Goal: Contribute content: Contribute content

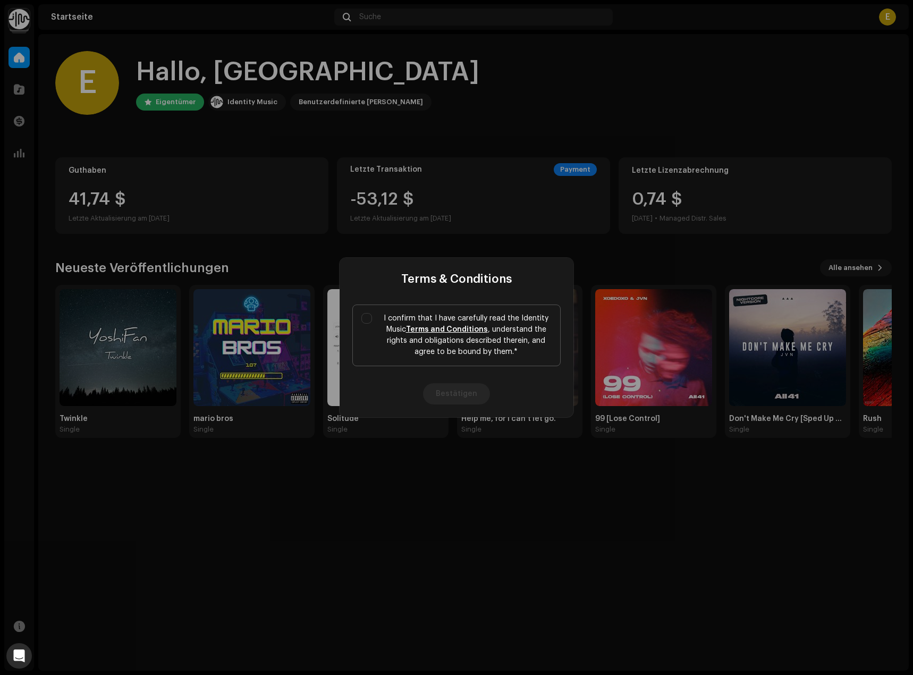
click at [389, 318] on p "I confirm that I have carefully read the Identity Music Terms and Conditions , …" at bounding box center [466, 335] width 171 height 45
click at [372, 318] on input "I confirm that I have carefully read the Identity Music Terms and Conditions , …" at bounding box center [366, 318] width 11 height 11
checkbox input "true"
click at [456, 399] on button "Bestätigen" at bounding box center [456, 393] width 67 height 21
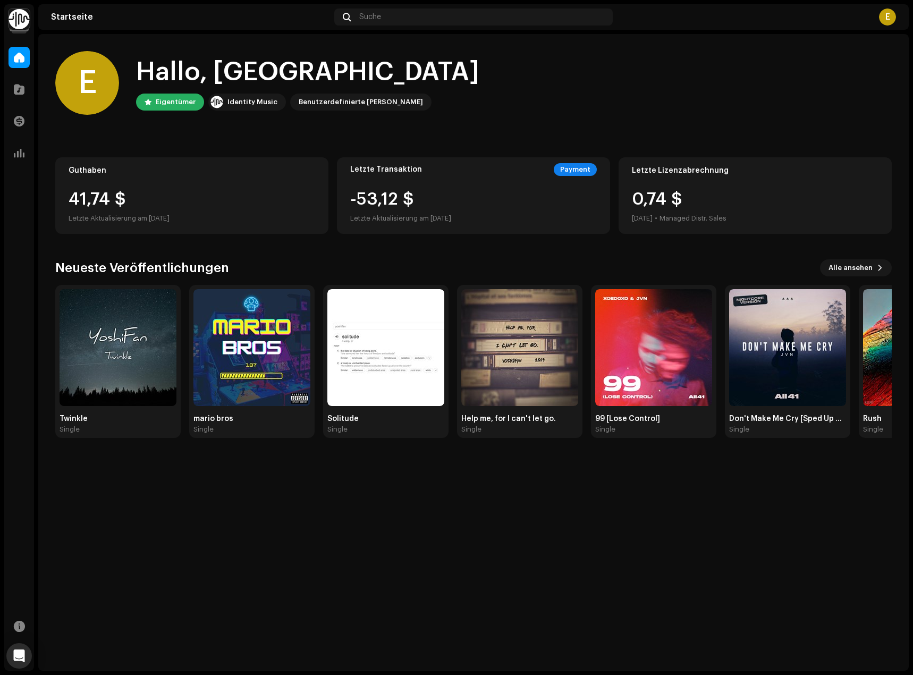
click at [112, 200] on div "41,74 $" at bounding box center [192, 199] width 247 height 17
click at [95, 200] on div "41,74 $" at bounding box center [192, 199] width 247 height 17
drag, startPoint x: 175, startPoint y: 202, endPoint x: 158, endPoint y: 202, distance: 17.0
click at [158, 202] on div "41,74 $" at bounding box center [192, 199] width 247 height 17
click at [19, 85] on span at bounding box center [19, 89] width 11 height 9
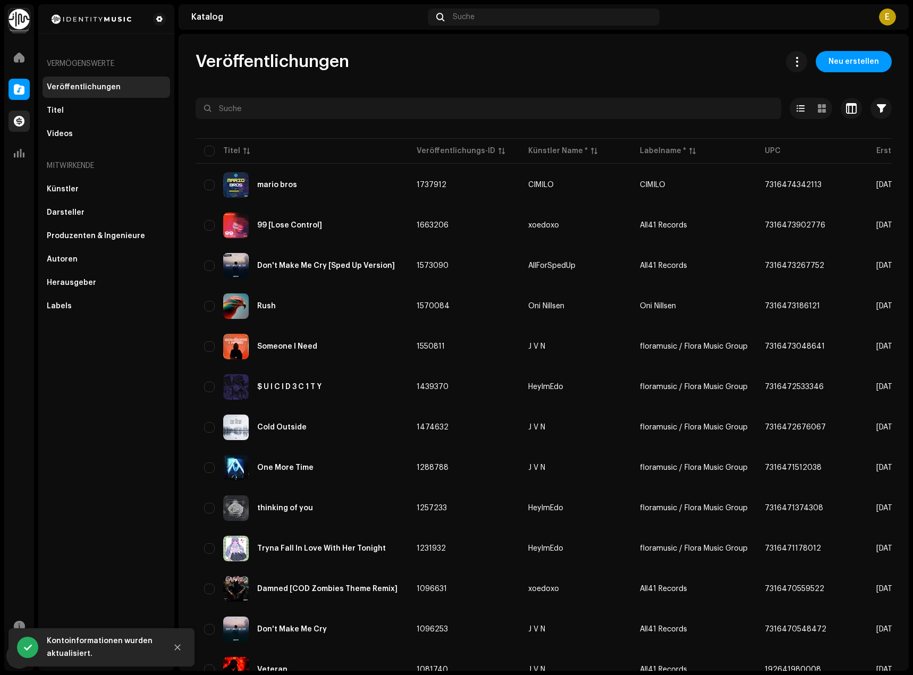
click at [16, 122] on span at bounding box center [19, 121] width 11 height 9
click at [21, 123] on span at bounding box center [19, 121] width 11 height 9
click at [19, 127] on div at bounding box center [19, 121] width 21 height 21
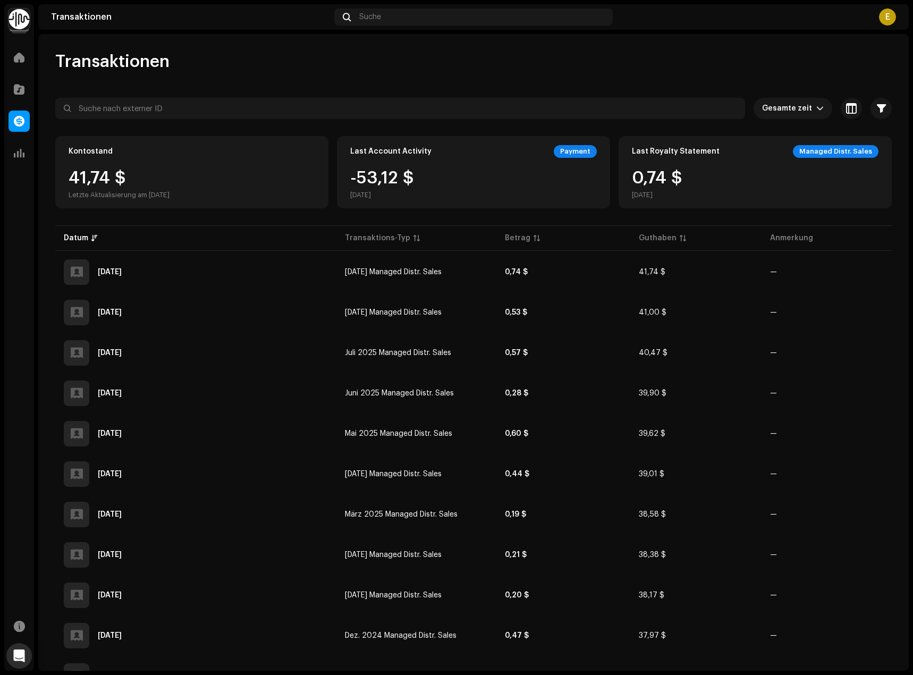
click at [111, 164] on div "Kontostand 41,74 $ Letzte Aktualisierung am 08.10.2025" at bounding box center [191, 172] width 273 height 72
click at [105, 176] on div "41,74 $ Letzte Aktualisierung am 08.10.2025" at bounding box center [119, 185] width 101 height 30
click at [153, 168] on div "Kontostand 41,74 $ Letzte Aktualisierung am 08.10.2025" at bounding box center [191, 172] width 273 height 72
click at [125, 179] on div "41,74 $ Letzte Aktualisierung am 08.10.2025" at bounding box center [119, 185] width 101 height 30
click at [117, 179] on div "41,74 $ Letzte Aktualisierung am 08.10.2025" at bounding box center [119, 185] width 101 height 30
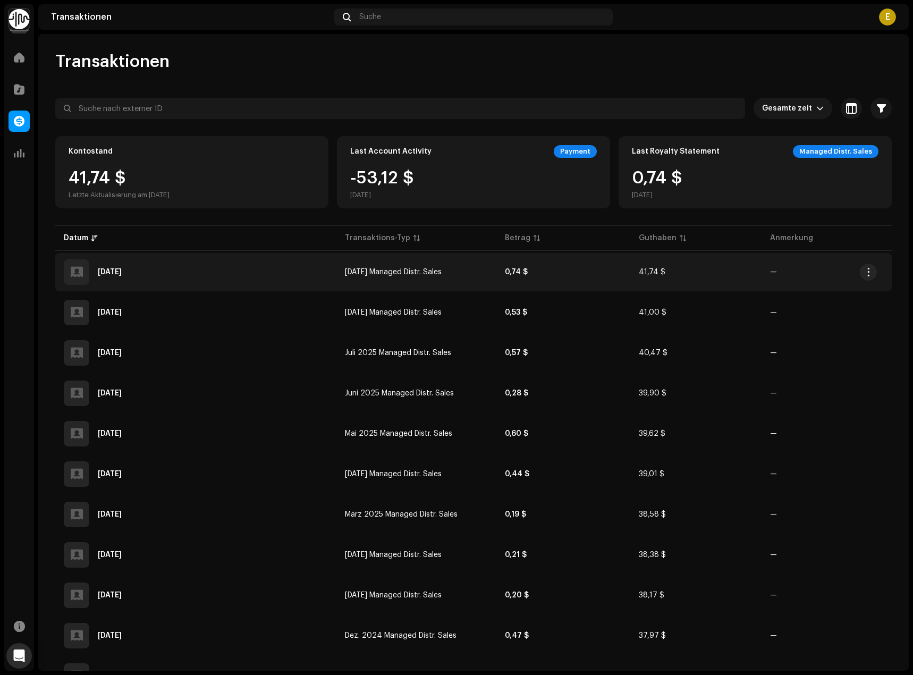
click at [405, 272] on span "Sept. 2025 Managed Distr. Sales" at bounding box center [393, 271] width 97 height 7
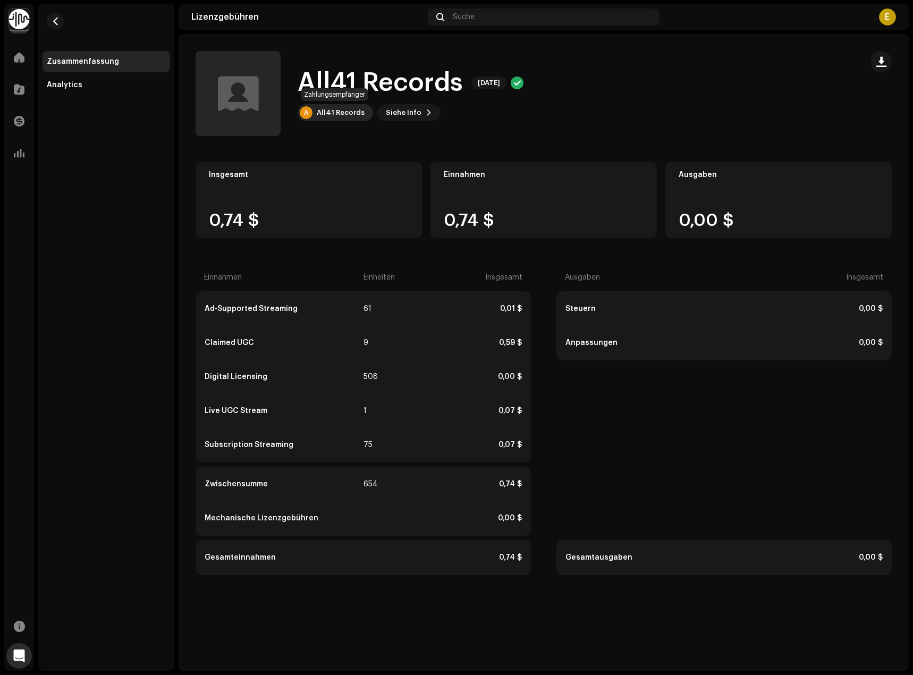
click at [324, 112] on div "All41 Records" at bounding box center [341, 112] width 48 height 9
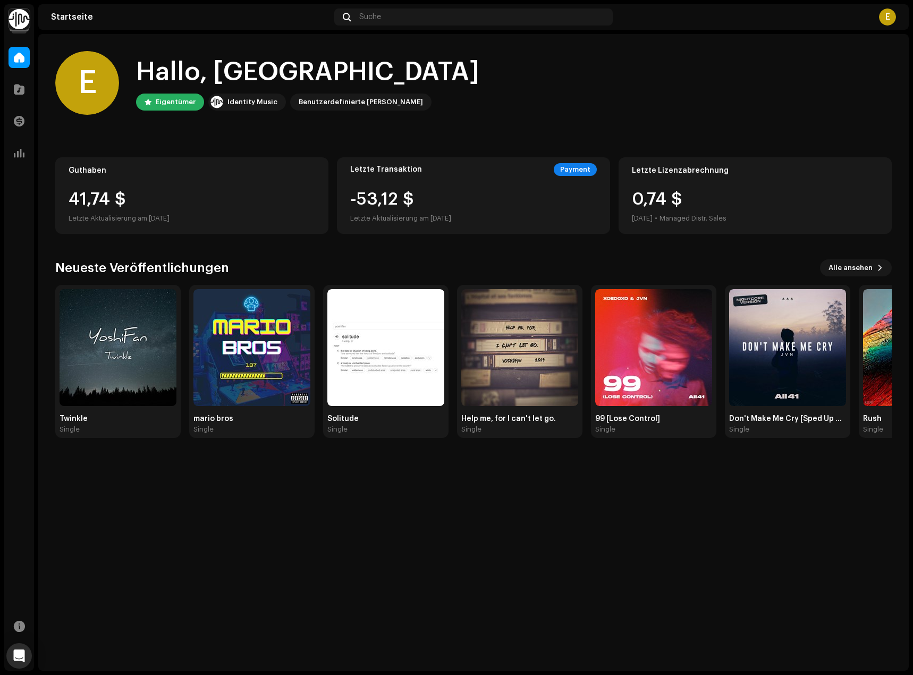
click at [169, 99] on div "Eigentümer" at bounding box center [176, 102] width 40 height 13
click at [242, 106] on div "Identity Music" at bounding box center [253, 102] width 50 height 13
click at [141, 192] on div "41,74 $" at bounding box center [192, 199] width 247 height 17
click at [114, 196] on div "41,74 $" at bounding box center [192, 199] width 247 height 17
click at [879, 18] on div "E" at bounding box center [756, 17] width 279 height 17
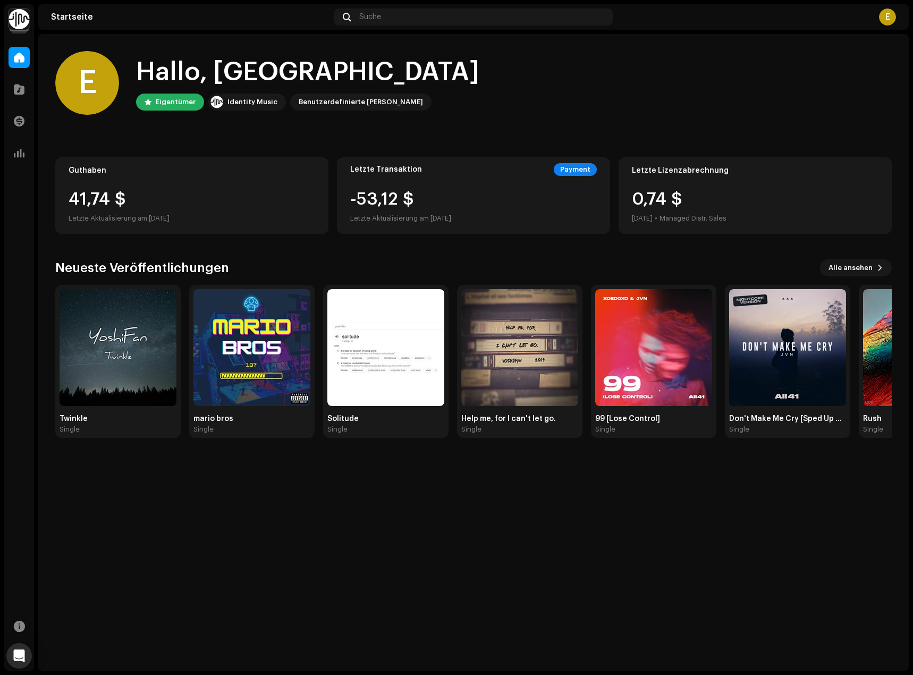
click at [888, 19] on div "E" at bounding box center [887, 17] width 17 height 17
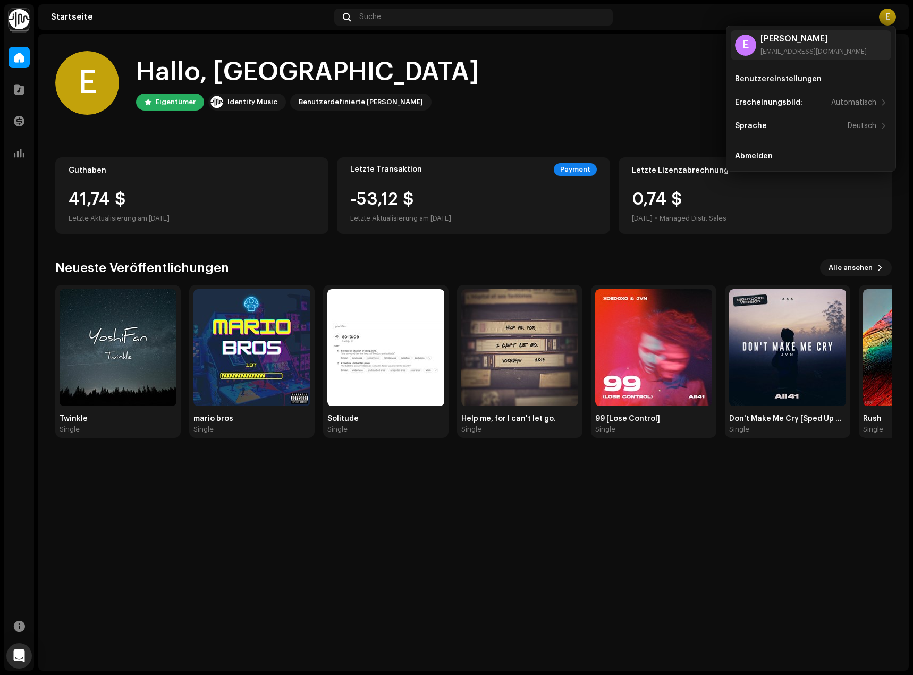
click at [662, 85] on div "E Hallo, Edolir Eigentümer Identity Music Benutzerdefinierte Rolle" at bounding box center [473, 83] width 837 height 64
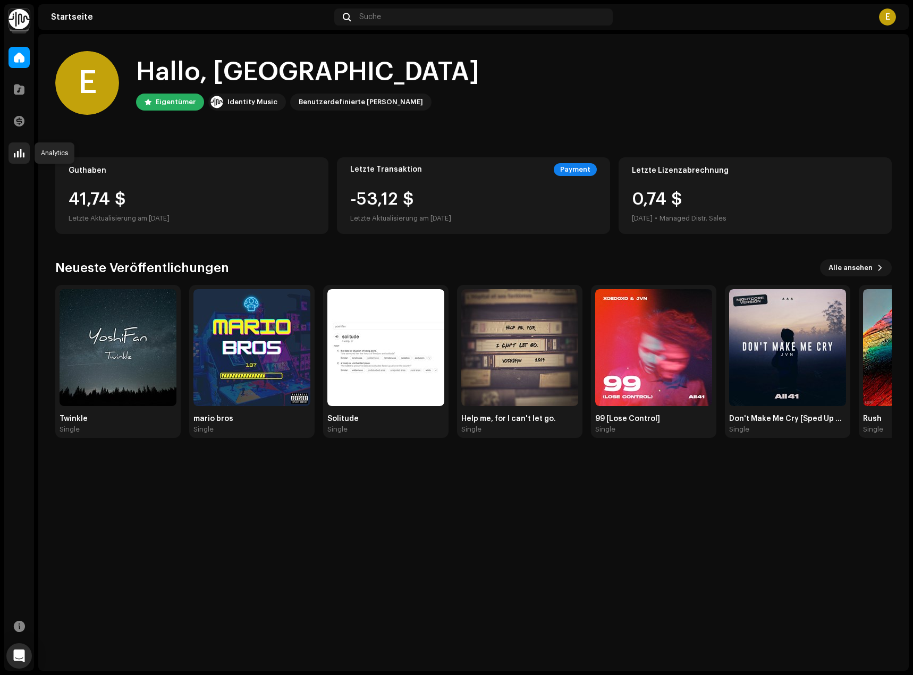
click at [23, 157] on span at bounding box center [19, 153] width 11 height 9
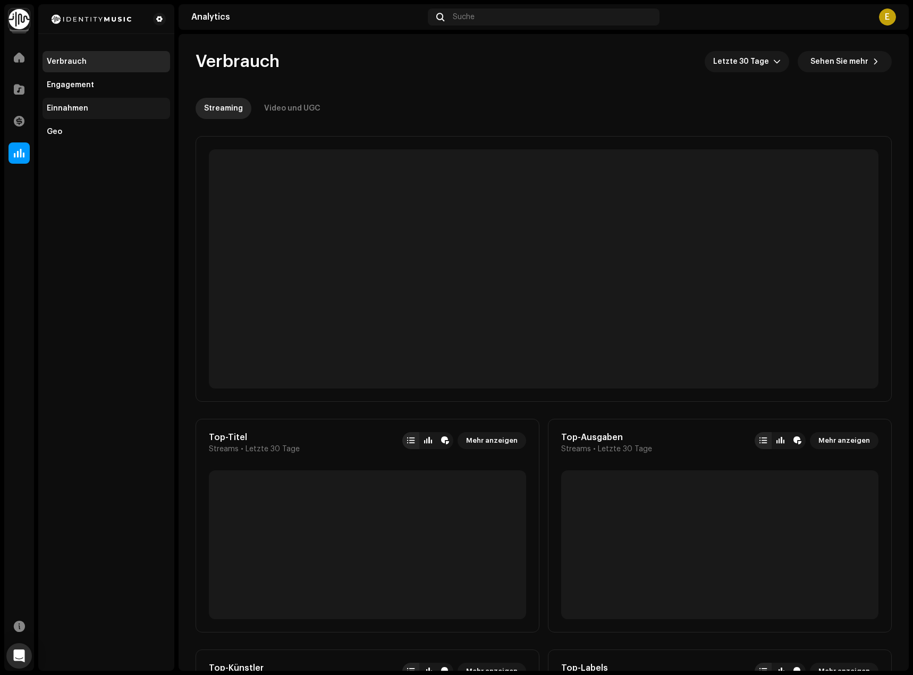
click at [120, 110] on div "Einnahmen" at bounding box center [106, 108] width 119 height 9
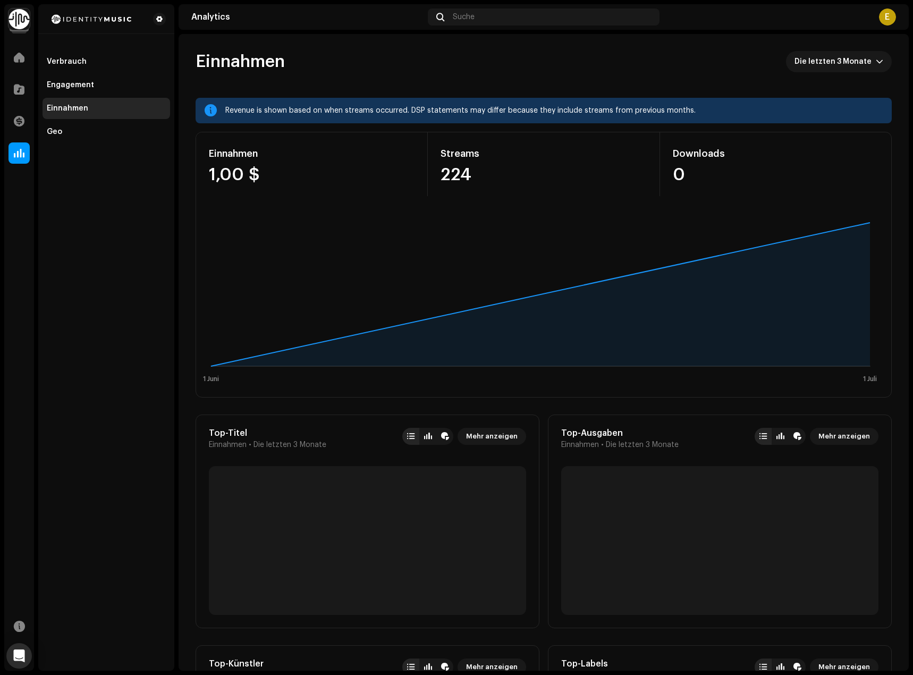
click at [885, 11] on div "E" at bounding box center [887, 17] width 17 height 17
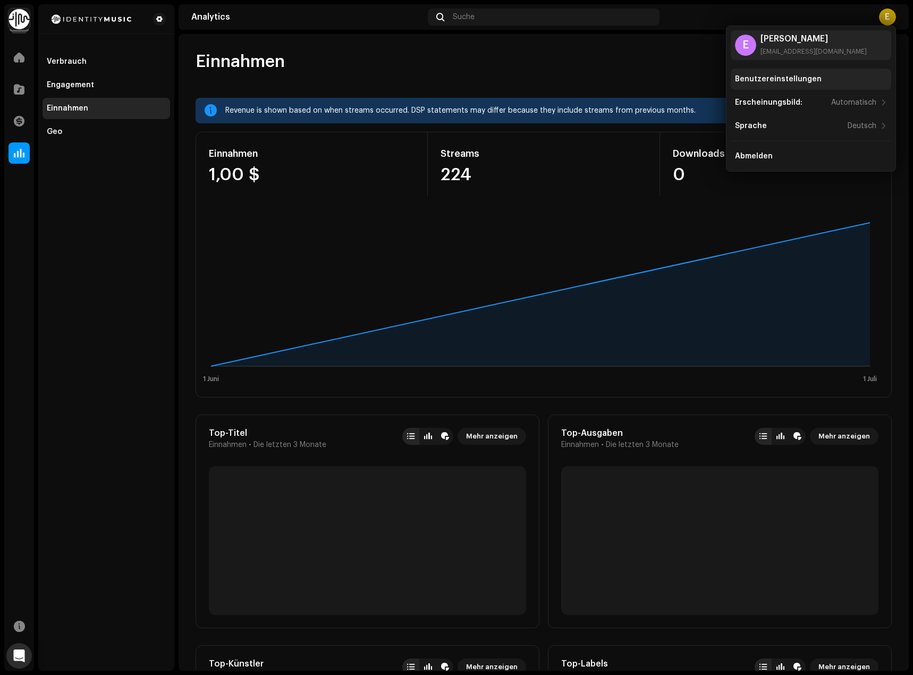
click at [824, 72] on div "Benutzereinstellungen" at bounding box center [811, 79] width 161 height 21
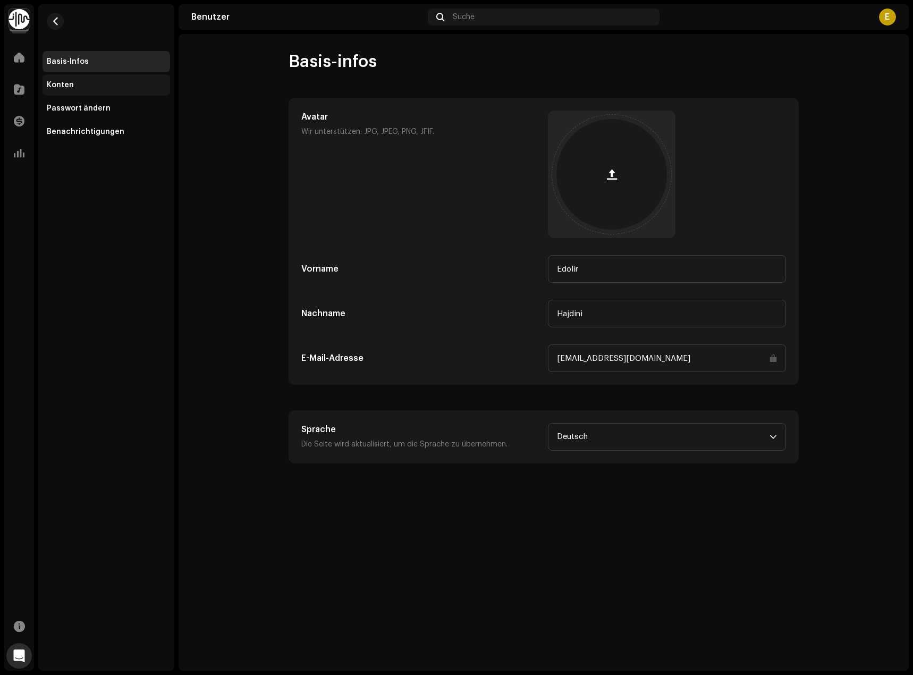
click at [61, 83] on div "Konten" at bounding box center [60, 85] width 27 height 9
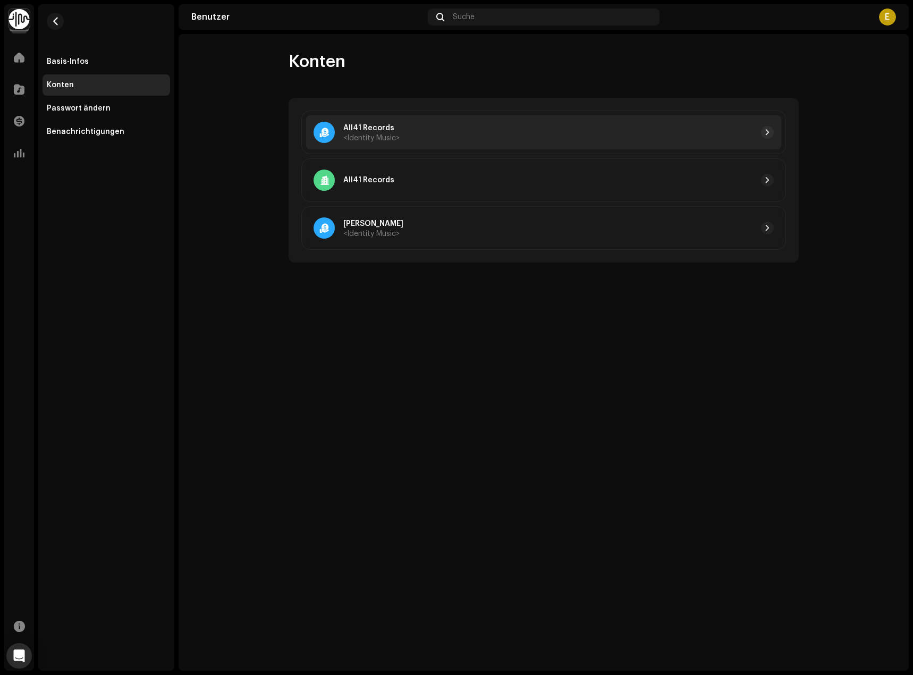
click at [380, 139] on span "<Identity Music>" at bounding box center [371, 137] width 56 height 7
click at [409, 134] on div at bounding box center [587, 132] width 374 height 13
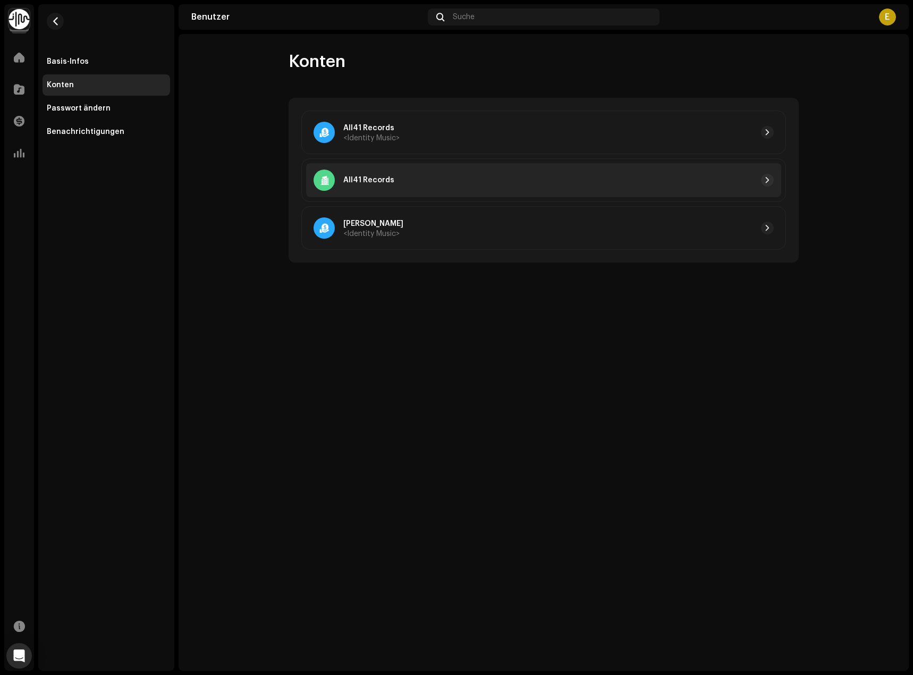
click at [696, 189] on div "All41 Records" at bounding box center [543, 180] width 475 height 34
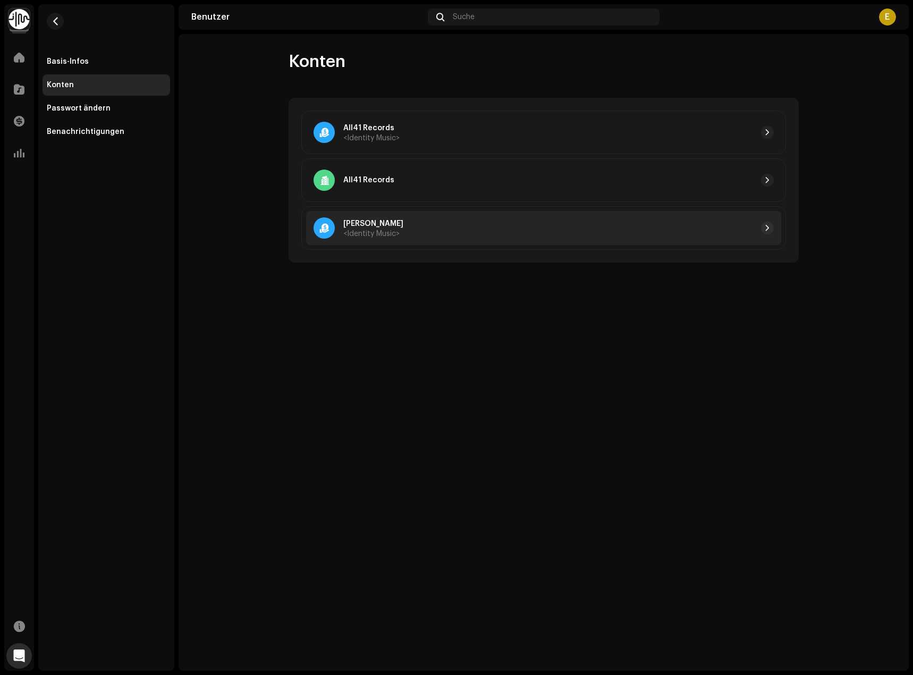
click at [629, 219] on div "Edolir Hajdini <Identity Music>" at bounding box center [543, 228] width 475 height 34
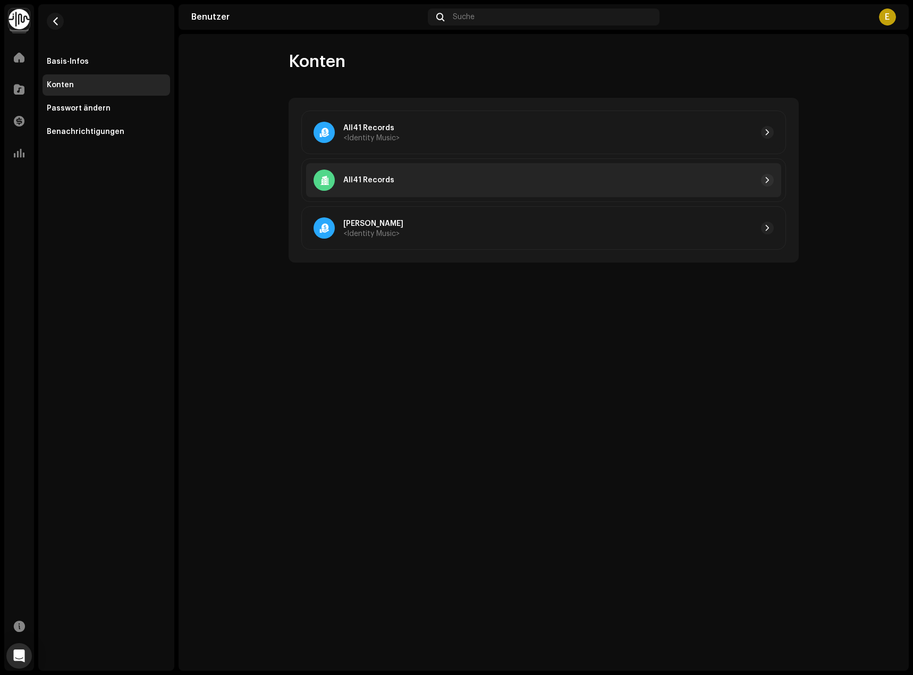
click at [579, 176] on div at bounding box center [584, 180] width 380 height 13
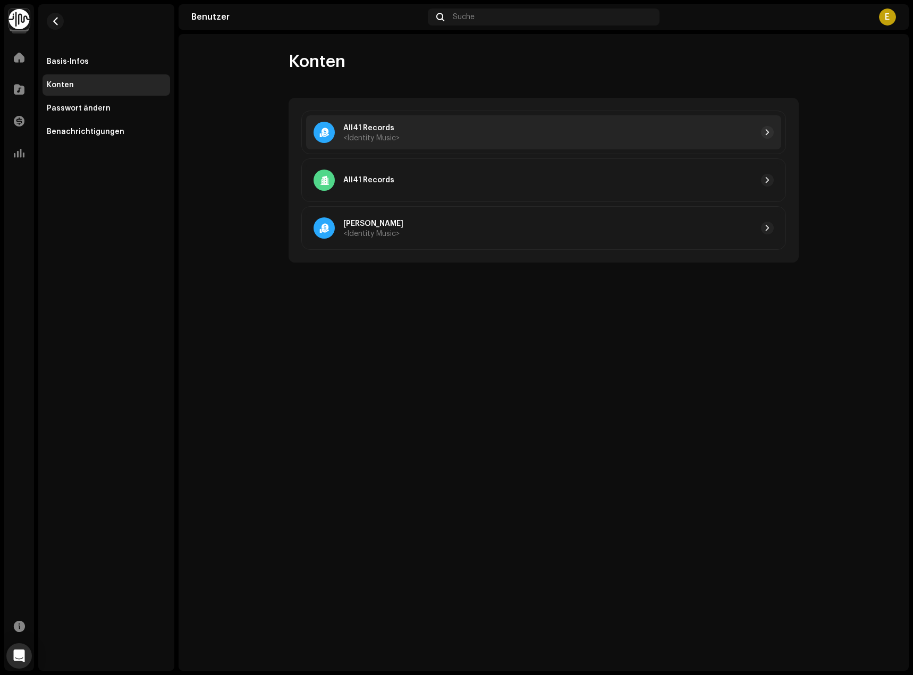
click at [495, 133] on div at bounding box center [587, 132] width 374 height 13
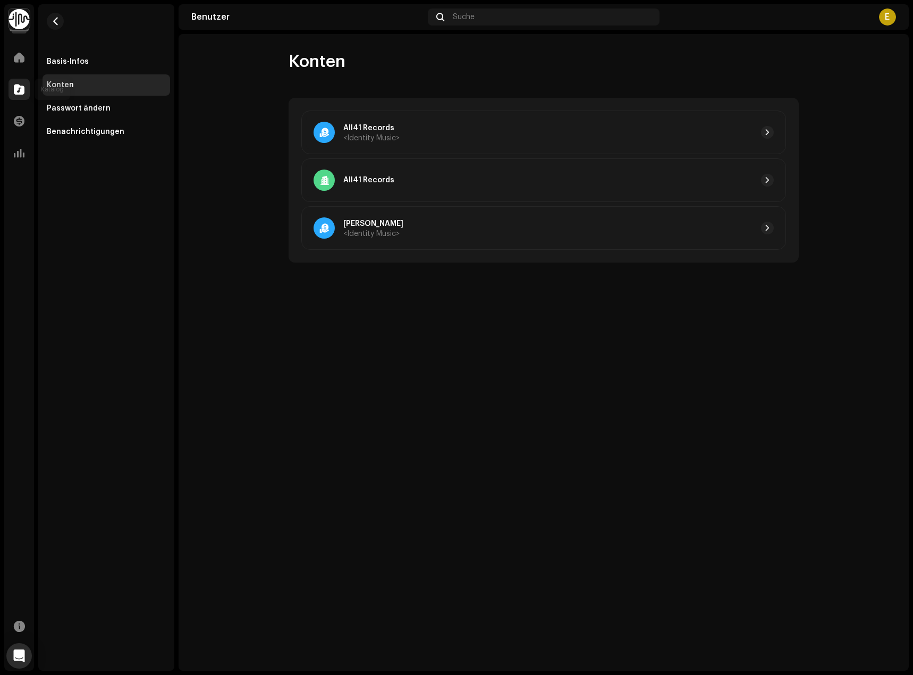
click at [21, 89] on span at bounding box center [19, 89] width 11 height 9
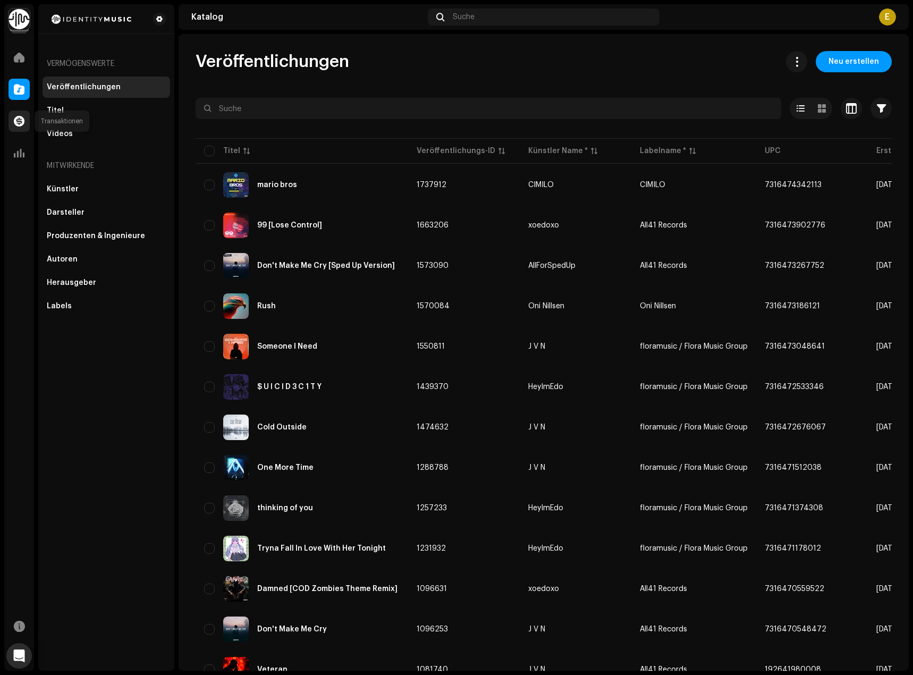
click at [18, 125] on span at bounding box center [19, 121] width 11 height 9
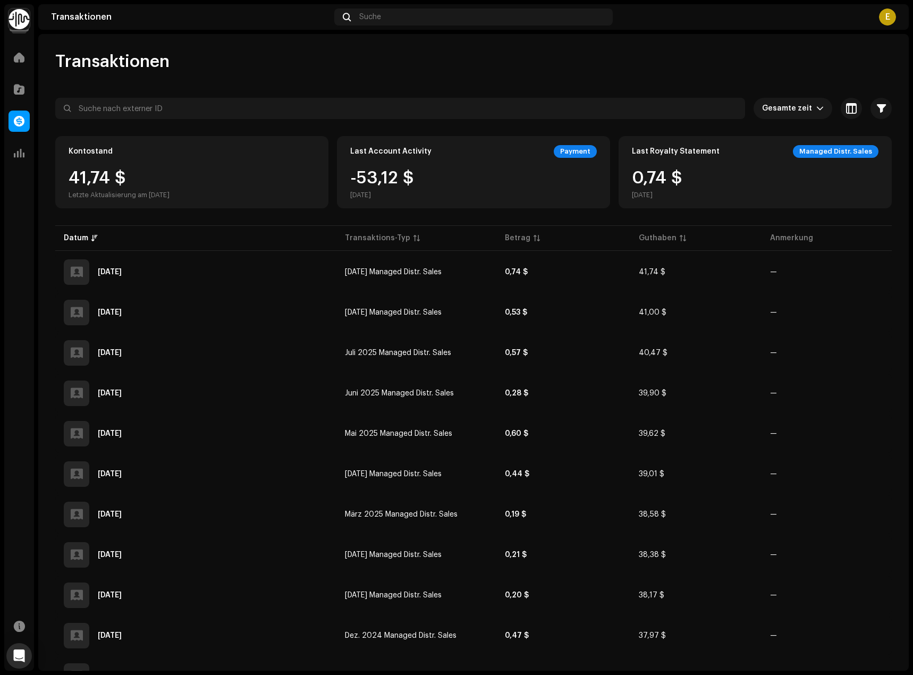
click at [136, 178] on div "41,74 $ Letzte Aktualisierung am 08.10.2025" at bounding box center [119, 185] width 101 height 30
drag, startPoint x: 234, startPoint y: 172, endPoint x: 200, endPoint y: 172, distance: 34.0
click at [200, 172] on div "41,74 $ Letzte Aktualisierung am 08.10.2025" at bounding box center [192, 185] width 247 height 30
drag, startPoint x: 239, startPoint y: 152, endPoint x: 217, endPoint y: 153, distance: 21.8
click at [217, 153] on div "Kontostand" at bounding box center [192, 151] width 247 height 13
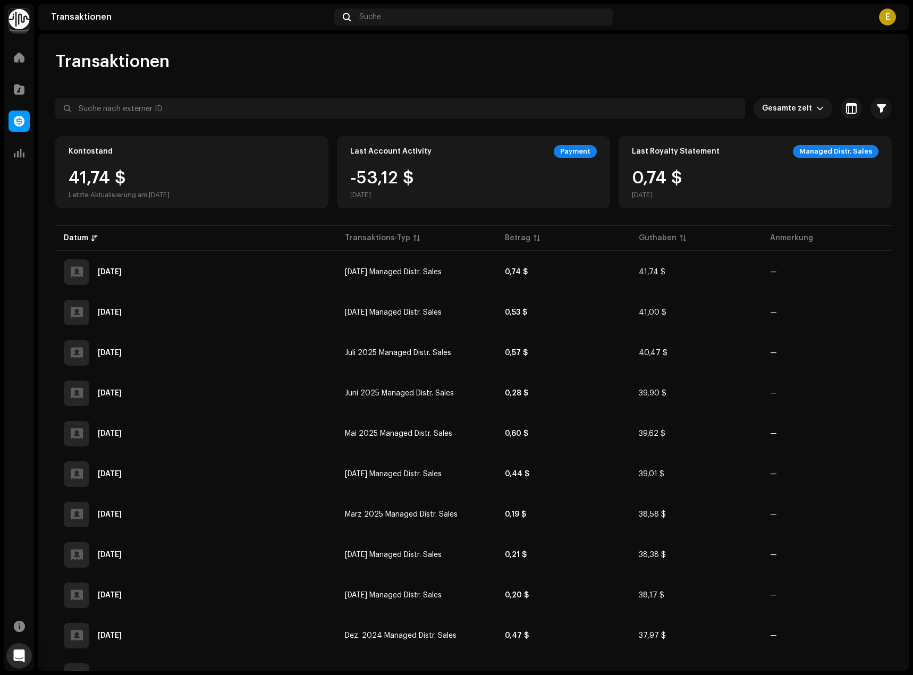
drag, startPoint x: 225, startPoint y: 146, endPoint x: 211, endPoint y: 149, distance: 14.2
click at [211, 149] on div "Kontostand" at bounding box center [192, 151] width 247 height 13
click at [17, 654] on icon "Open Intercom Messenger" at bounding box center [19, 656] width 12 height 14
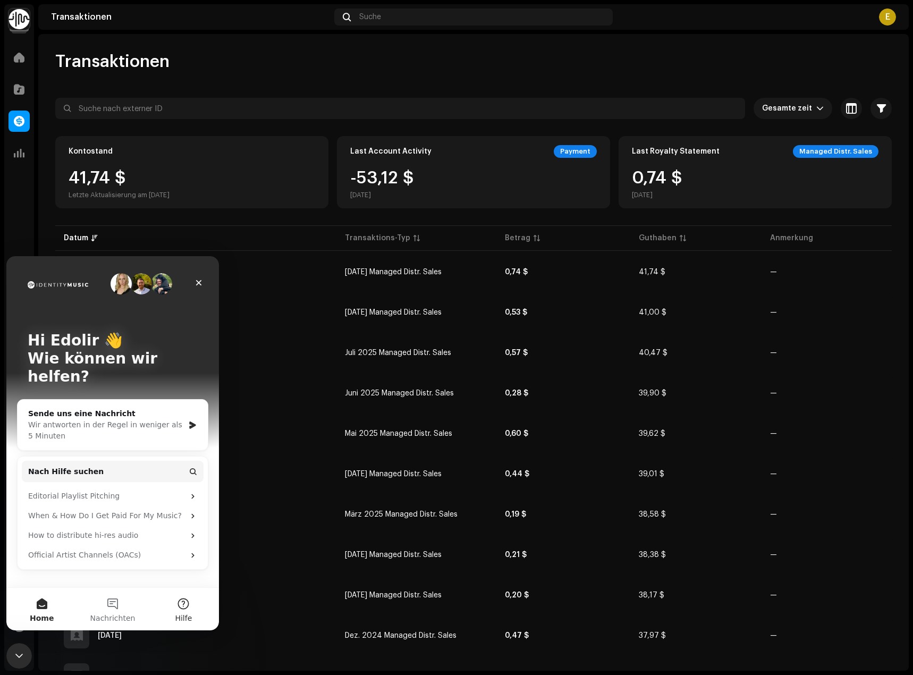
click at [188, 595] on button "Hilfe" at bounding box center [183, 609] width 71 height 43
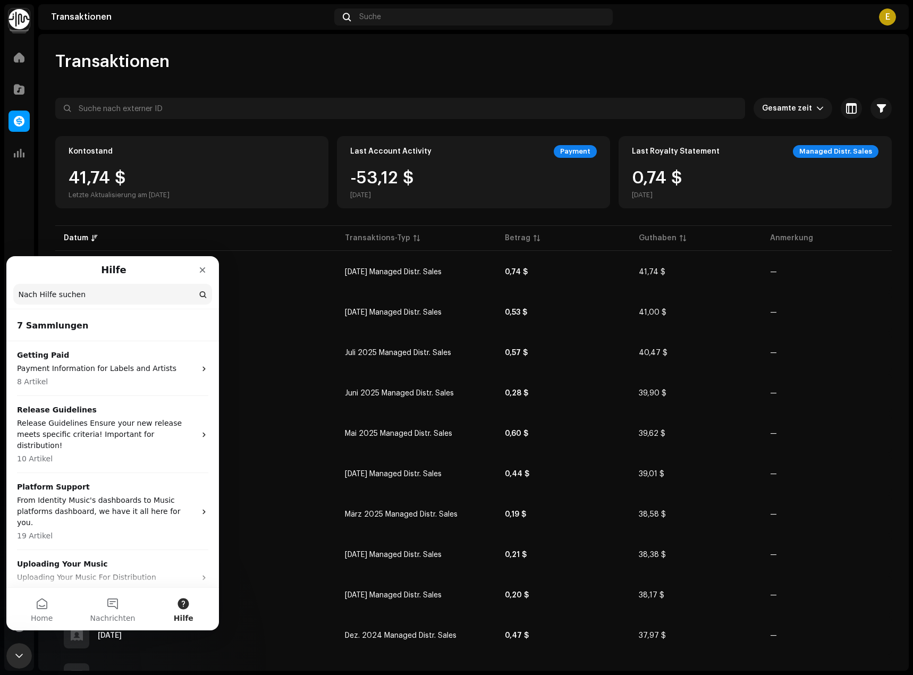
click at [89, 300] on input "Nach Hilfe suchen" at bounding box center [112, 294] width 199 height 21
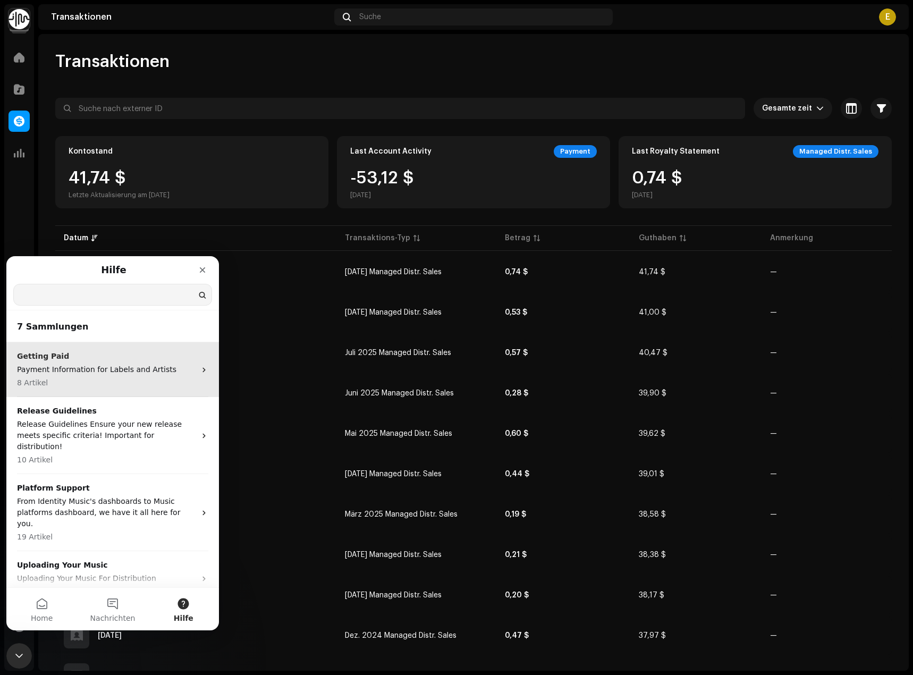
click at [85, 358] on p "Getting Paid" at bounding box center [106, 356] width 179 height 11
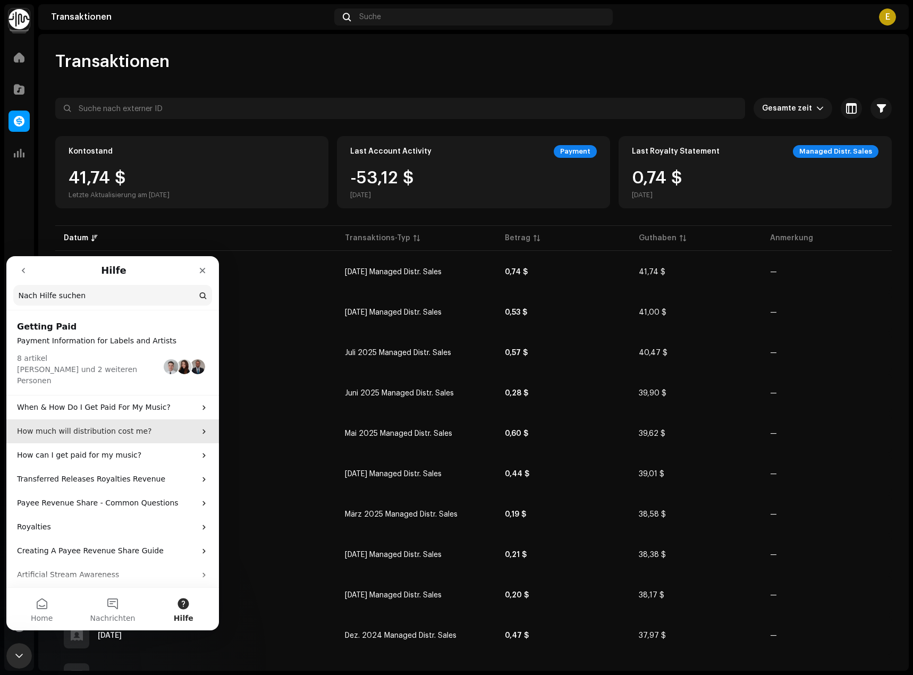
click at [125, 419] on div "How much will distribution cost me?" at bounding box center [112, 431] width 213 height 24
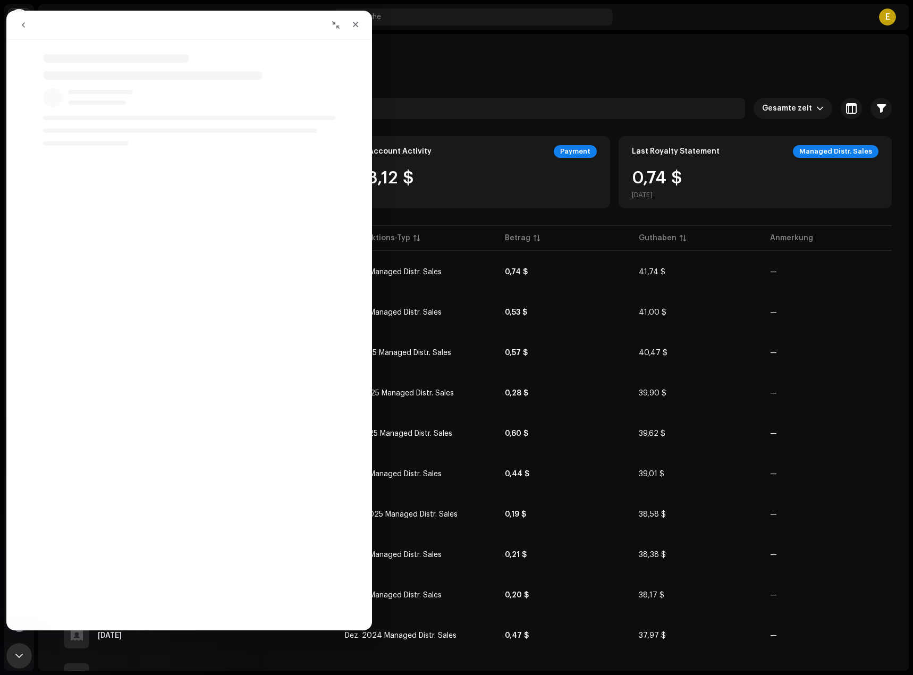
click at [28, 30] on button "go back" at bounding box center [23, 25] width 20 height 20
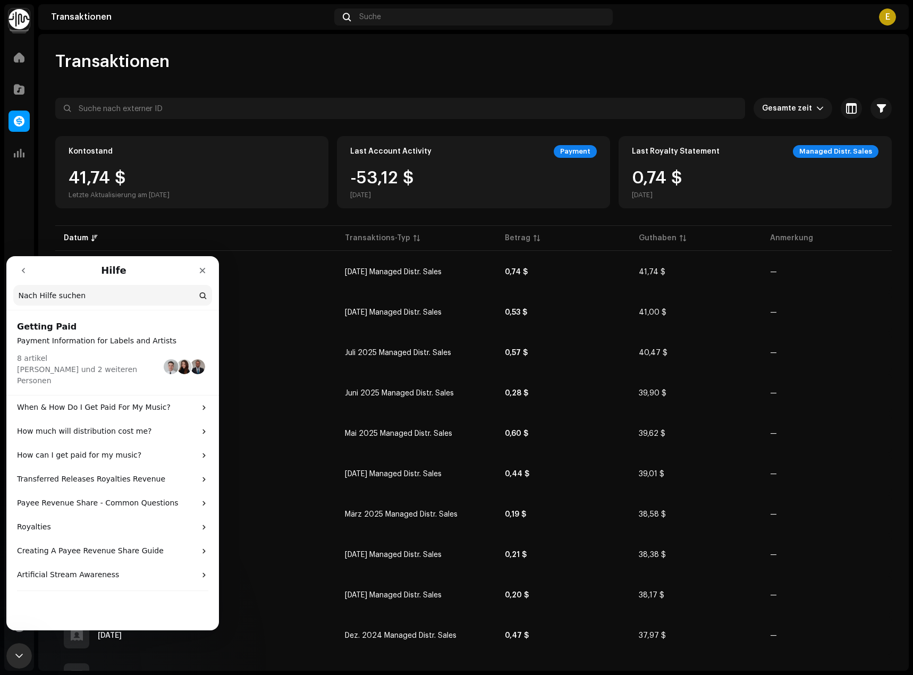
click at [25, 26] on img at bounding box center [19, 19] width 21 height 21
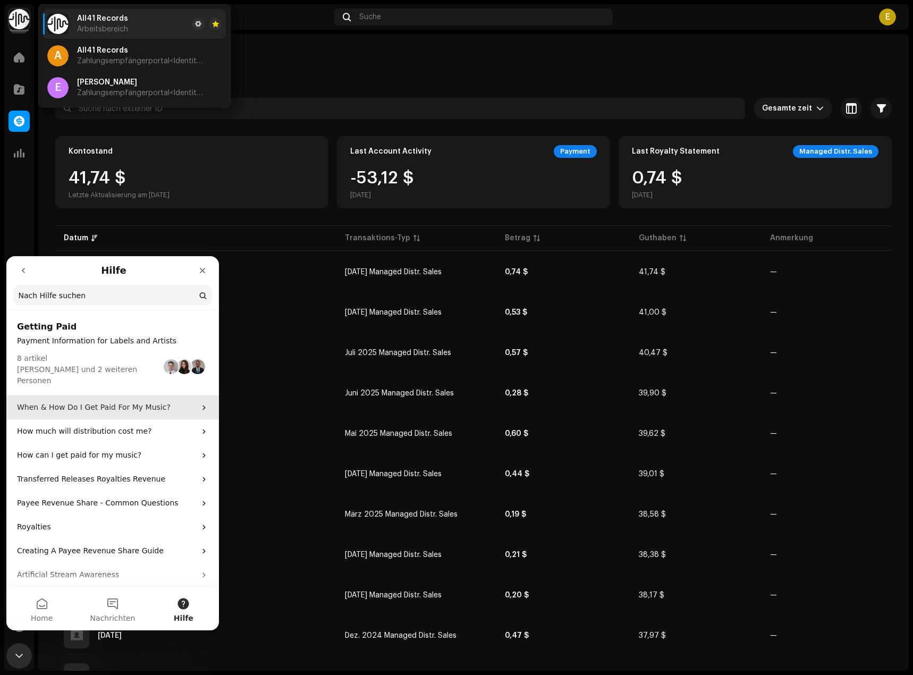
click at [88, 407] on div "When & How Do I Get Paid For My Music?" at bounding box center [112, 407] width 213 height 24
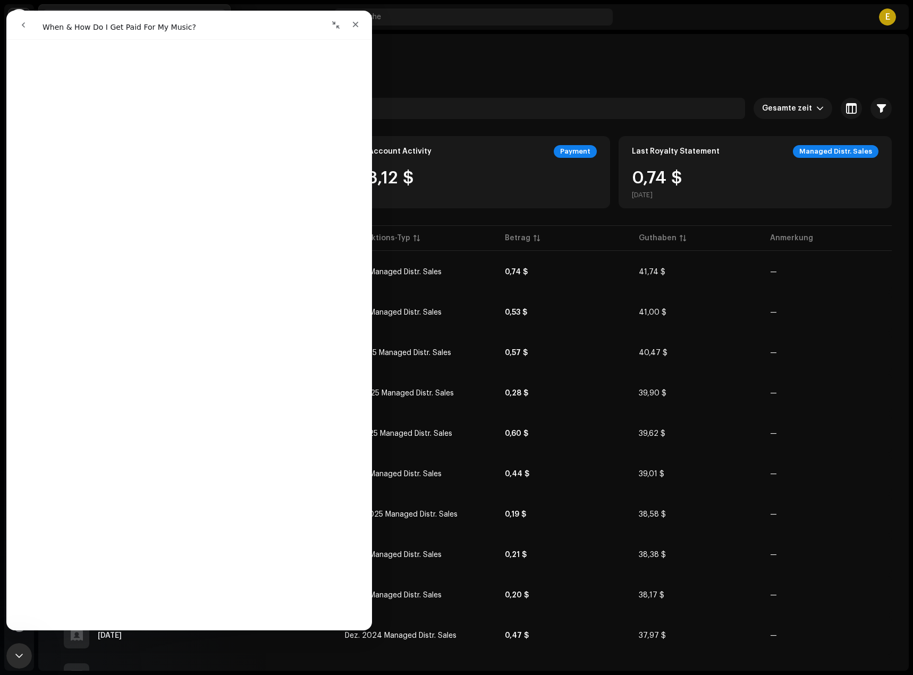
scroll to position [261, 0]
click at [501, 55] on div "Transaktionen" at bounding box center [473, 61] width 837 height 21
click at [361, 21] on div "Schließen" at bounding box center [355, 24] width 19 height 19
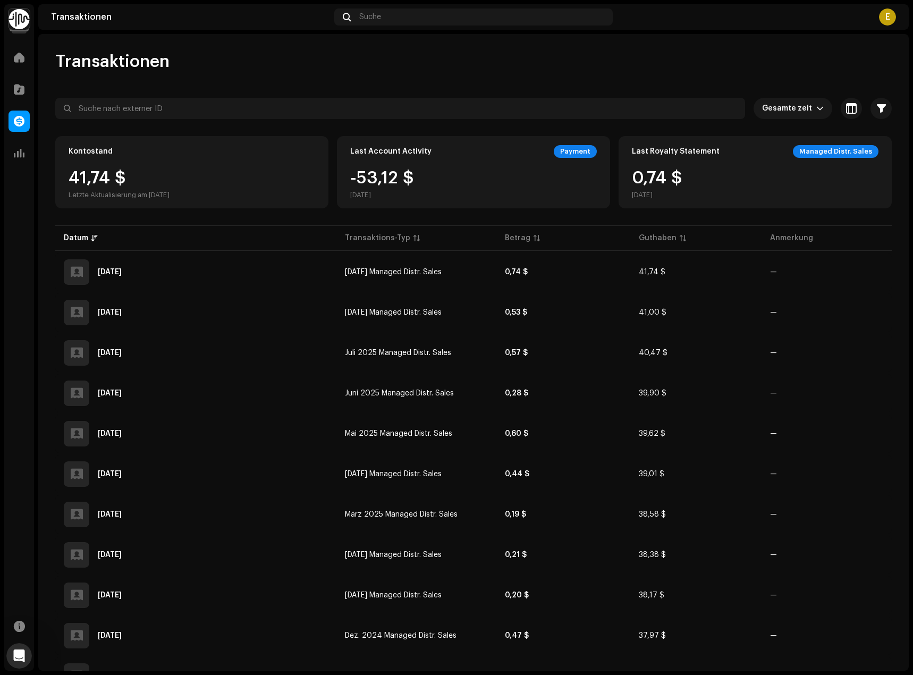
scroll to position [0, 0]
click at [890, 13] on div "E" at bounding box center [887, 17] width 17 height 17
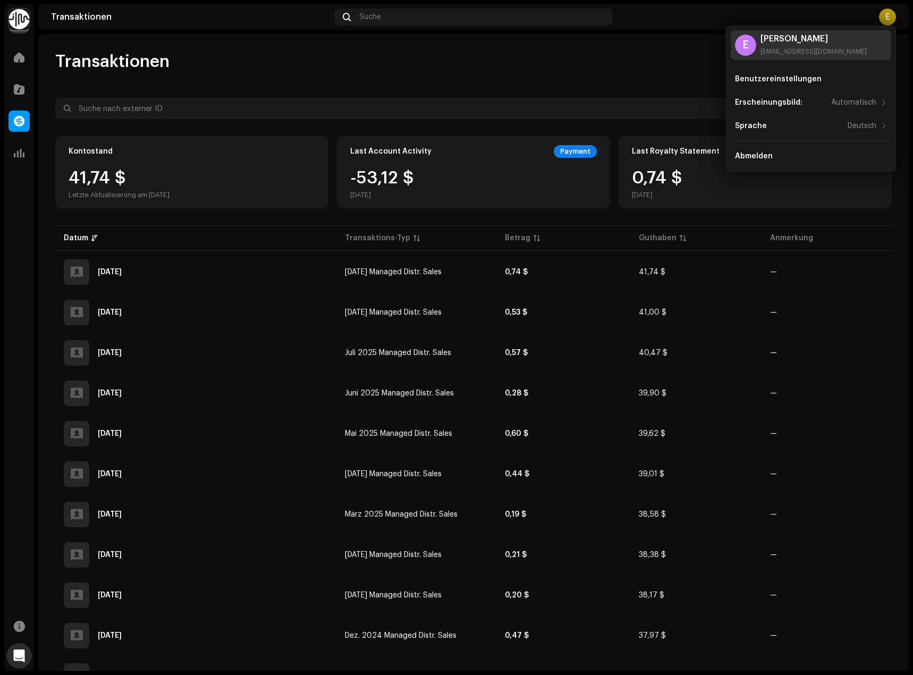
click at [823, 50] on div "[EMAIL_ADDRESS][DOMAIN_NAME]" at bounding box center [814, 51] width 106 height 9
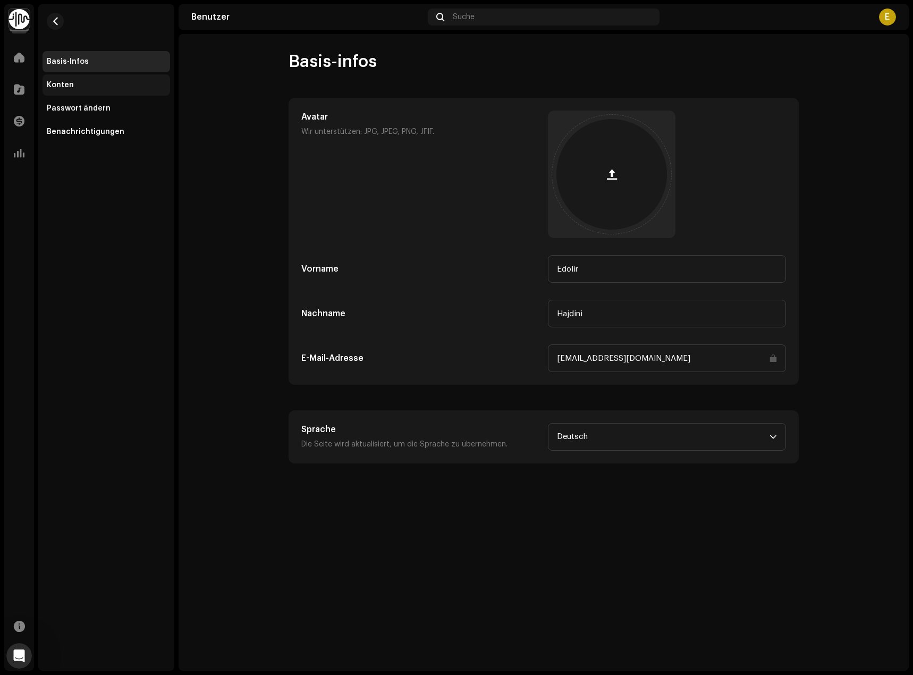
click at [90, 85] on div "Konten" at bounding box center [106, 85] width 119 height 9
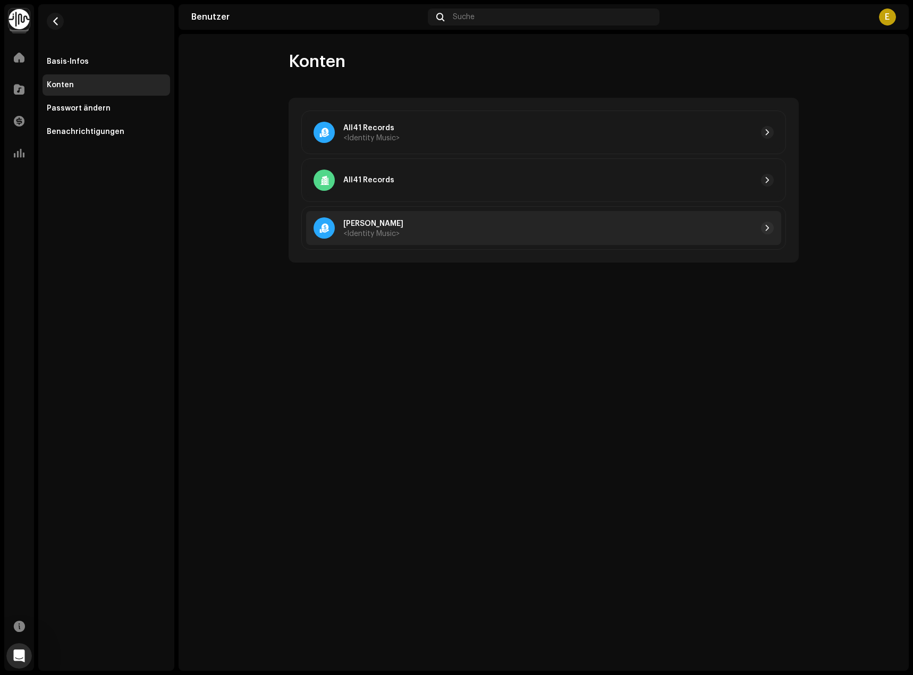
click at [374, 225] on p "[PERSON_NAME]" at bounding box center [373, 223] width 60 height 11
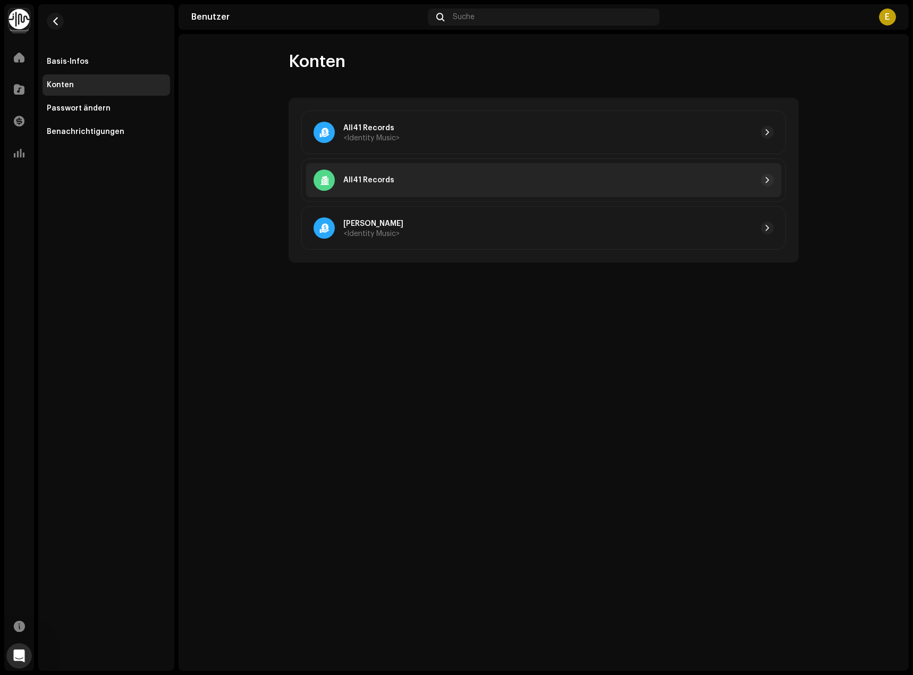
click at [418, 170] on div "All41 Records" at bounding box center [543, 180] width 475 height 34
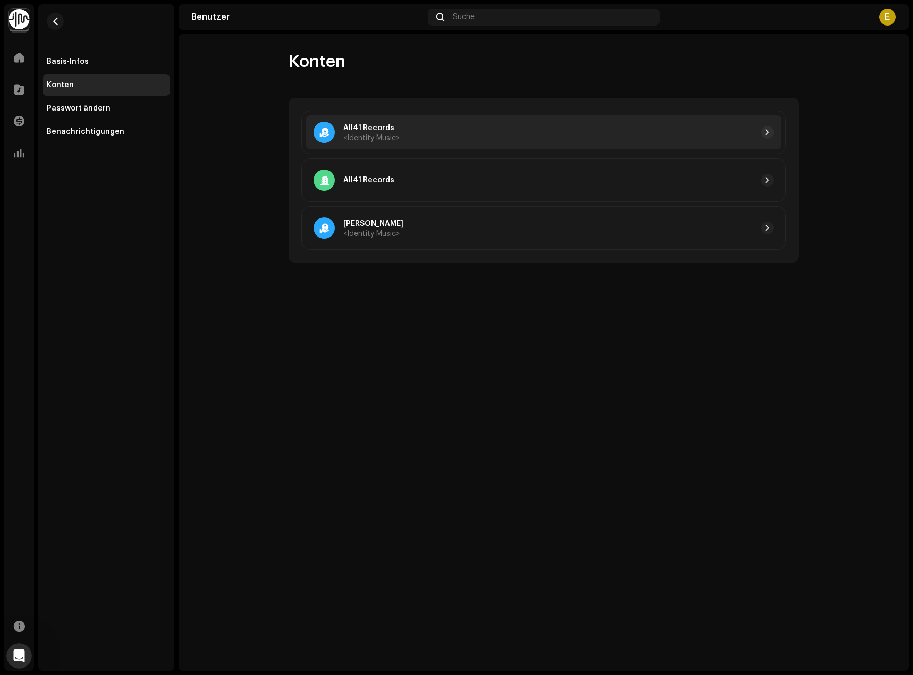
click at [426, 138] on div at bounding box center [587, 132] width 374 height 13
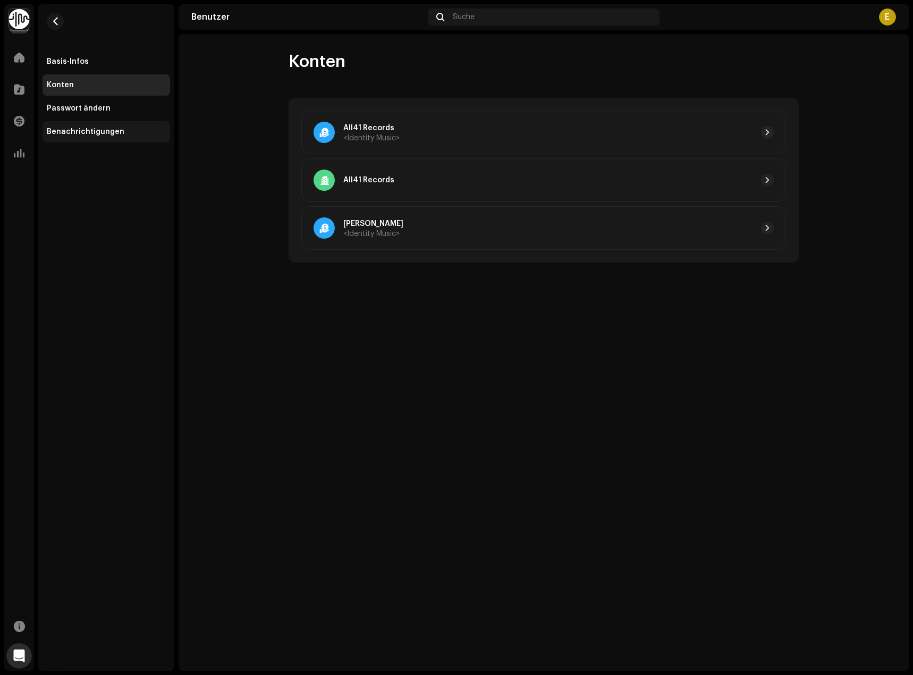
click at [91, 127] on div "Benachrichtigungen" at bounding box center [107, 131] width 128 height 21
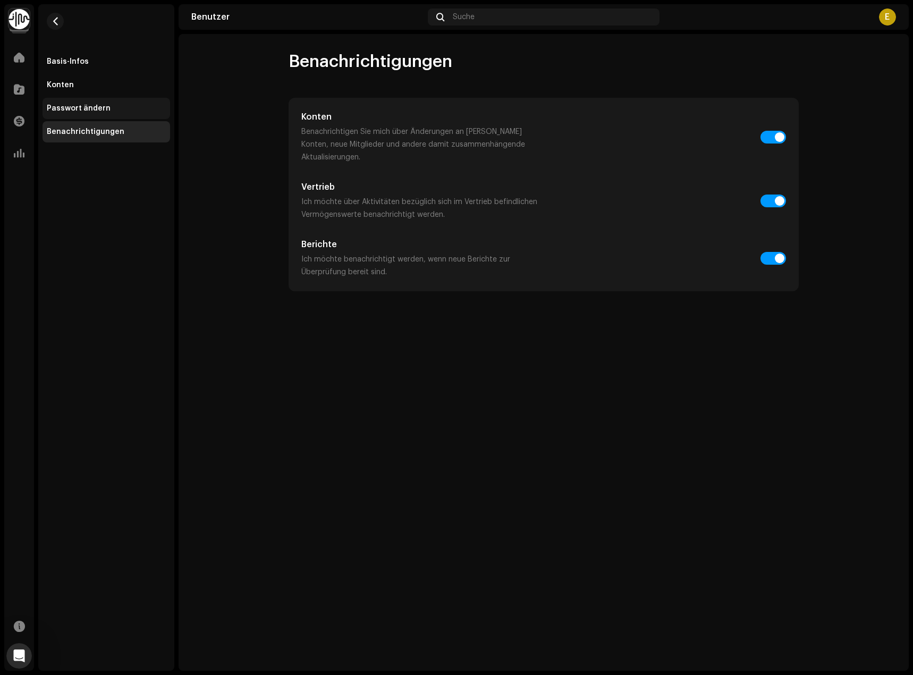
click at [81, 110] on div "Passwort ändern" at bounding box center [79, 108] width 64 height 9
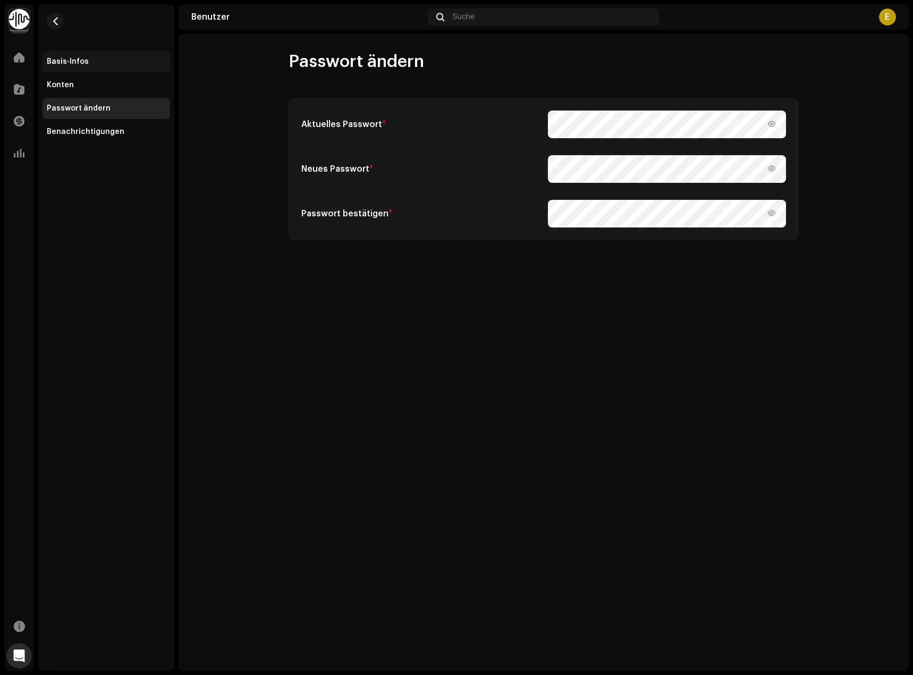
click at [71, 61] on div "Basis-Infos" at bounding box center [68, 61] width 42 height 9
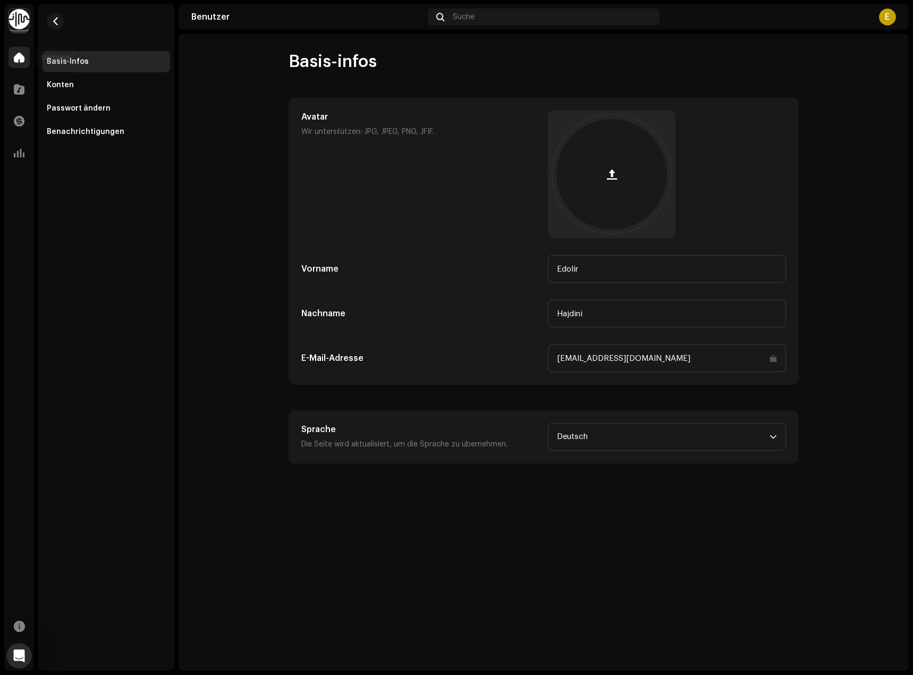
click at [10, 56] on div at bounding box center [19, 57] width 21 height 21
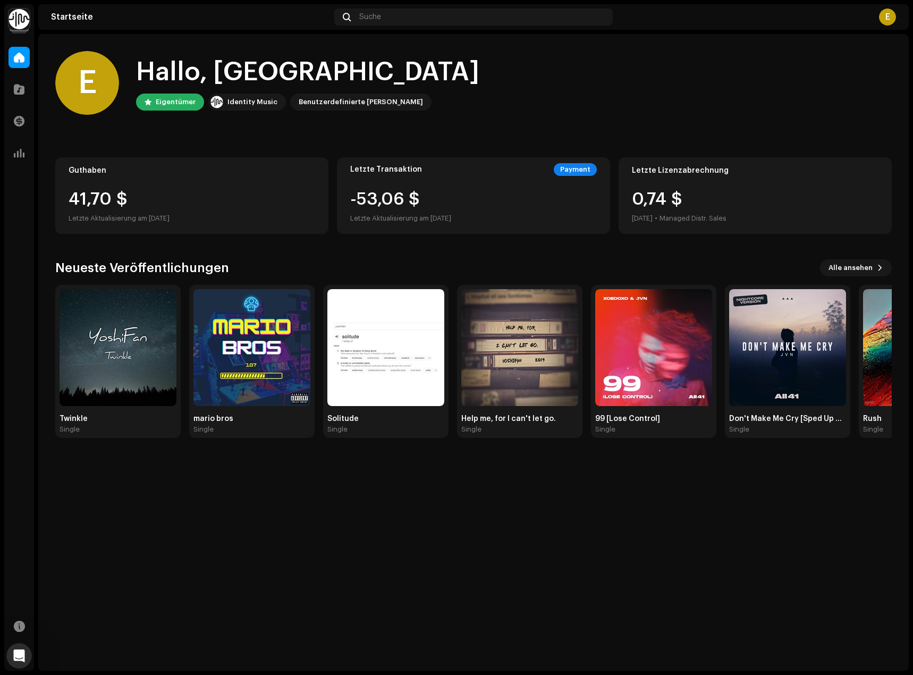
click at [126, 197] on div "41,70 $" at bounding box center [192, 199] width 247 height 17
click at [19, 120] on span at bounding box center [19, 121] width 11 height 9
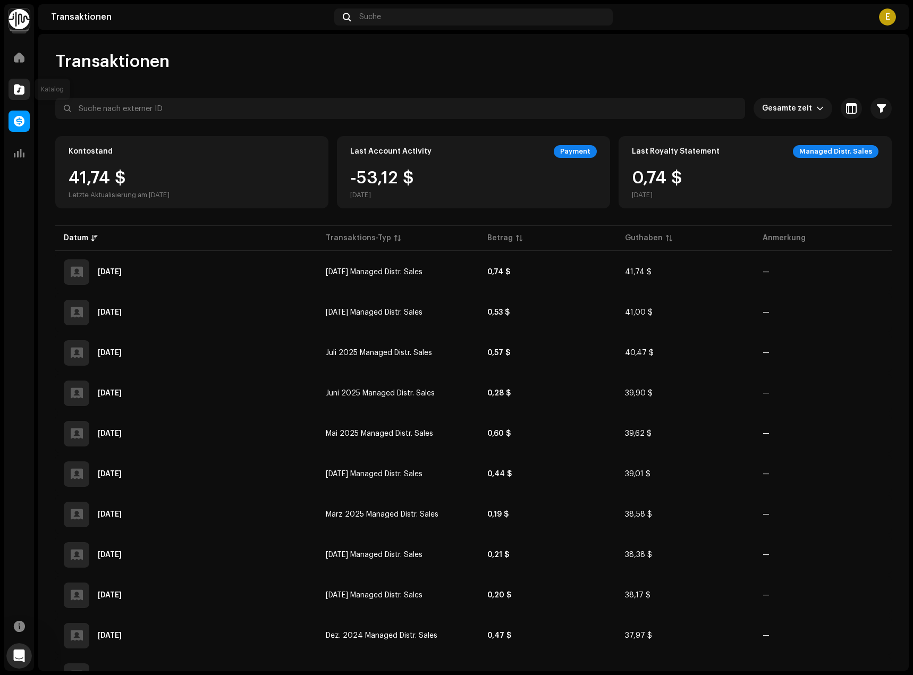
click at [26, 98] on div at bounding box center [19, 89] width 21 height 21
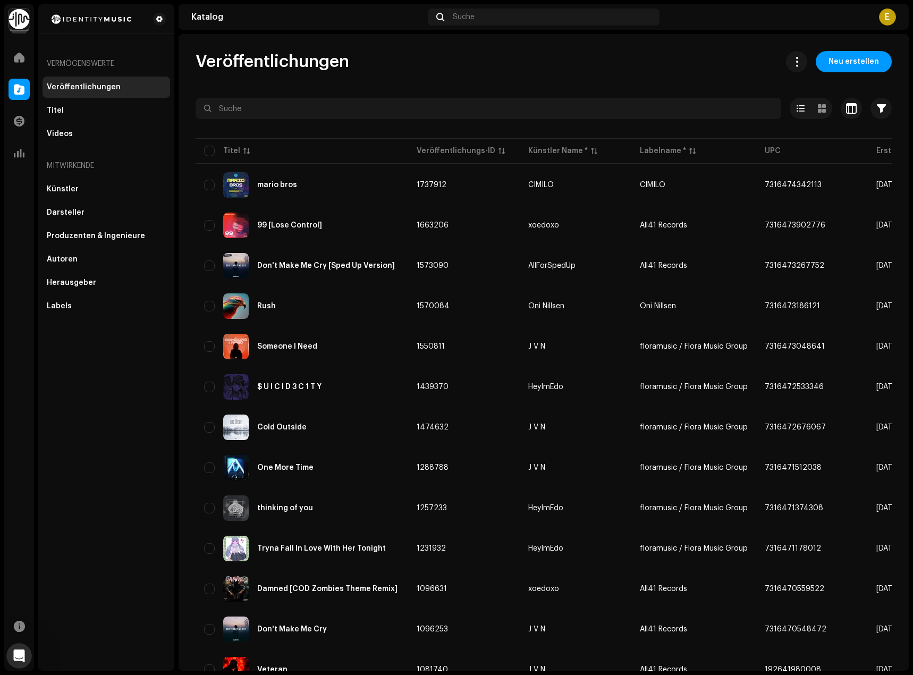
click at [895, 19] on div "E" at bounding box center [887, 17] width 17 height 17
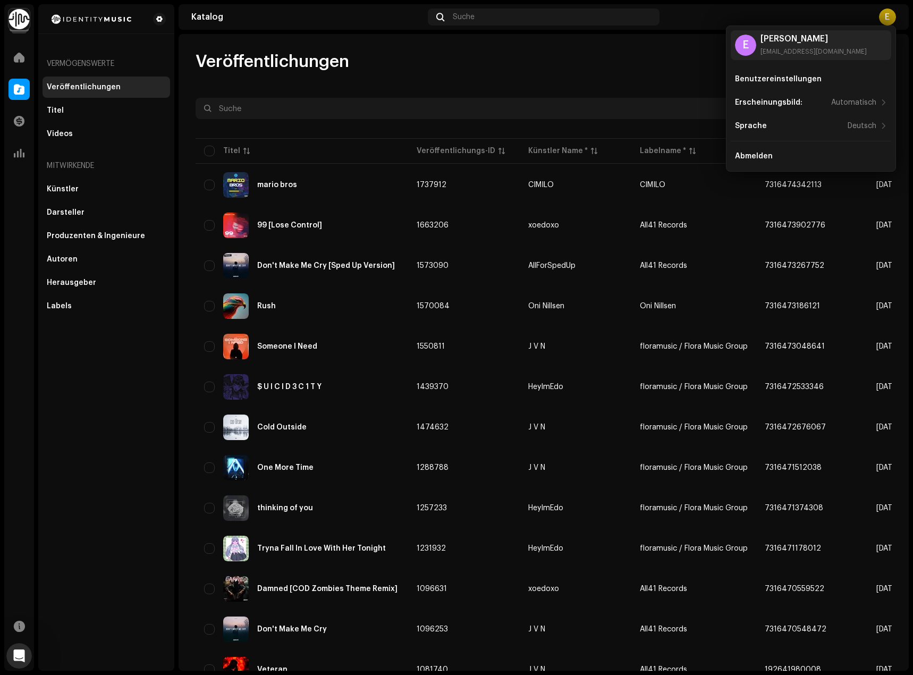
click at [814, 62] on re-o-user-menu "E Edolir Hajdini edo@all41records.com Benutzereinstellungen Erscheinungsbild: A…" at bounding box center [811, 98] width 161 height 137
click at [814, 56] on div "E Edolir Hajdini edo@all41records.com" at bounding box center [811, 45] width 161 height 30
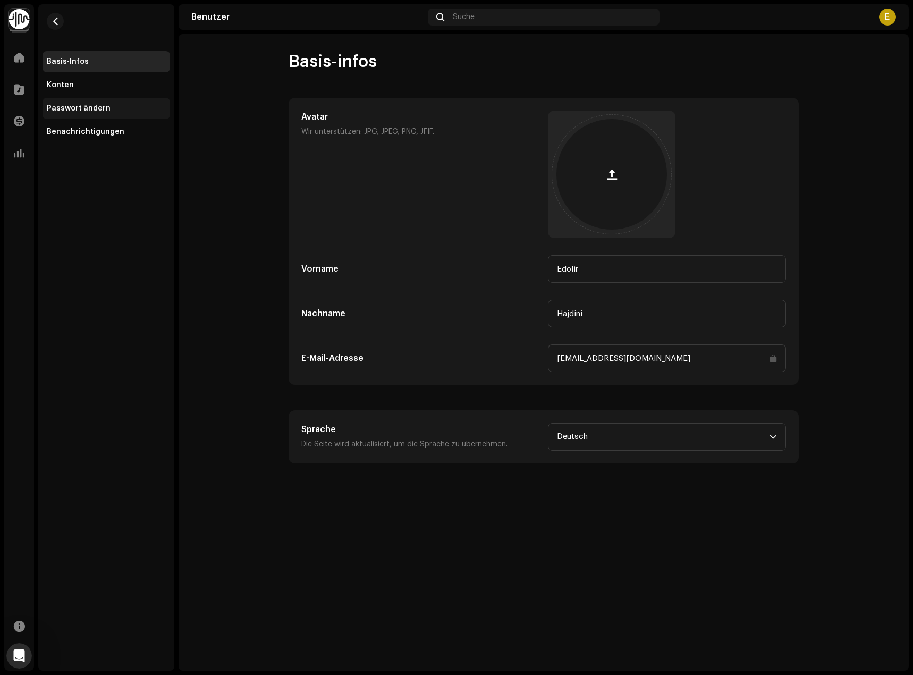
click at [107, 117] on div "Passwort ändern" at bounding box center [107, 108] width 128 height 21
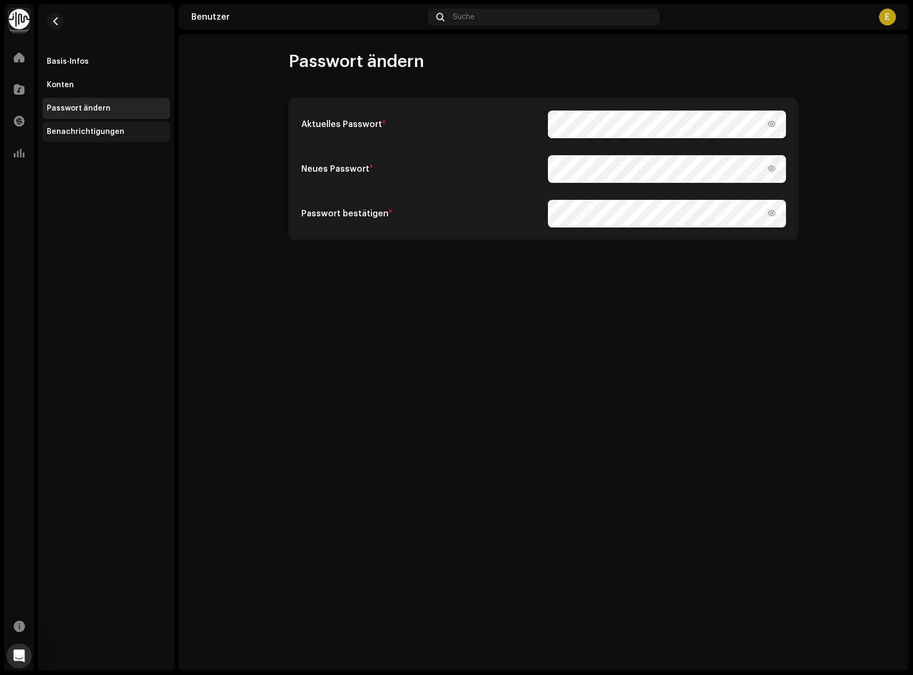
click at [104, 140] on div "Benachrichtigungen" at bounding box center [107, 131] width 128 height 21
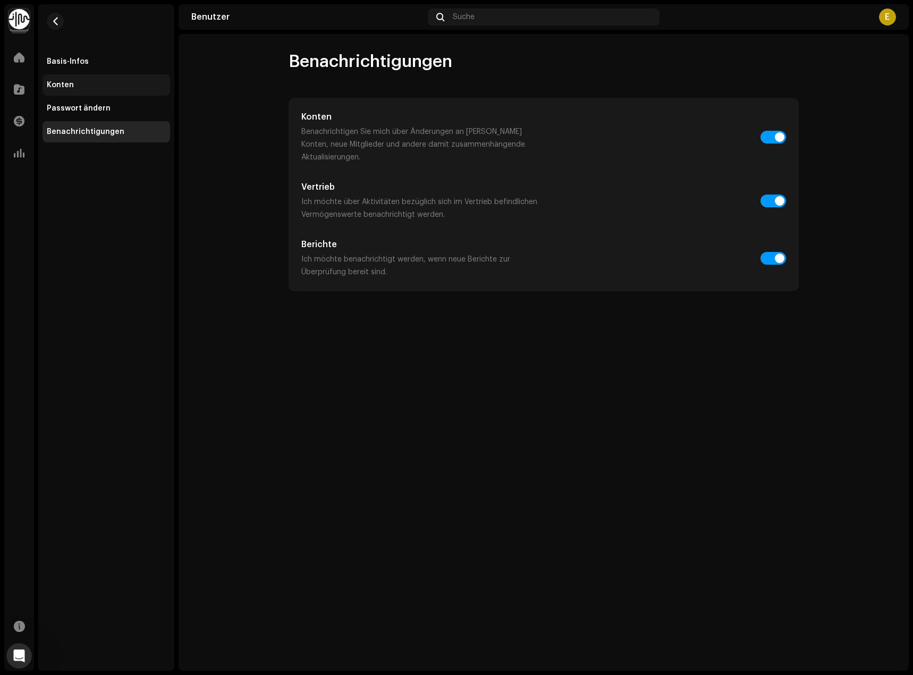
click at [115, 87] on div "Konten" at bounding box center [106, 85] width 119 height 9
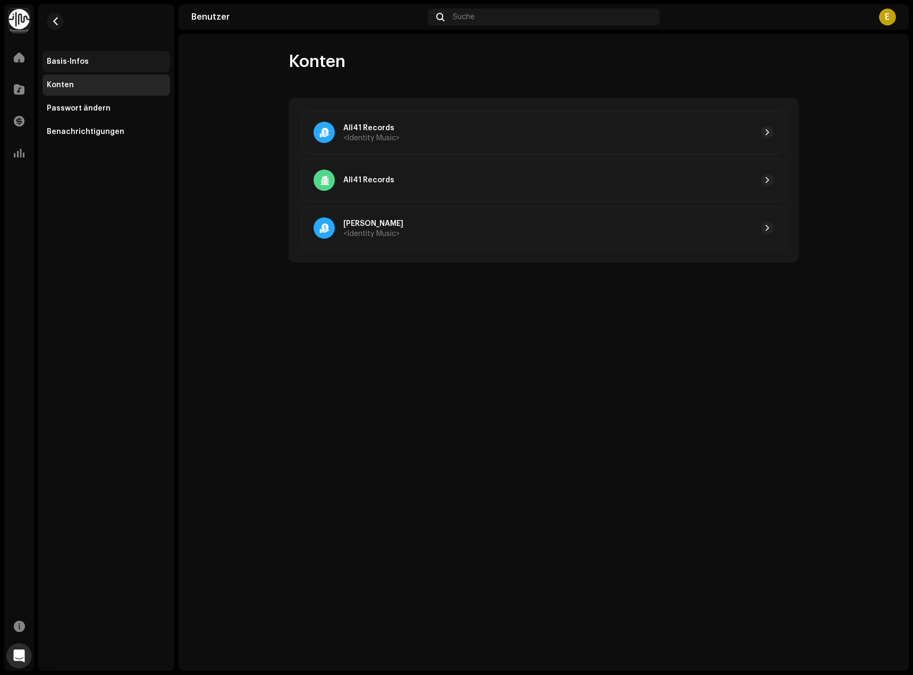
click at [130, 62] on div "Basis-Infos" at bounding box center [106, 61] width 119 height 9
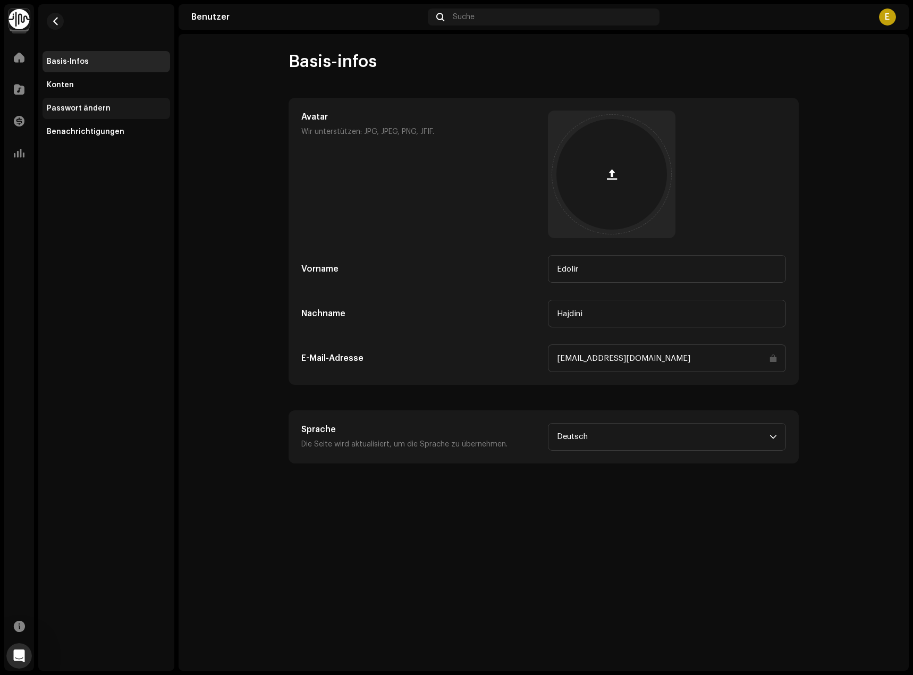
click at [119, 109] on div "Passwort ändern" at bounding box center [106, 108] width 119 height 9
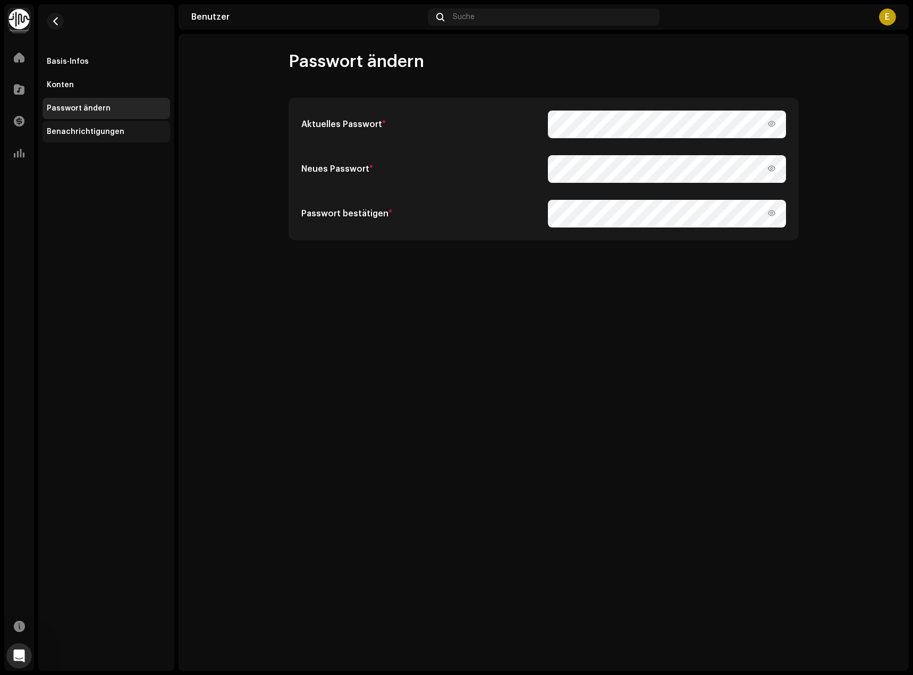
click at [113, 125] on div "Benachrichtigungen" at bounding box center [107, 131] width 128 height 21
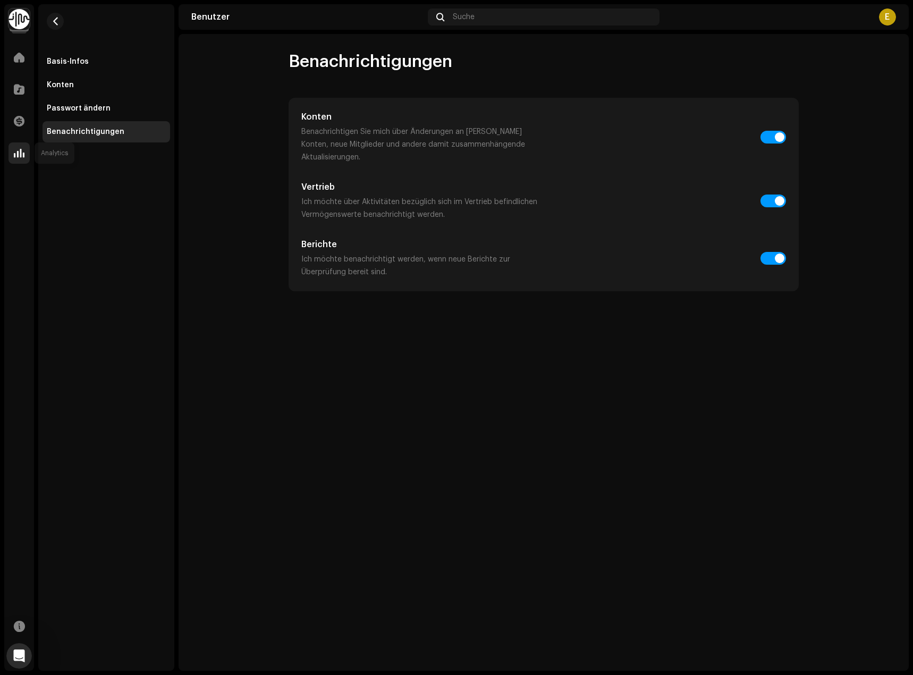
click at [21, 156] on span at bounding box center [19, 153] width 11 height 9
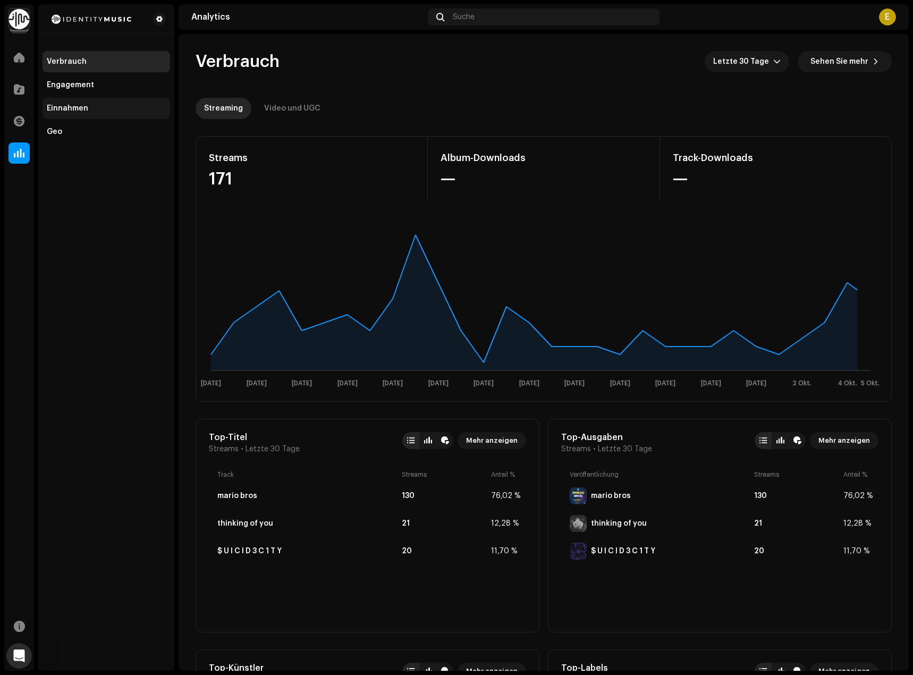
click at [74, 100] on div "Einnahmen" at bounding box center [107, 108] width 128 height 21
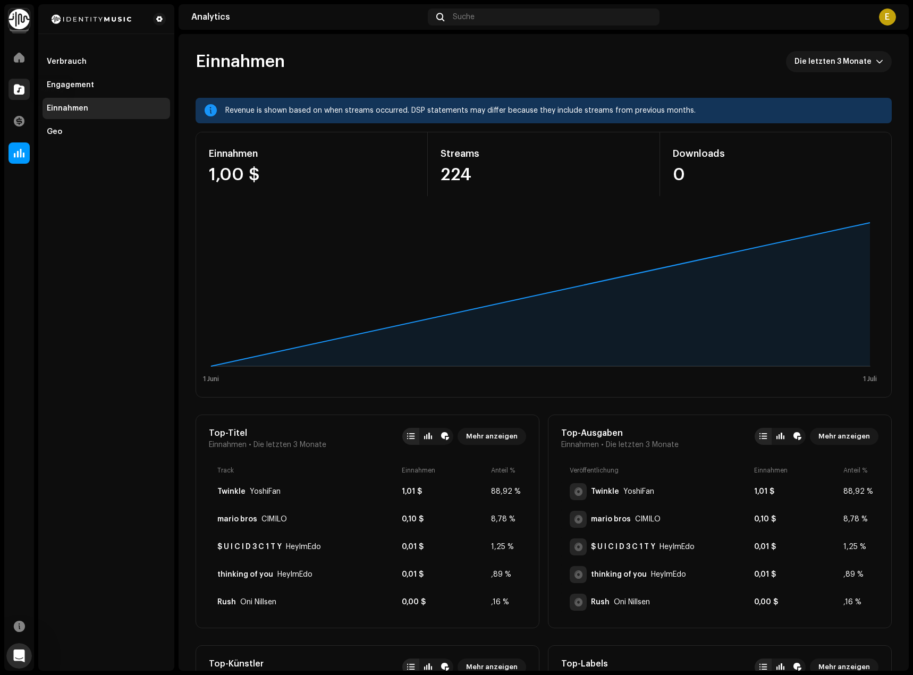
click at [18, 83] on div at bounding box center [19, 89] width 21 height 21
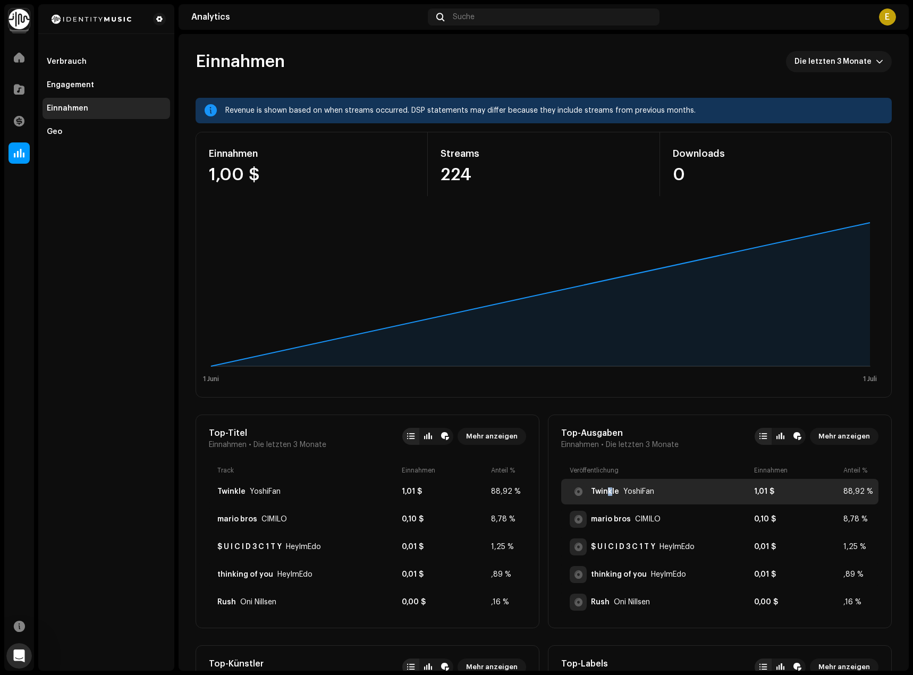
click at [607, 488] on div "Twinkle" at bounding box center [605, 491] width 28 height 9
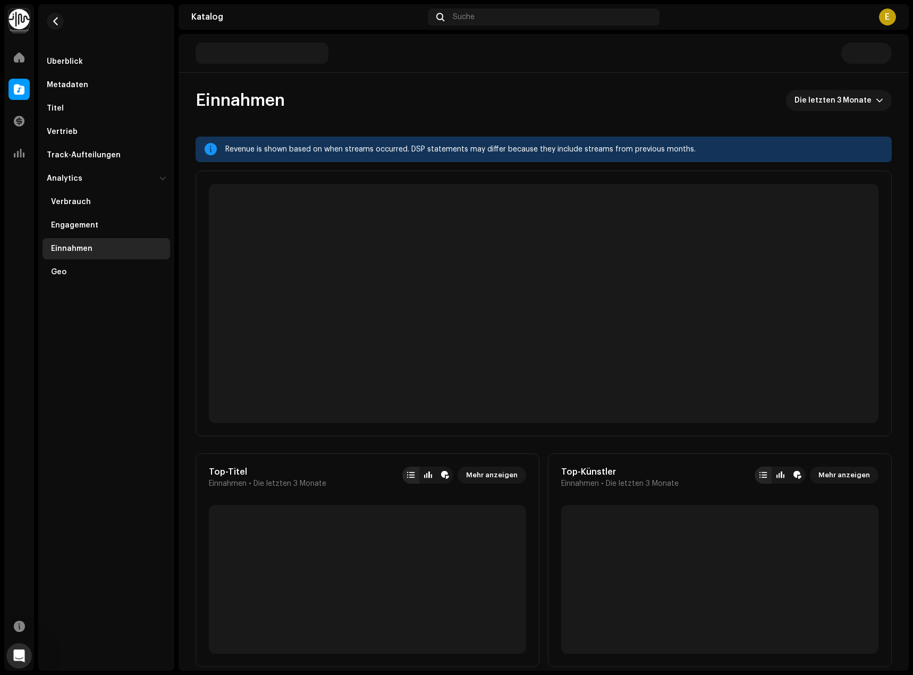
click at [631, 493] on div "Top-Künstler Einnahmen • Die letzten 3 Monate Mehr anzeigen" at bounding box center [720, 560] width 344 height 214
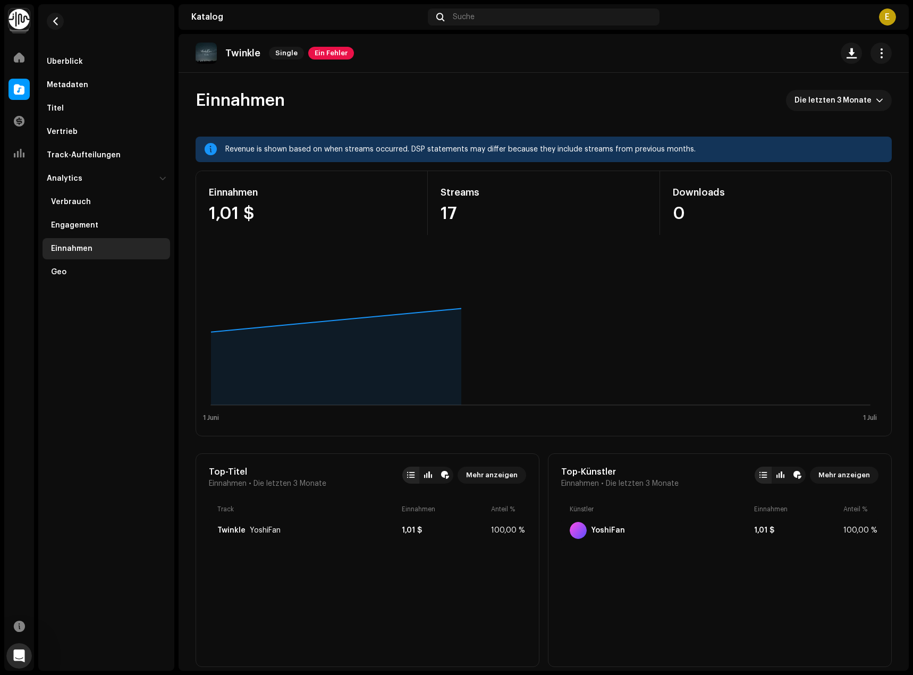
drag, startPoint x: 551, startPoint y: 106, endPoint x: 485, endPoint y: 97, distance: 66.1
click at [512, 105] on div "Einnahmen Die letzten 3 Monate" at bounding box center [544, 100] width 696 height 21
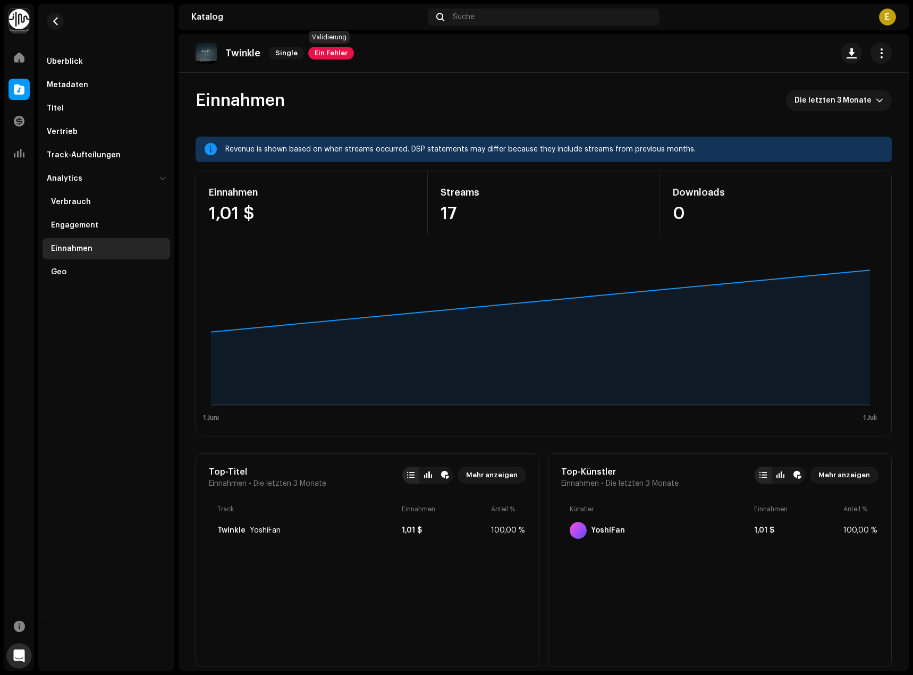
click at [339, 53] on span "Ein Fehler" at bounding box center [331, 53] width 46 height 13
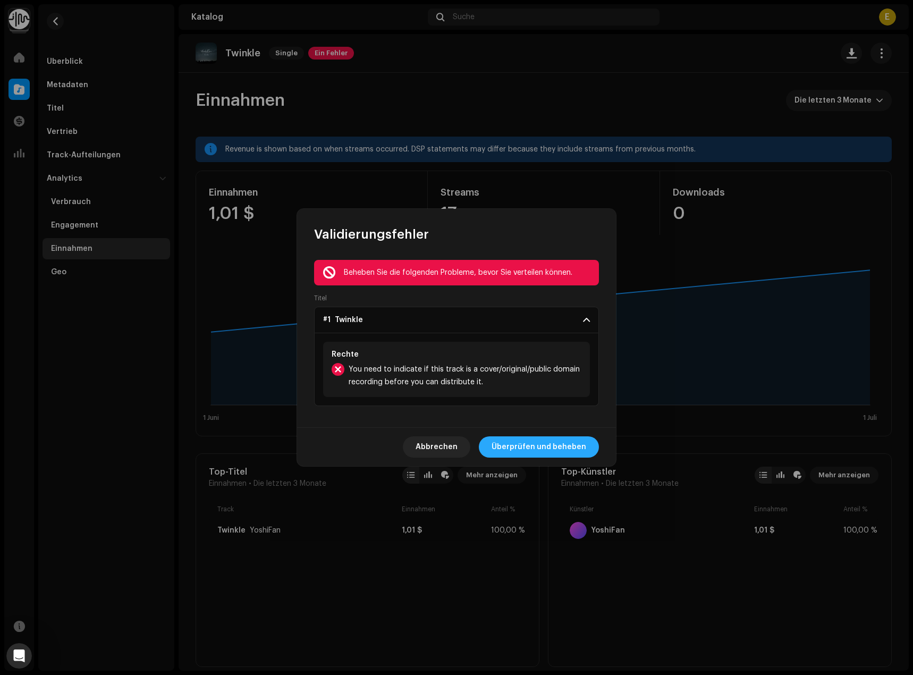
click at [535, 443] on span "Überprüfen und beheben" at bounding box center [539, 446] width 95 height 21
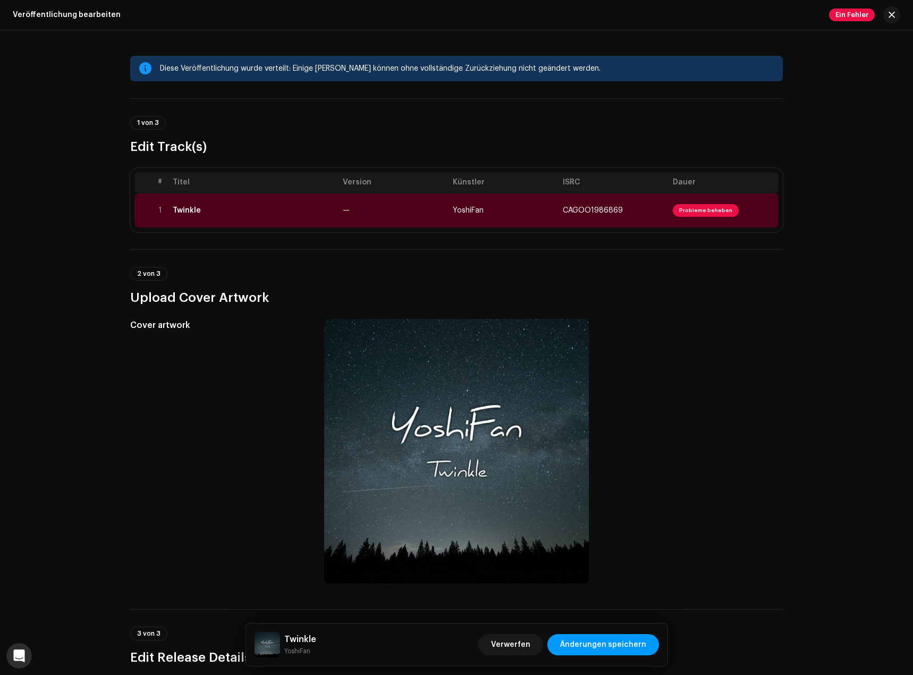
click at [703, 205] on span "Probleme beheben" at bounding box center [706, 210] width 66 height 13
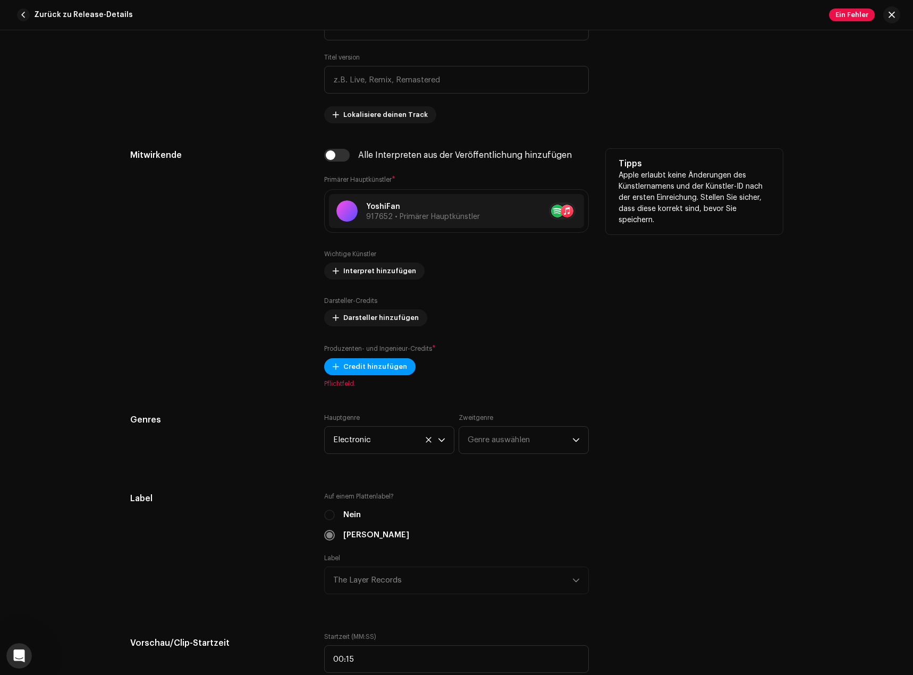
scroll to position [585, 0]
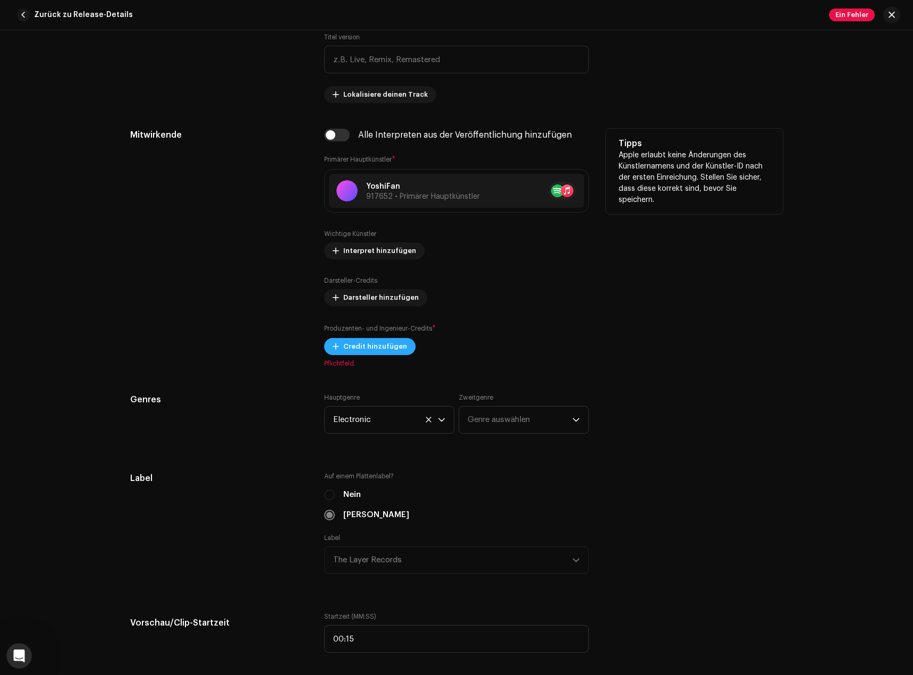
click at [363, 344] on span "Credit hinzufügen" at bounding box center [375, 346] width 64 height 21
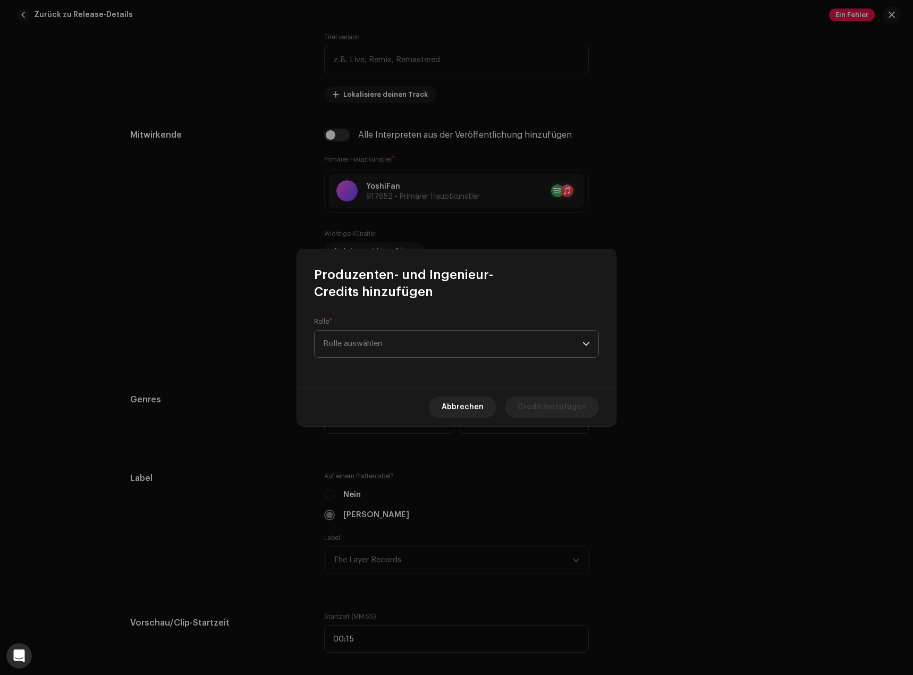
click at [449, 354] on span "Rolle auswählen" at bounding box center [452, 344] width 259 height 27
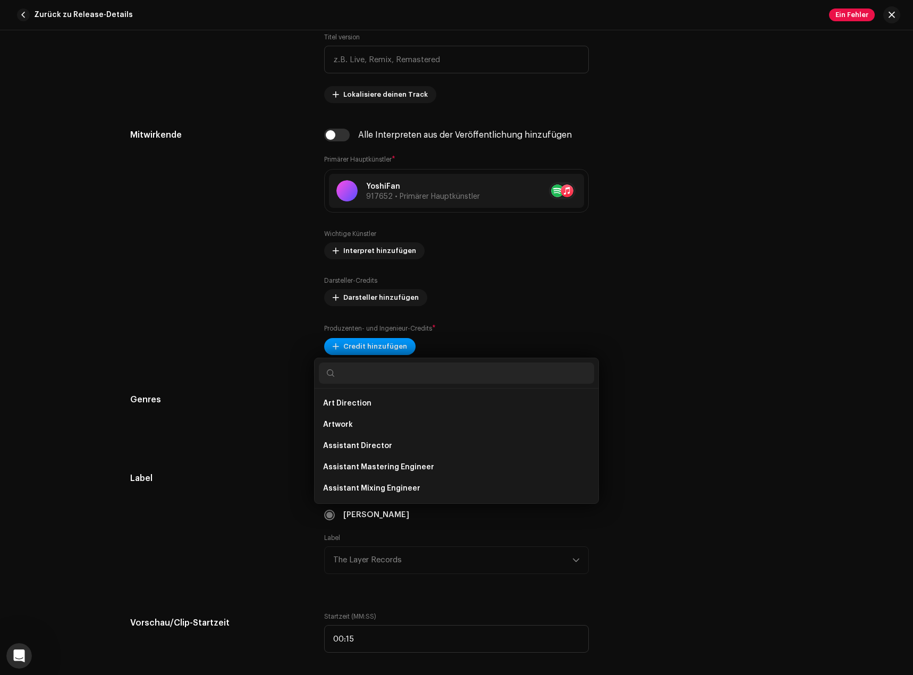
click at [273, 354] on div "Produzenten- und Ingenieur-Credits hinzufügen Rolle * Rolle auswählen Abbrechen…" at bounding box center [456, 337] width 913 height 675
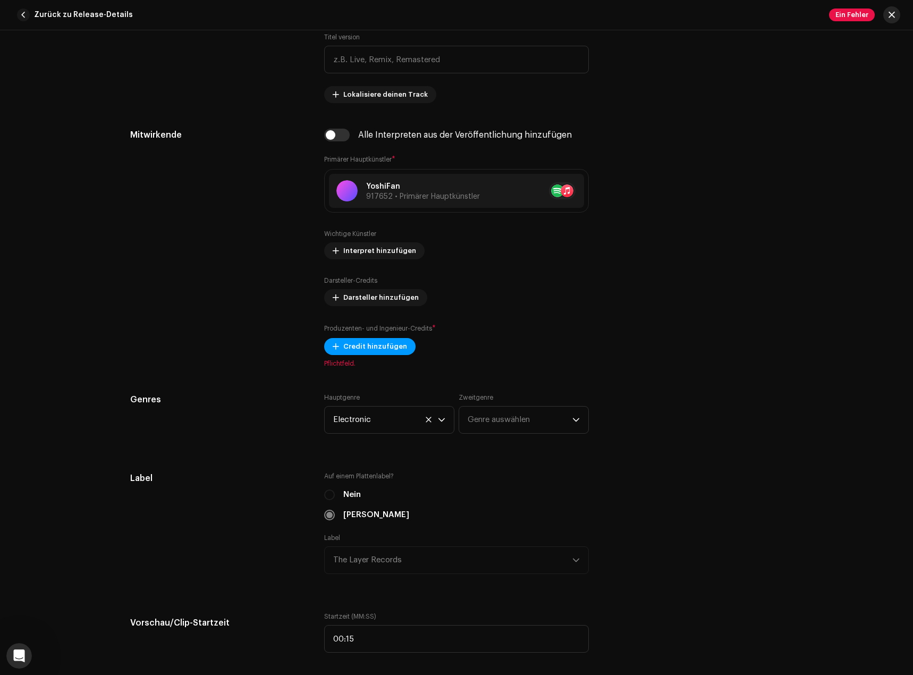
click at [896, 9] on button "button" at bounding box center [891, 14] width 17 height 17
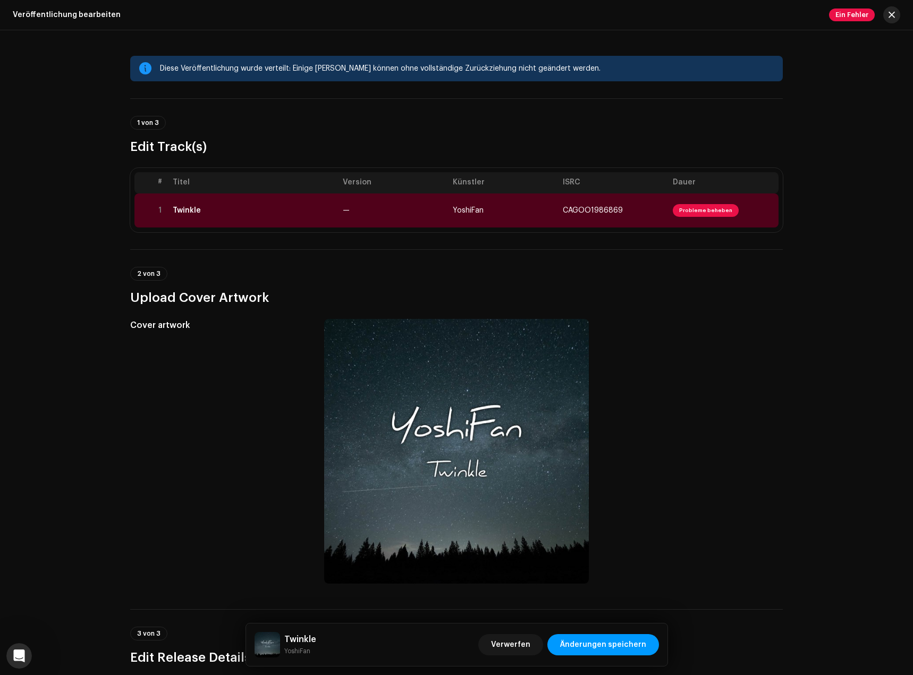
click at [892, 13] on span "button" at bounding box center [892, 15] width 6 height 9
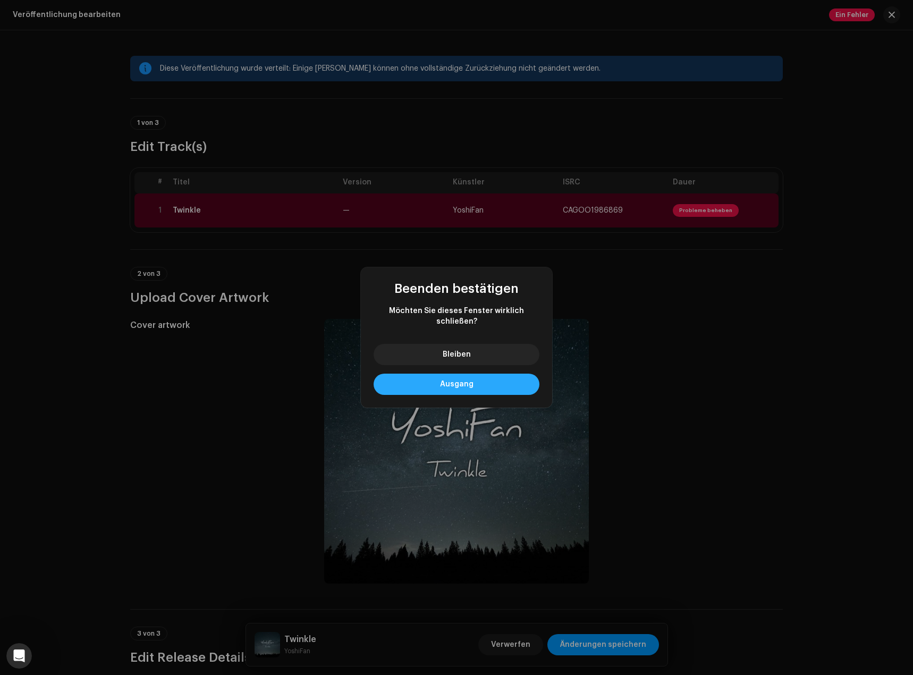
click at [476, 382] on button "Ausgang" at bounding box center [457, 384] width 166 height 21
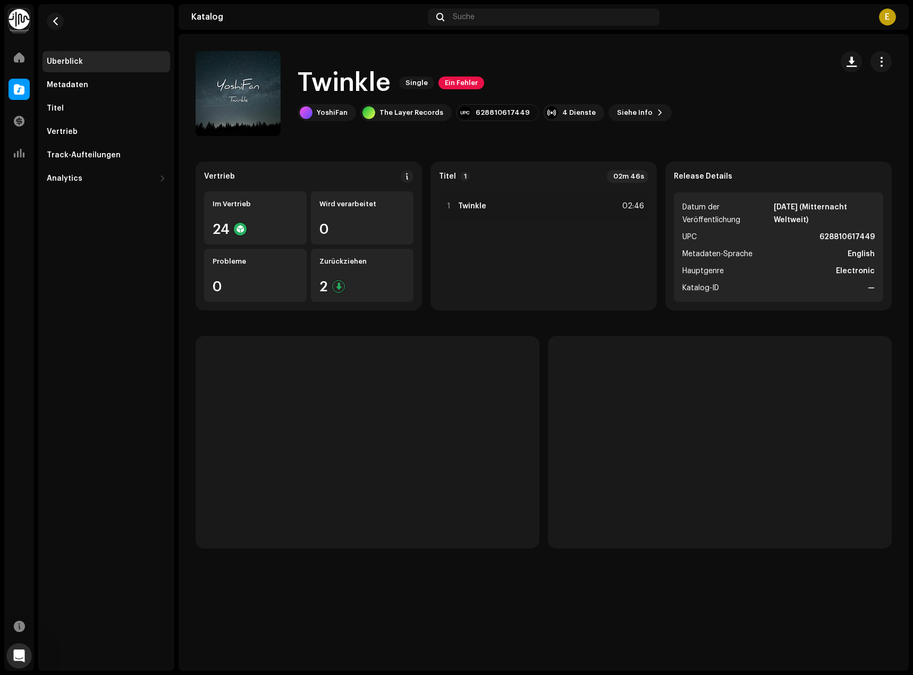
click at [20, 22] on img at bounding box center [19, 19] width 21 height 21
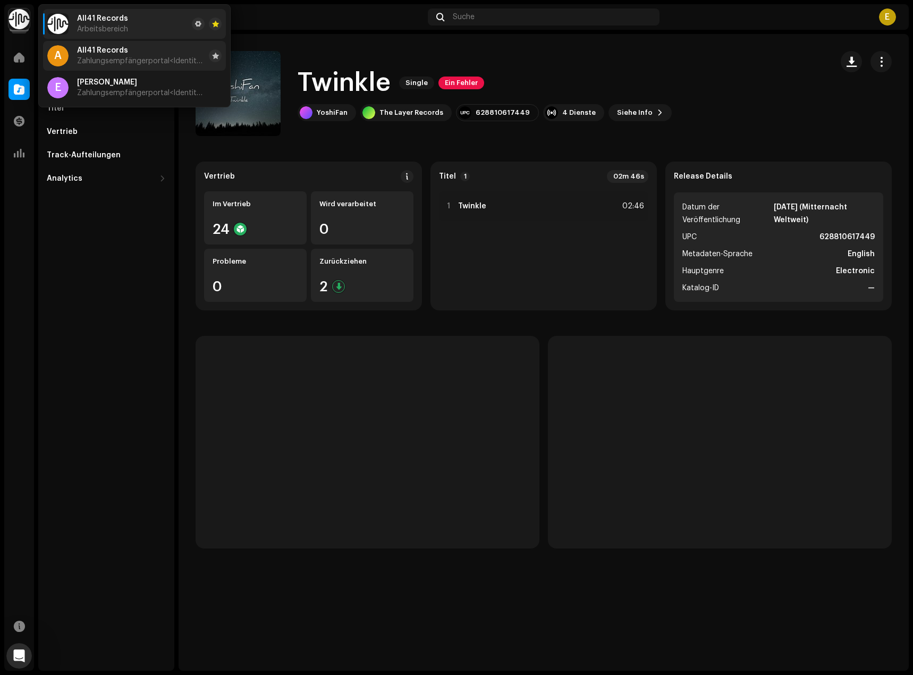
click at [167, 61] on span "Zahlungsempfängerportal <Identity Music>" at bounding box center [141, 61] width 128 height 9
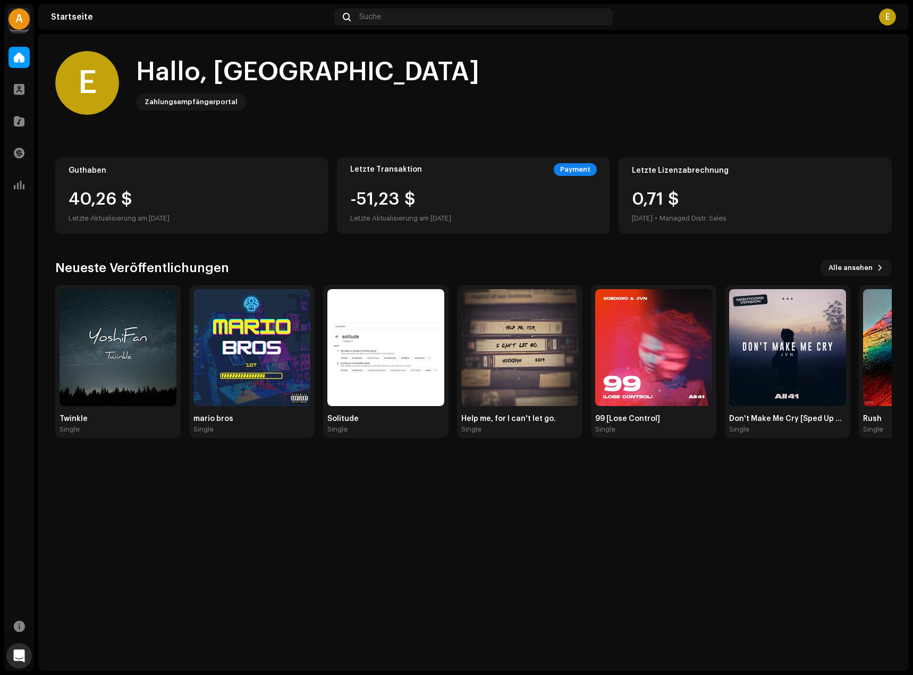
click at [196, 107] on div "Zahlungsempfängerportal" at bounding box center [191, 102] width 93 height 13
click at [16, 19] on div "A" at bounding box center [19, 19] width 21 height 21
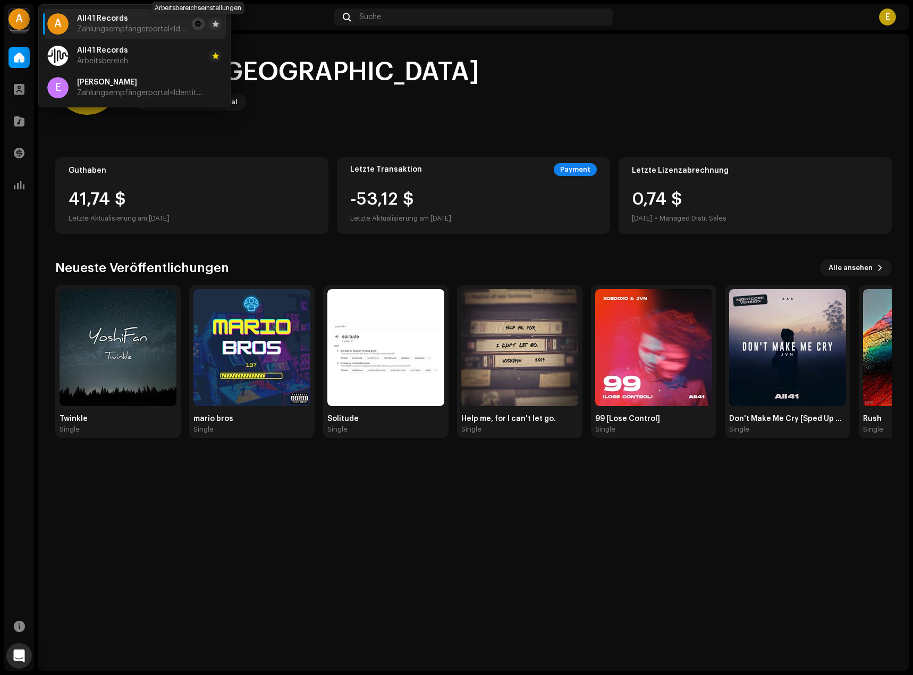
click at [196, 22] on span at bounding box center [198, 24] width 6 height 9
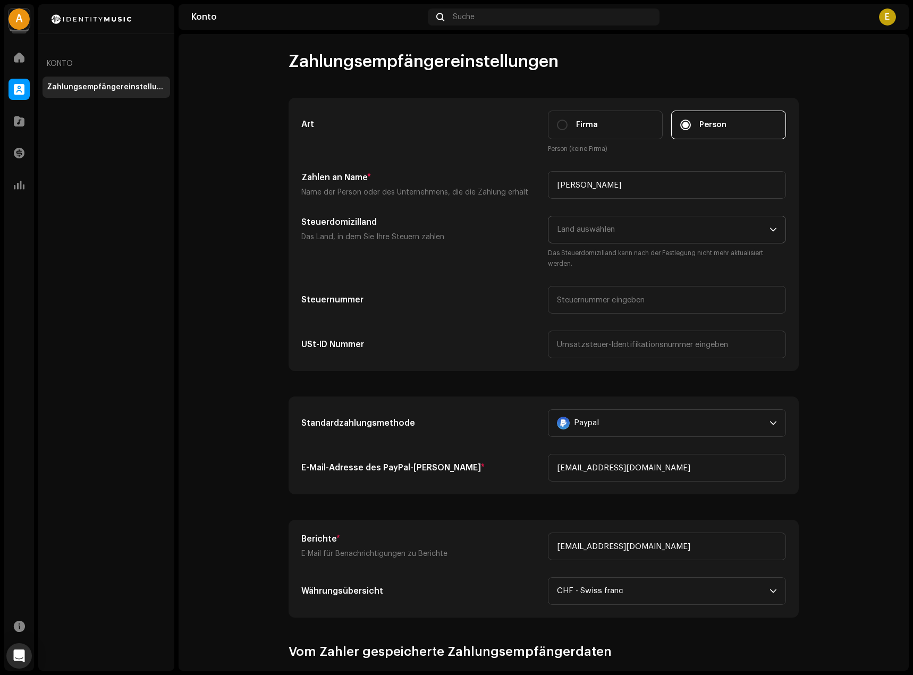
click at [606, 230] on span "Land auswählen" at bounding box center [586, 229] width 58 height 8
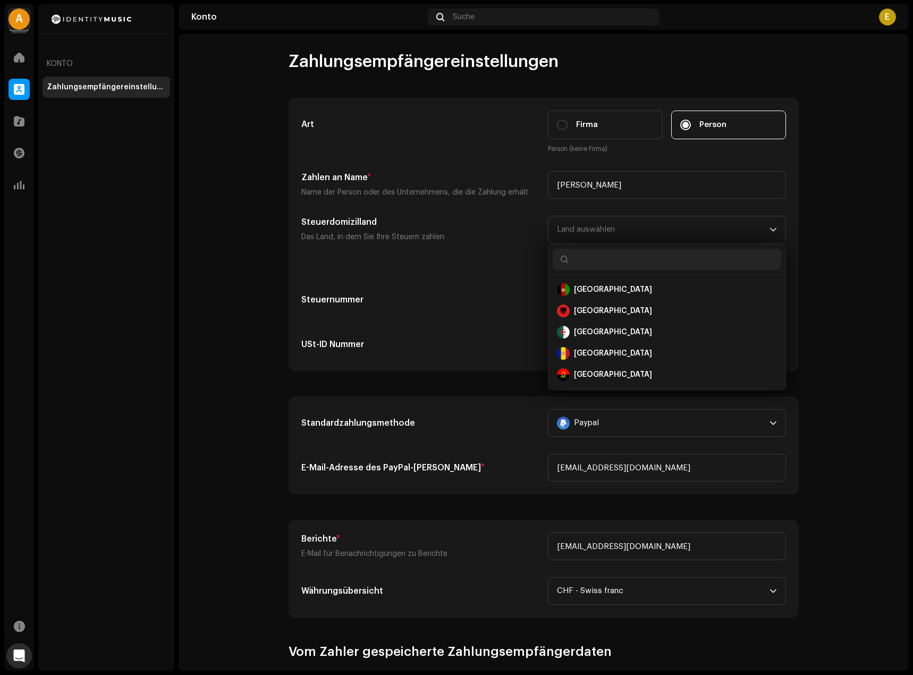
click at [486, 269] on div "Art Firma Person Person (keine Firma) Zahlen an Name * Name der Person oder des…" at bounding box center [543, 235] width 485 height 248
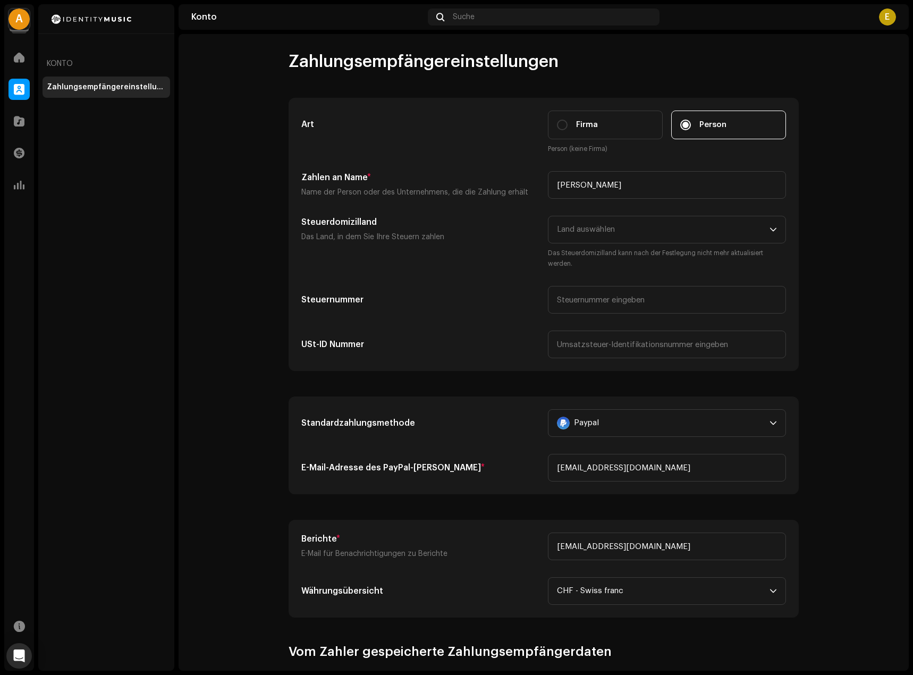
click at [14, 22] on div "A" at bounding box center [19, 19] width 21 height 21
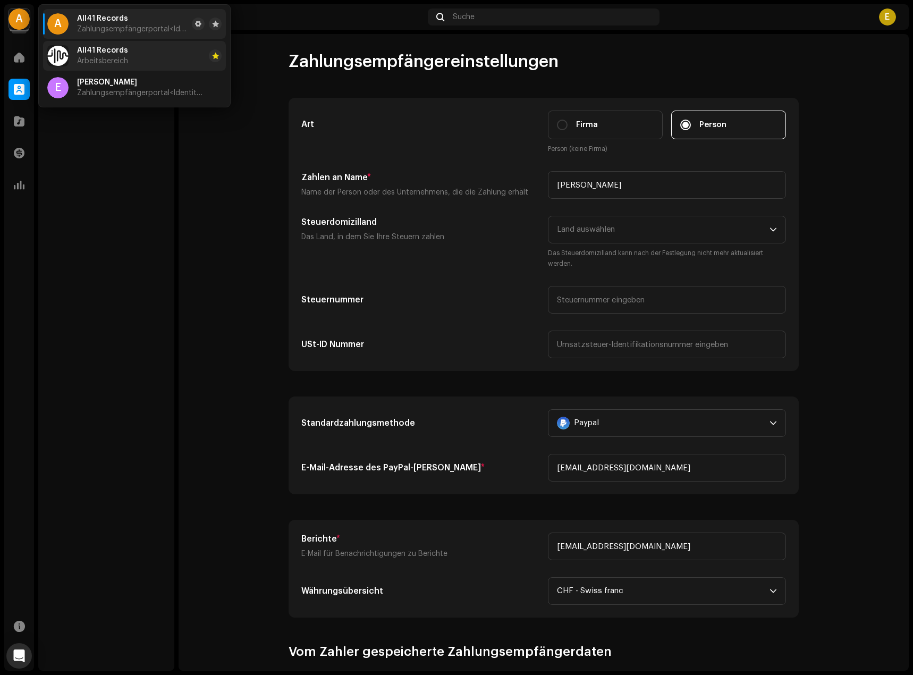
click at [183, 56] on li "All41 Records Arbeitsbereich" at bounding box center [134, 56] width 183 height 30
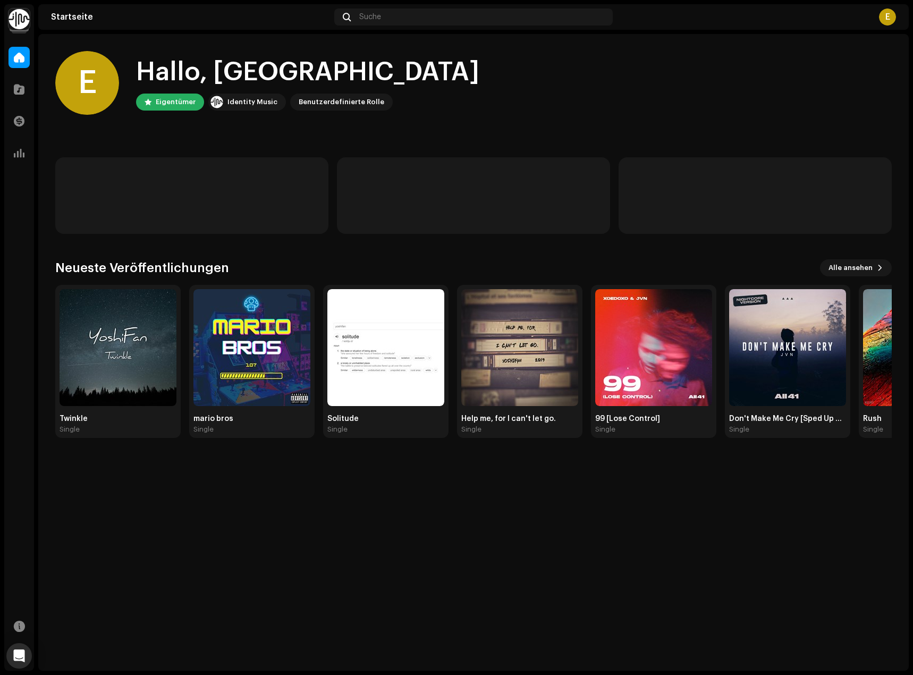
click at [25, 25] on img at bounding box center [19, 19] width 21 height 21
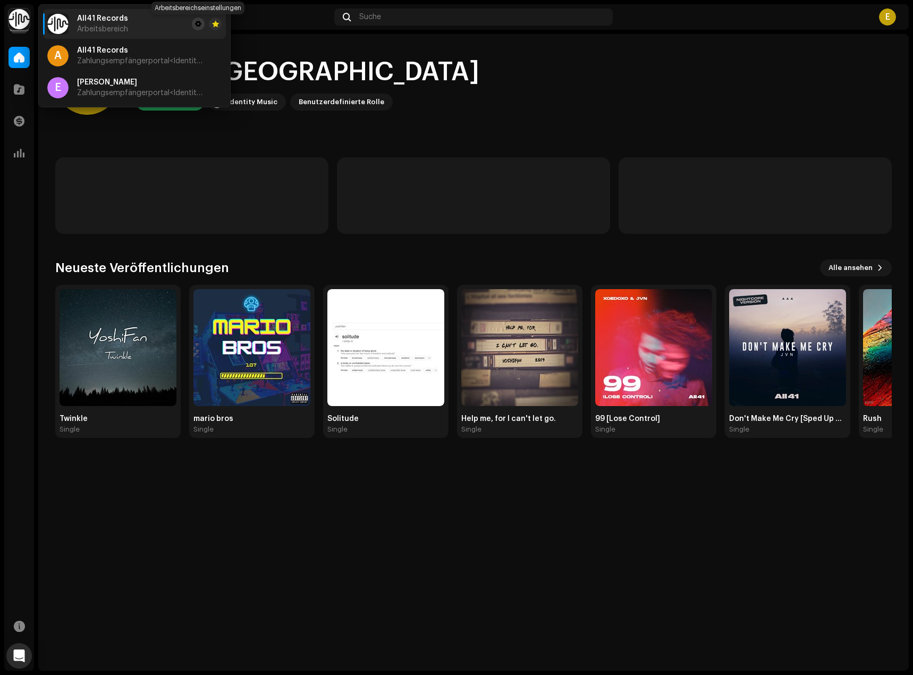
click at [198, 24] on span at bounding box center [198, 24] width 6 height 9
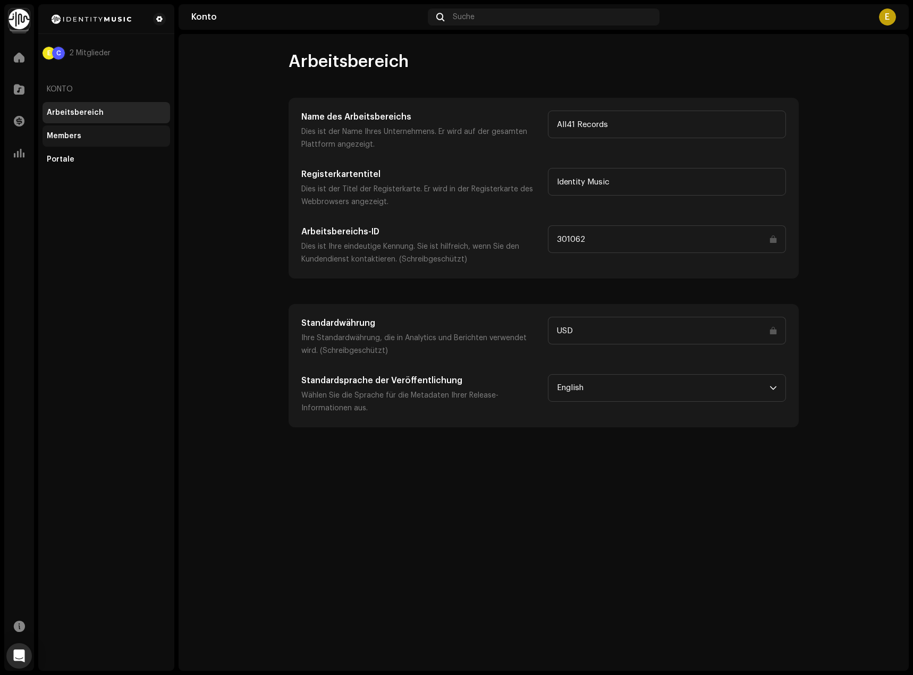
drag, startPoint x: 199, startPoint y: 128, endPoint x: 165, endPoint y: 131, distance: 33.6
click at [165, 131] on div "Members" at bounding box center [107, 135] width 128 height 21
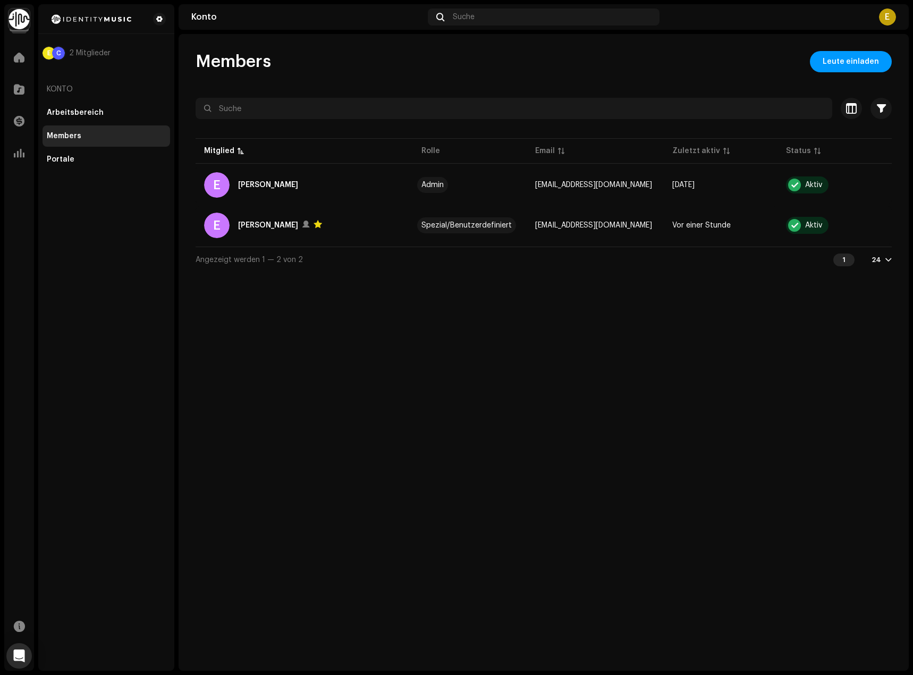
drag, startPoint x: 225, startPoint y: 125, endPoint x: 432, endPoint y: 55, distance: 218.5
click at [432, 55] on div "Members Leute einladen" at bounding box center [544, 61] width 696 height 21
drag, startPoint x: 564, startPoint y: 304, endPoint x: 552, endPoint y: 301, distance: 12.5
drag, startPoint x: 552, startPoint y: 301, endPoint x: 500, endPoint y: 285, distance: 54.0
click at [500, 285] on div "Members Leute einladen Ausgewählt 0 Alle auswählen 2 Optionen Filter Status Akt…" at bounding box center [544, 352] width 730 height 637
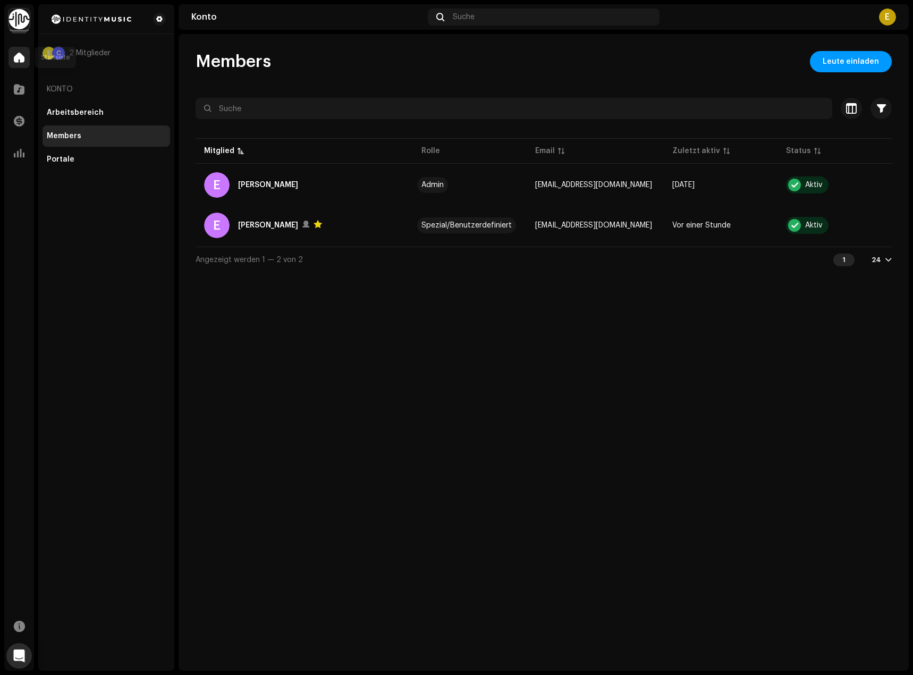
click at [18, 66] on div at bounding box center [19, 57] width 21 height 21
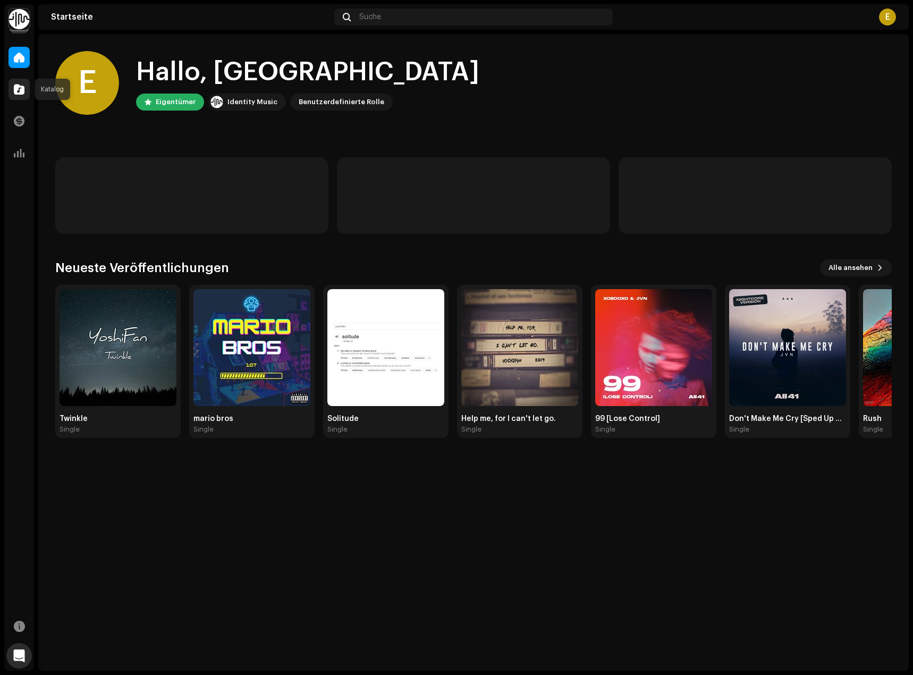
click at [19, 94] on span at bounding box center [19, 89] width 11 height 9
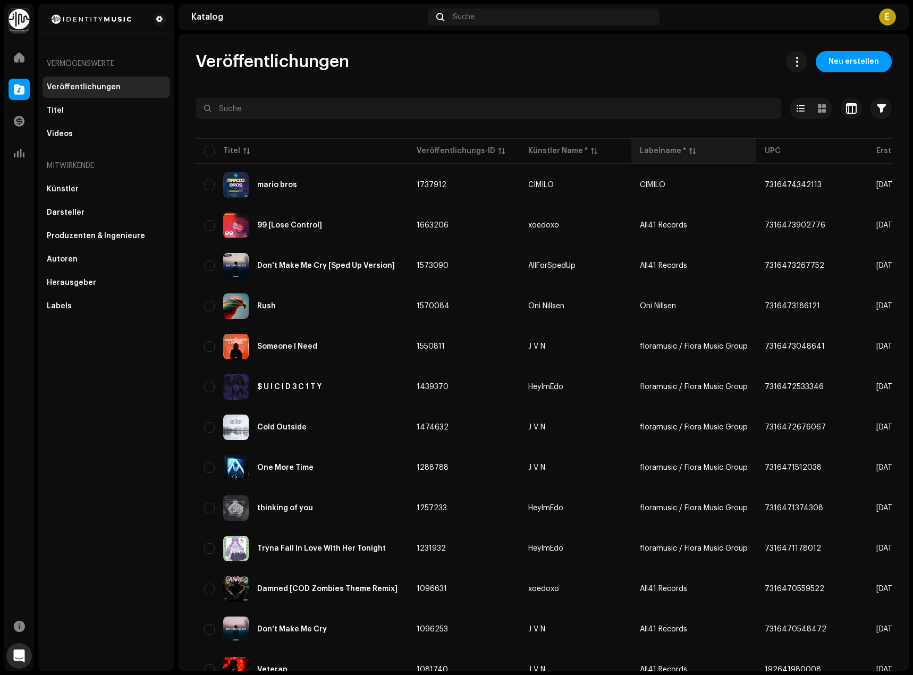
click at [854, 65] on span "Neu erstellen" at bounding box center [854, 61] width 50 height 21
click at [837, 63] on span "Neu erstellen" at bounding box center [854, 61] width 50 height 21
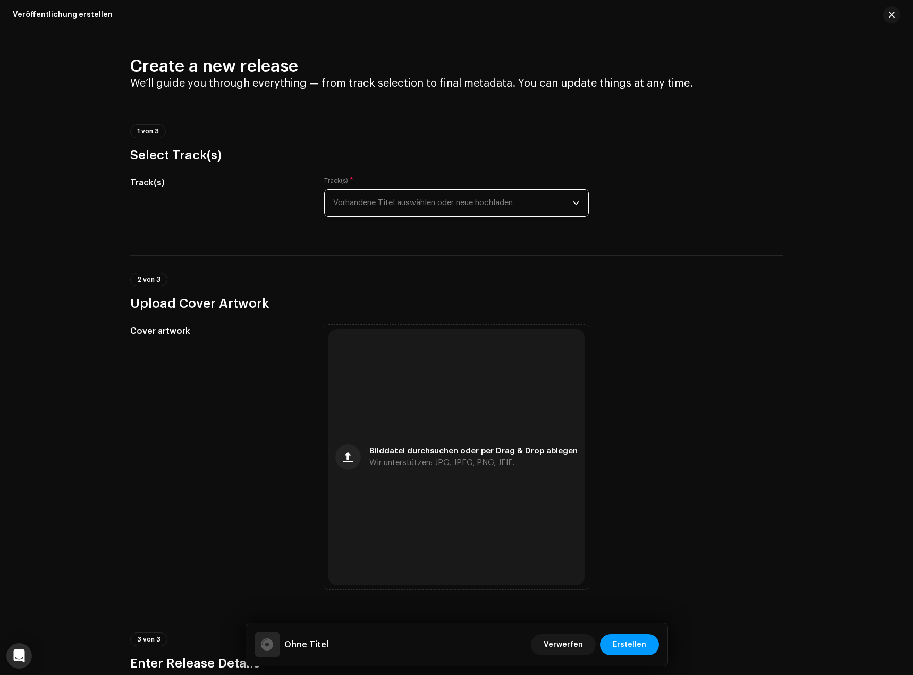
click at [475, 197] on span "Vorhandene Titel auswählen oder neue hochladen" at bounding box center [452, 203] width 239 height 27
click at [442, 207] on span "Vorhandene Titel auswählen oder neue hochladen" at bounding box center [452, 203] width 239 height 27
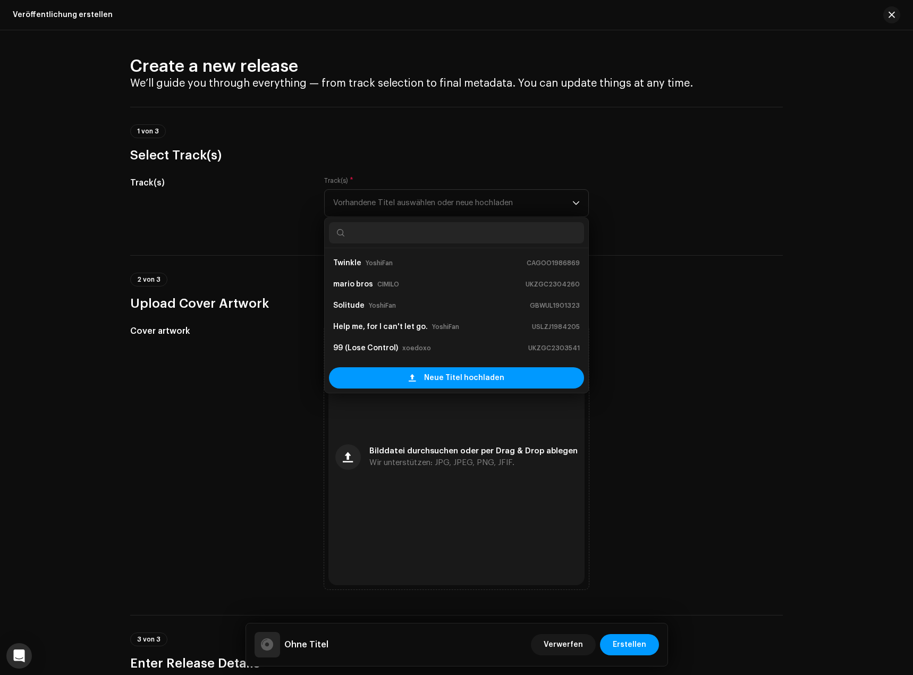
scroll to position [17, 0]
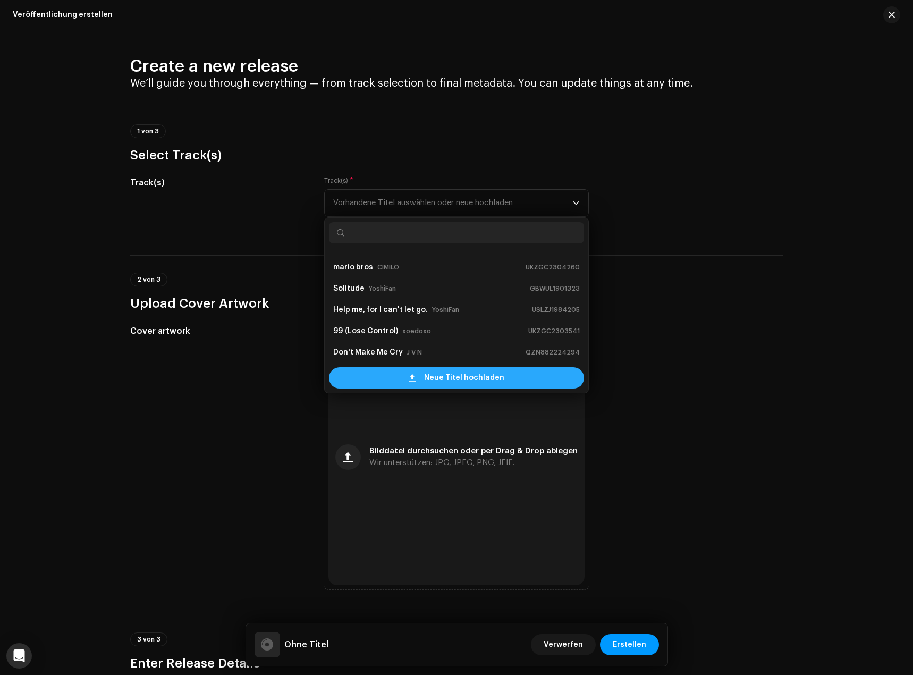
click at [462, 374] on span "Neue Titel hochladen" at bounding box center [464, 377] width 80 height 21
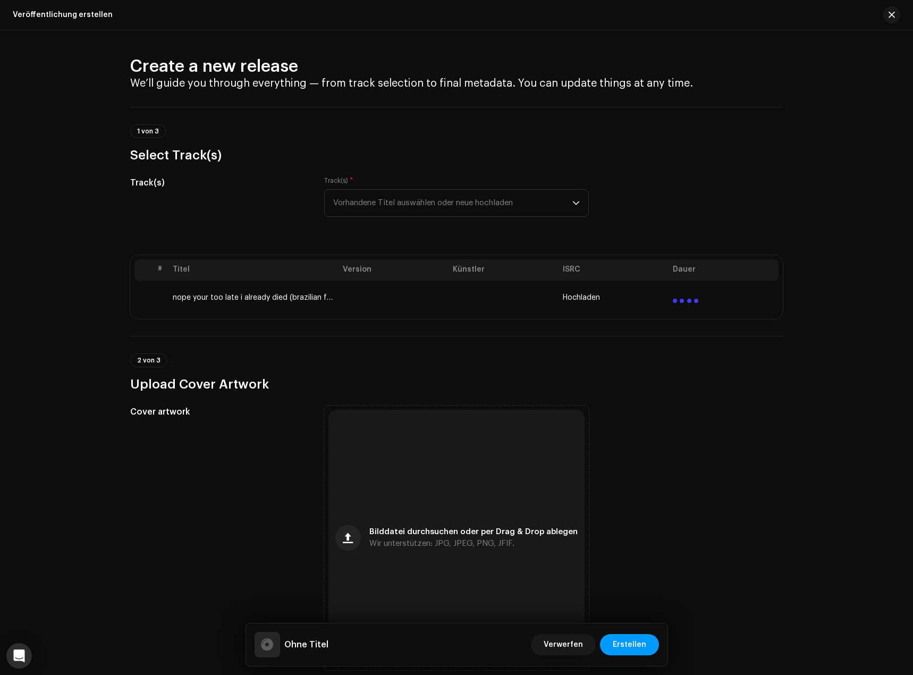
drag, startPoint x: 486, startPoint y: 342, endPoint x: 458, endPoint y: 345, distance: 28.9
click at [450, 344] on div "2 von 3 Upload Cover Artwork" at bounding box center [456, 364] width 653 height 57
drag, startPoint x: 490, startPoint y: 345, endPoint x: 466, endPoint y: 350, distance: 24.5
click at [466, 350] on div "2 von 3 Upload Cover Artwork" at bounding box center [456, 364] width 653 height 57
drag, startPoint x: 481, startPoint y: 349, endPoint x: 467, endPoint y: 349, distance: 14.4
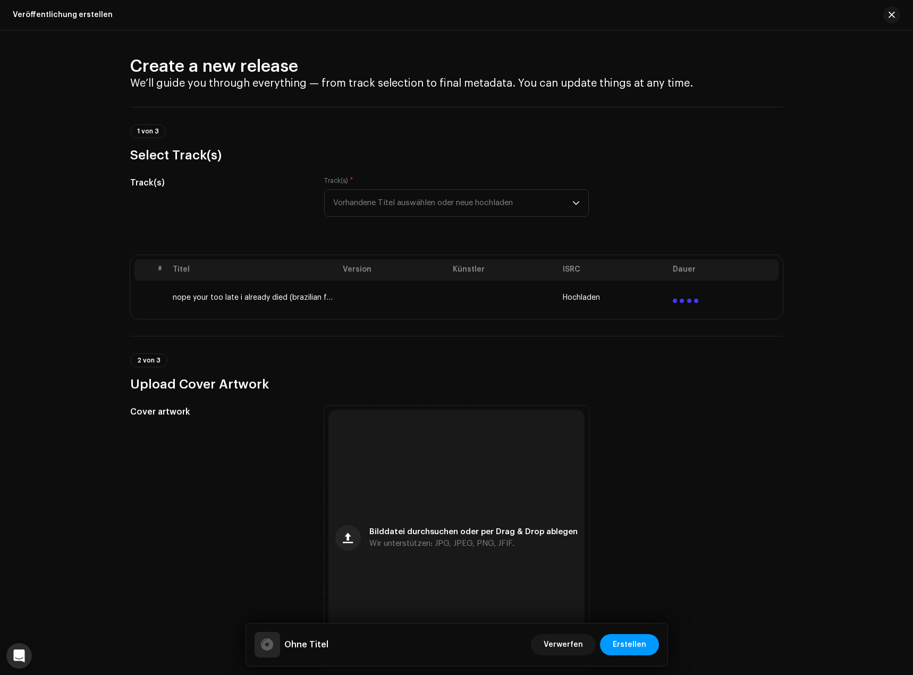
click at [466, 349] on div "2 von 3 Upload Cover Artwork" at bounding box center [456, 364] width 653 height 57
drag, startPoint x: 477, startPoint y: 347, endPoint x: 452, endPoint y: 345, distance: 24.5
click at [449, 345] on div "2 von 3 Upload Cover Artwork" at bounding box center [456, 364] width 653 height 57
drag, startPoint x: 471, startPoint y: 342, endPoint x: 451, endPoint y: 342, distance: 20.2
drag, startPoint x: 451, startPoint y: 342, endPoint x: 483, endPoint y: 338, distance: 31.6
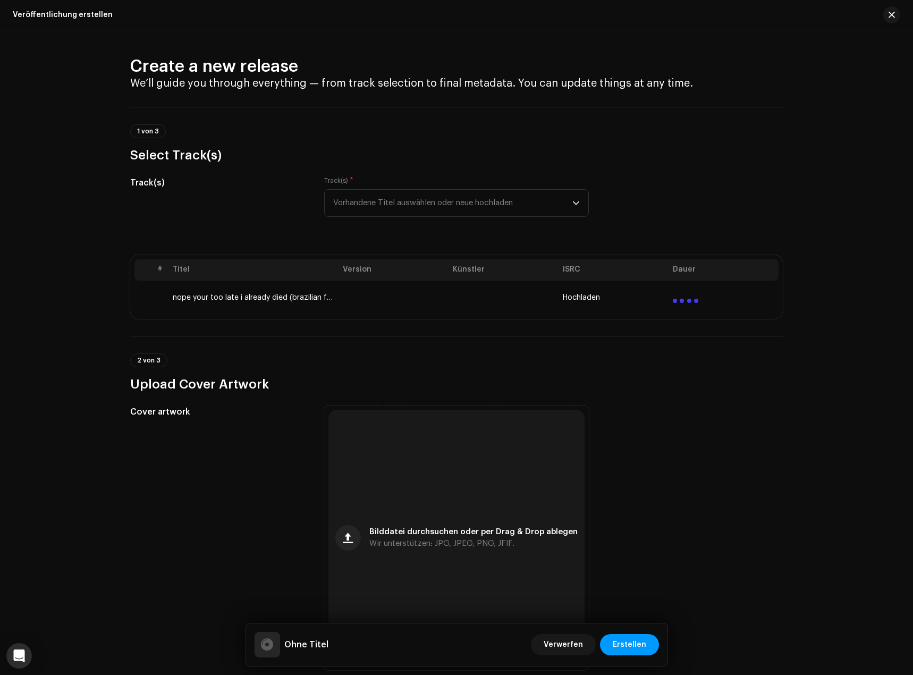
click at [458, 342] on div "2 von 3 Upload Cover Artwork" at bounding box center [456, 364] width 653 height 57
drag, startPoint x: 483, startPoint y: 338, endPoint x: 461, endPoint y: 341, distance: 21.6
click at [461, 341] on div "2 von 3 Upload Cover Artwork" at bounding box center [456, 364] width 653 height 57
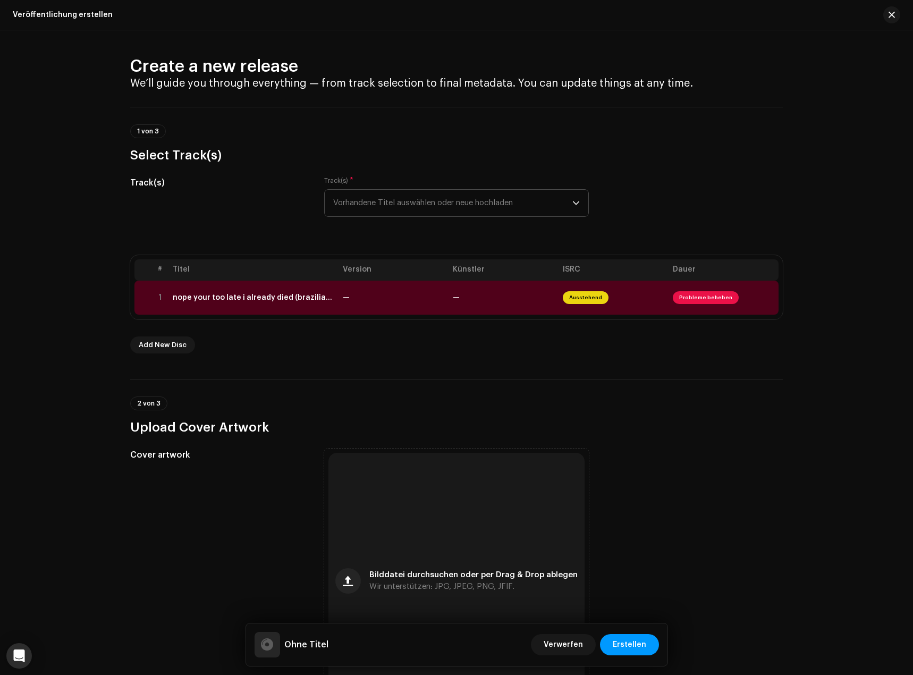
click at [452, 200] on span "Vorhandene Titel auswählen oder neue hochladen" at bounding box center [452, 203] width 239 height 27
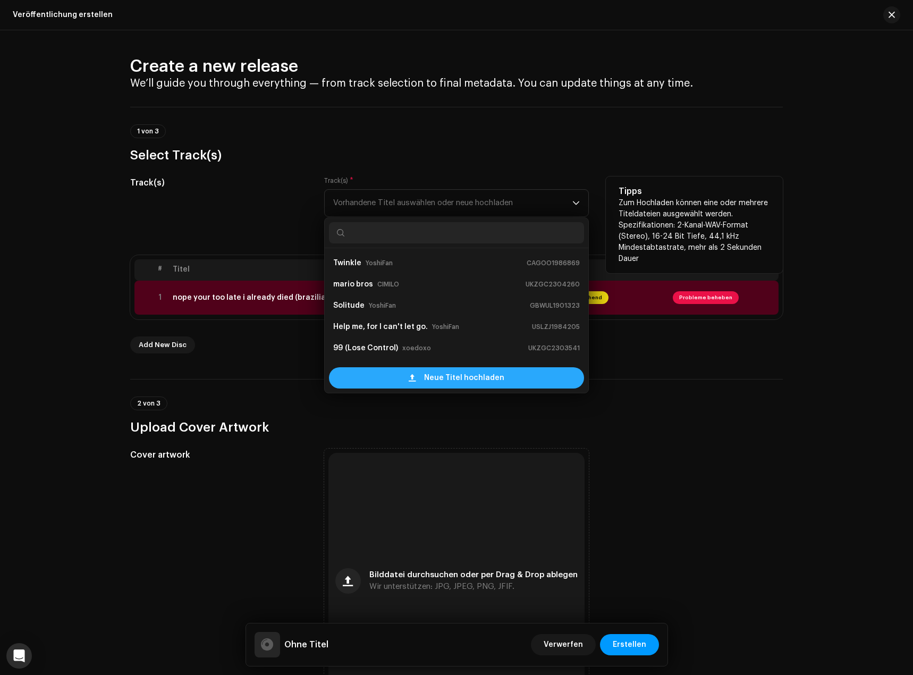
click at [498, 377] on span "Neue Titel hochladen" at bounding box center [464, 377] width 80 height 21
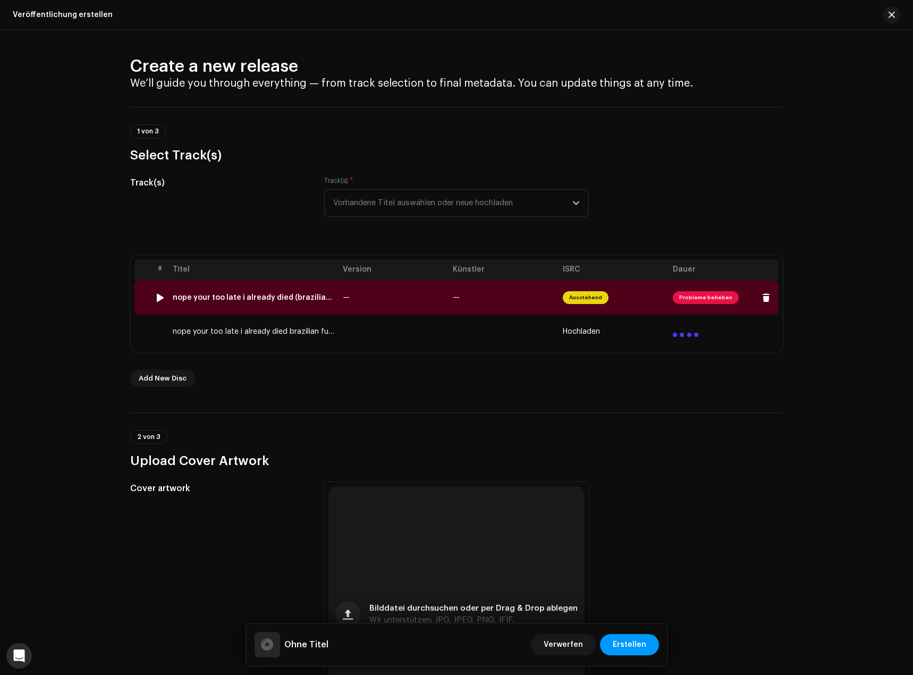
click at [324, 300] on div "nope your too late i already died (brazilian funk remix by prodpoodee).wav" at bounding box center [254, 297] width 162 height 9
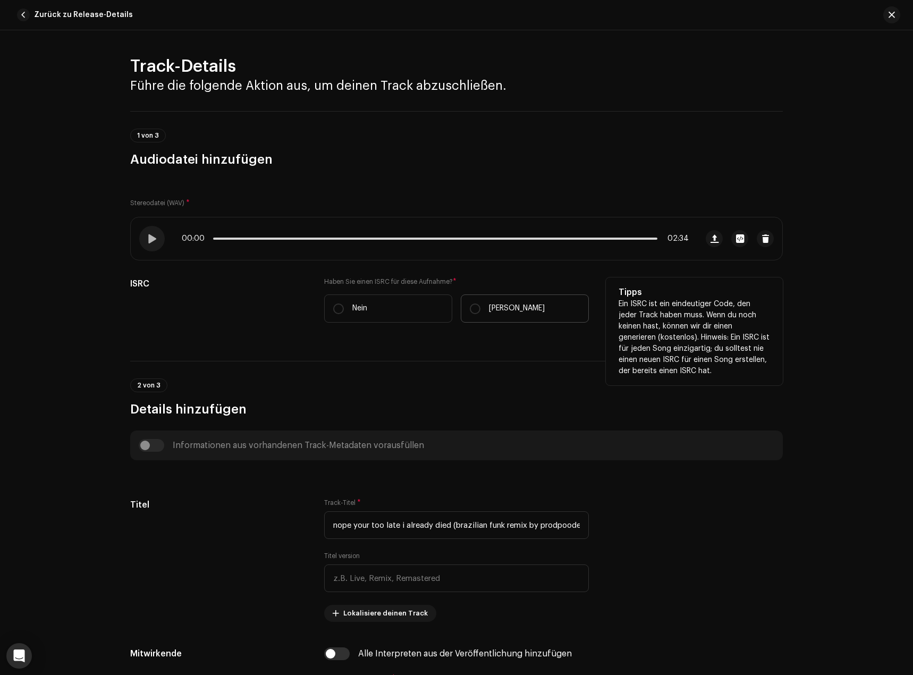
click at [506, 312] on label "[PERSON_NAME]" at bounding box center [525, 308] width 128 height 28
click at [481, 312] on input "[PERSON_NAME]" at bounding box center [475, 309] width 11 height 11
radio input "true"
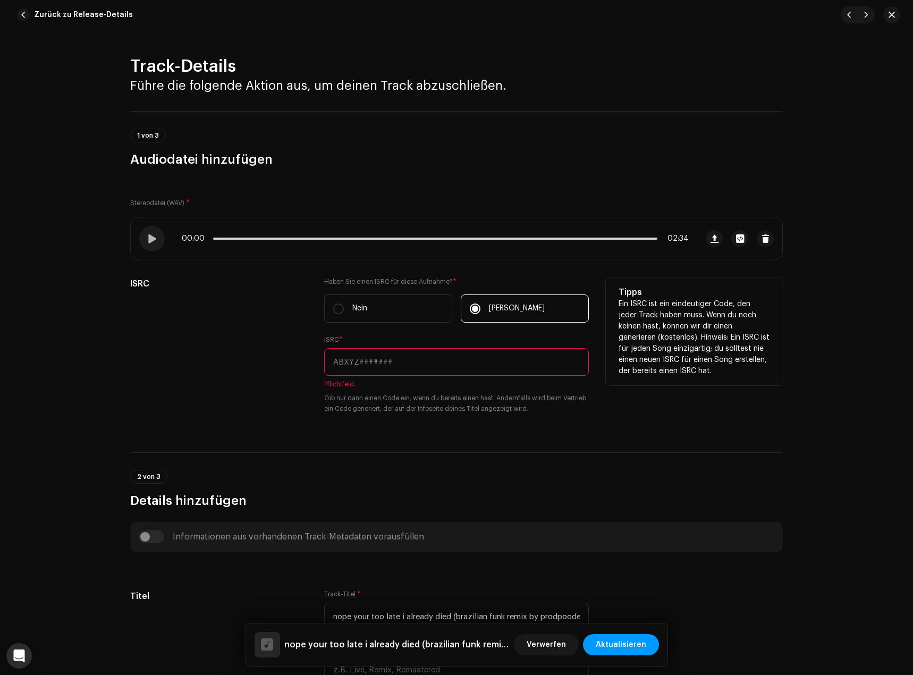
click at [390, 361] on input "text" at bounding box center [456, 362] width 265 height 28
paste input "USA2P2550610"
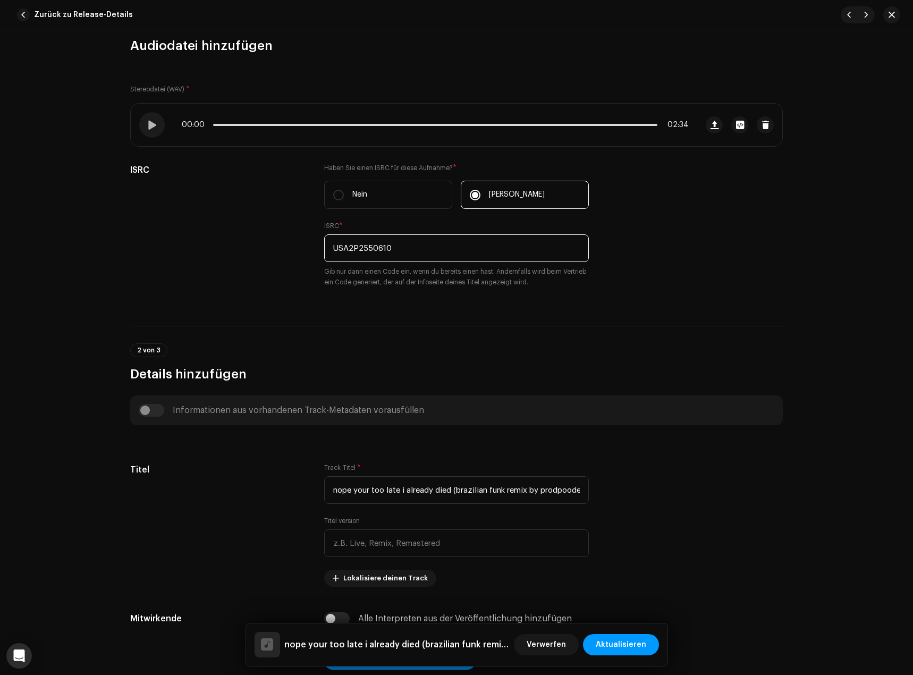
scroll to position [213, 0]
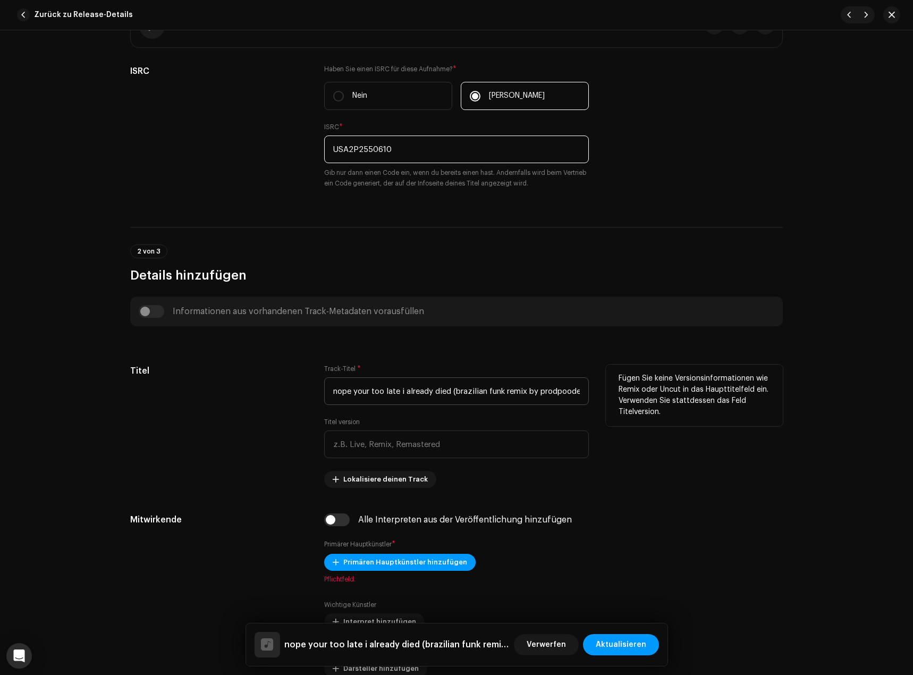
type input "USA2P2550610"
drag, startPoint x: 459, startPoint y: 390, endPoint x: 864, endPoint y: 374, distance: 405.9
click at [864, 374] on div "Track-Details Führe die folgende Aktion aus, um deinen Track abzuschließen. 1 v…" at bounding box center [456, 352] width 913 height 645
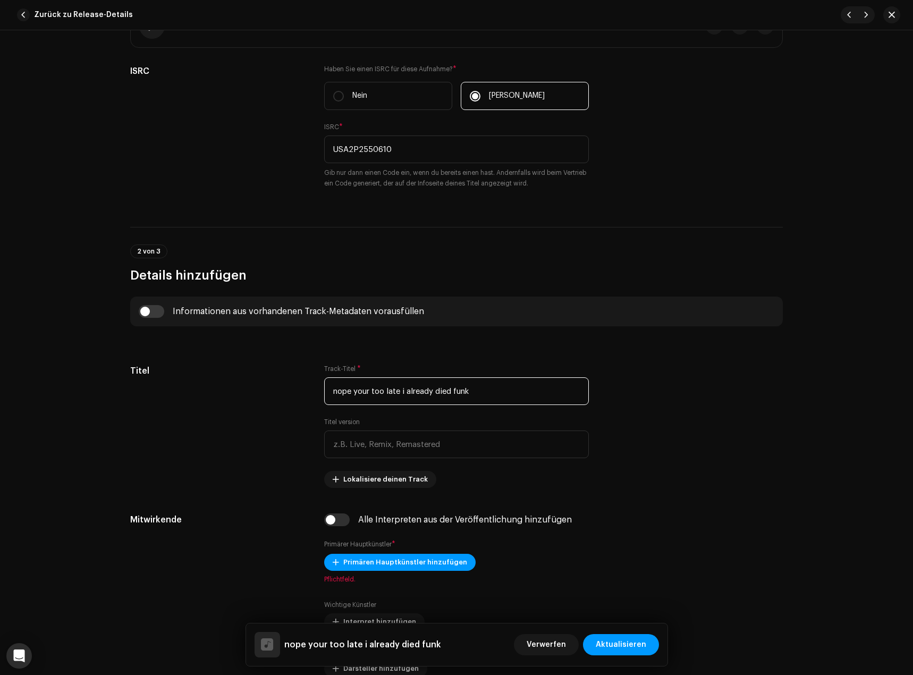
type input "nope your too late i already died funk"
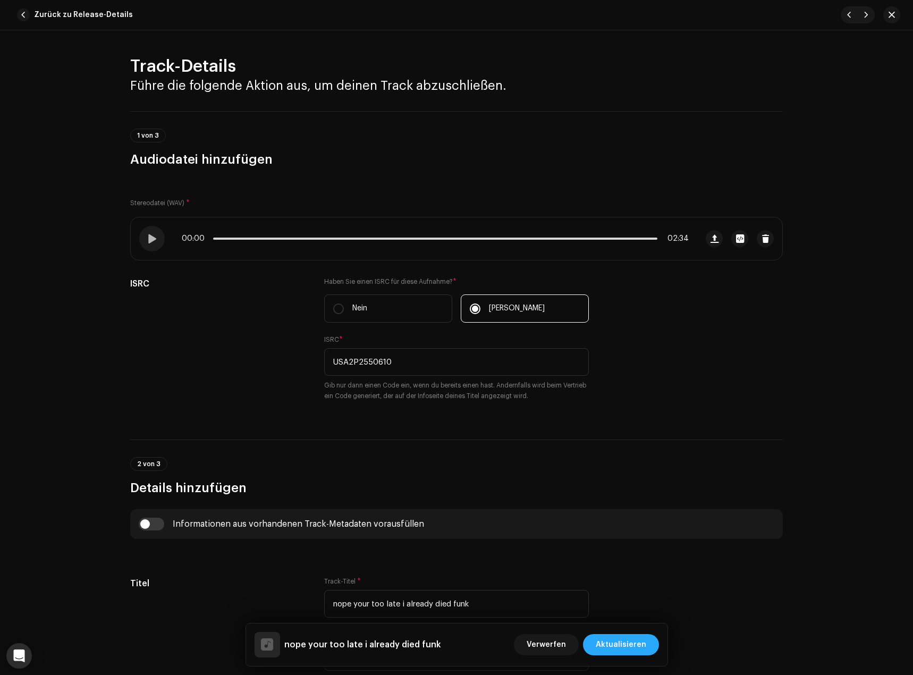
click at [643, 641] on span "Aktualisieren" at bounding box center [621, 644] width 50 height 21
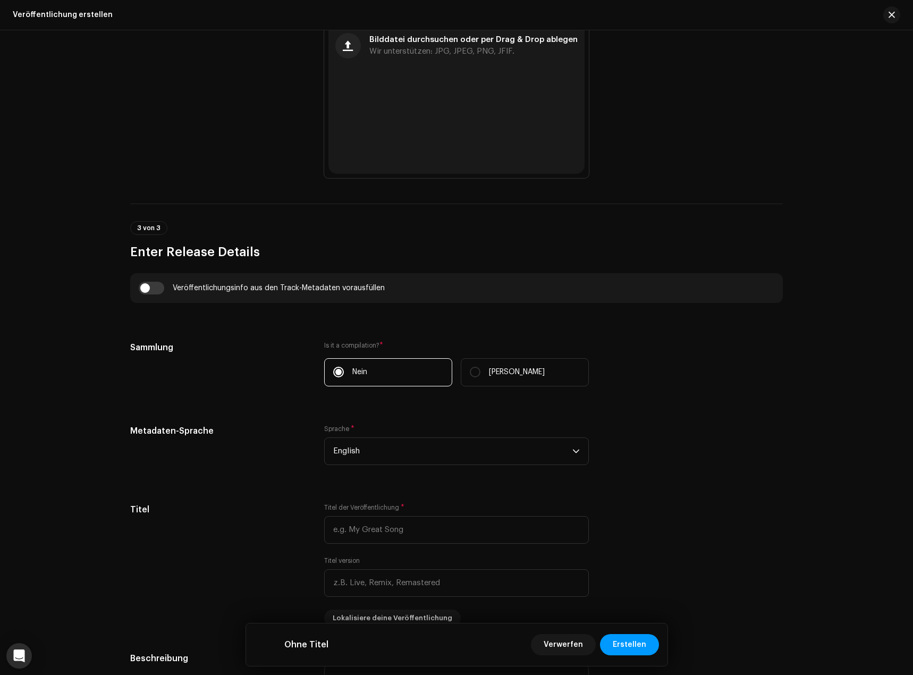
scroll to position [691, 0]
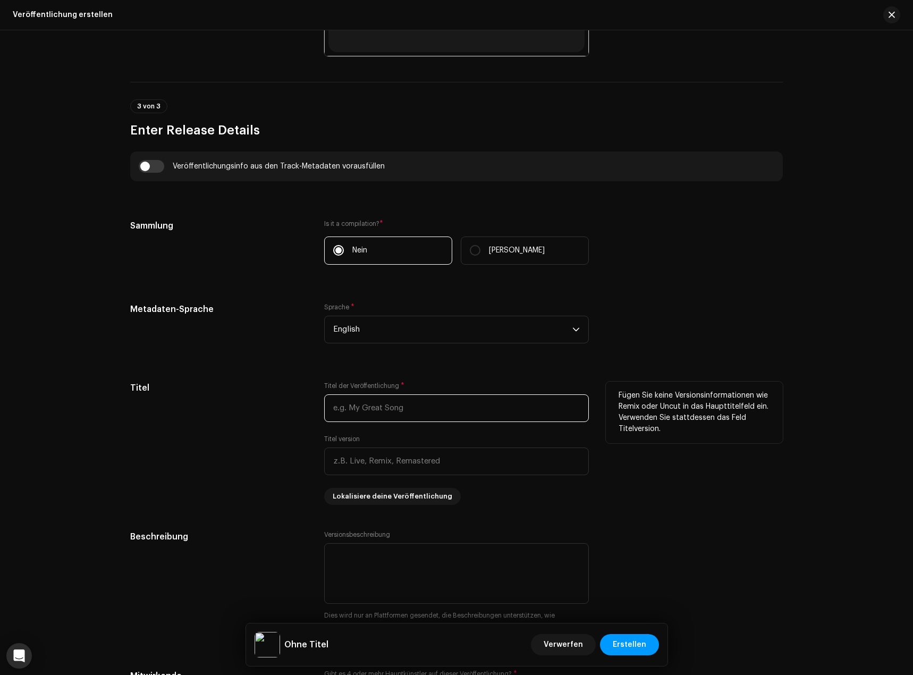
click at [379, 405] on input "text" at bounding box center [456, 408] width 265 height 28
paste input "USA2P2550610"
paste input "nope your too late i already died funk"
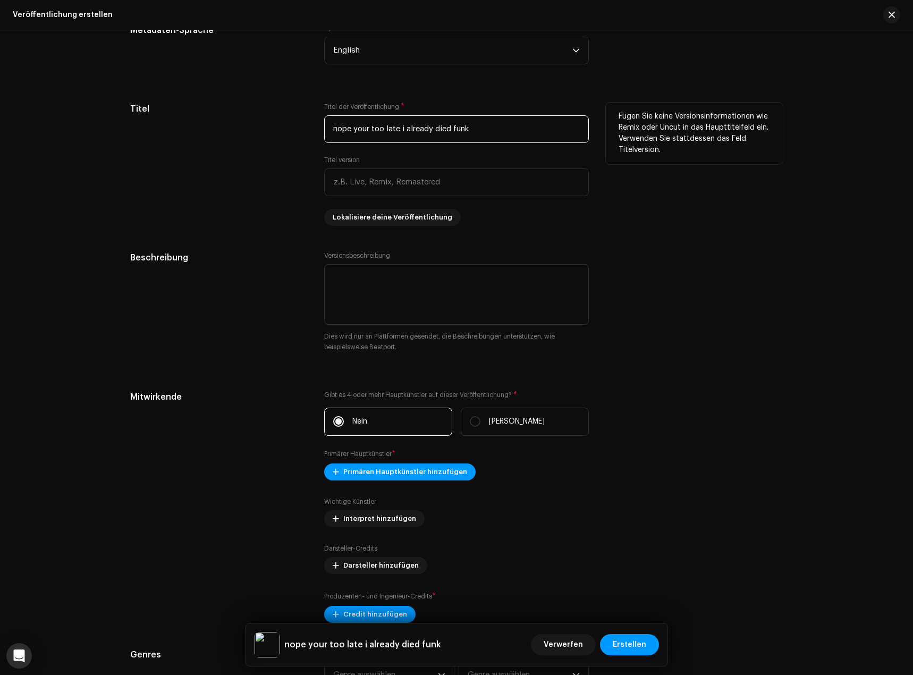
scroll to position [1010, 0]
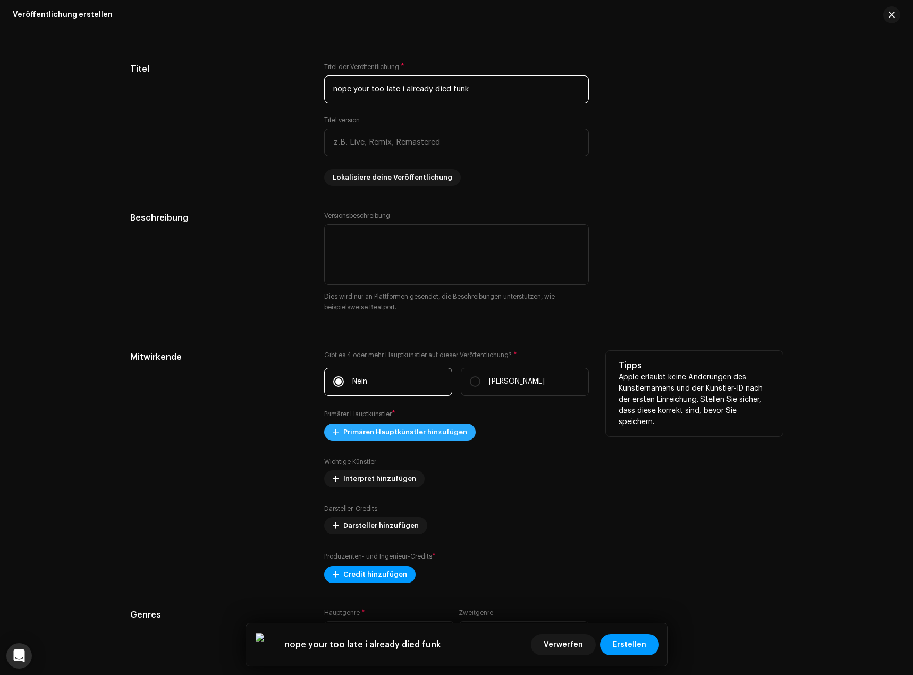
type input "nope your too late i already died funk"
click at [375, 440] on span "Primären Hauptkünstler hinzufügen" at bounding box center [405, 432] width 124 height 21
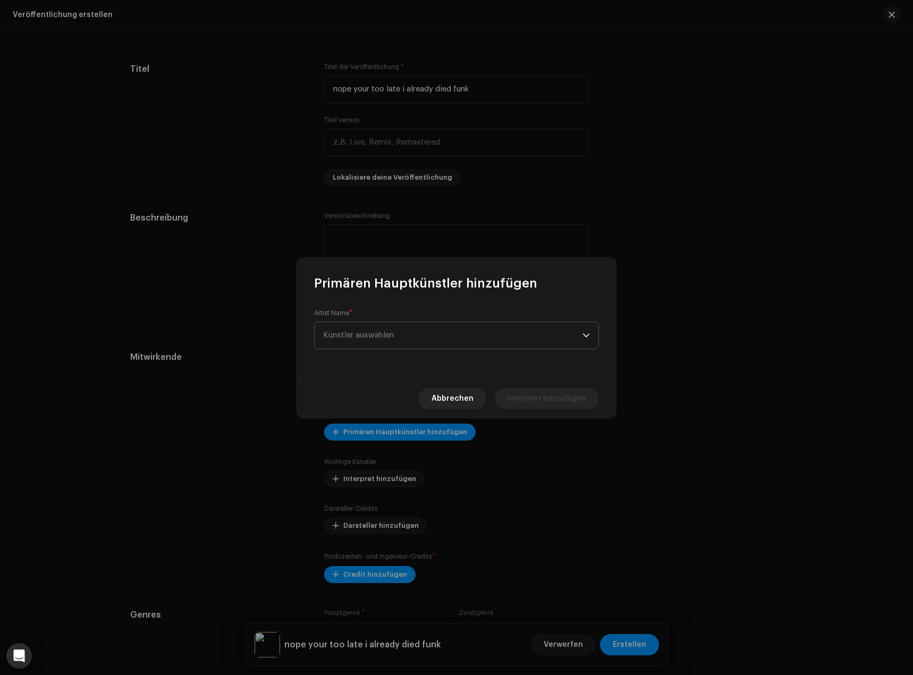
click at [393, 339] on span "Künstler auswählen" at bounding box center [358, 335] width 71 height 8
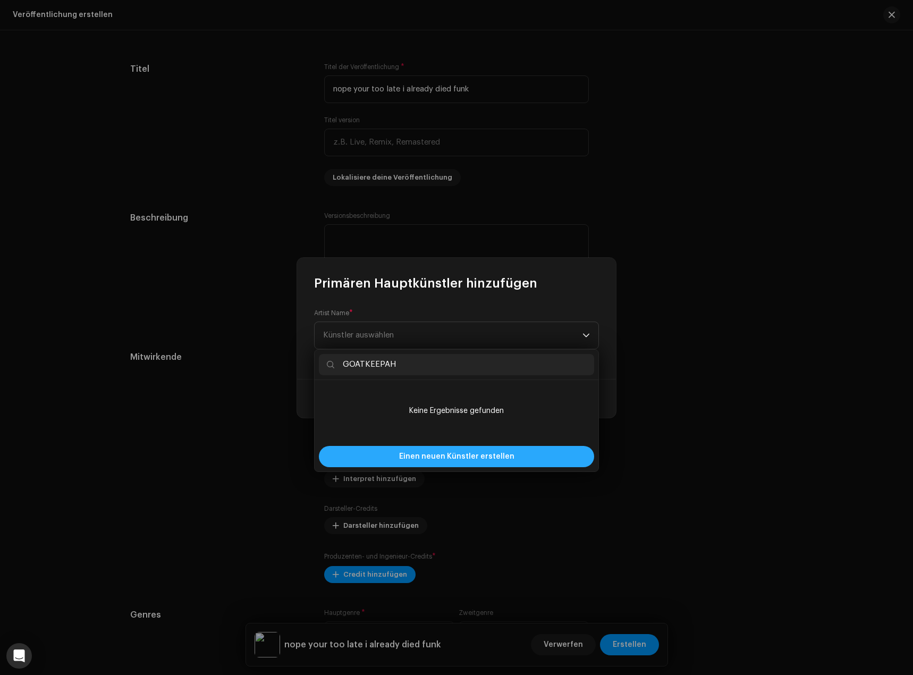
type input "GOATKEEPAH"
click at [461, 460] on span "Einen neuen Künstler erstellen" at bounding box center [456, 456] width 115 height 21
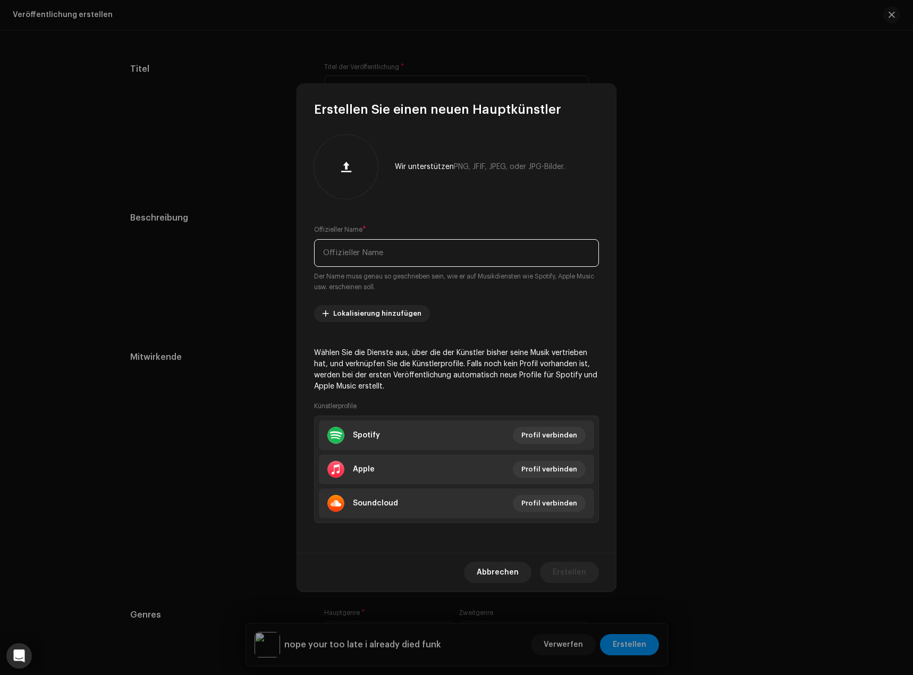
click at [406, 252] on input "text" at bounding box center [456, 253] width 285 height 28
paste input "GOATKEEPAH"
type input "GOATKEEPAH"
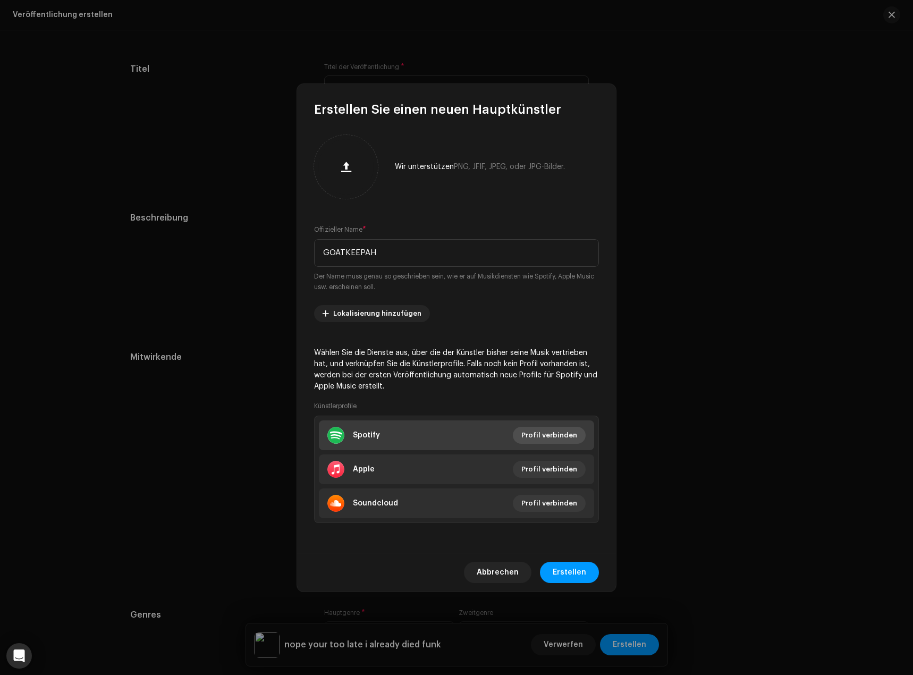
click at [571, 438] on span "Profil verbinden" at bounding box center [549, 435] width 56 height 21
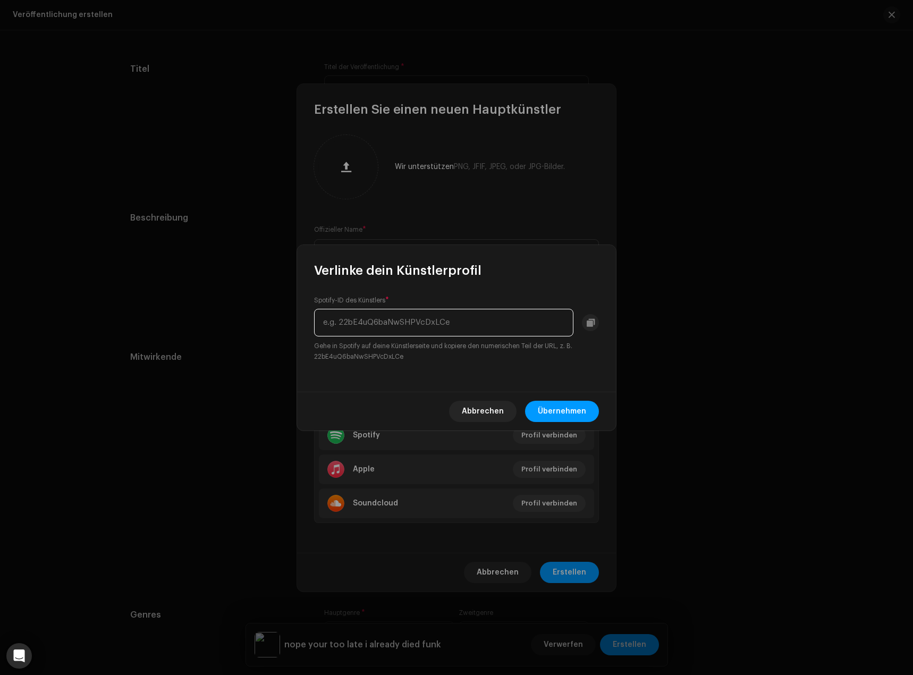
paste input "1vQcksGrzUaxLAhjr3NCHw"
type input "1vQcksGrzUaxLAhjr3NCHw"
click at [583, 414] on span "Übernehmen" at bounding box center [562, 411] width 48 height 21
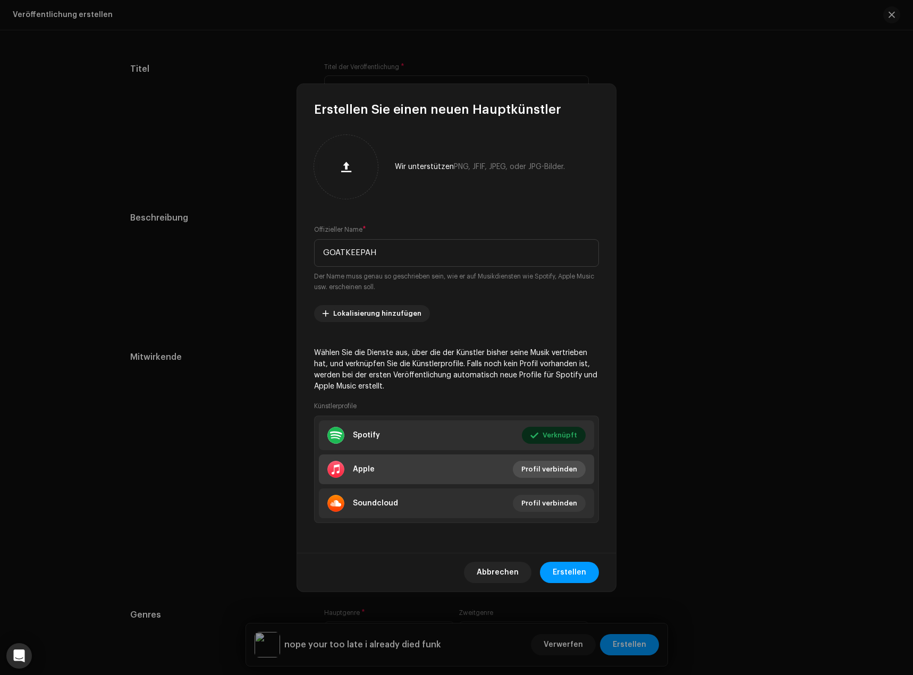
click at [560, 468] on span "Profil verbinden" at bounding box center [549, 469] width 56 height 21
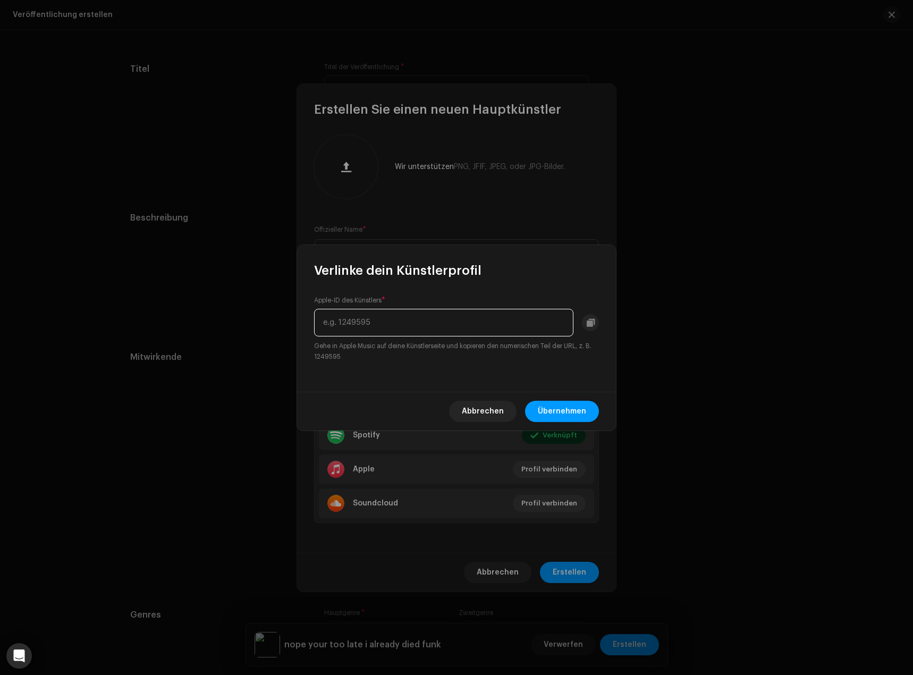
paste input "1618699024"
type input "1618699024"
click at [578, 402] on span "Übernehmen" at bounding box center [562, 411] width 48 height 21
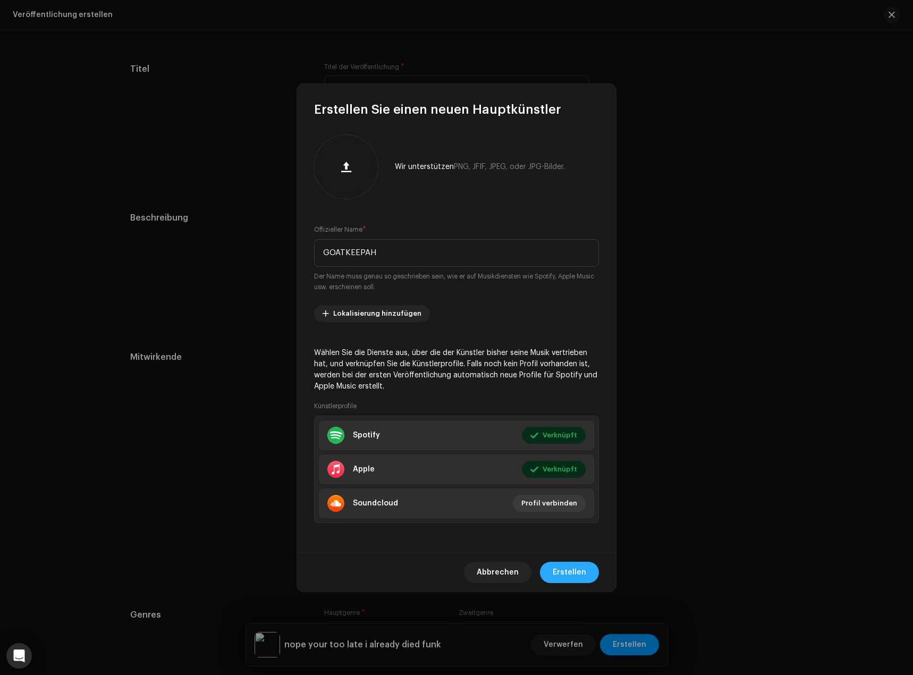
click at [580, 574] on span "Erstellen" at bounding box center [569, 572] width 33 height 21
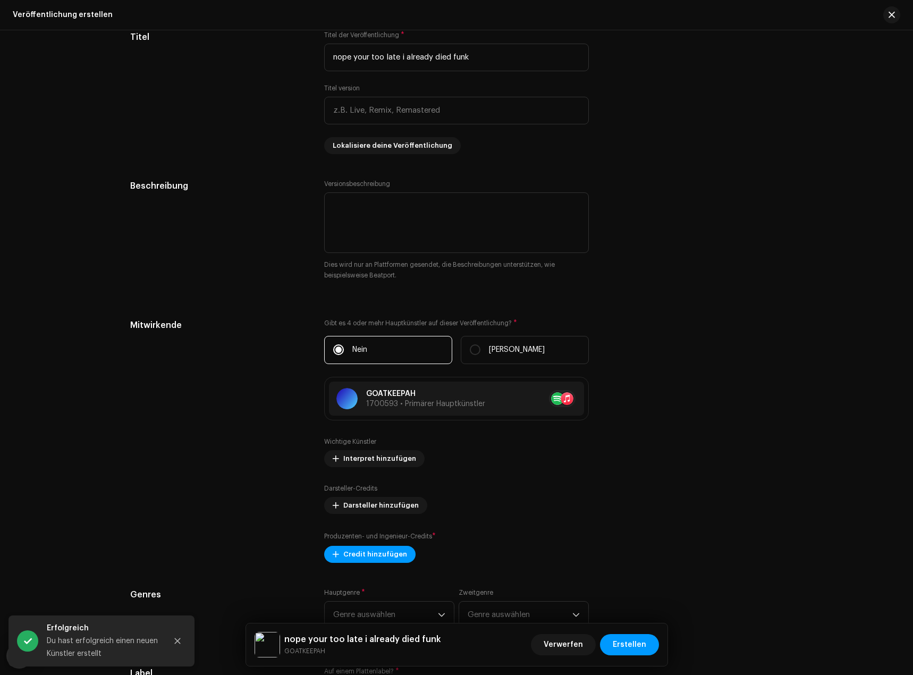
scroll to position [1169, 0]
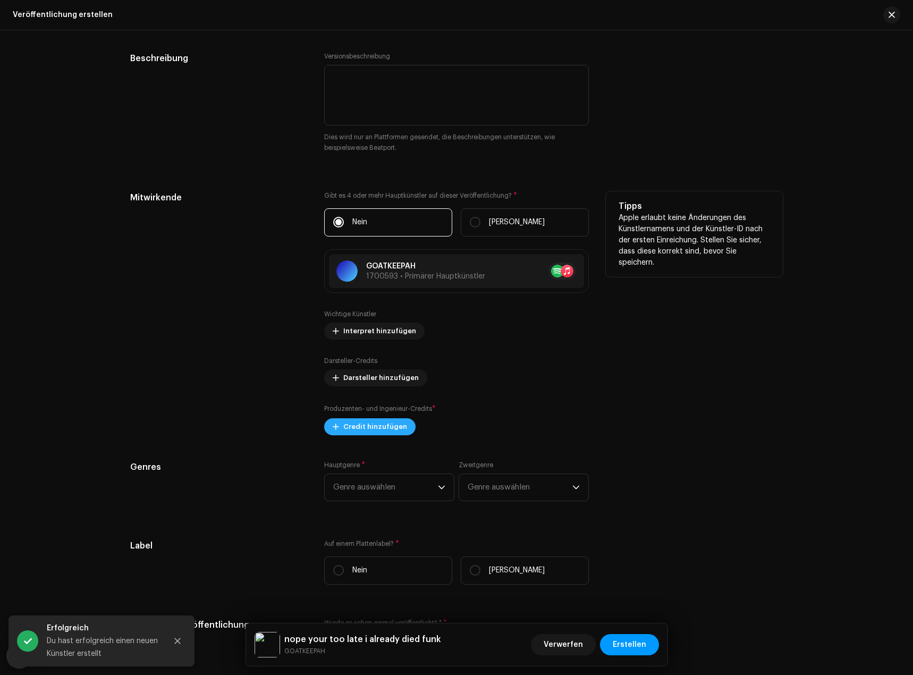
click at [383, 418] on div "Produzenten- und Ingenieur-Credits * Credit hinzufügen" at bounding box center [456, 419] width 265 height 32
click at [384, 418] on span "Credit hinzufügen" at bounding box center [375, 426] width 64 height 21
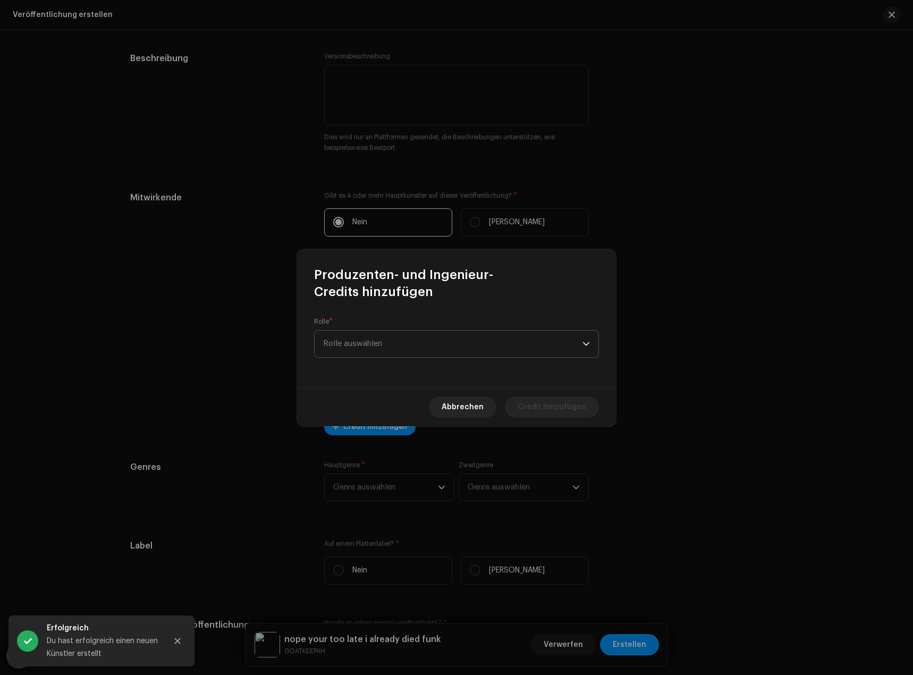
click at [410, 348] on span "Rolle auswählen" at bounding box center [452, 344] width 259 height 27
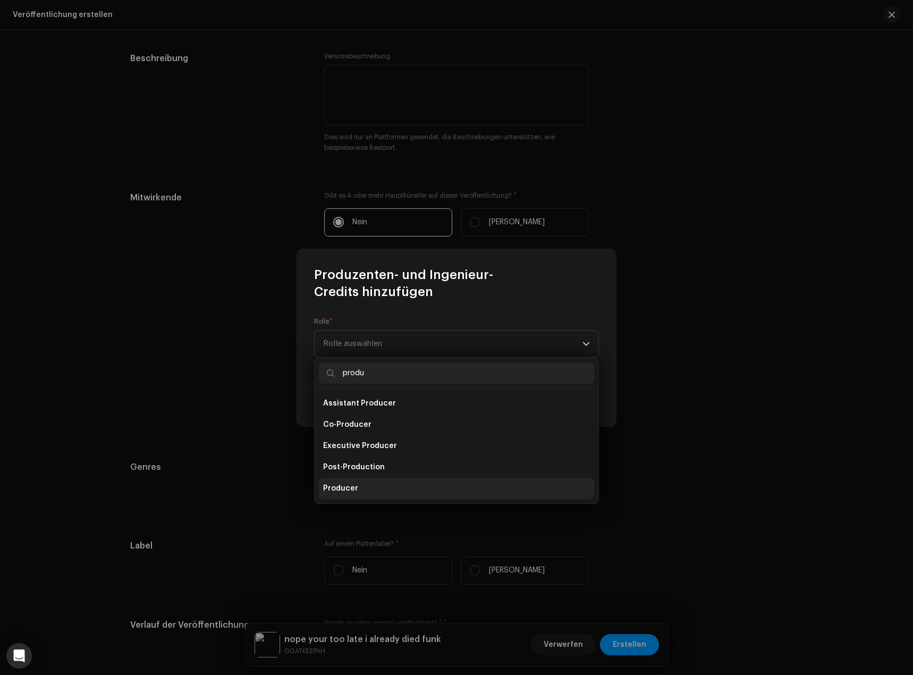
type input "produ"
click at [380, 488] on li "Producer" at bounding box center [456, 488] width 275 height 21
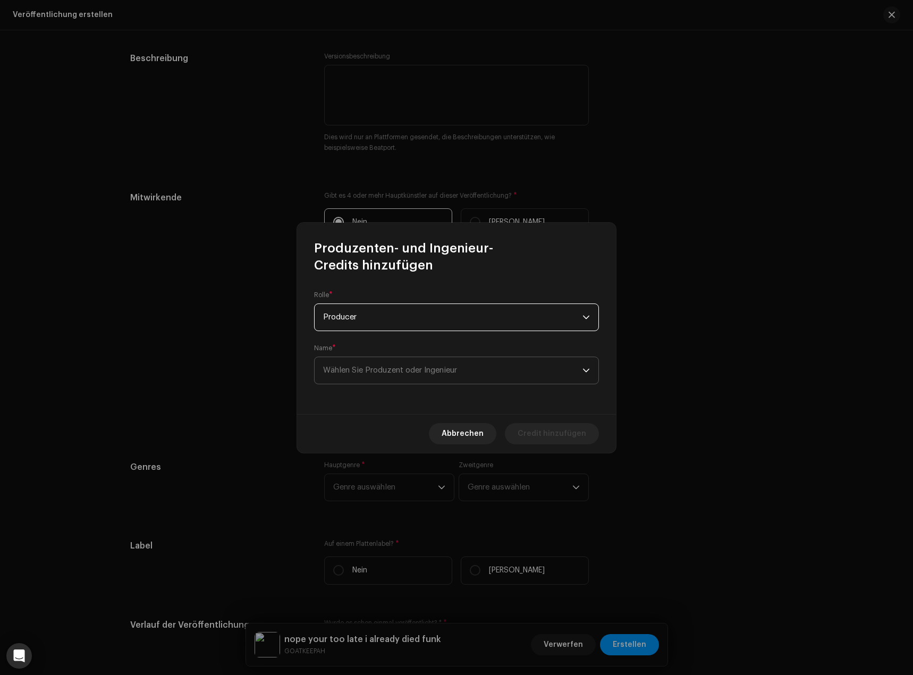
click at [420, 372] on span "Wählen Sie Produzent oder Ingenieur" at bounding box center [390, 370] width 134 height 8
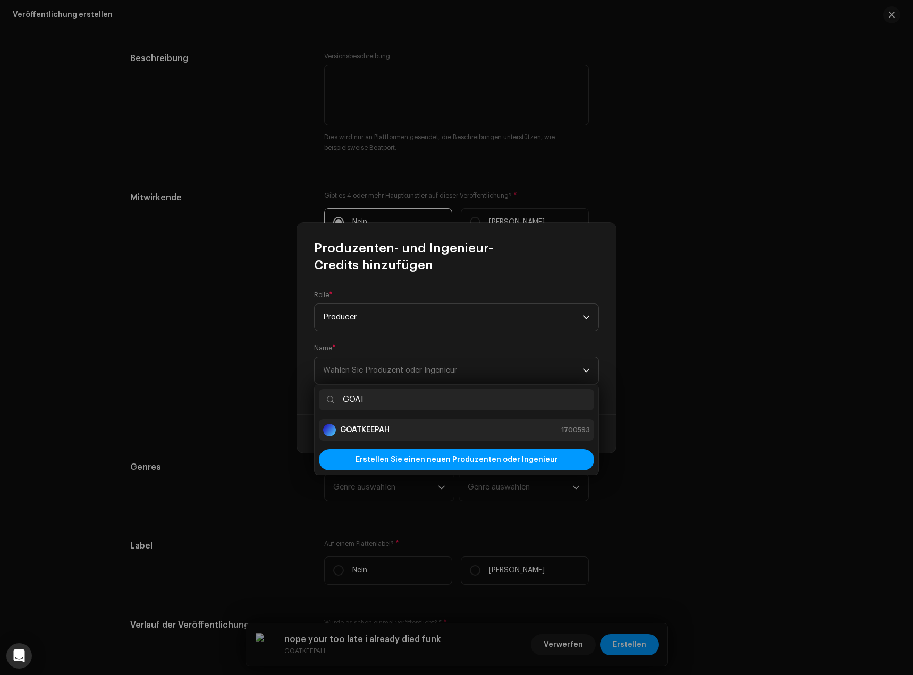
type input "GOAT"
click at [503, 425] on div "GOATKEEPAH 1700593" at bounding box center [456, 430] width 267 height 13
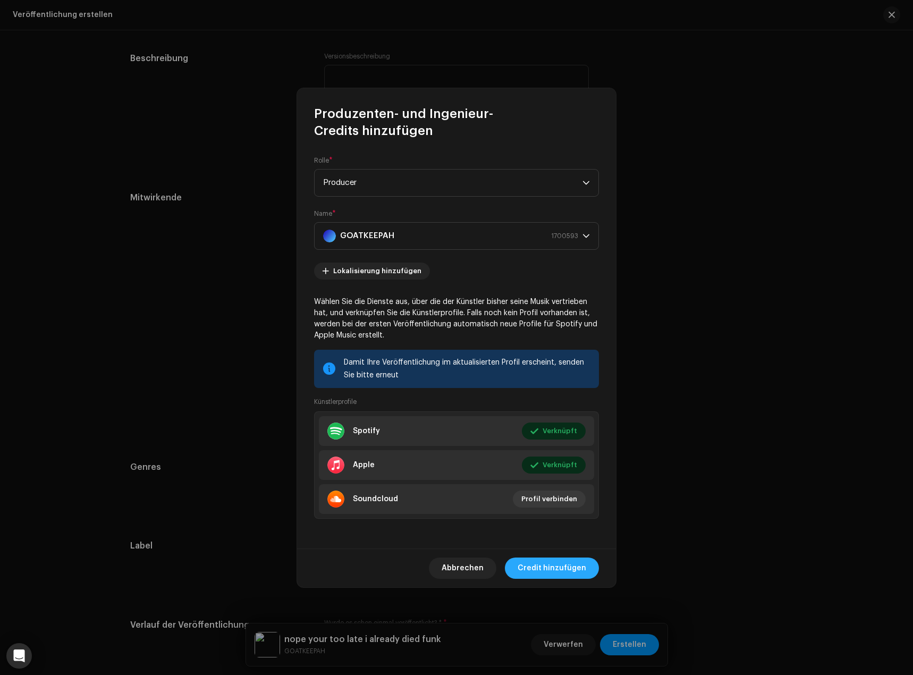
click at [553, 569] on span "Credit hinzufügen" at bounding box center [552, 568] width 69 height 21
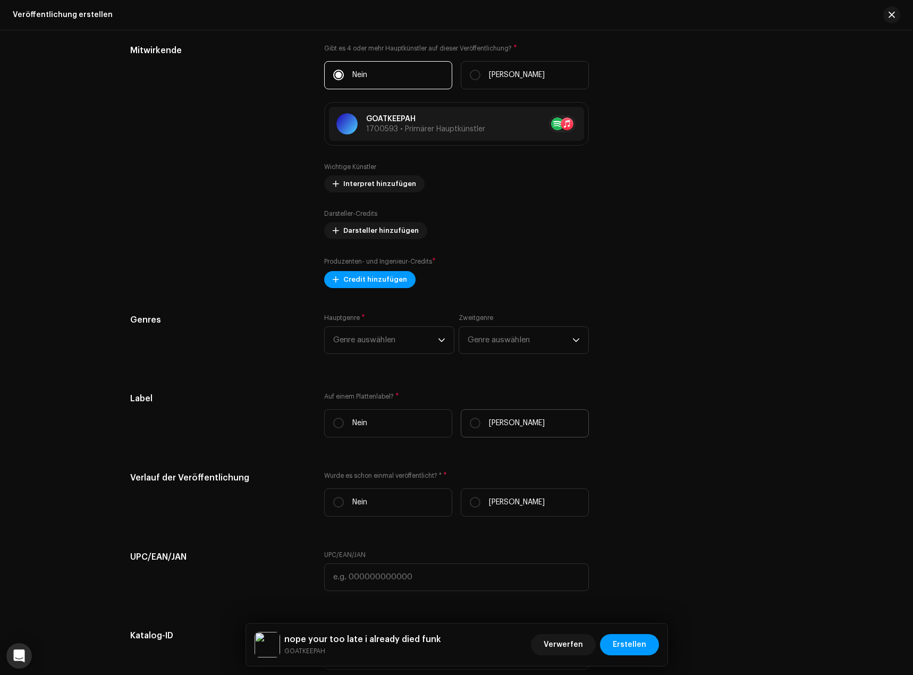
scroll to position [1329, 0]
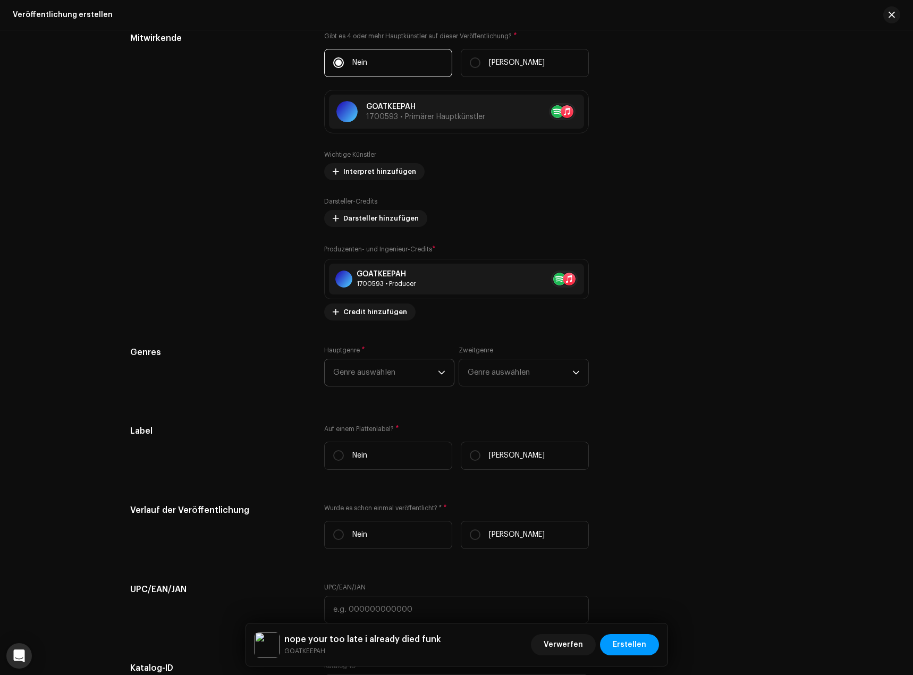
click at [369, 368] on span "Genre auswählen" at bounding box center [385, 372] width 105 height 27
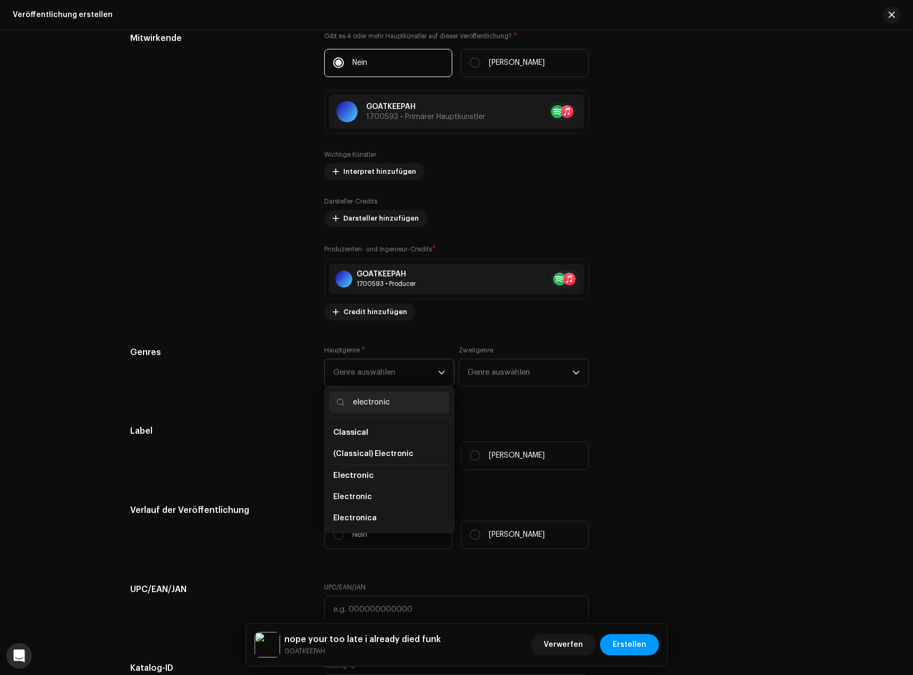
type input "electronic"
click at [396, 475] on li "Electronic" at bounding box center [389, 476] width 121 height 22
click at [374, 486] on li "Electronic" at bounding box center [389, 496] width 121 height 21
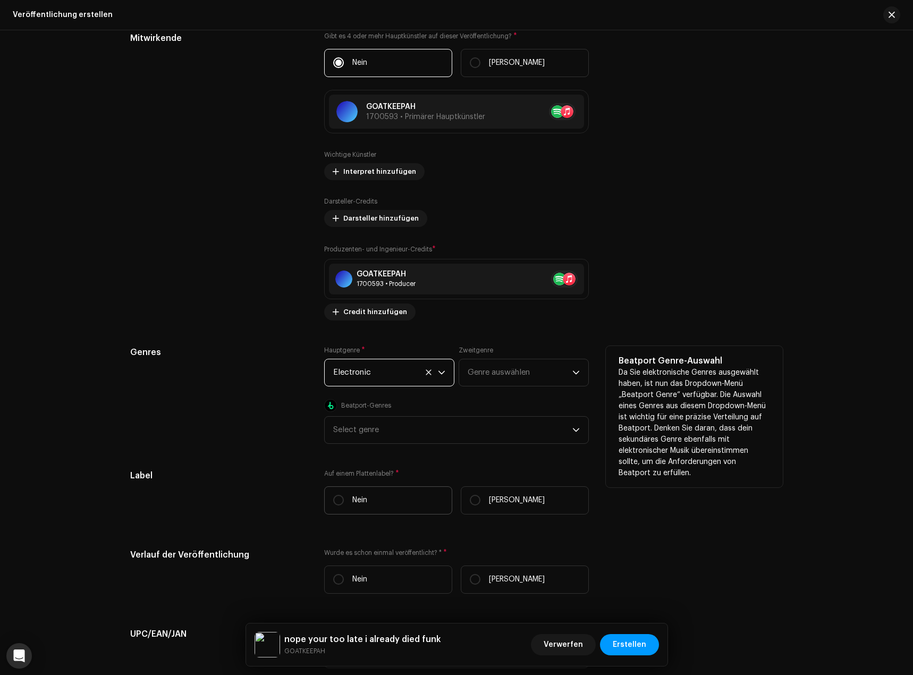
click at [412, 490] on label "Nein" at bounding box center [388, 500] width 128 height 28
click at [344, 495] on input "Nein" at bounding box center [338, 500] width 11 height 11
radio input "true"
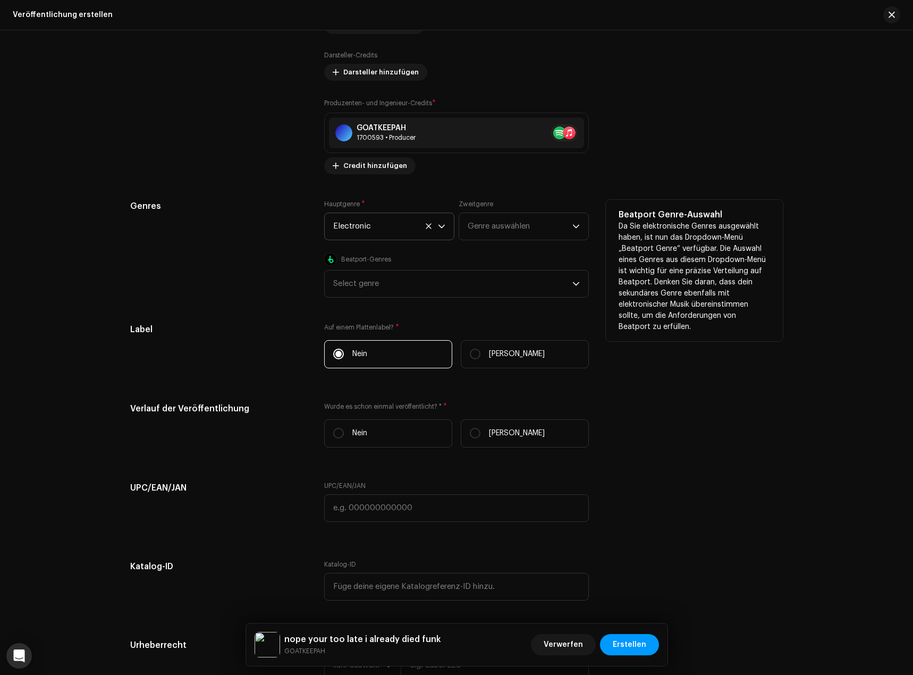
scroll to position [1542, 0]
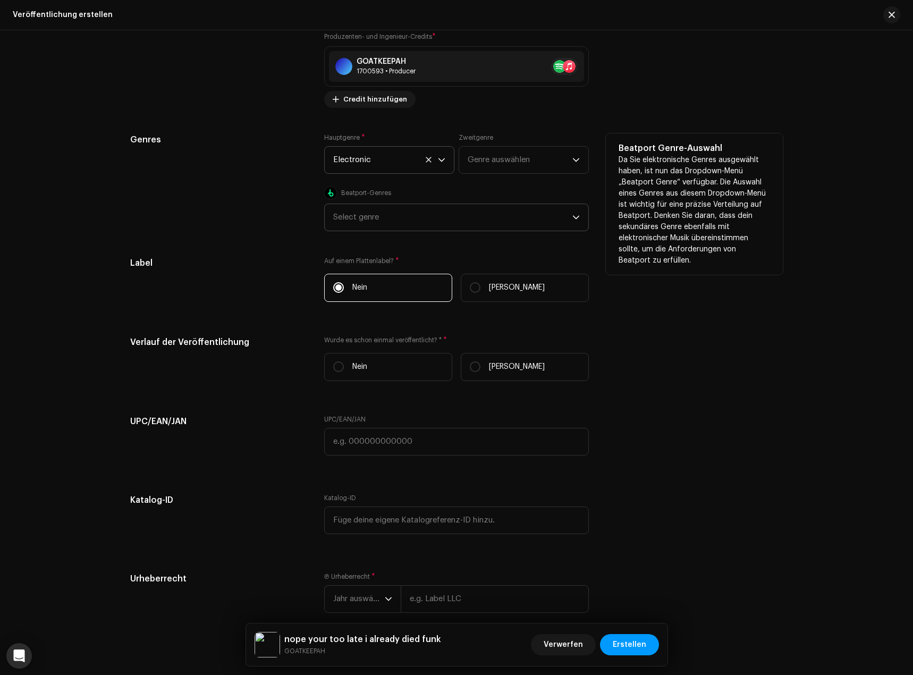
click at [382, 226] on div "Select genre" at bounding box center [452, 217] width 239 height 27
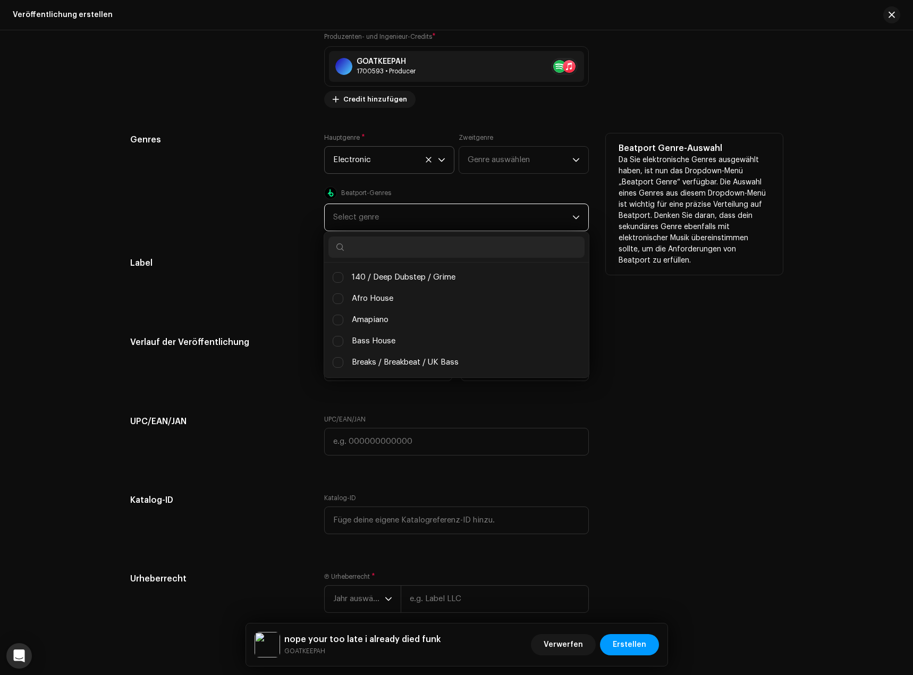
scroll to position [123, 0]
click at [395, 242] on input "text" at bounding box center [457, 247] width 256 height 21
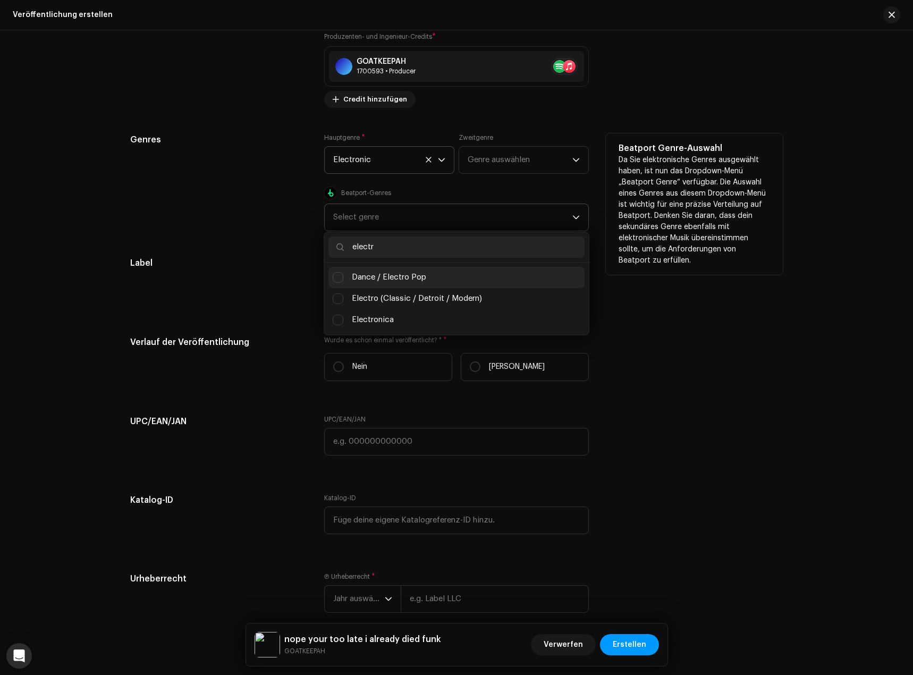
type input "electr"
click at [431, 283] on li "Dance / Electro Pop" at bounding box center [457, 277] width 256 height 21
click at [373, 279] on span "Dance / Electro Pop" at bounding box center [389, 278] width 74 height 12
checkbox input "false"
click at [401, 305] on li "Electro (Classic / Detroit / Modern)" at bounding box center [457, 298] width 256 height 21
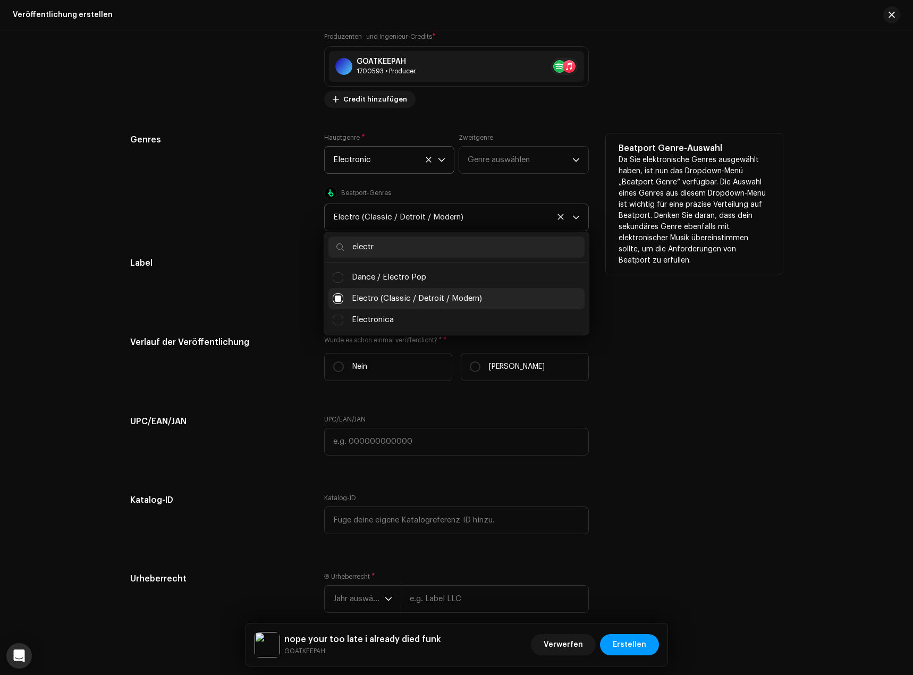
click at [390, 302] on span "Electro (Classic / Detroit / Modern)" at bounding box center [417, 299] width 130 height 12
click at [391, 298] on span "Electro (Classic / Detroit / Modern)" at bounding box center [417, 299] width 130 height 12
checkbox input "true"
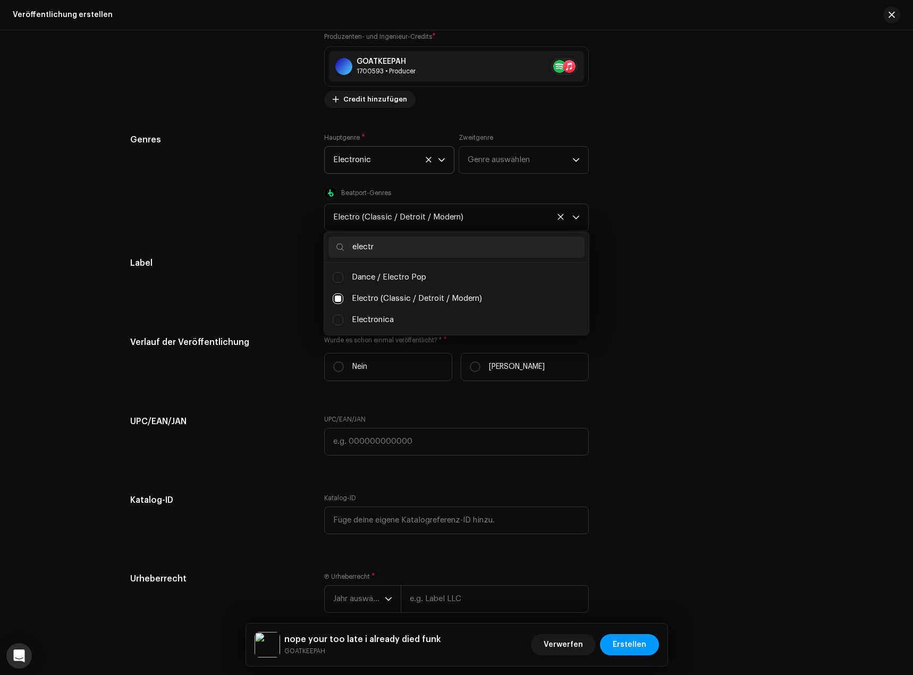
click at [231, 307] on div "Label" at bounding box center [218, 284] width 177 height 54
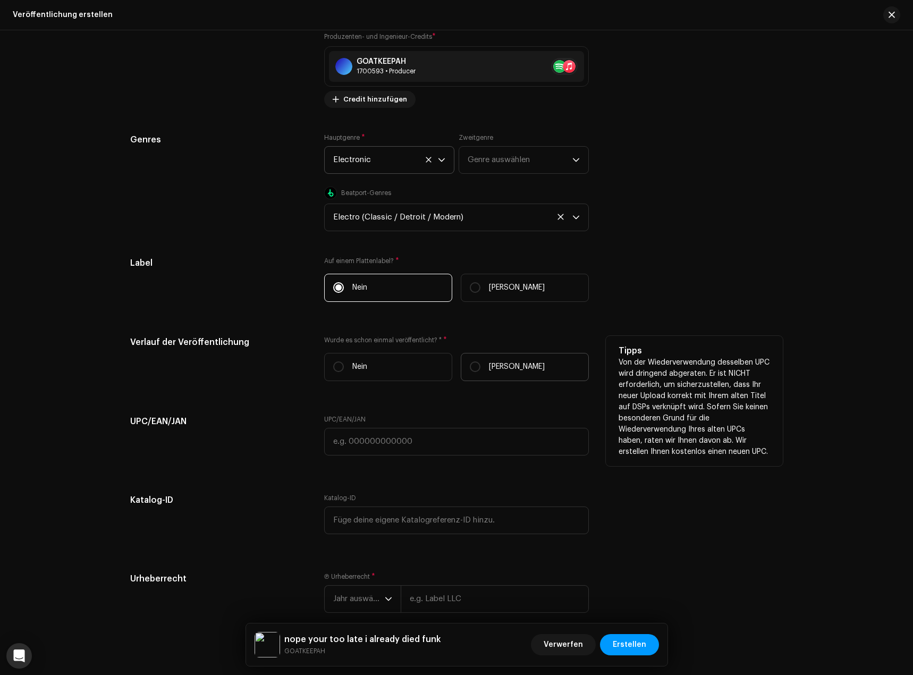
click at [528, 366] on label "[PERSON_NAME]" at bounding box center [525, 367] width 128 height 28
click at [481, 366] on input "[PERSON_NAME]" at bounding box center [475, 366] width 11 height 11
radio input "true"
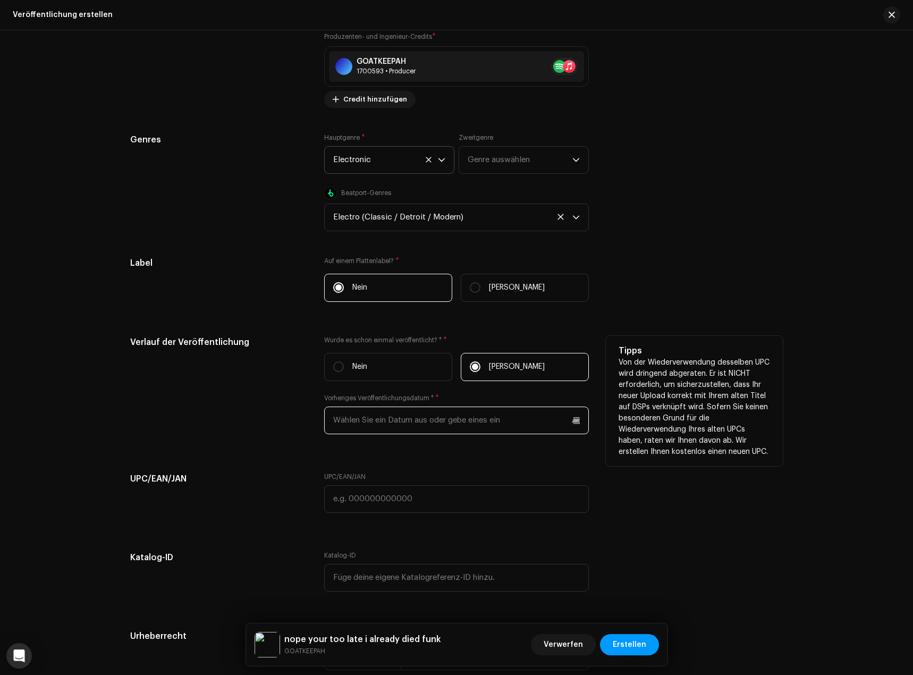
click at [405, 416] on input "text" at bounding box center [456, 421] width 265 height 28
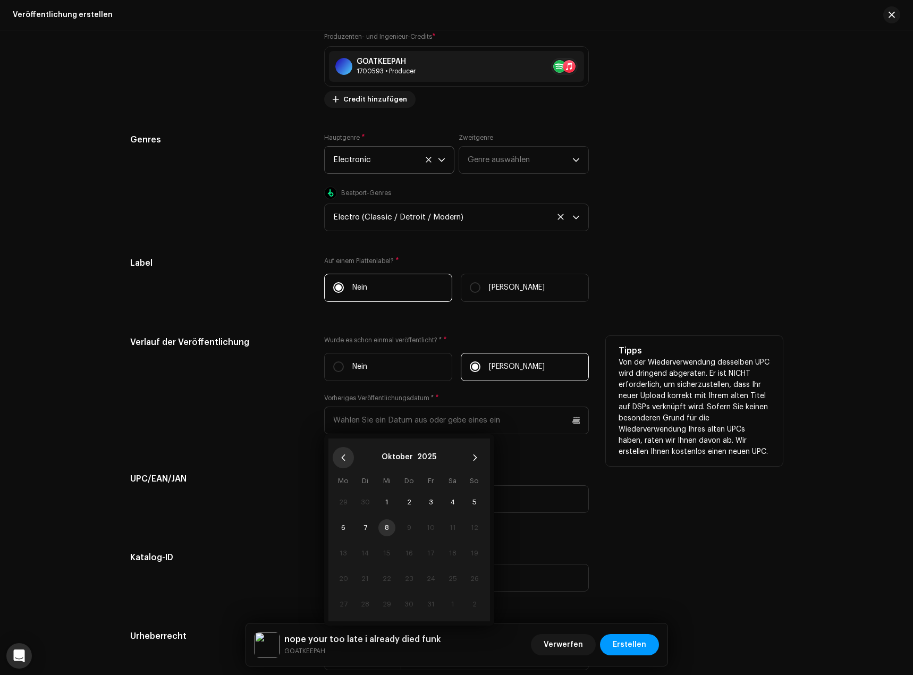
click at [344, 456] on icon "Previous Month" at bounding box center [343, 457] width 7 height 7
click at [451, 501] on span "6" at bounding box center [452, 502] width 17 height 17
click at [427, 577] on span "26" at bounding box center [431, 578] width 17 height 17
type input "[DATE]"
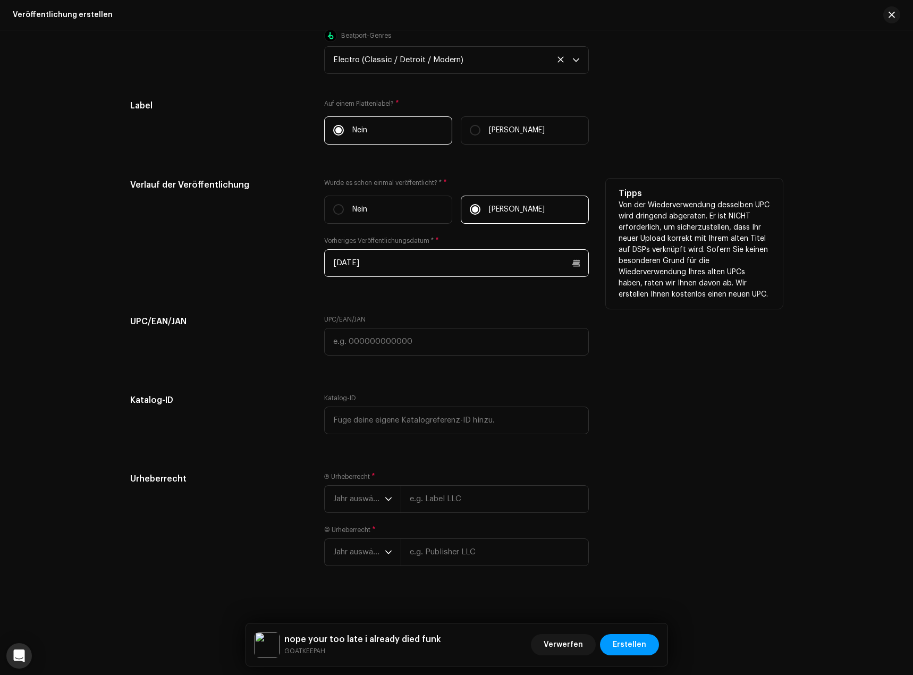
scroll to position [1701, 0]
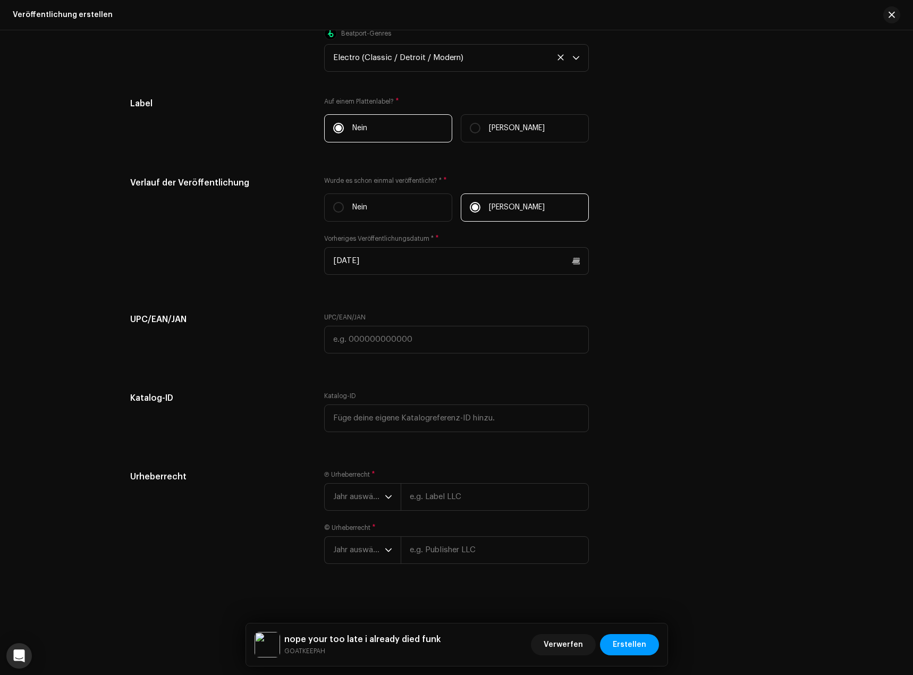
click at [259, 325] on h5 "UPC/EAN/JAN" at bounding box center [218, 319] width 177 height 13
click at [369, 341] on input "text" at bounding box center [456, 340] width 265 height 28
paste input "198704758188"
type input "198704758188"
click at [281, 332] on div "UPC/EAN/JAN" at bounding box center [218, 339] width 177 height 53
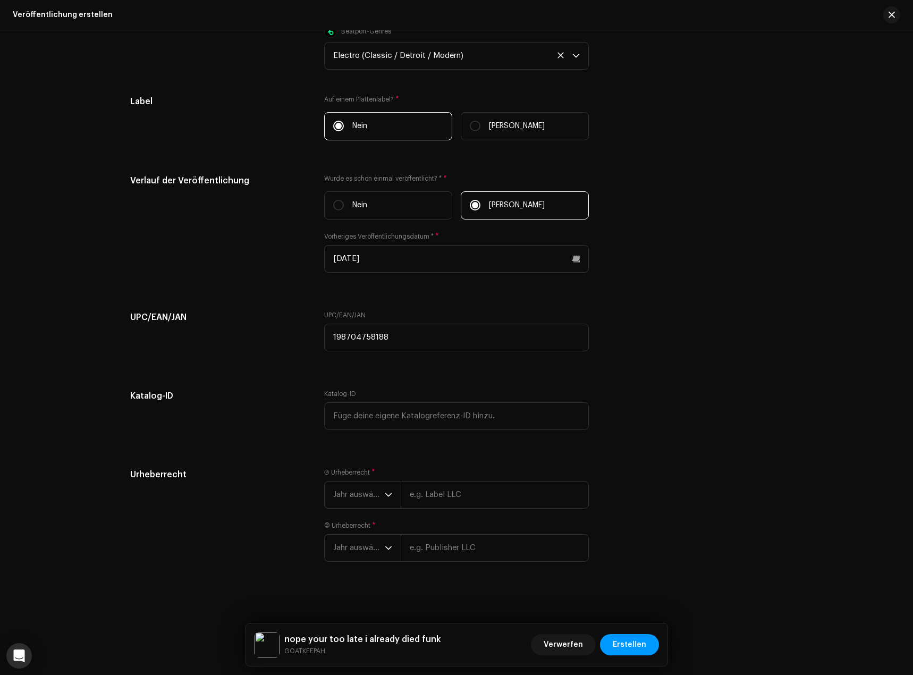
scroll to position [1705, 0]
click at [369, 509] on div "Ⓟ Urheberrecht * Jahr auswählen © Urheberrecht * Jahr auswählen" at bounding box center [456, 520] width 265 height 106
click at [376, 494] on span "Jahr auswählen" at bounding box center [359, 493] width 52 height 27
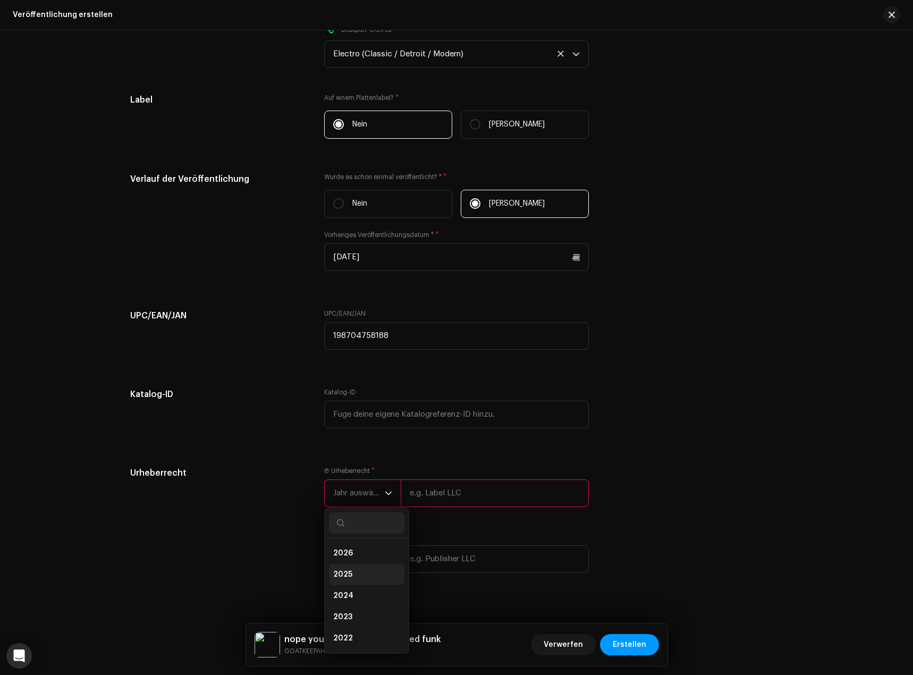
drag, startPoint x: 351, startPoint y: 573, endPoint x: 361, endPoint y: 563, distance: 13.9
click at [350, 574] on li "2025" at bounding box center [366, 574] width 75 height 21
click at [461, 496] on input "text" at bounding box center [495, 493] width 188 height 28
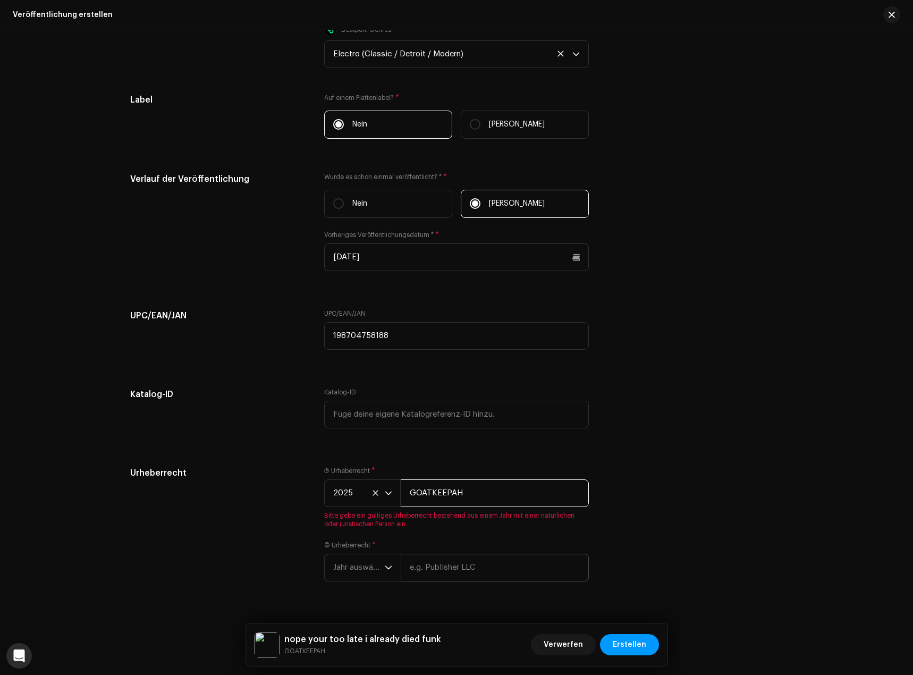
type input "GOATKEEPAH"
click at [453, 559] on input "text" at bounding box center [495, 568] width 188 height 28
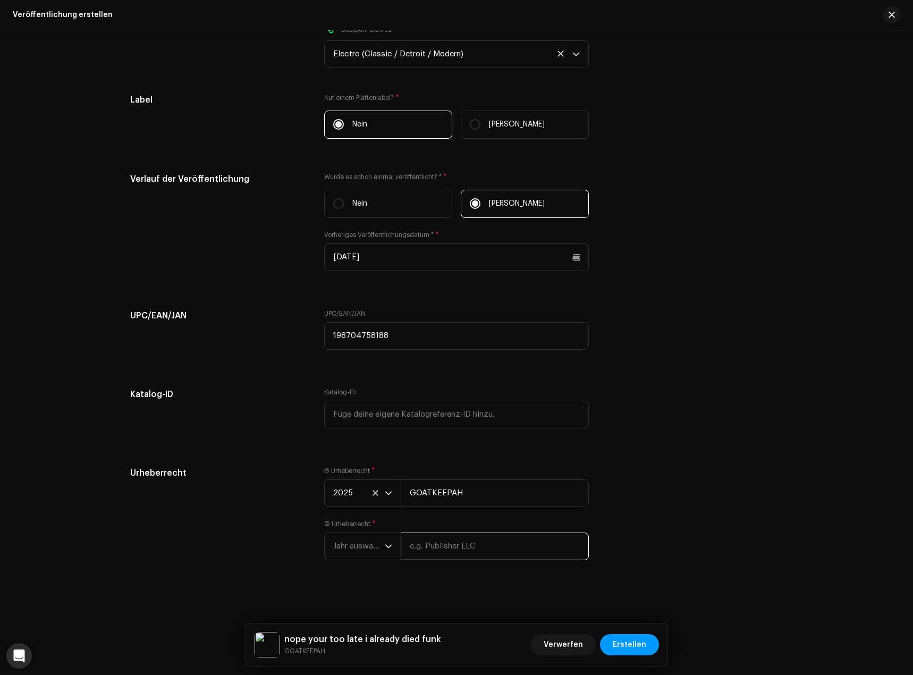
paste input "GOATKEEPAH"
type input "GOATKEEPAH"
click at [376, 558] on span "Jahr auswählen" at bounding box center [359, 546] width 52 height 27
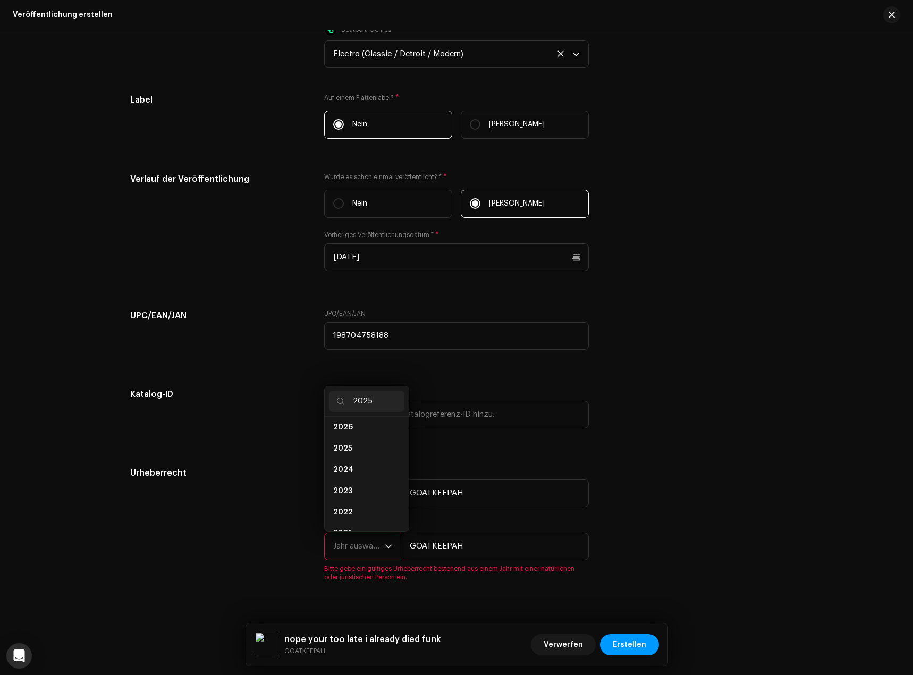
scroll to position [0, 0]
type input "2025"
click at [359, 432] on li "2025" at bounding box center [366, 431] width 75 height 21
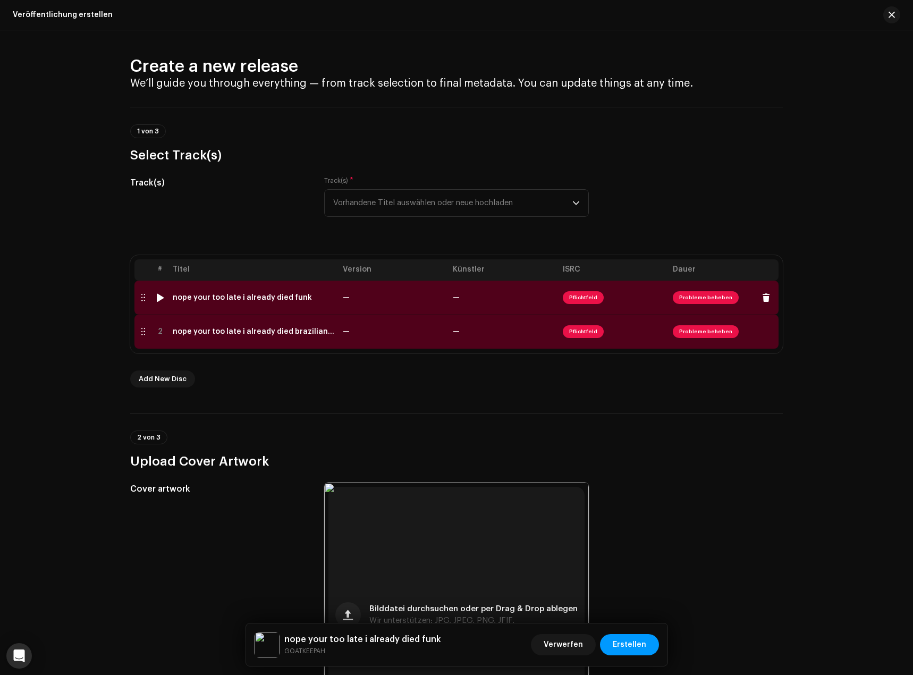
click at [237, 297] on div "nope your too late i already died funk" at bounding box center [242, 297] width 139 height 9
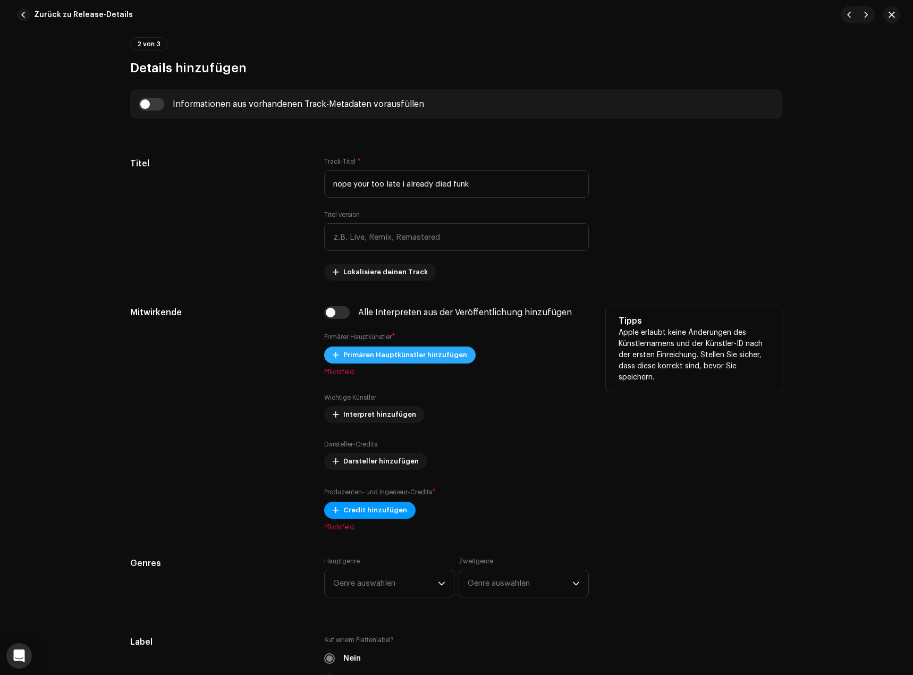
scroll to position [425, 0]
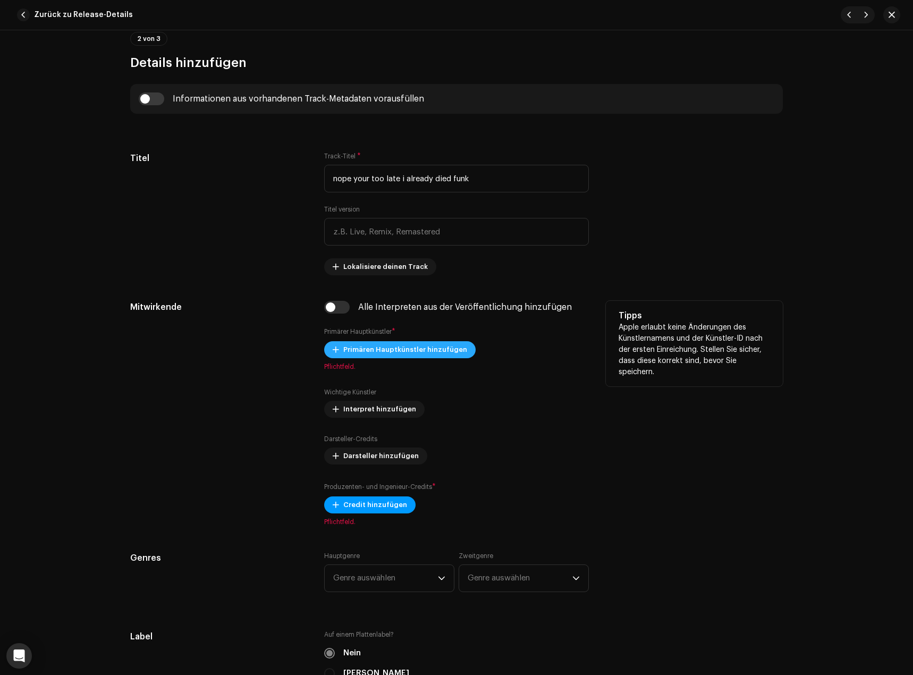
click at [372, 353] on span "Primären Hauptkünstler hinzufügen" at bounding box center [405, 349] width 124 height 21
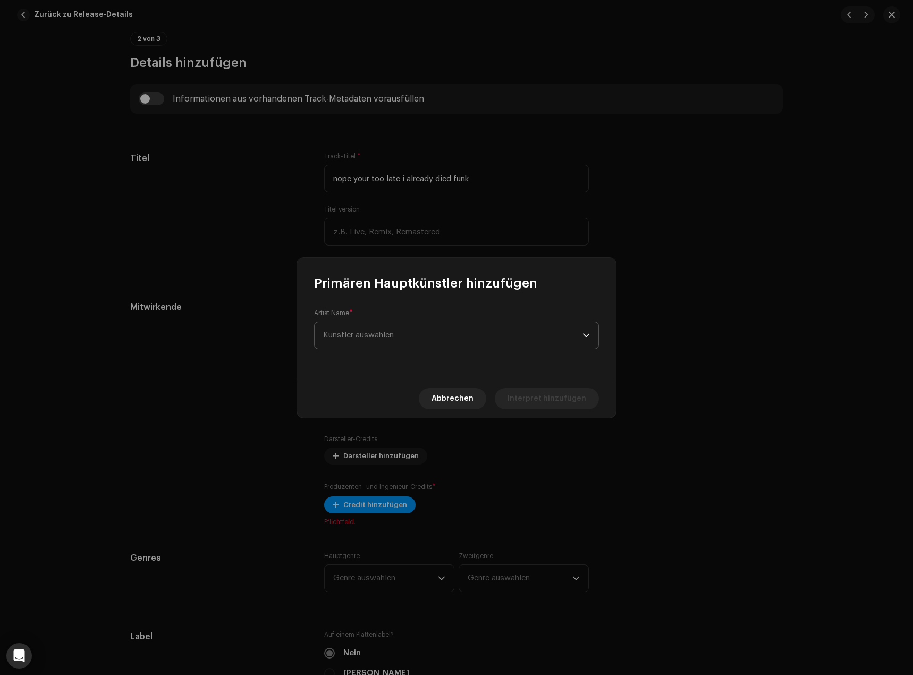
click at [366, 342] on span "Künstler auswählen" at bounding box center [452, 335] width 259 height 27
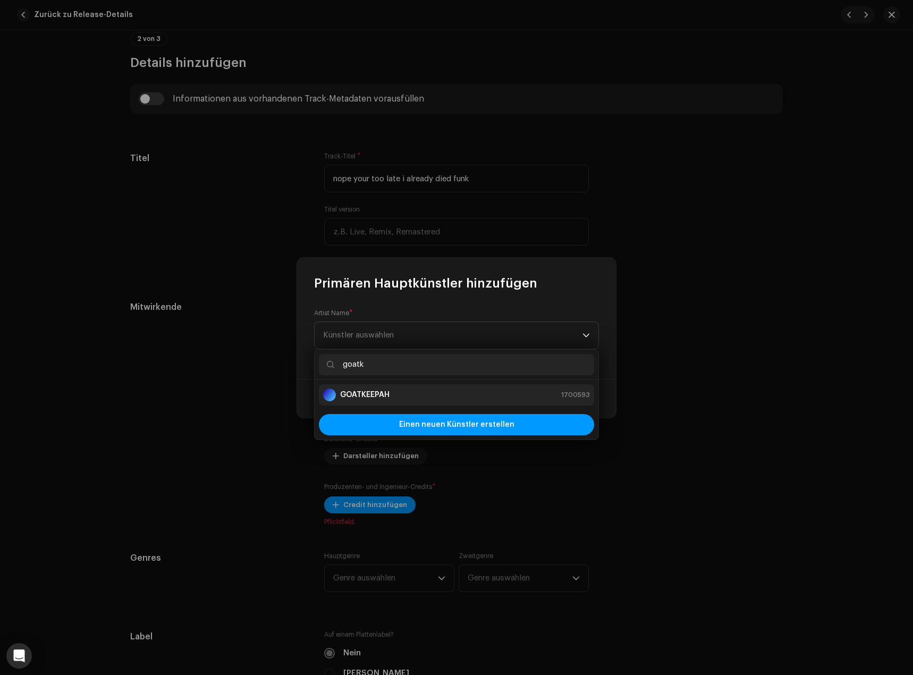
type input "goatk"
click at [418, 402] on li "GOATKEEPAH 1700593" at bounding box center [456, 394] width 275 height 21
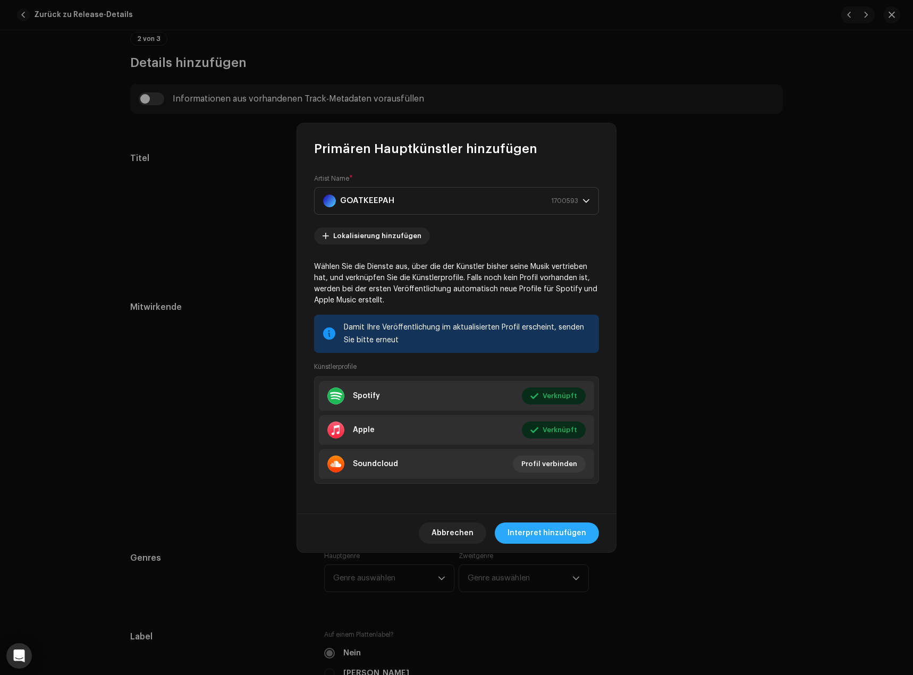
click at [542, 526] on span "Interpret hinzufügen" at bounding box center [547, 533] width 79 height 21
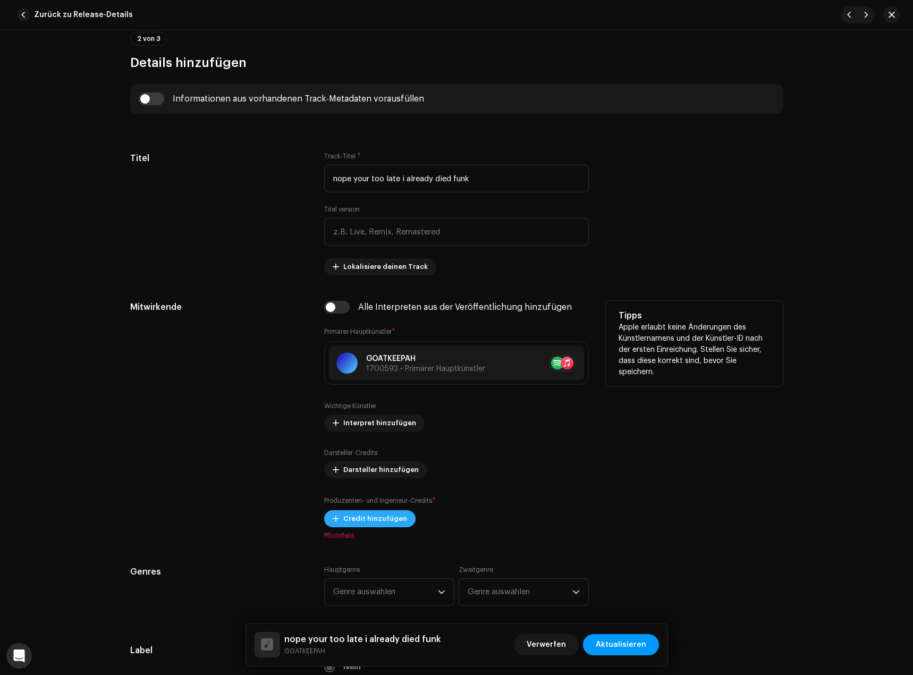
click at [384, 516] on span "Credit hinzufügen" at bounding box center [375, 518] width 64 height 21
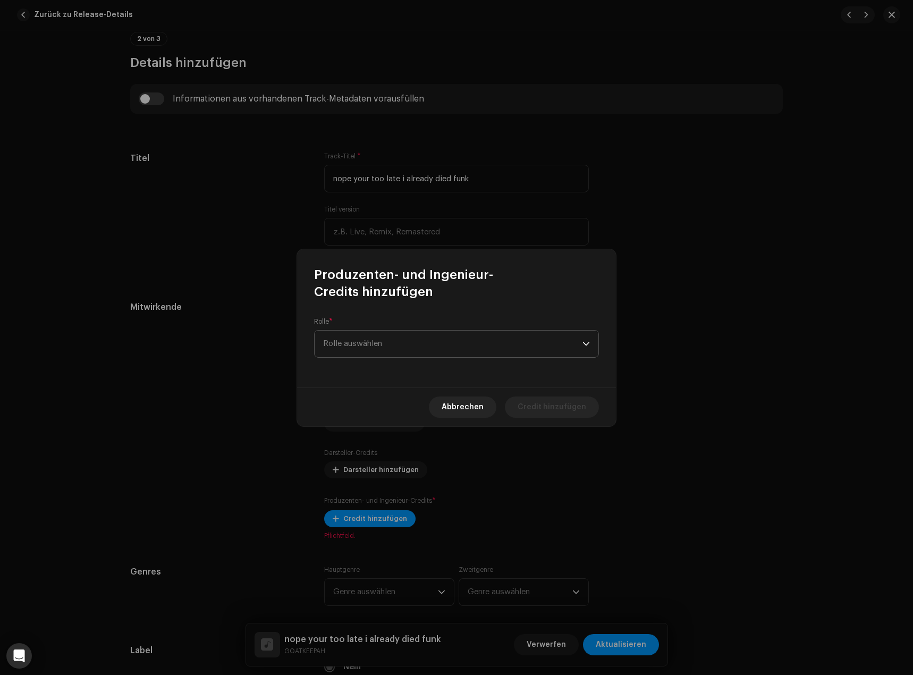
click at [392, 356] on span "Rolle auswählen" at bounding box center [452, 344] width 259 height 27
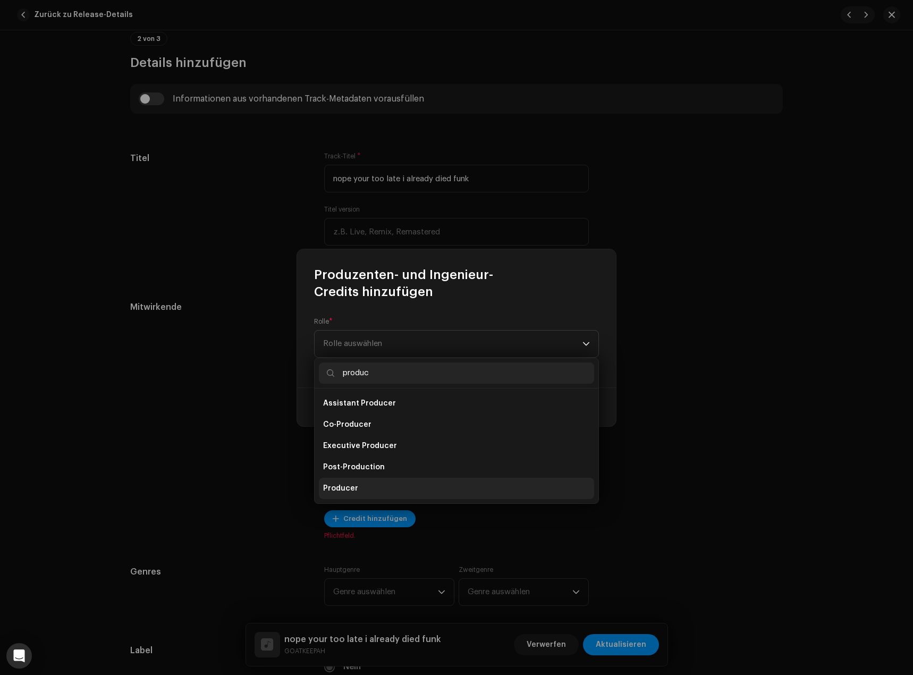
type input "produc"
drag, startPoint x: 363, startPoint y: 490, endPoint x: 388, endPoint y: 404, distance: 89.8
click at [363, 490] on li "Producer" at bounding box center [456, 488] width 275 height 21
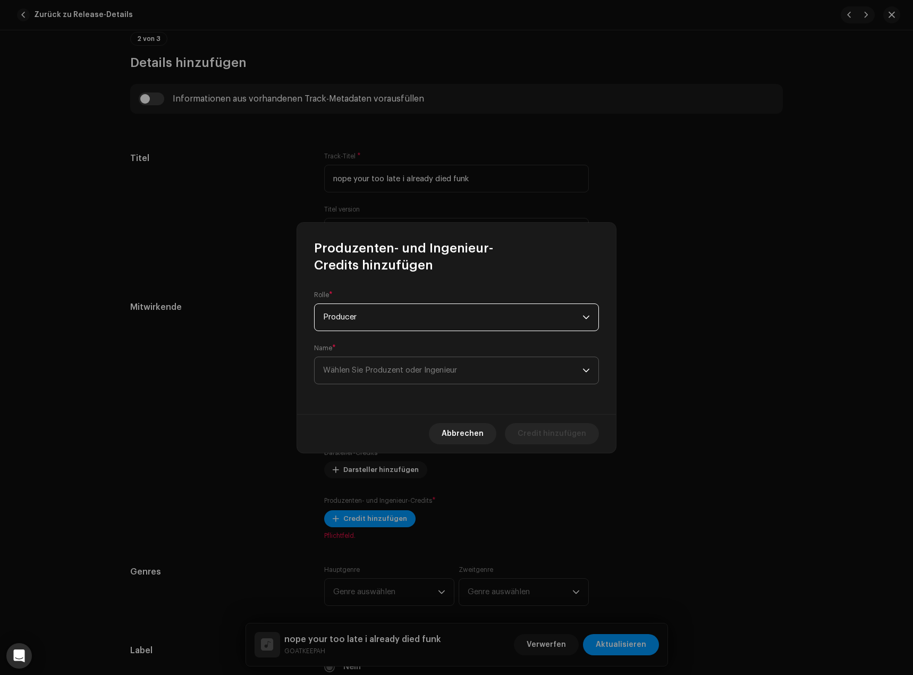
click at [425, 364] on span "Wählen Sie Produzent oder Ingenieur" at bounding box center [452, 370] width 259 height 27
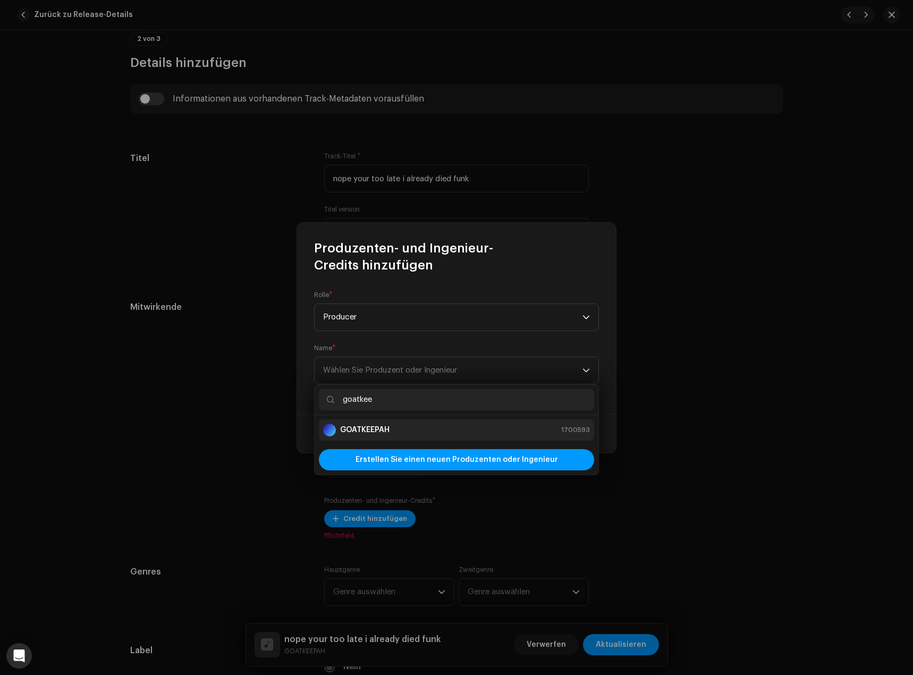
type input "goatkee"
click at [500, 433] on div "GOATKEEPAH 1700593" at bounding box center [456, 430] width 267 height 13
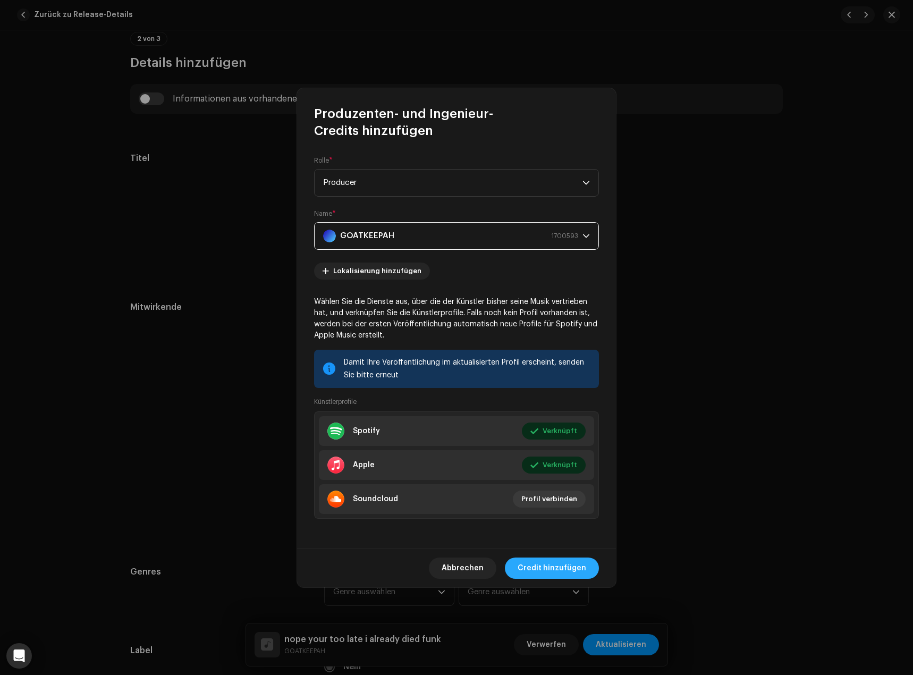
click at [558, 572] on span "Credit hinzufügen" at bounding box center [552, 568] width 69 height 21
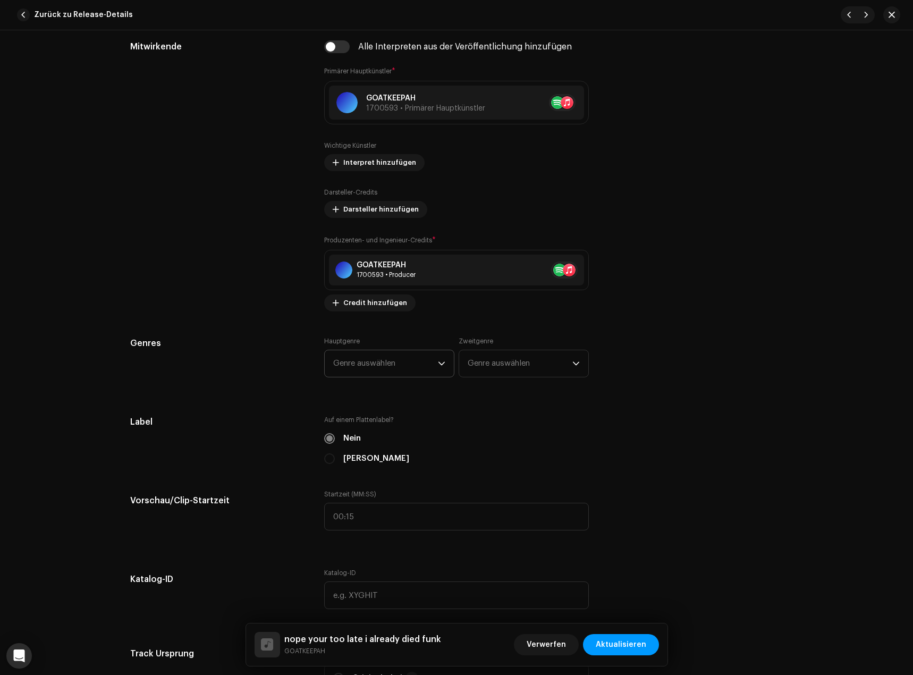
scroll to position [691, 0]
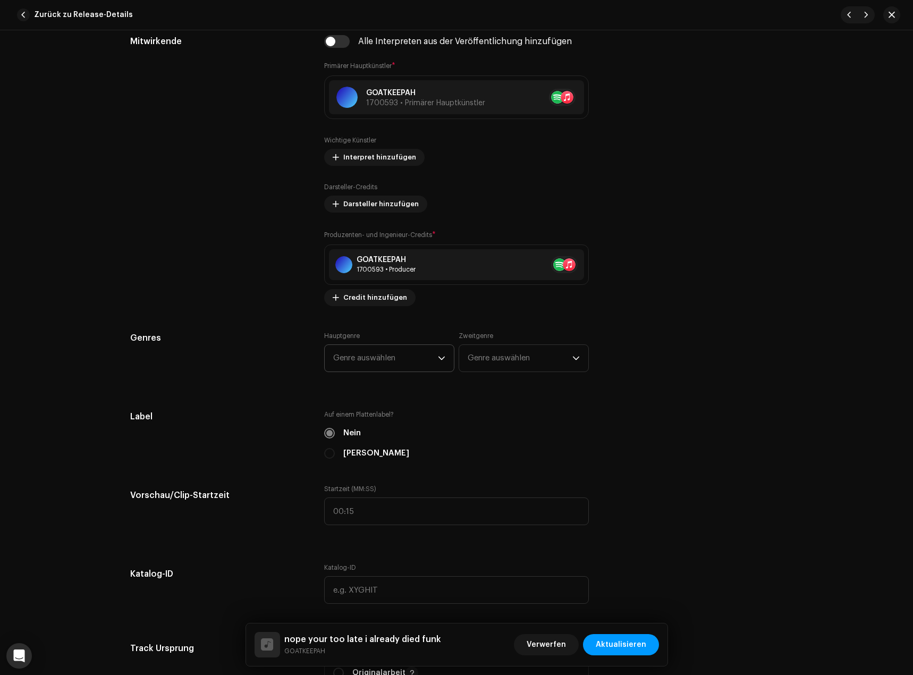
click at [391, 347] on span "Genre auswählen" at bounding box center [385, 358] width 105 height 27
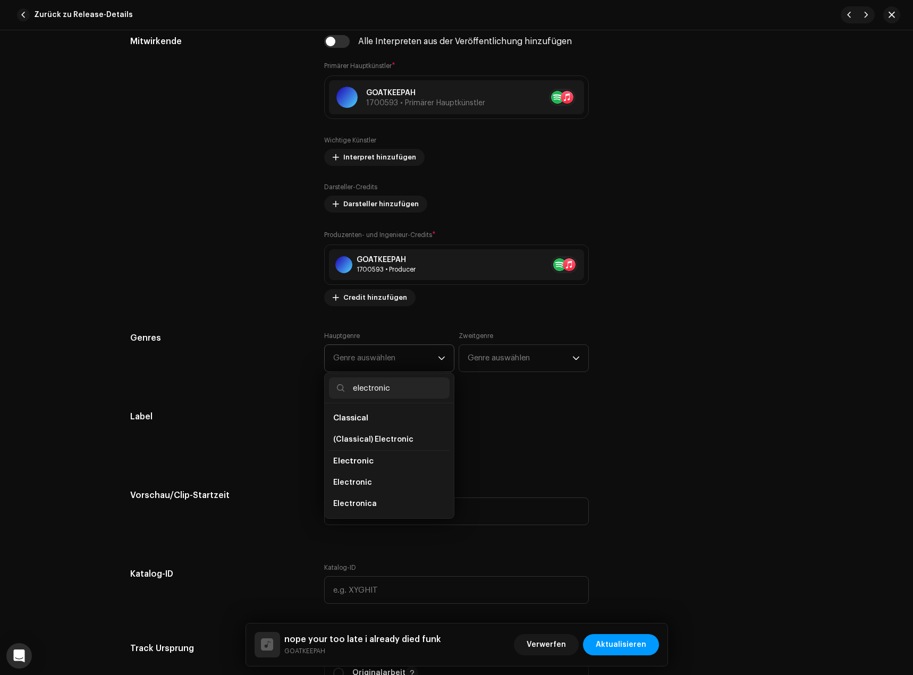
type input "electronic"
click at [356, 458] on span "Electronic" at bounding box center [353, 461] width 40 height 8
click at [356, 461] on span "Electronic" at bounding box center [353, 461] width 40 height 8
click at [375, 478] on li "Electronic" at bounding box center [389, 482] width 121 height 21
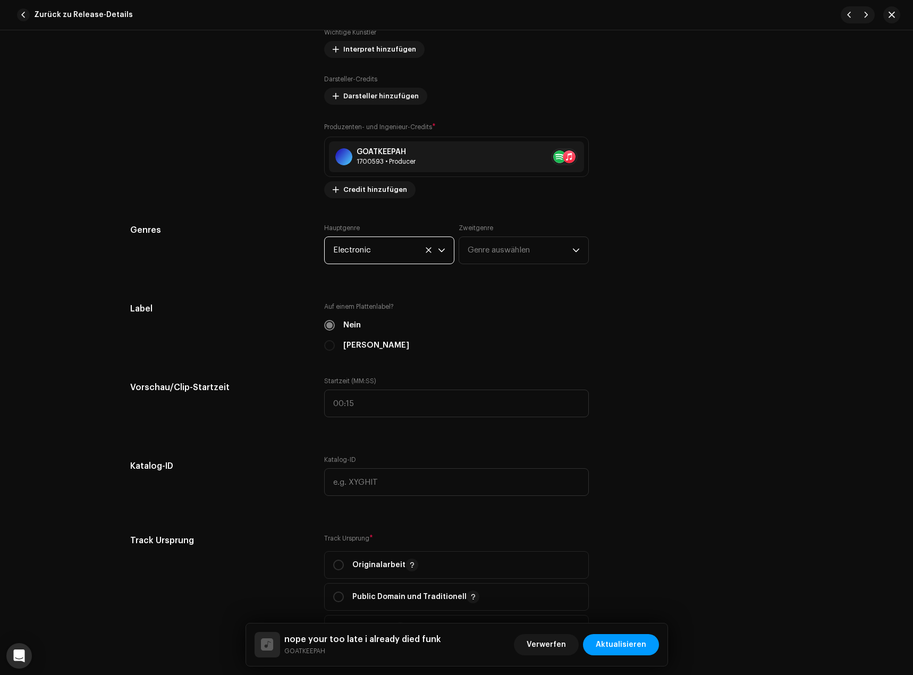
scroll to position [904, 0]
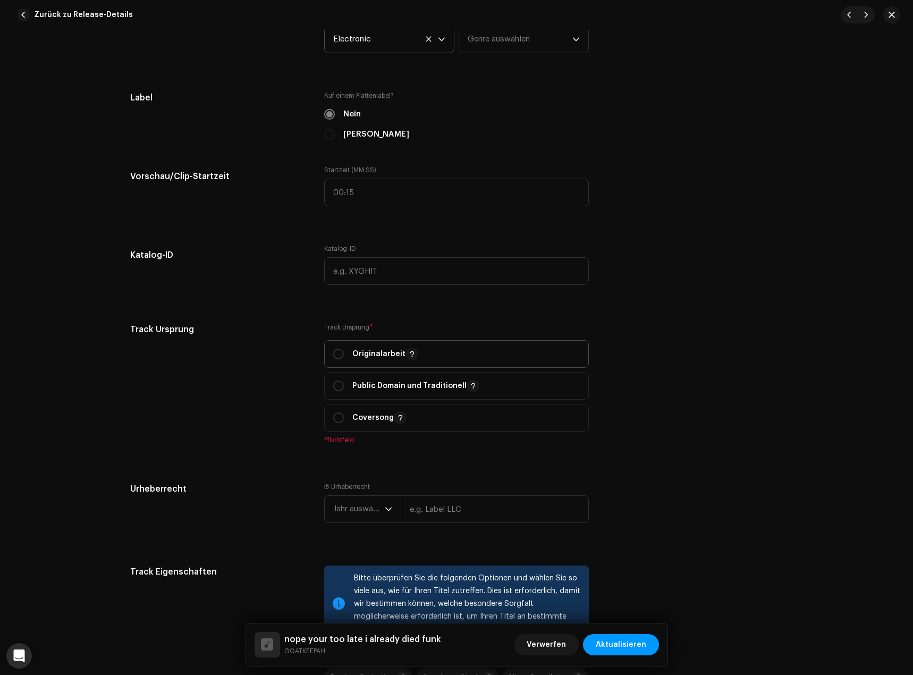
click at [358, 351] on p "Originalarbeit" at bounding box center [385, 354] width 66 height 13
radio input "true"
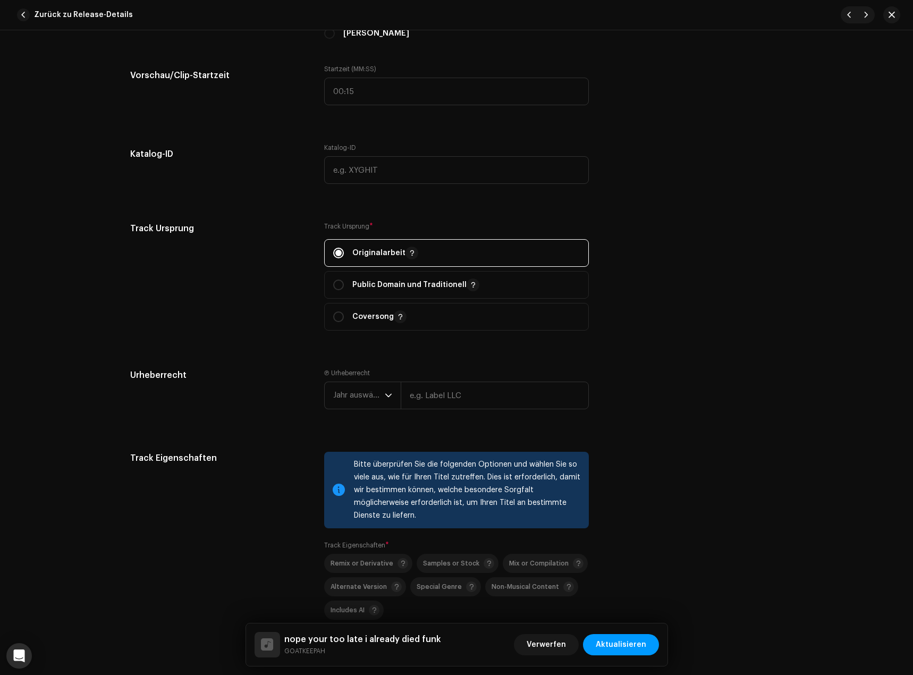
scroll to position [1169, 0]
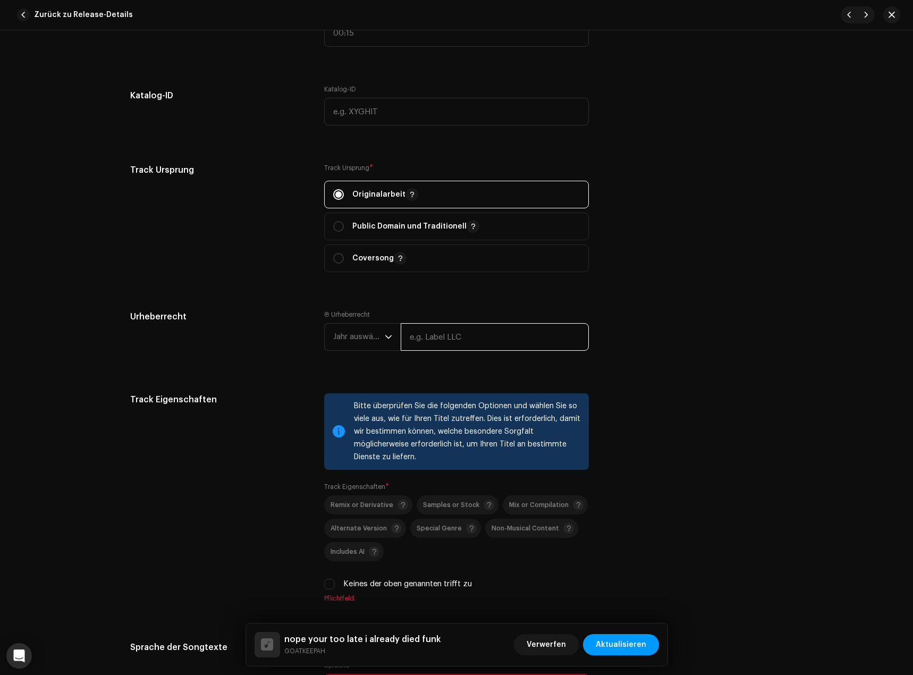
click at [436, 343] on input "text" at bounding box center [495, 337] width 188 height 28
type input "GOATKEEPAH"
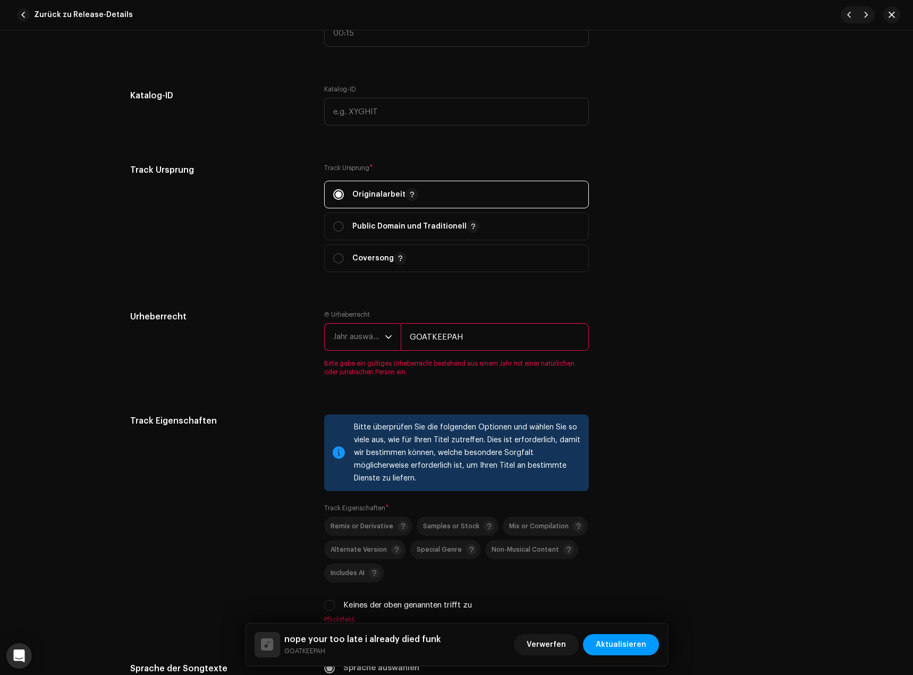
click at [342, 335] on span "Jahr auswählen" at bounding box center [359, 337] width 52 height 27
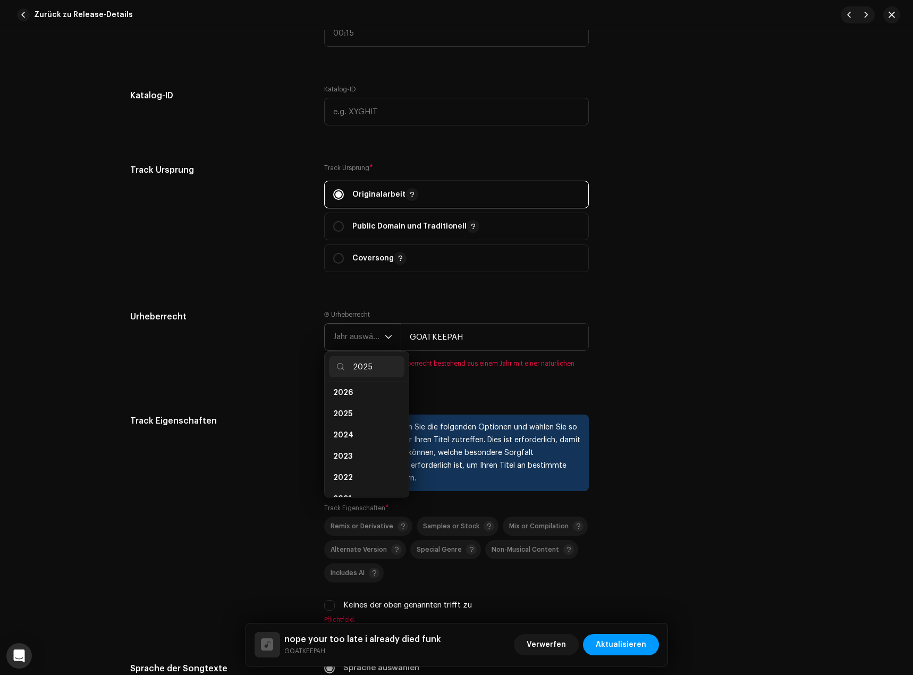
scroll to position [0, 0]
type input "2025"
click at [341, 392] on span "2025" at bounding box center [342, 397] width 19 height 11
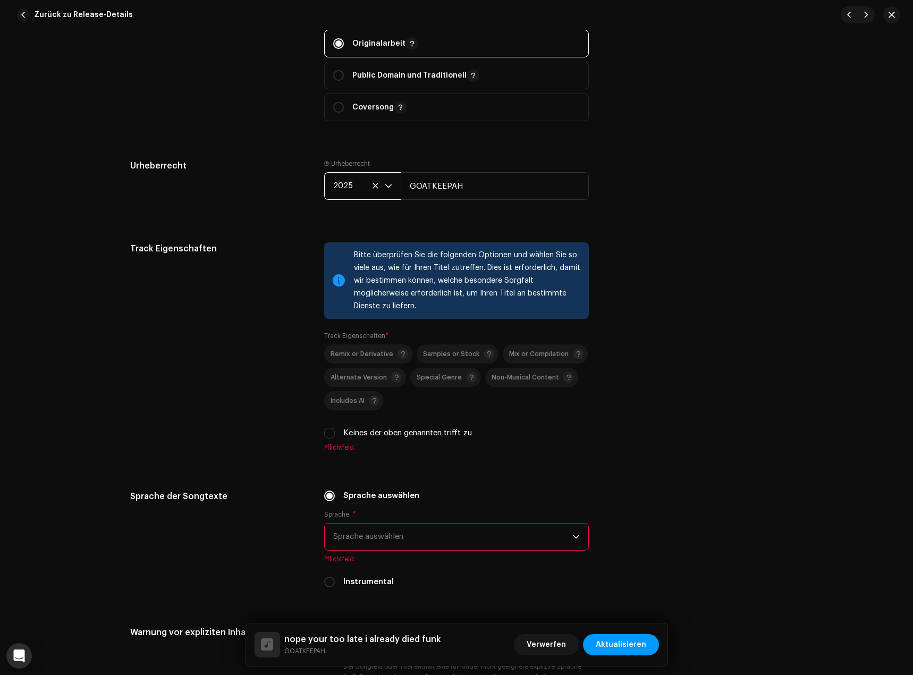
scroll to position [1329, 0]
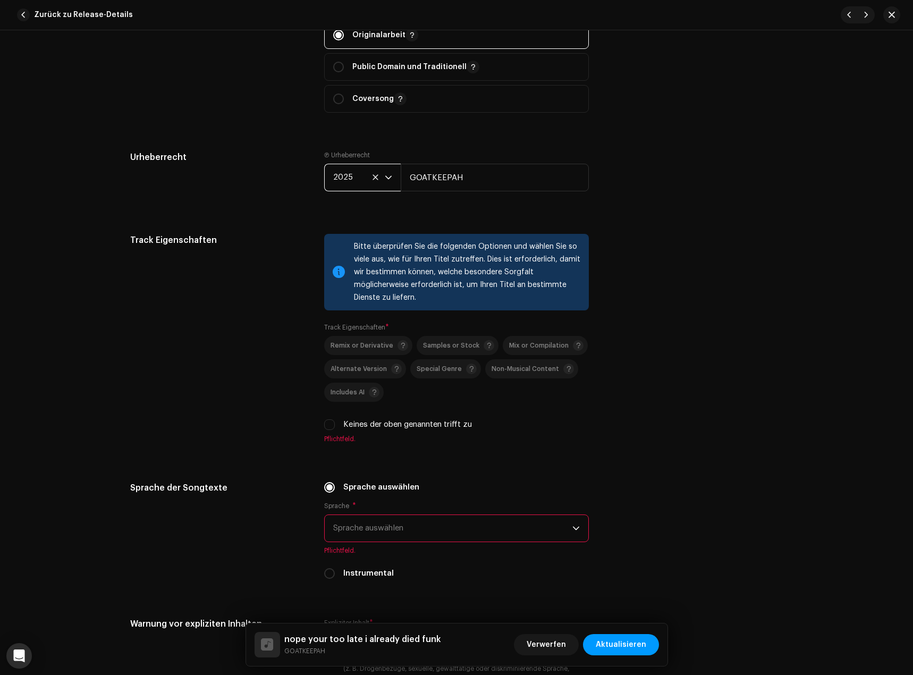
click at [269, 339] on div "Track Eigenschaften" at bounding box center [218, 345] width 177 height 222
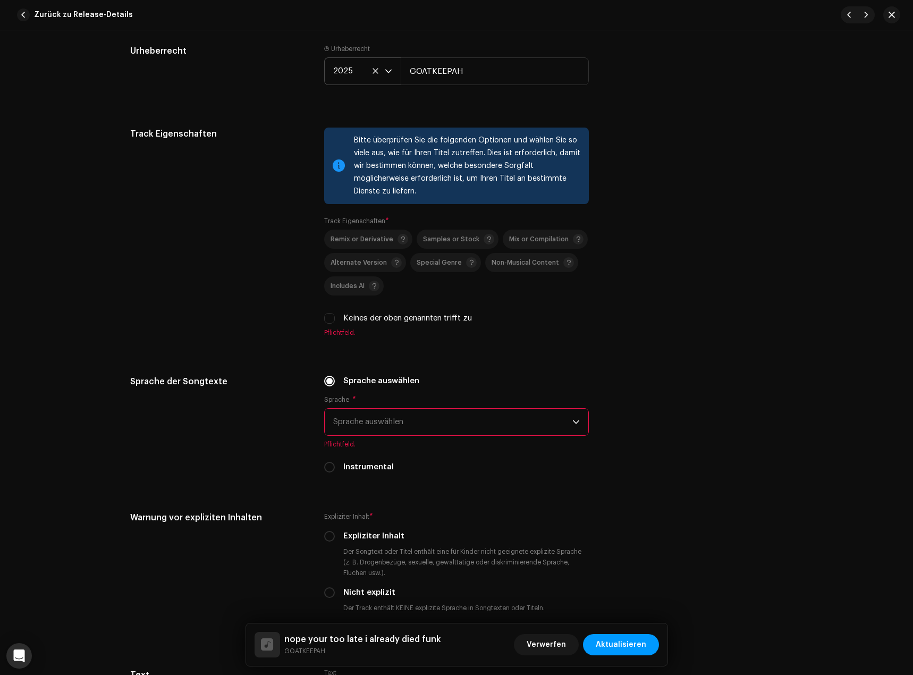
click at [351, 322] on label "Keines der oben genannten trifft zu" at bounding box center [407, 319] width 129 height 12
click at [335, 322] on input "Keines der oben genannten trifft zu" at bounding box center [329, 318] width 11 height 11
checkbox input "true"
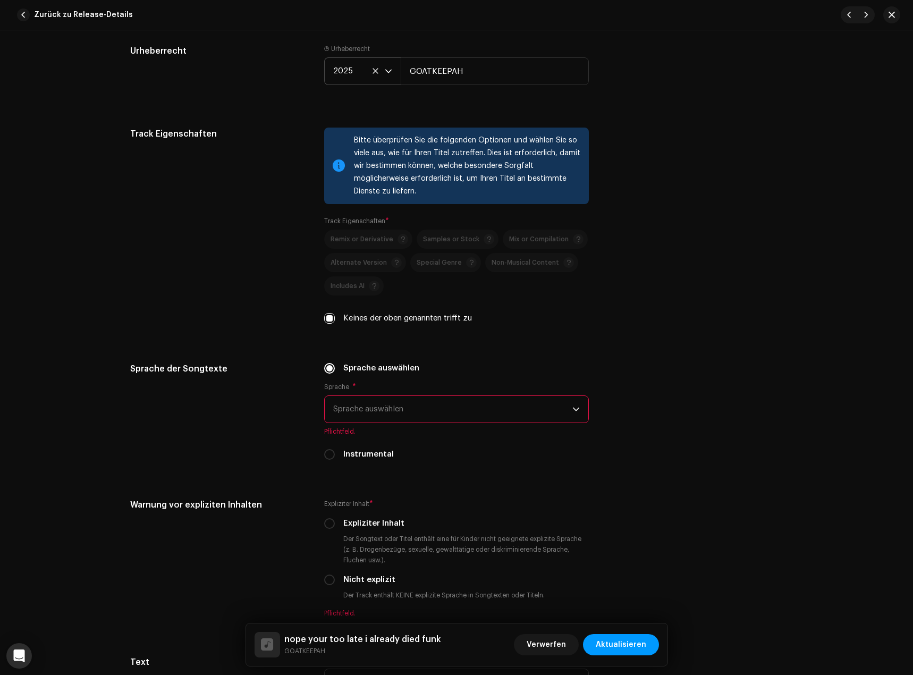
click at [393, 409] on span "Sprache auswählen" at bounding box center [452, 409] width 239 height 27
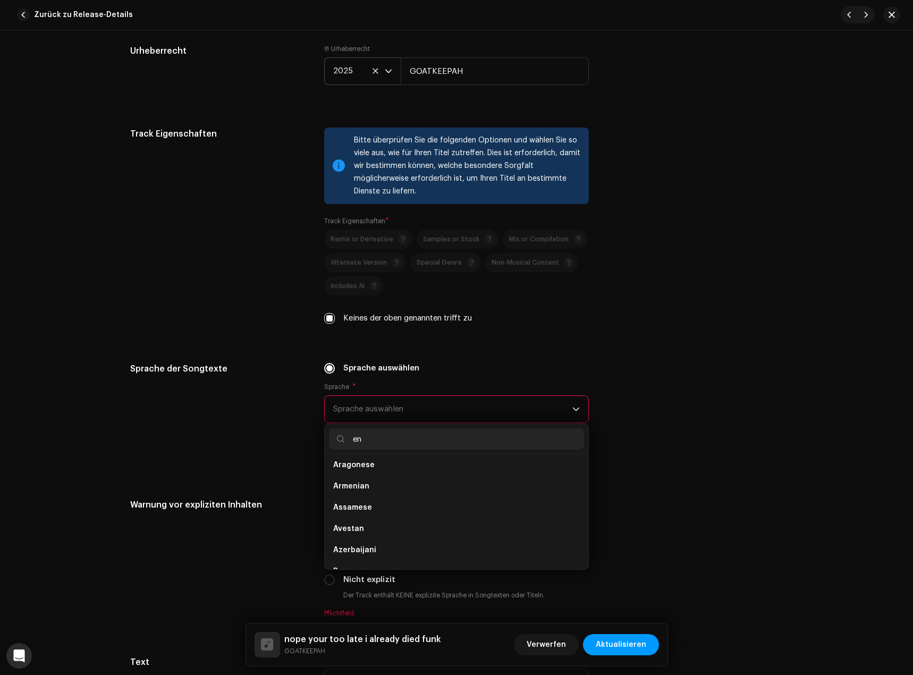
scroll to position [0, 0]
type input "engl"
click at [394, 478] on li "English" at bounding box center [456, 469] width 255 height 21
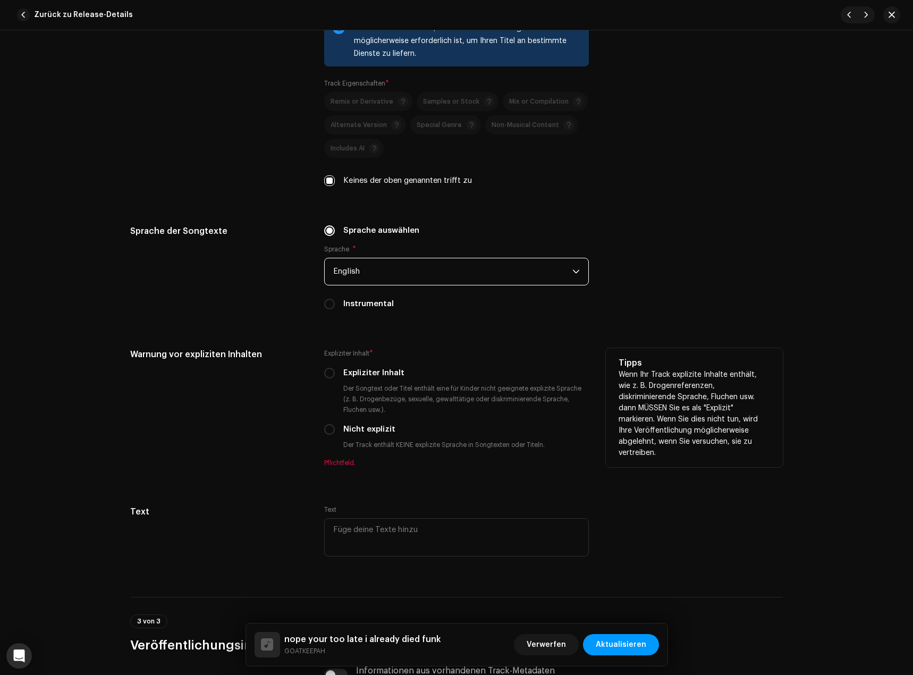
scroll to position [1648, 0]
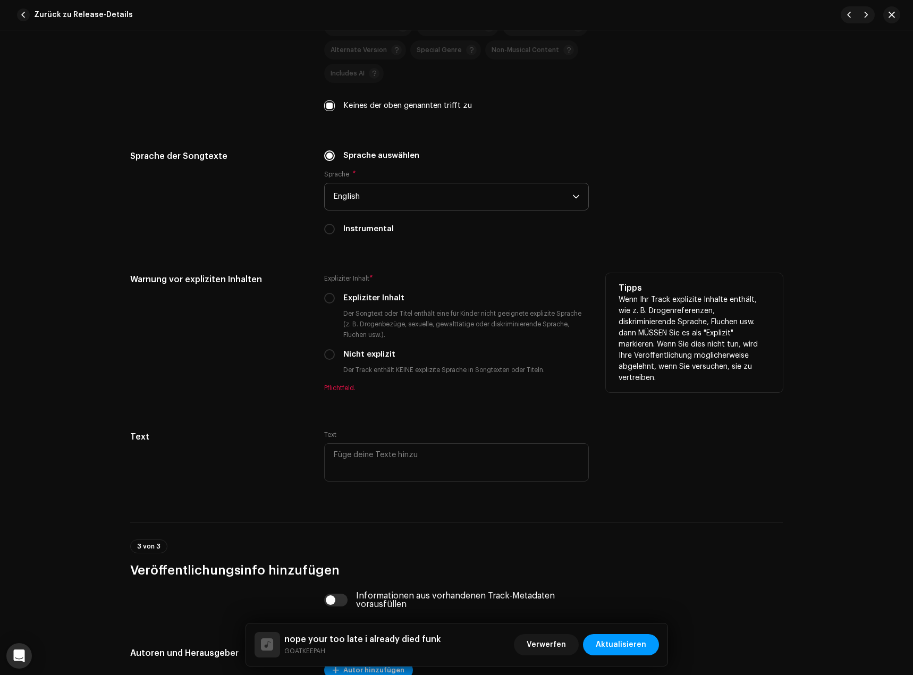
click at [366, 355] on label "Nicht explizit" at bounding box center [369, 355] width 52 height 12
click at [335, 355] on input "Nicht explizit" at bounding box center [329, 354] width 11 height 11
radio input "true"
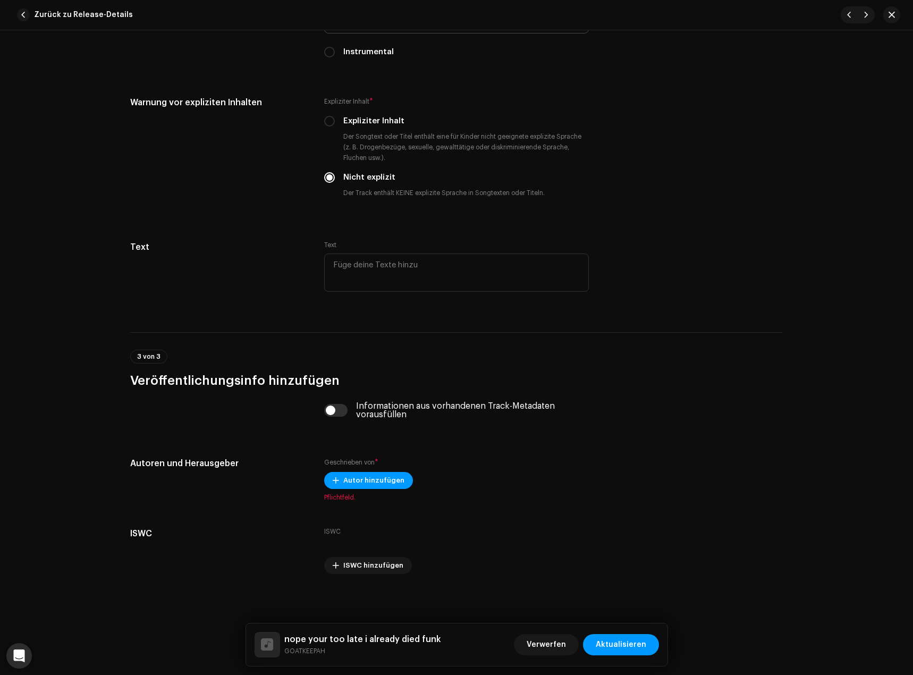
scroll to position [1826, 0]
click at [361, 474] on span "Autor hinzufügen" at bounding box center [373, 479] width 61 height 21
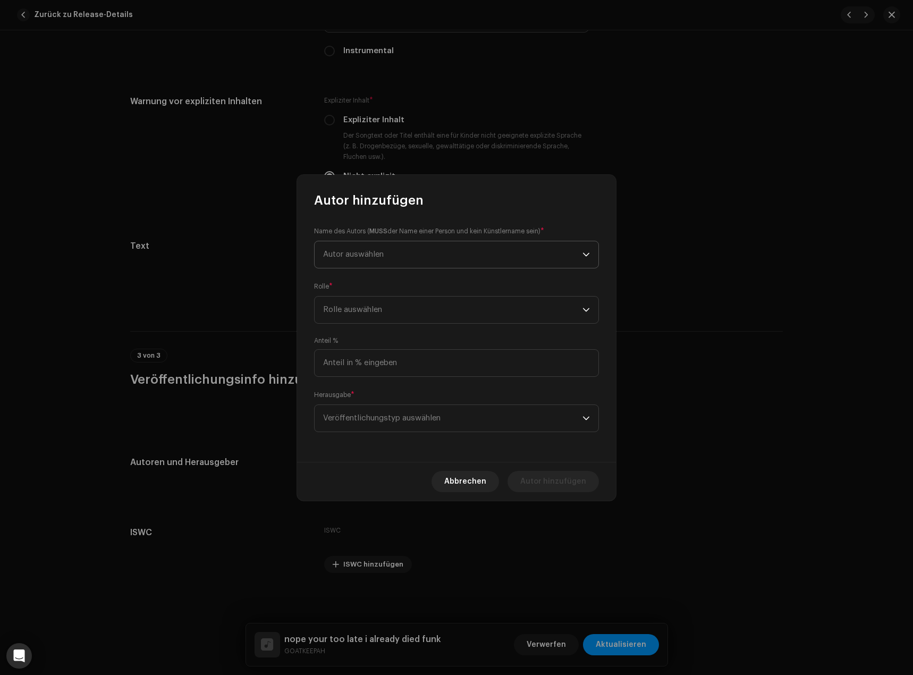
click at [377, 265] on span "Autor auswählen" at bounding box center [452, 254] width 259 height 27
type input "goat"
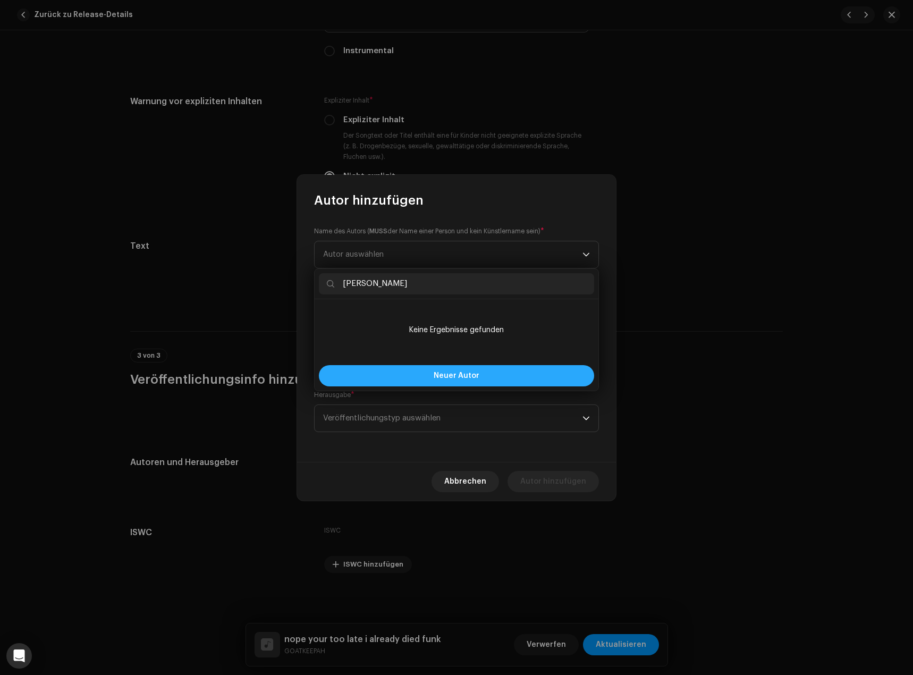
type input "[PERSON_NAME]"
click at [424, 378] on button "Neuer Autor" at bounding box center [456, 375] width 275 height 21
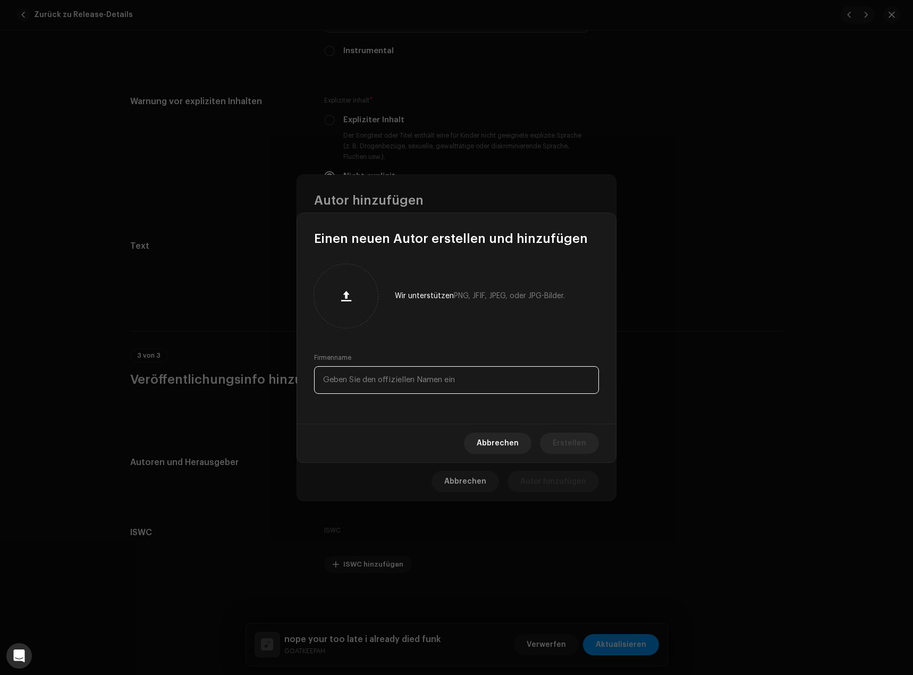
click at [420, 375] on input "text" at bounding box center [456, 380] width 285 height 28
paste input "[PERSON_NAME]"
type input "[PERSON_NAME]"
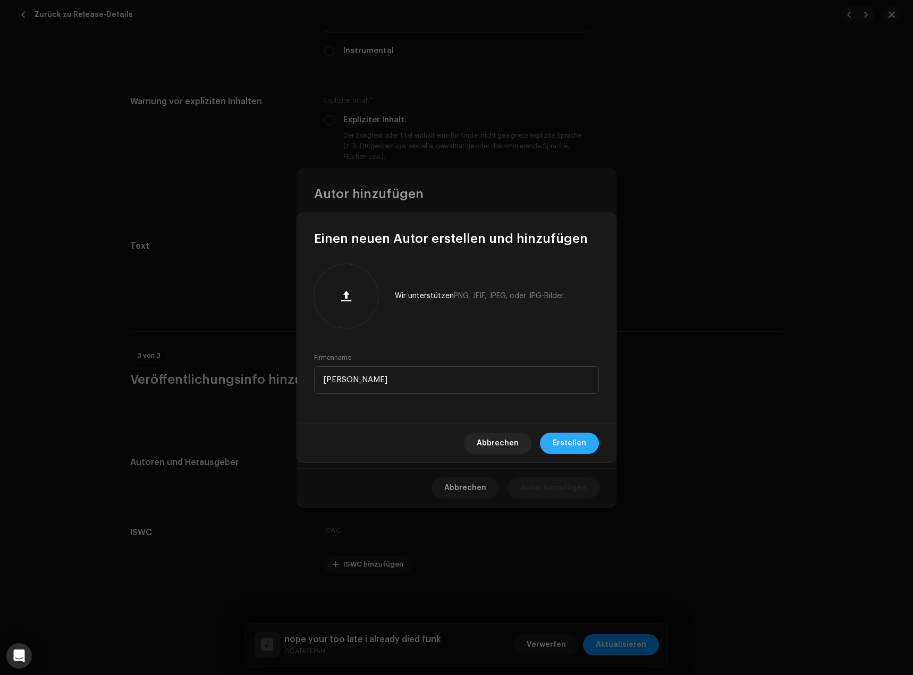
click at [576, 442] on span "Erstellen" at bounding box center [569, 443] width 33 height 21
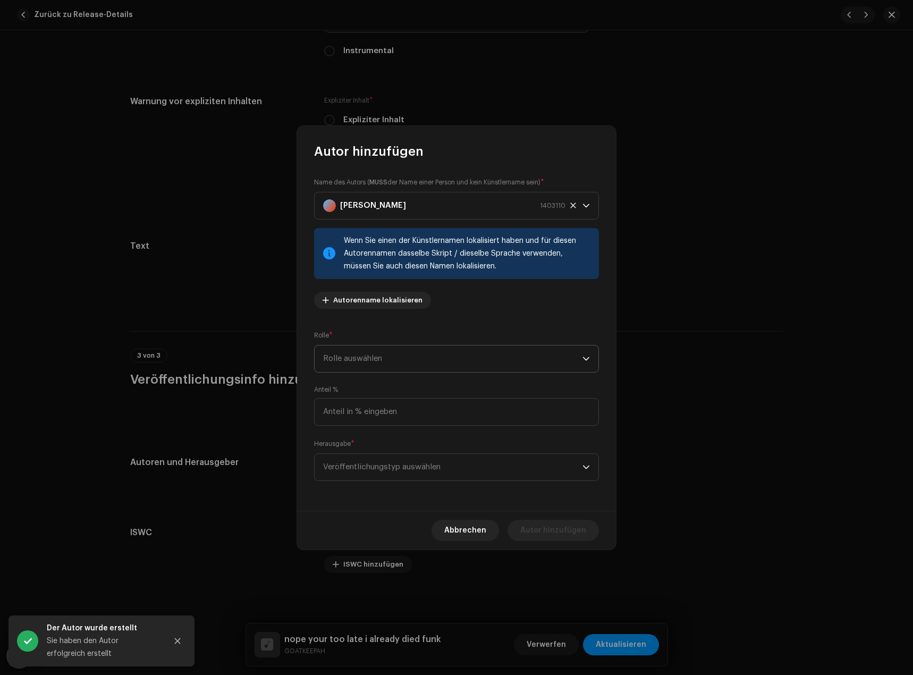
click at [383, 362] on span "Rolle auswählen" at bounding box center [452, 359] width 259 height 27
click at [390, 447] on span "Composer & Lyricist" at bounding box center [360, 452] width 75 height 11
click at [403, 406] on input at bounding box center [456, 412] width 285 height 28
type input "100,00"
click at [436, 461] on span "Veröffentlichungstyp auswählen" at bounding box center [452, 467] width 259 height 27
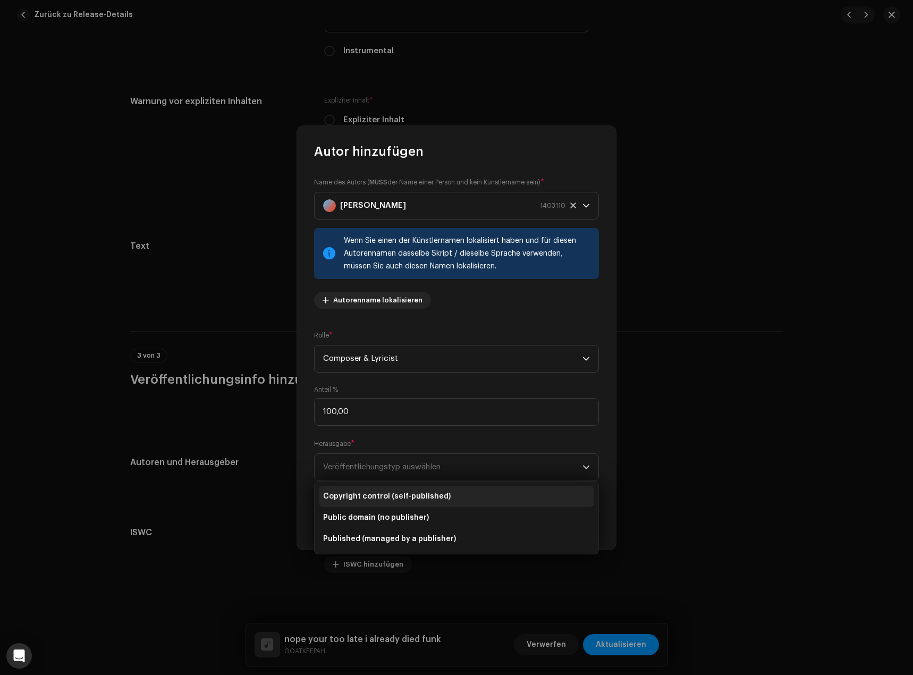
click at [478, 502] on li "Copyright control (self-published)" at bounding box center [456, 496] width 275 height 21
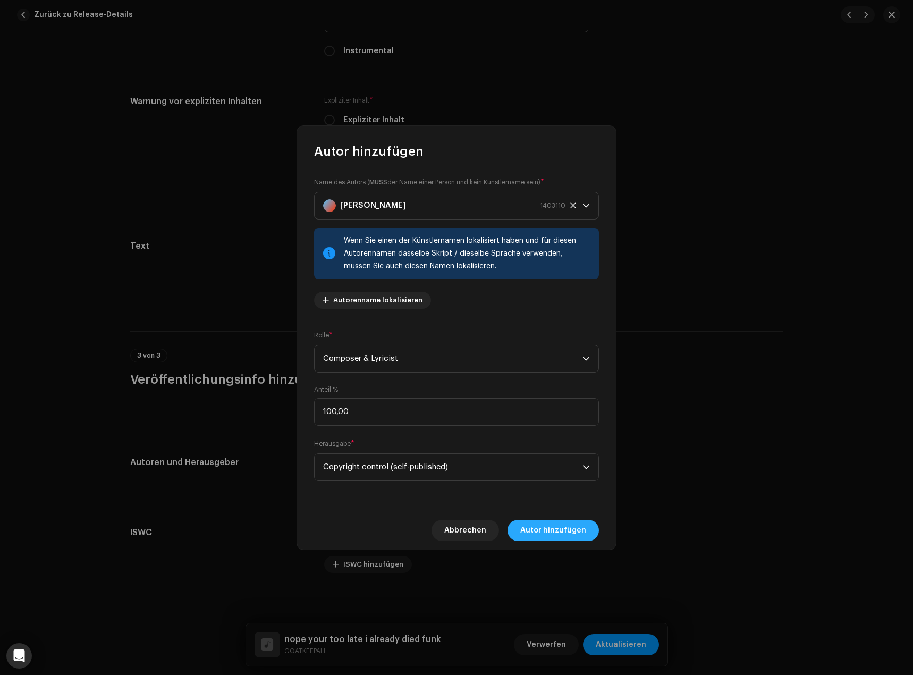
click at [584, 529] on span "Autor hinzufügen" at bounding box center [553, 530] width 66 height 21
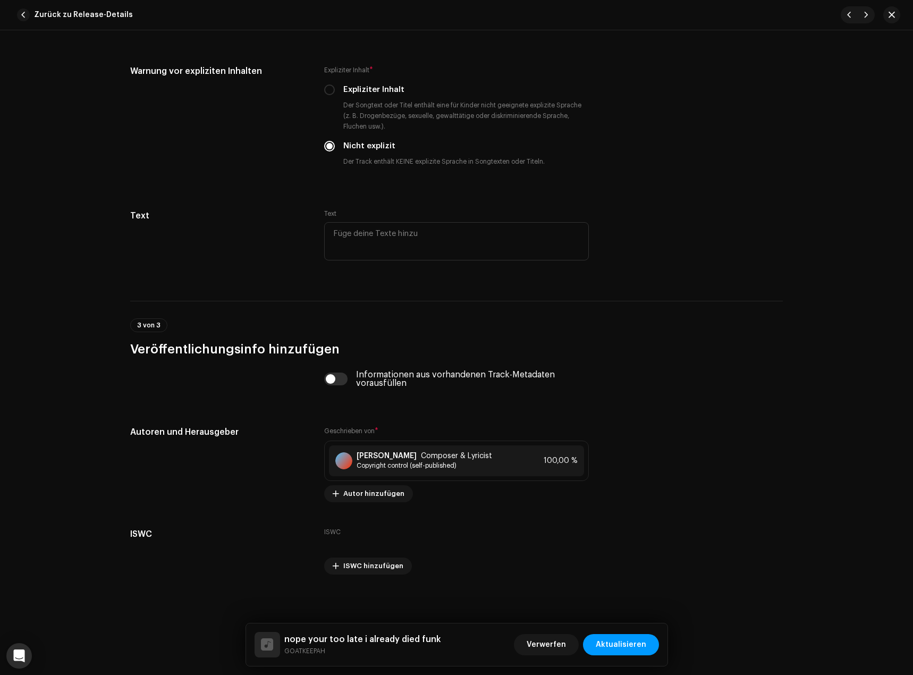
scroll to position [1858, 0]
click at [641, 639] on span "Aktualisieren" at bounding box center [621, 644] width 50 height 21
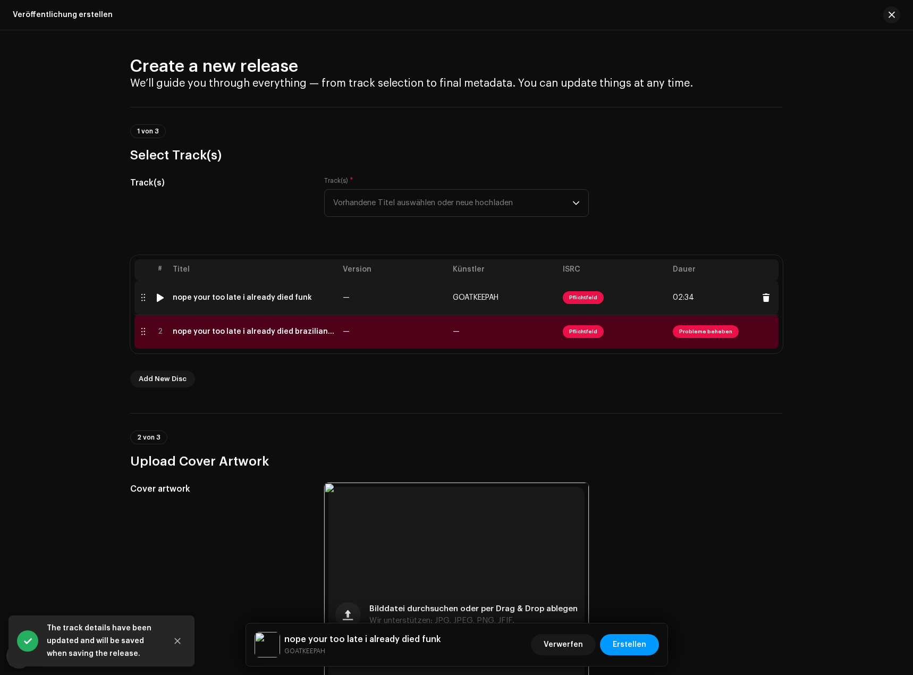
click at [512, 299] on td "GOATKEEPAH" at bounding box center [504, 298] width 110 height 34
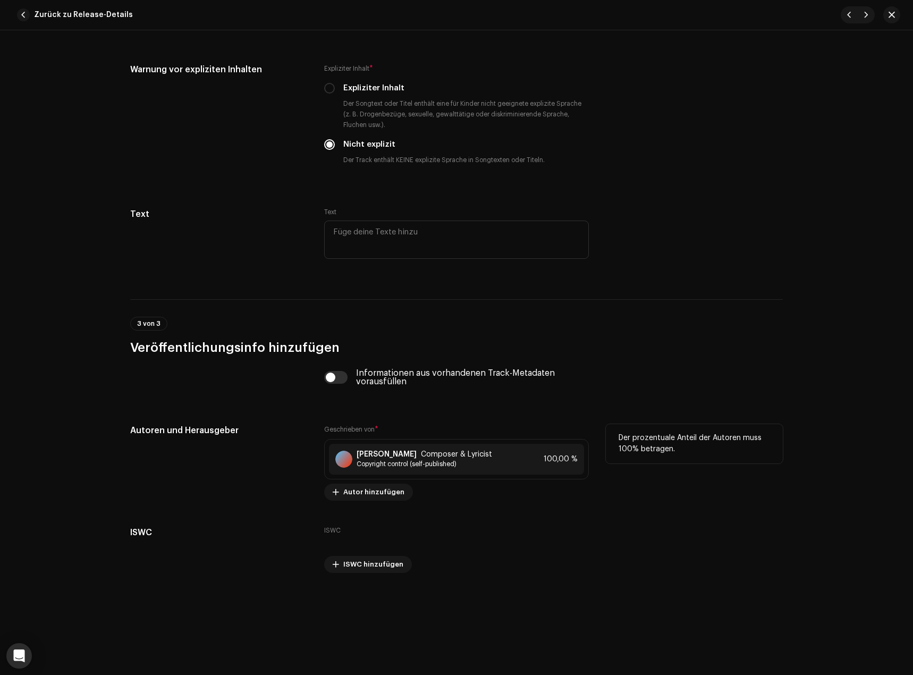
click at [365, 429] on small "Geschrieben von" at bounding box center [349, 429] width 50 height 6
click at [382, 468] on div "[PERSON_NAME] Composer & Lyricist Copyright control (self-published) 100,00 %" at bounding box center [456, 459] width 255 height 31
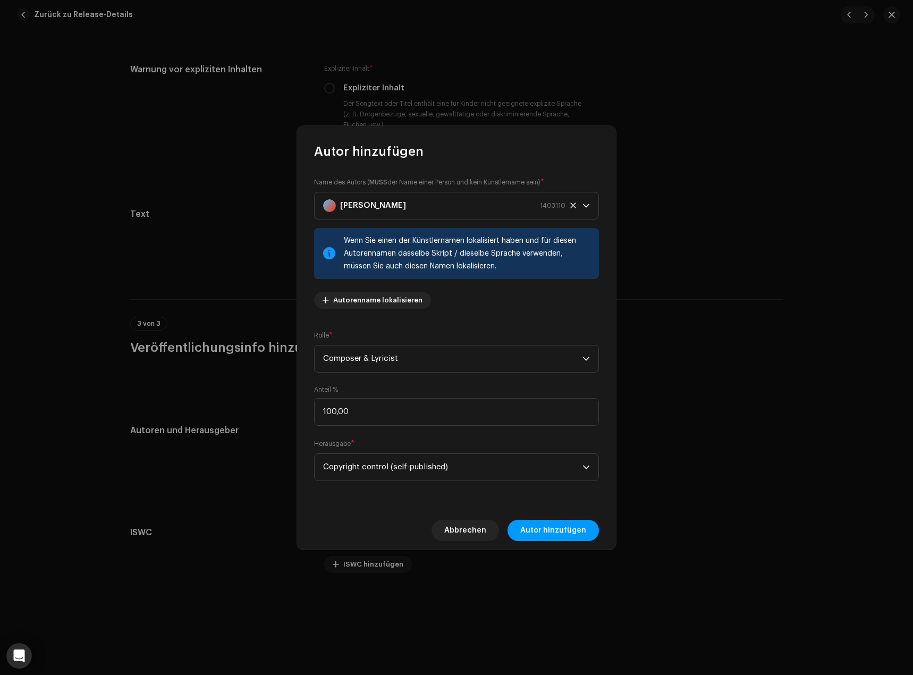
click at [463, 315] on div "Name des Autors ( MUSS der Name einer Person und kein Künstlername sein) * [PER…" at bounding box center [456, 247] width 285 height 140
click at [664, 328] on div "Autor hinzufügen Name des Autors ( MUSS der Name einer Person und kein Künstler…" at bounding box center [456, 337] width 913 height 675
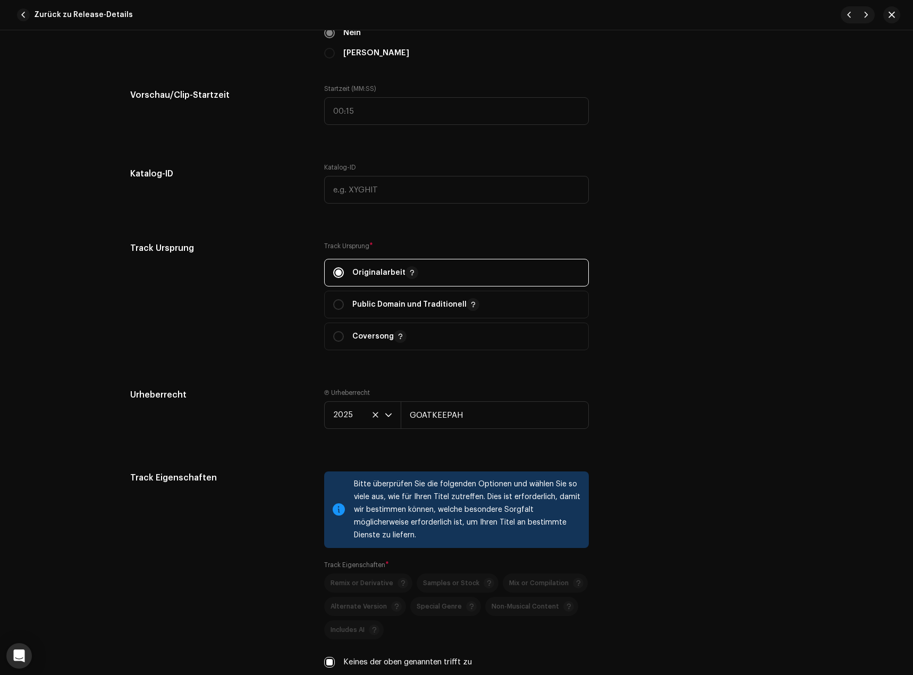
scroll to position [0, 0]
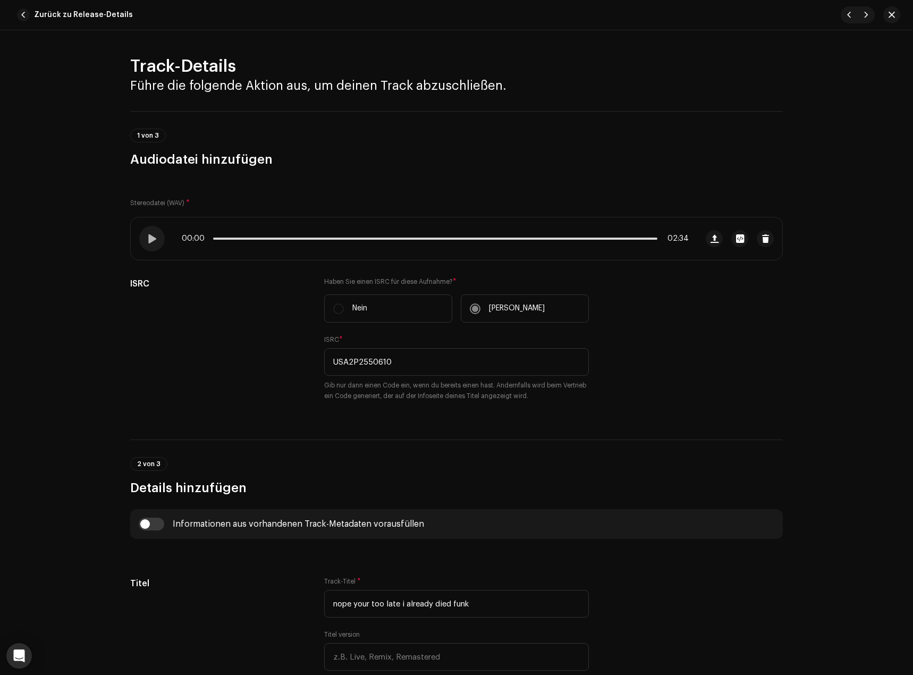
drag, startPoint x: 672, startPoint y: 231, endPoint x: 658, endPoint y: 159, distance: 73.1
drag, startPoint x: 599, startPoint y: 389, endPoint x: 748, endPoint y: 94, distance: 331.1
click at [895, 5] on div "Zurück zu Release-Details" at bounding box center [456, 15] width 913 height 30
click at [889, 16] on span "button" at bounding box center [892, 15] width 6 height 9
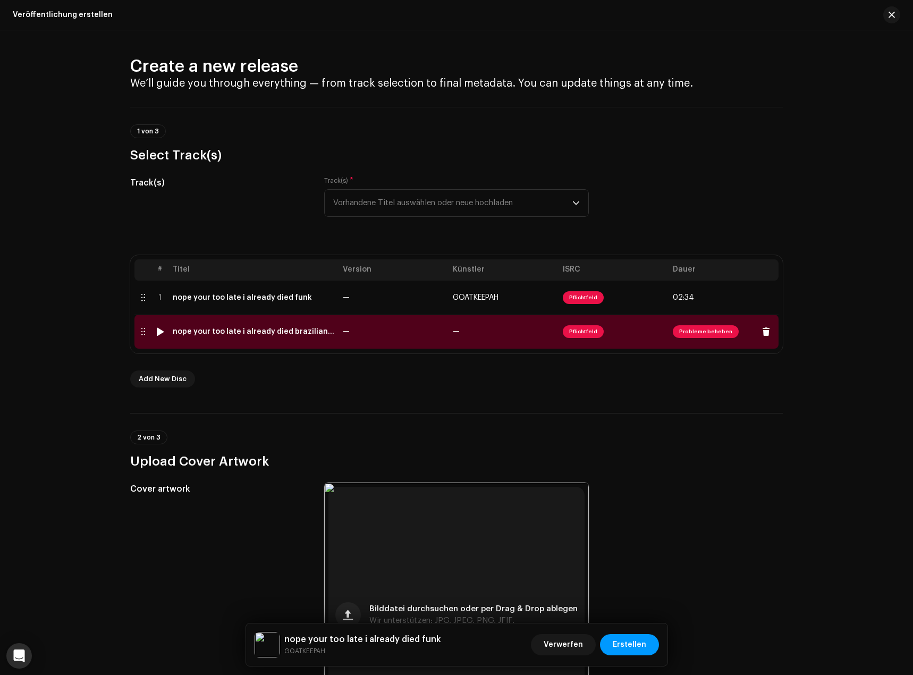
click at [399, 336] on td "—" at bounding box center [394, 332] width 110 height 34
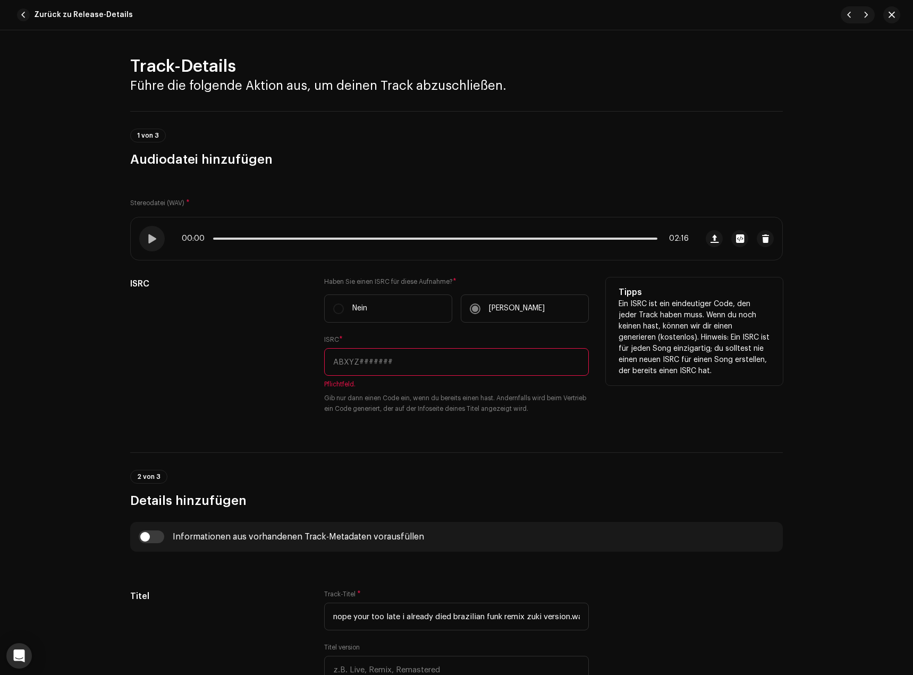
click at [513, 308] on label "[PERSON_NAME]" at bounding box center [525, 308] width 128 height 28
click at [462, 359] on input "text" at bounding box center [456, 362] width 265 height 28
paste input "USA2P2550611"
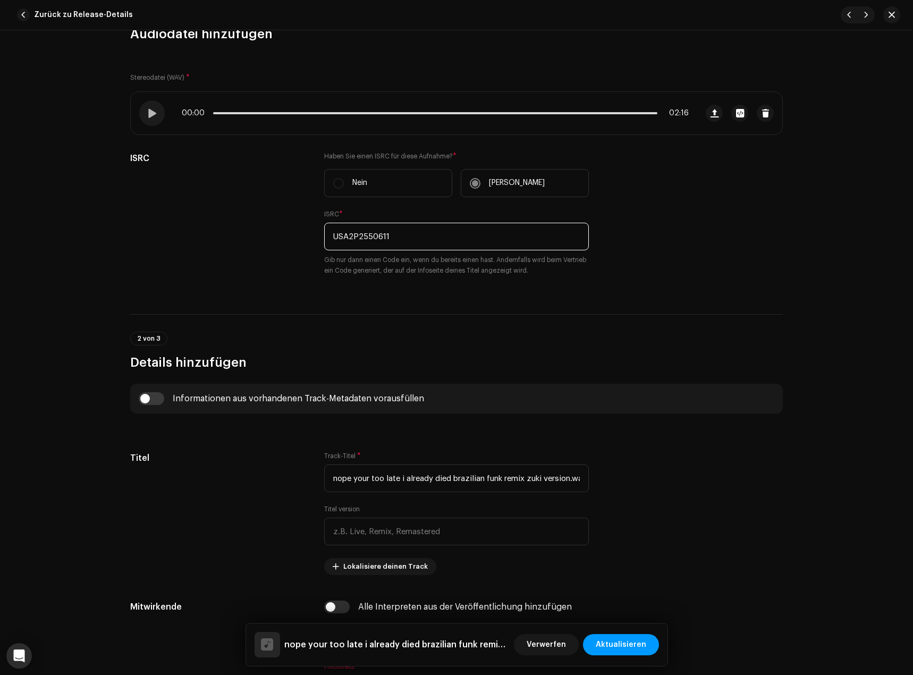
scroll to position [213, 0]
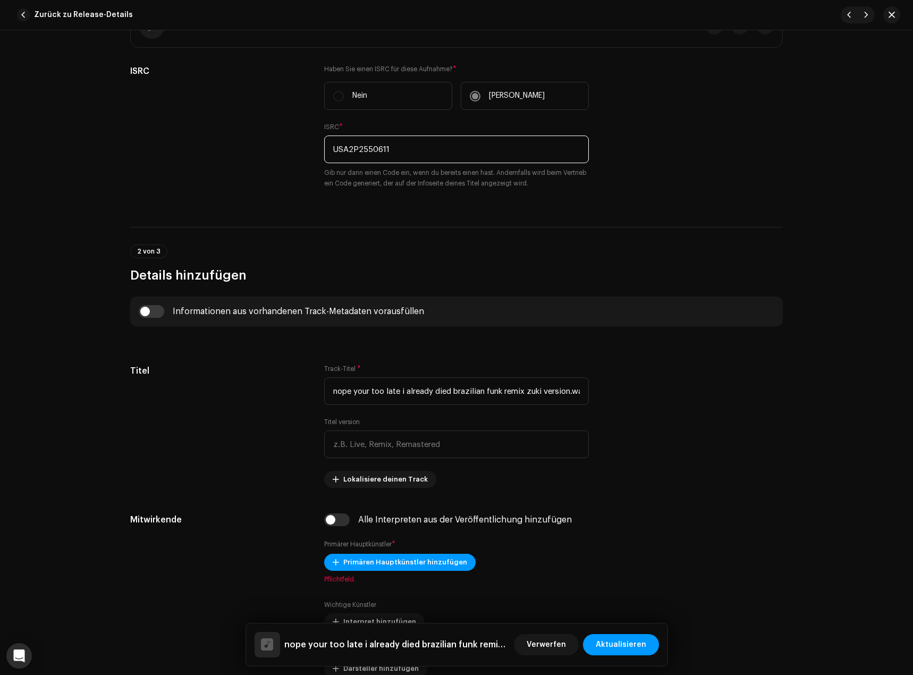
type input "USA2P2550611"
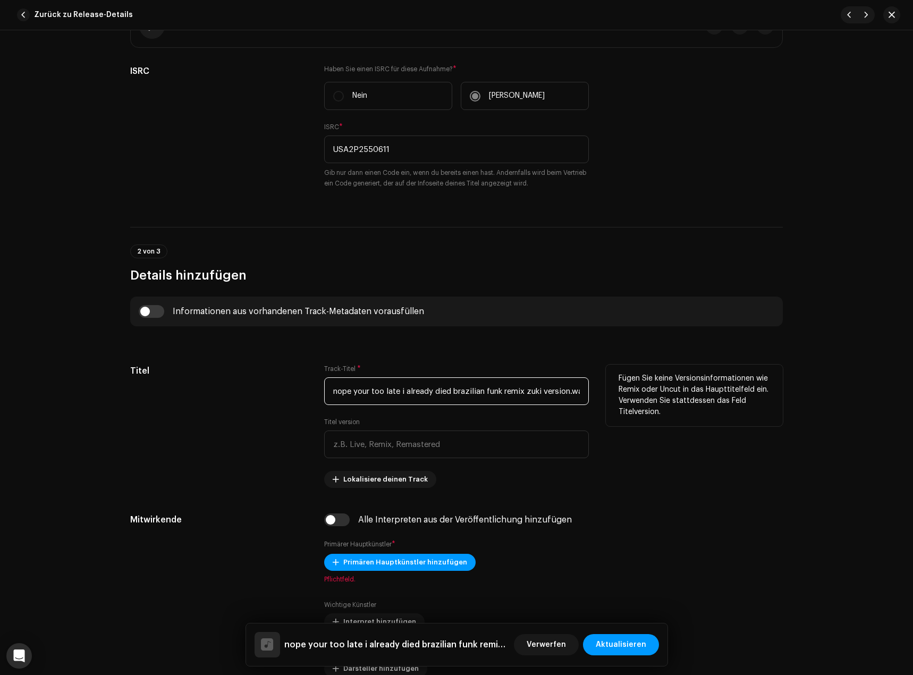
click at [440, 394] on input "nope your too late i already died brazilian funk remix zuki version.wav" at bounding box center [456, 391] width 265 height 28
paste input "funk"
type input "nope your too late i already died funk"
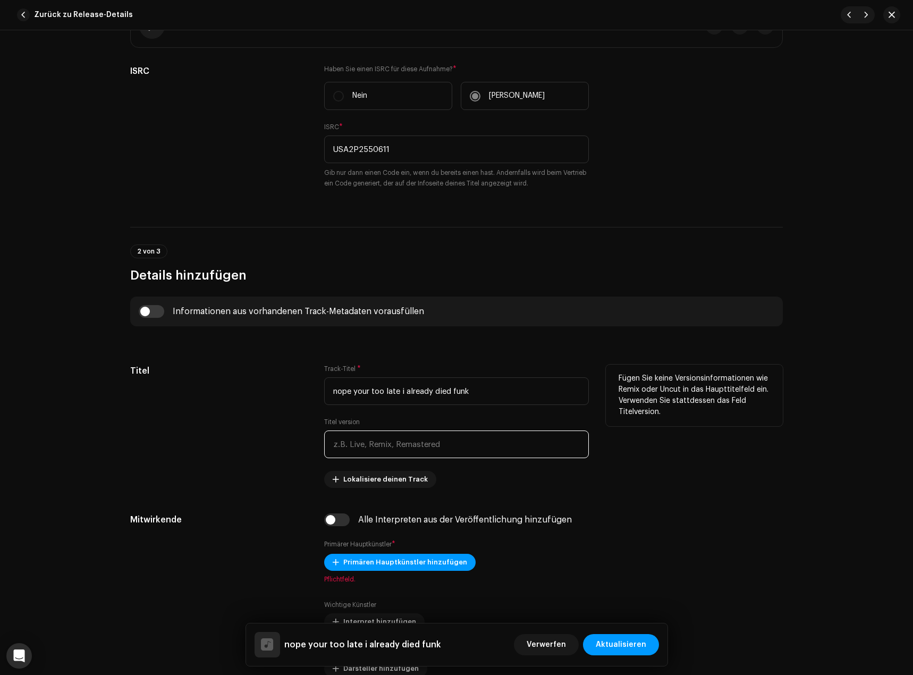
click at [403, 444] on input "text" at bounding box center [456, 445] width 265 height 28
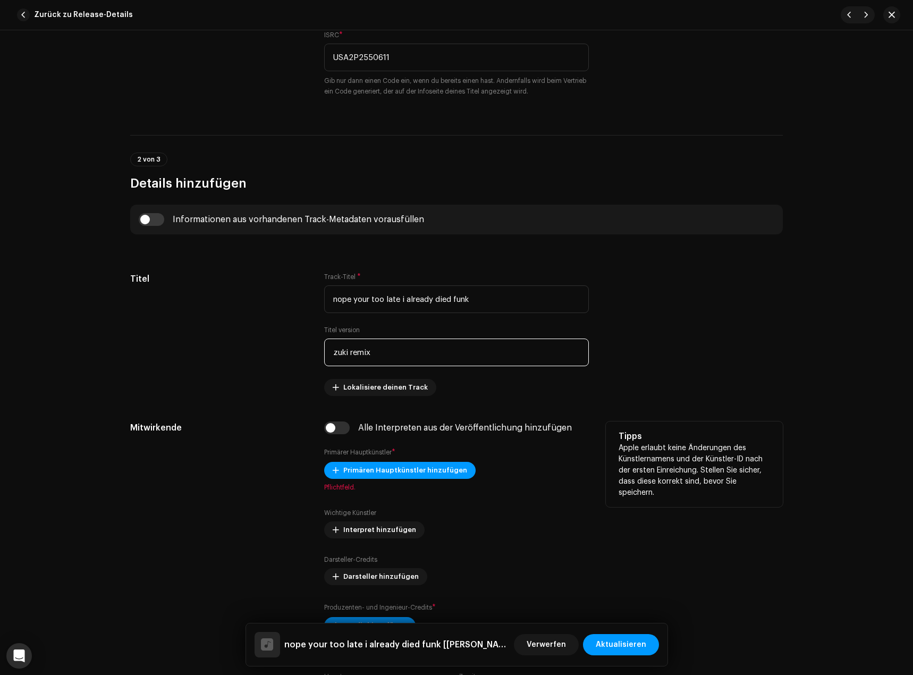
scroll to position [319, 0]
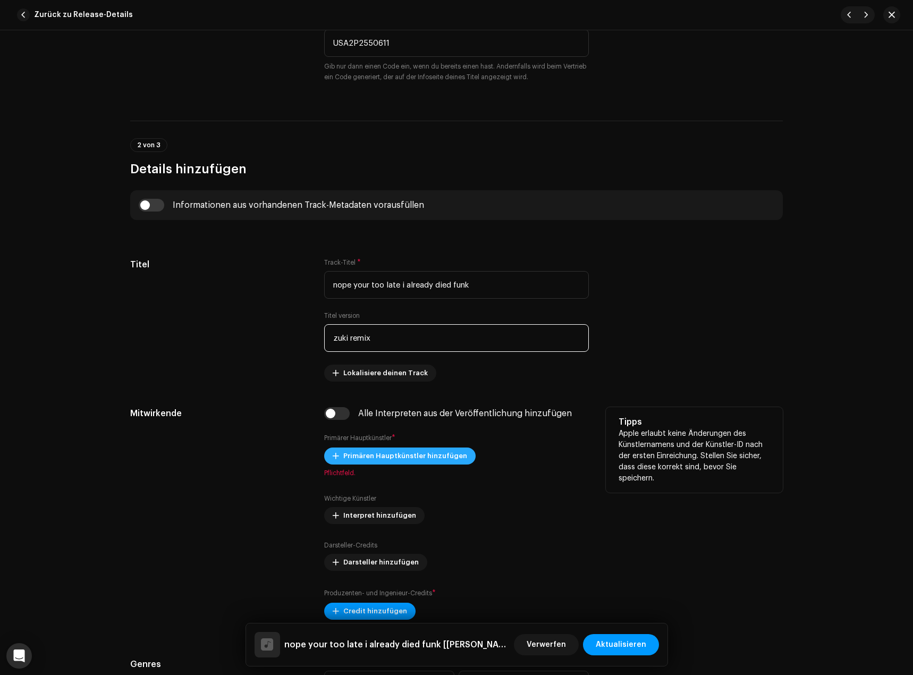
type input "zuki remix"
click at [374, 462] on span "Primären Hauptkünstler hinzufügen" at bounding box center [405, 455] width 124 height 21
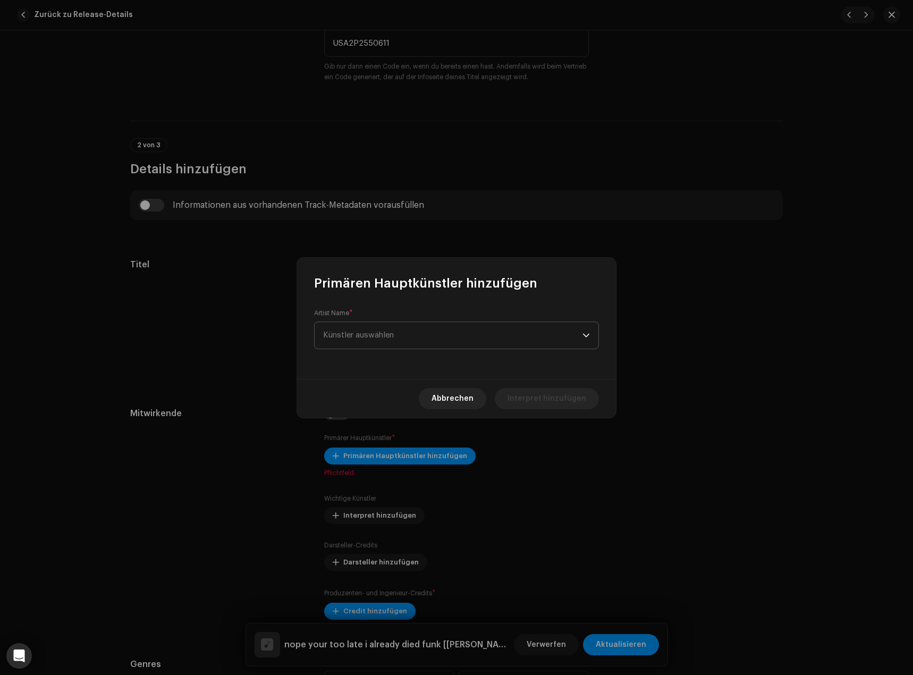
click at [405, 327] on span "Künstler auswählen" at bounding box center [452, 335] width 259 height 27
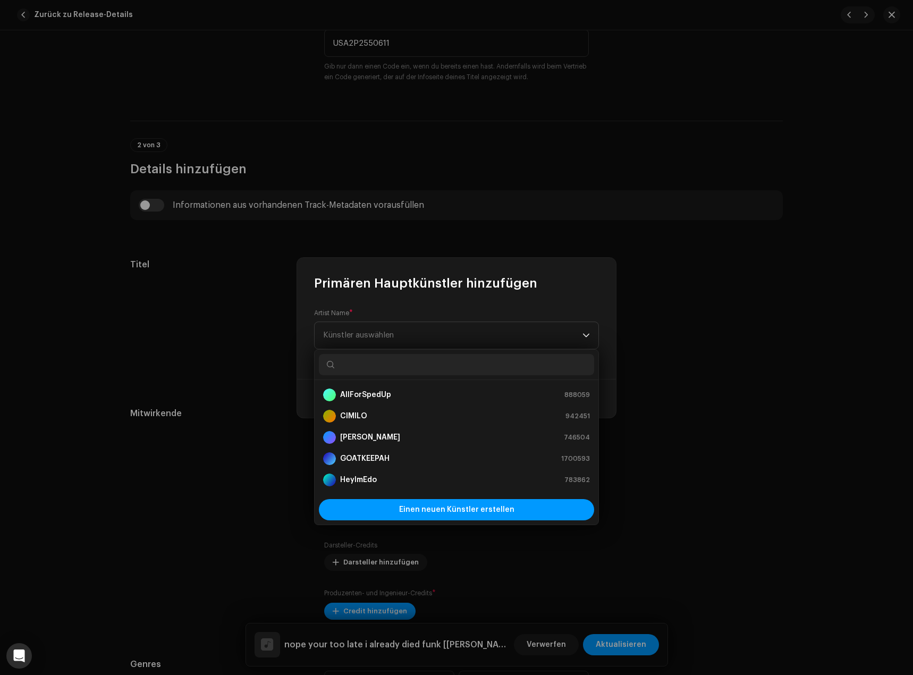
click at [245, 450] on div "Primären Hauptkünstler hinzufügen Artist Name * Künstler auswählen Abbrechen In…" at bounding box center [456, 337] width 913 height 675
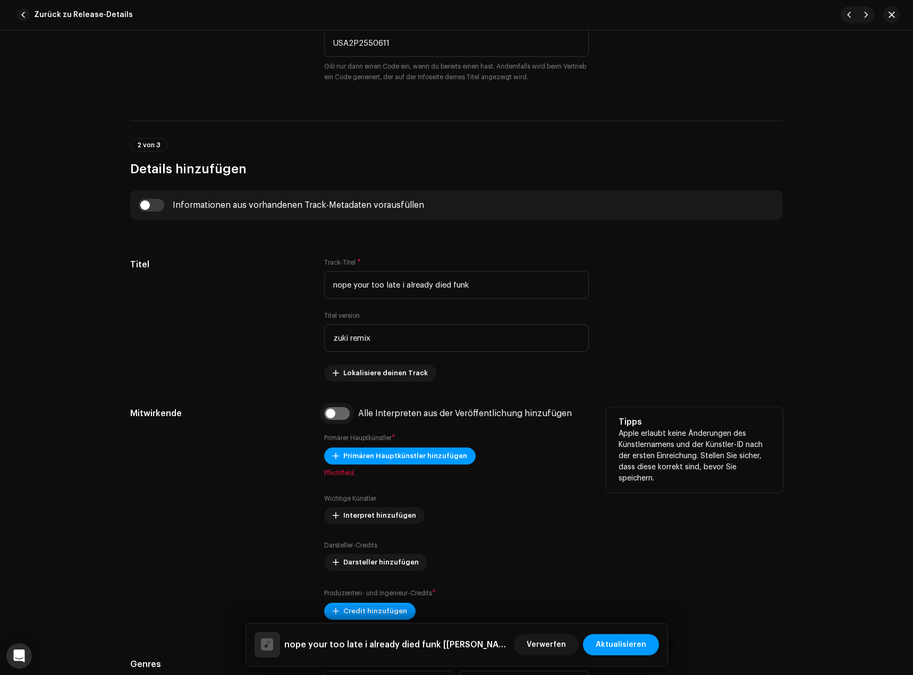
click at [342, 418] on input "checkbox" at bounding box center [337, 413] width 26 height 13
checkbox input "true"
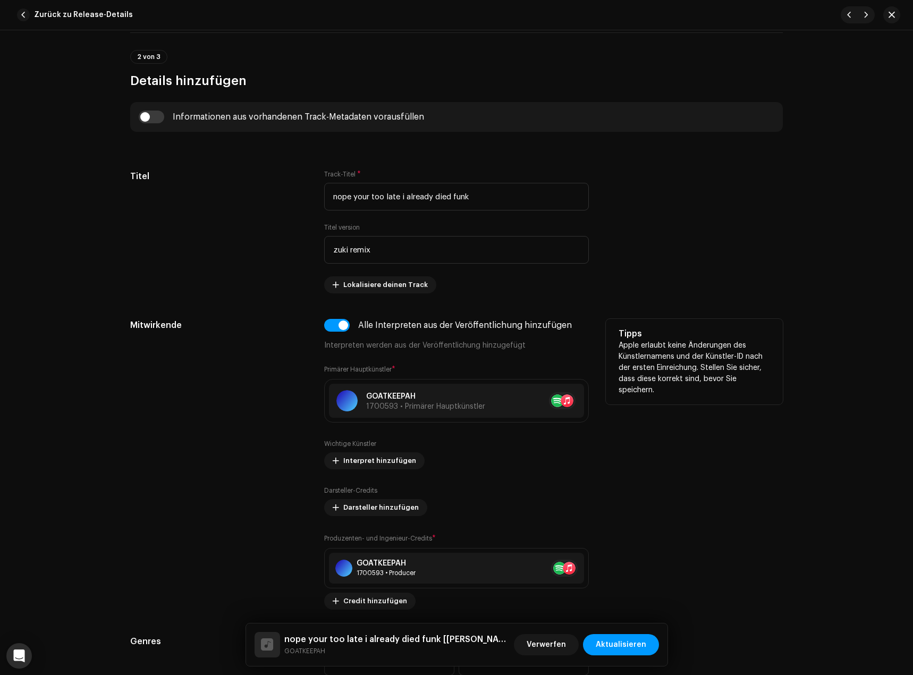
scroll to position [425, 0]
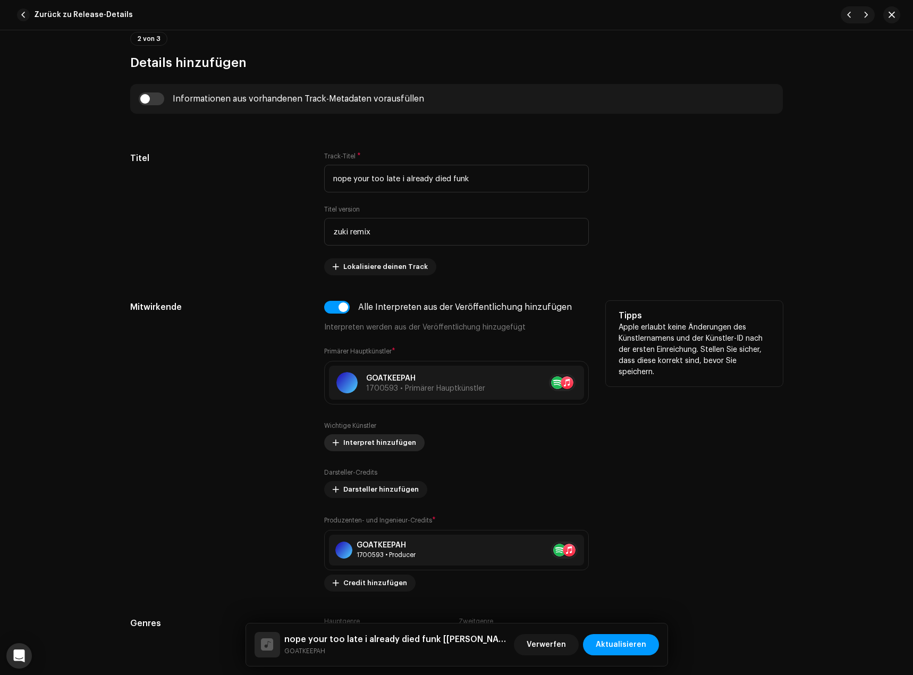
click at [371, 441] on span "Interpret hinzufügen" at bounding box center [379, 442] width 73 height 21
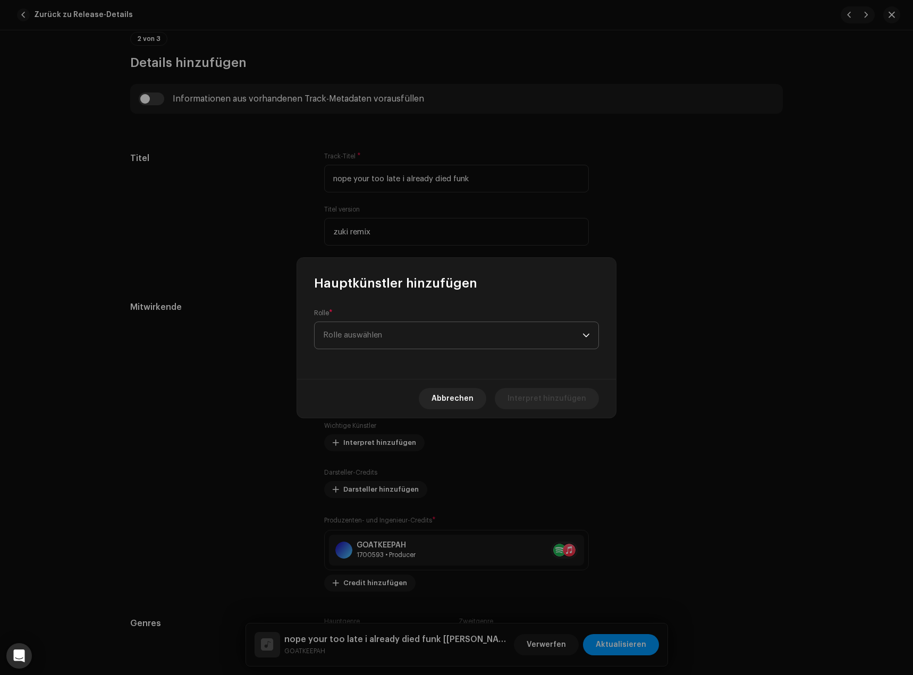
click at [390, 331] on span "Rolle auswählen" at bounding box center [452, 335] width 259 height 27
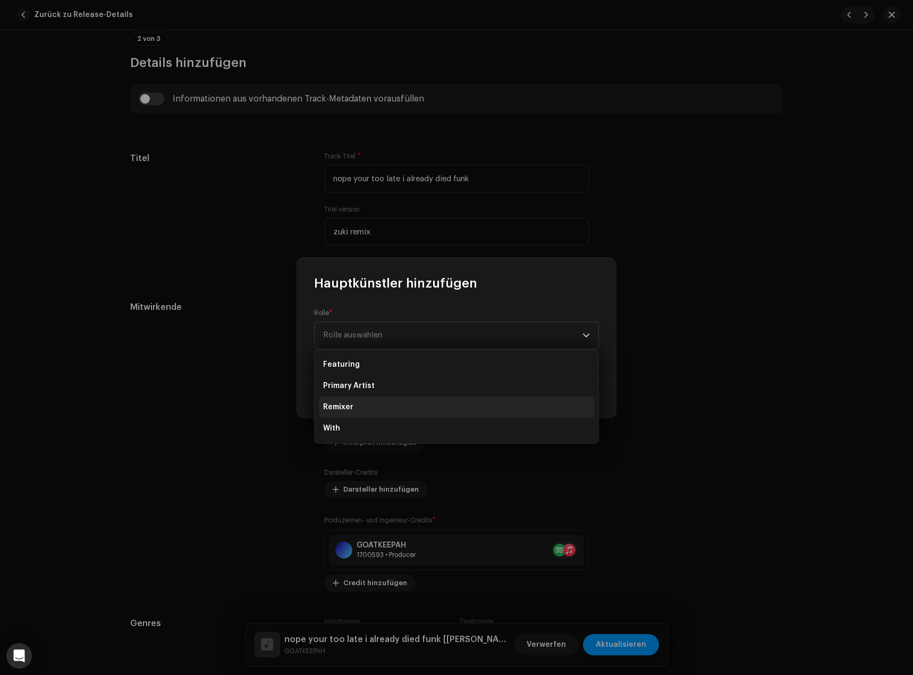
click at [359, 408] on li "Remixer" at bounding box center [456, 407] width 275 height 21
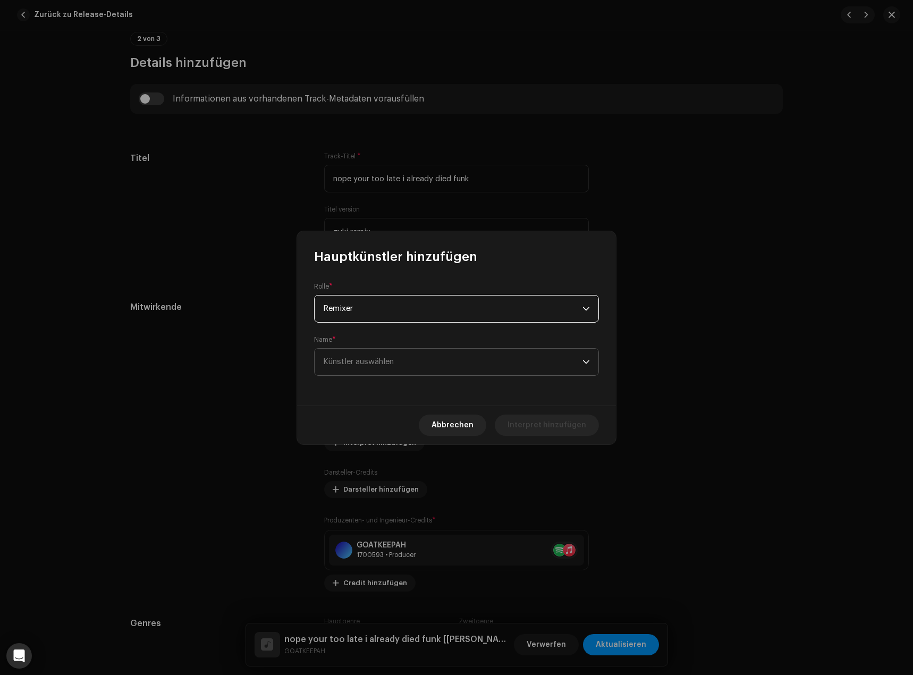
click at [384, 361] on span "Künstler auswählen" at bounding box center [358, 362] width 71 height 8
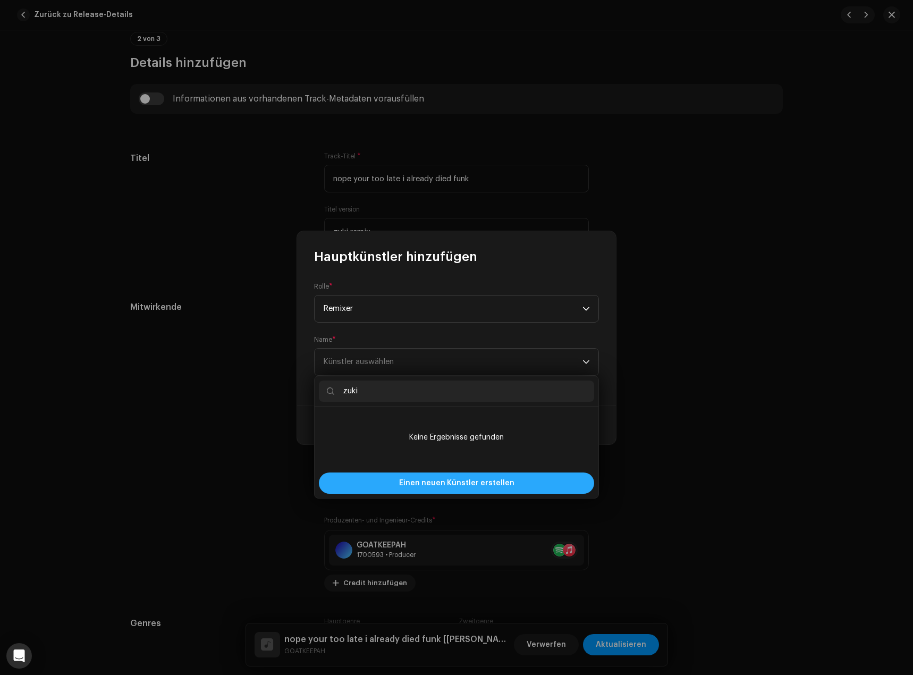
type input "zuki"
click at [419, 478] on span "Einen neuen Künstler erstellen" at bounding box center [456, 483] width 115 height 21
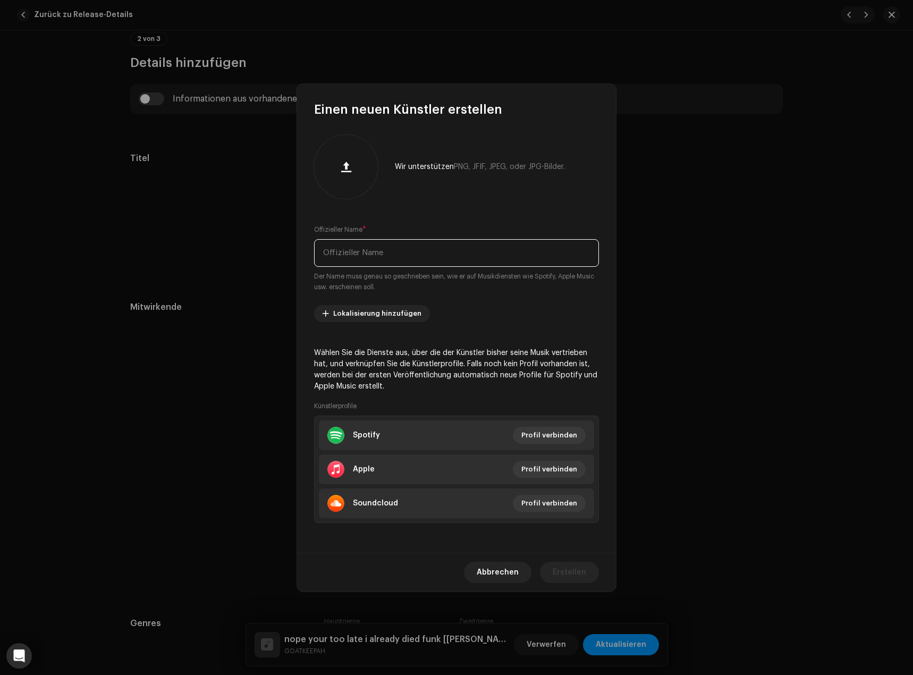
click at [407, 248] on input "text" at bounding box center [456, 253] width 285 height 28
type input "zuki"
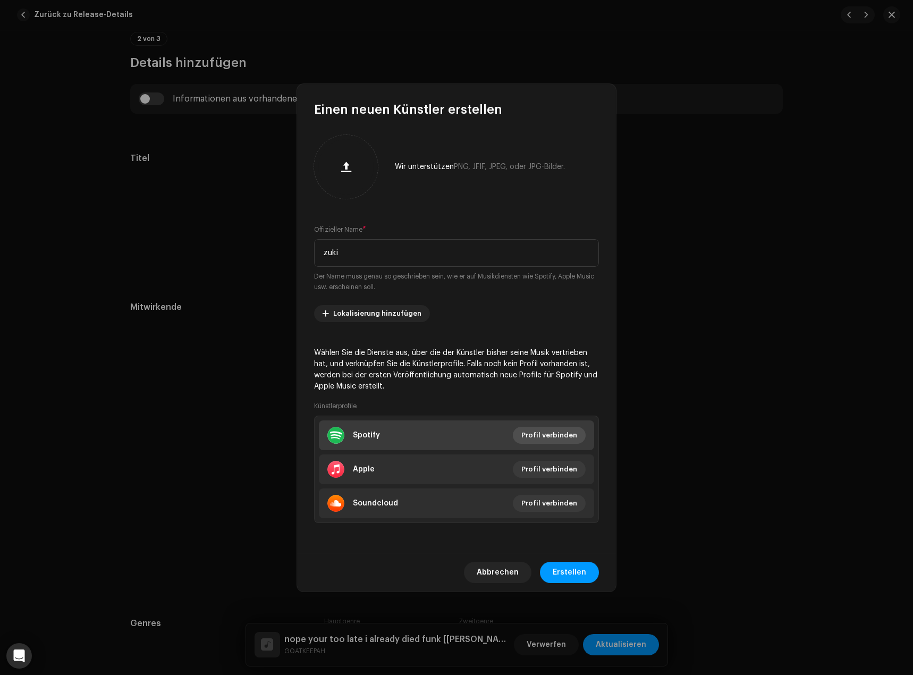
click at [561, 435] on span "Profil verbinden" at bounding box center [549, 435] width 56 height 21
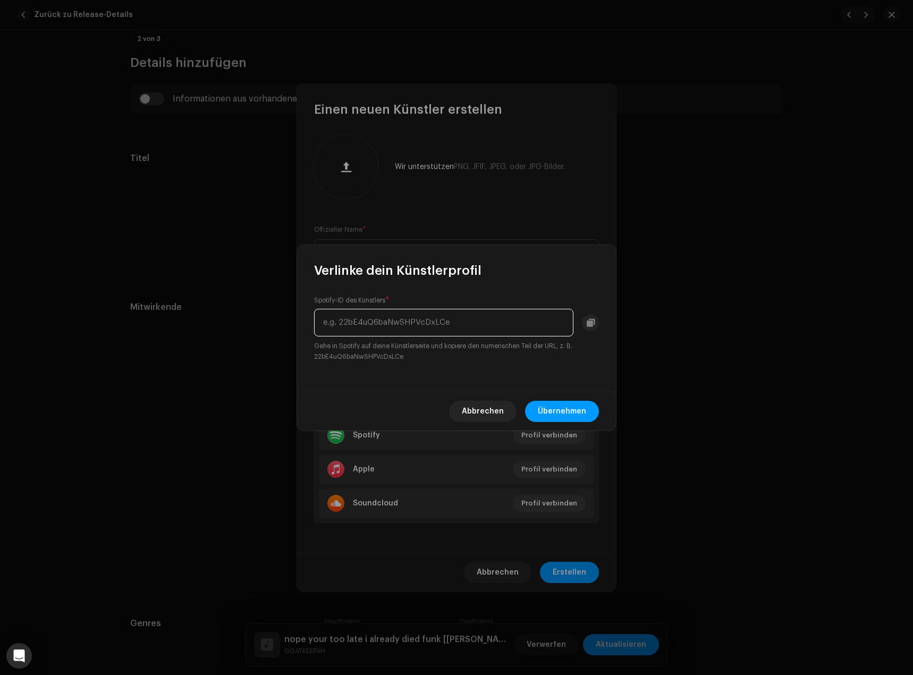
paste input "4kdNOfFHxgYRXPe92B51kc"
type input "4kdNOfFHxgYRXPe92B51kc"
click at [567, 405] on span "Übernehmen" at bounding box center [562, 411] width 48 height 21
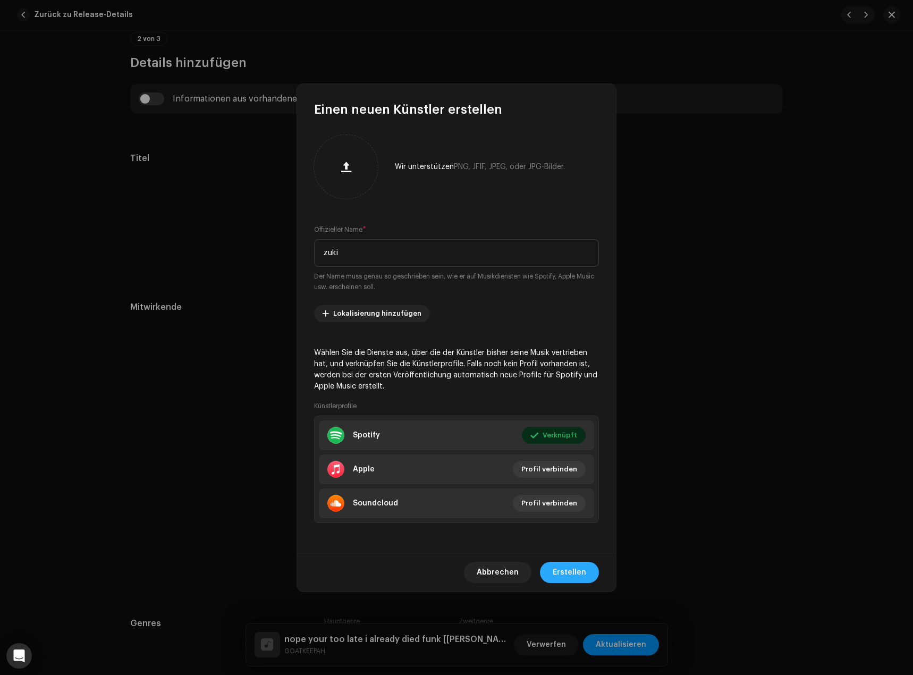
click at [575, 572] on span "Erstellen" at bounding box center [569, 572] width 33 height 21
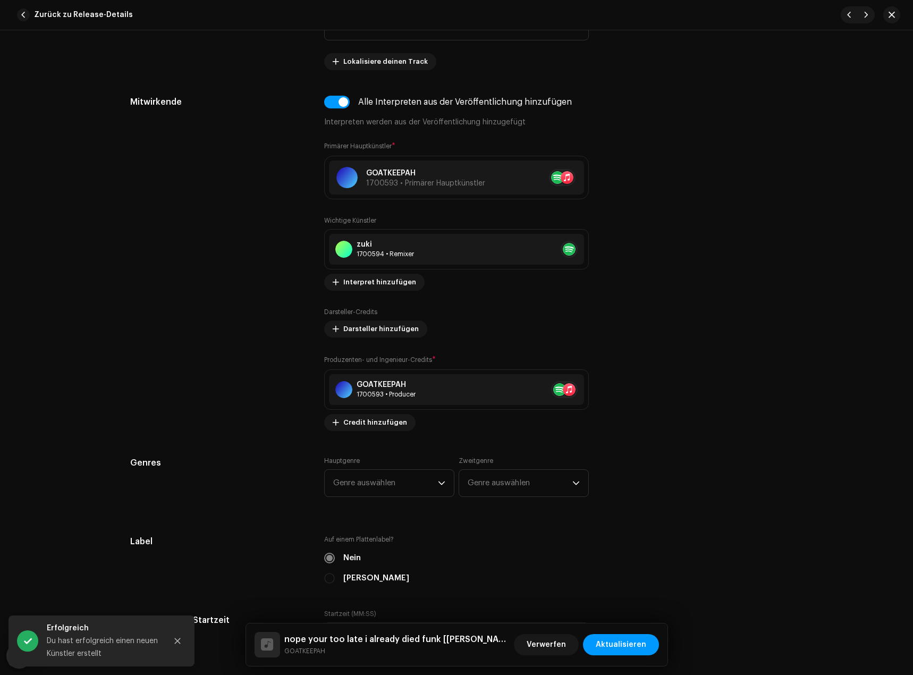
scroll to position [691, 0]
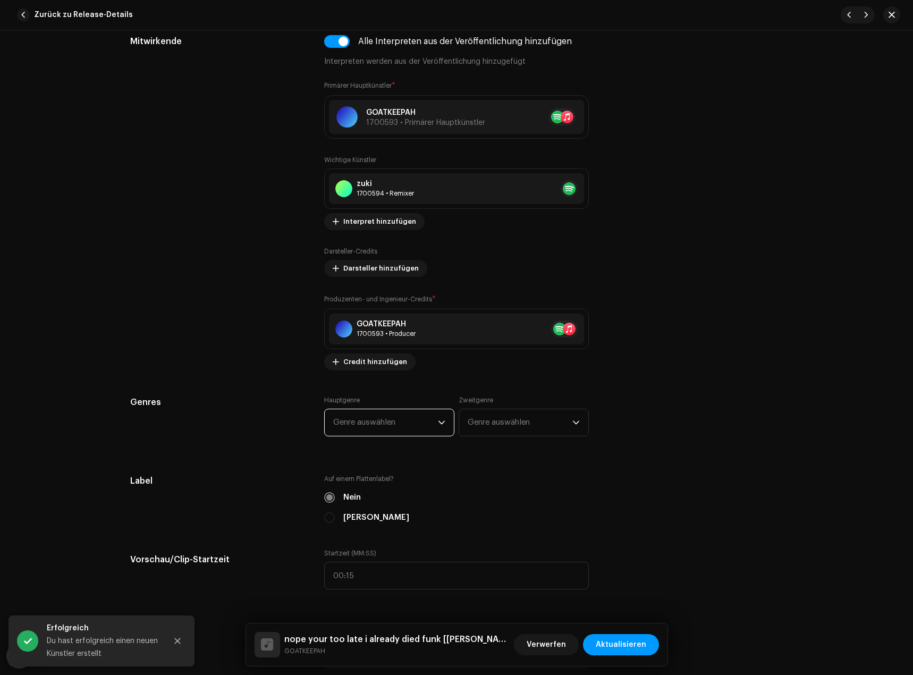
click at [403, 426] on span "Genre auswählen" at bounding box center [385, 422] width 105 height 27
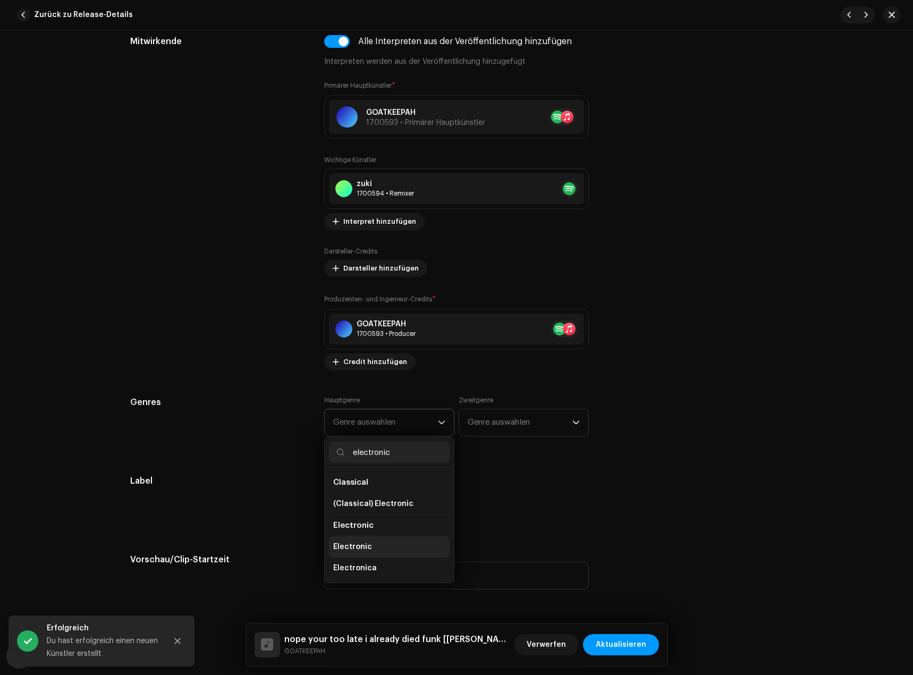
type input "electronic"
click at [372, 544] on li "Electronic" at bounding box center [389, 546] width 121 height 21
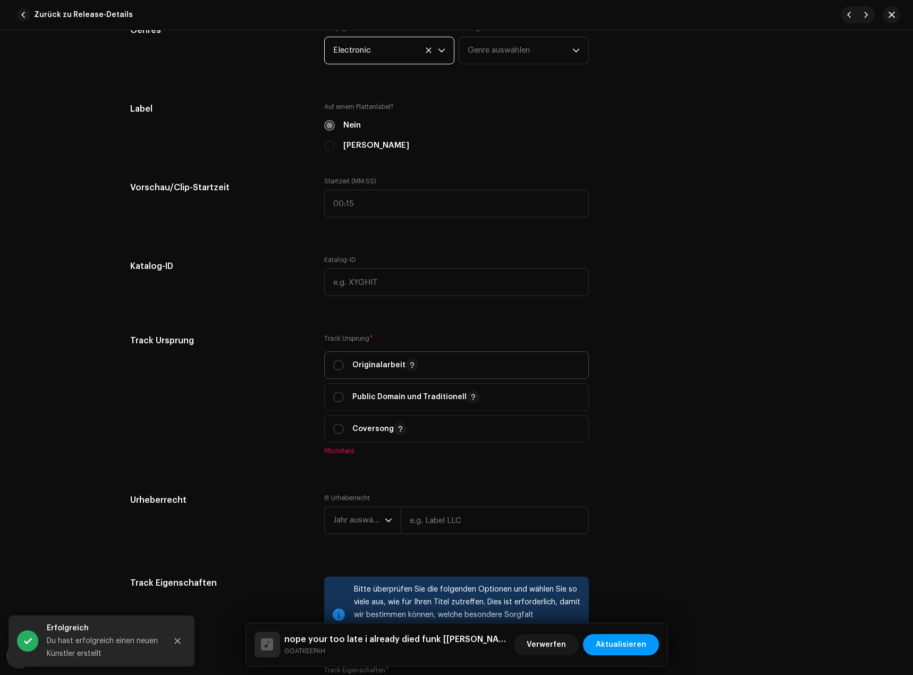
click at [470, 367] on span "Originalarbeit" at bounding box center [456, 365] width 247 height 27
radio input "true"
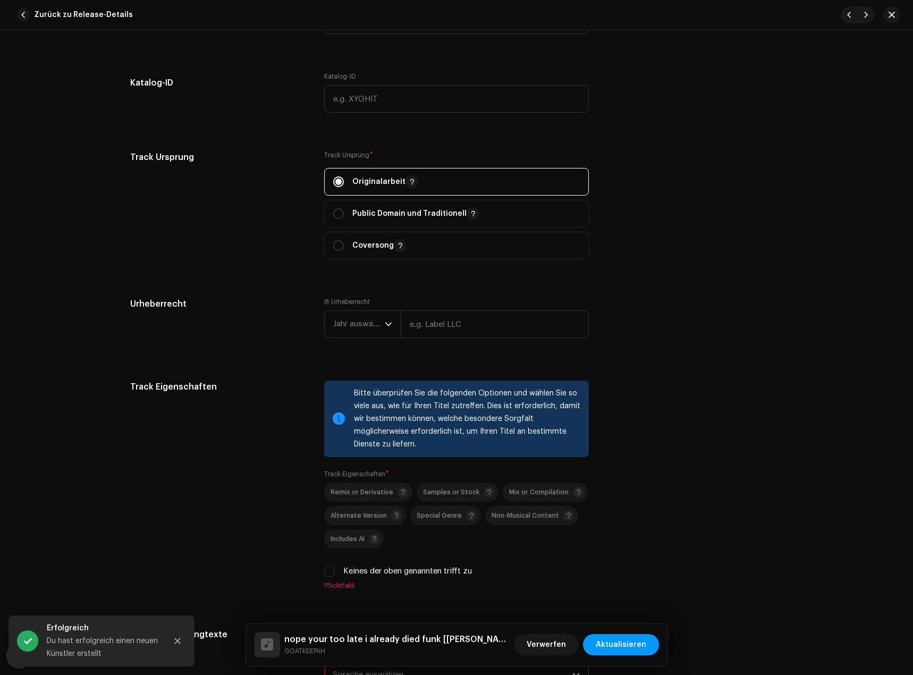
scroll to position [1276, 0]
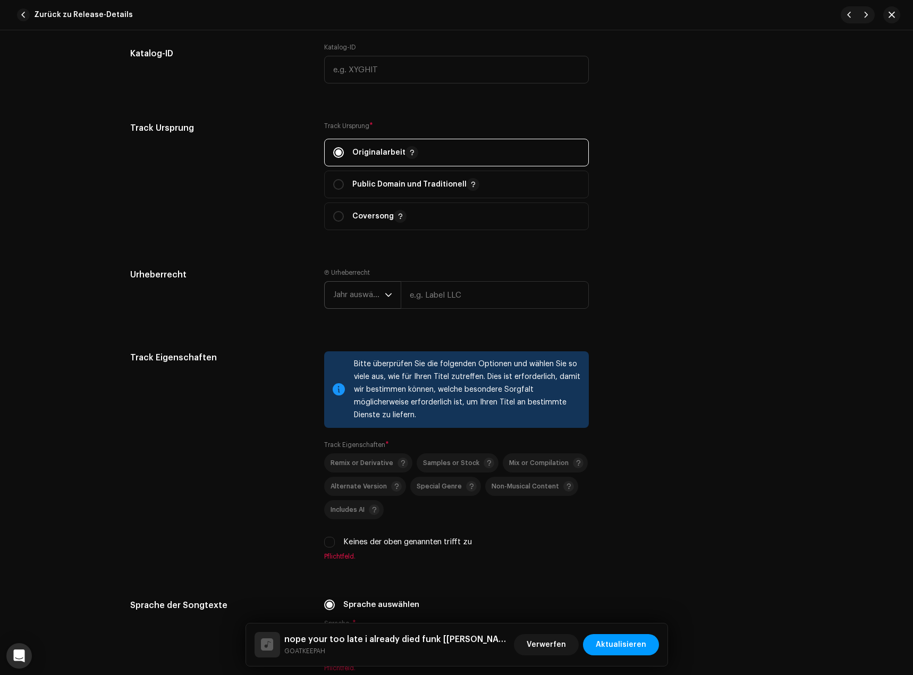
click at [364, 302] on span "Jahr auswählen" at bounding box center [359, 295] width 52 height 27
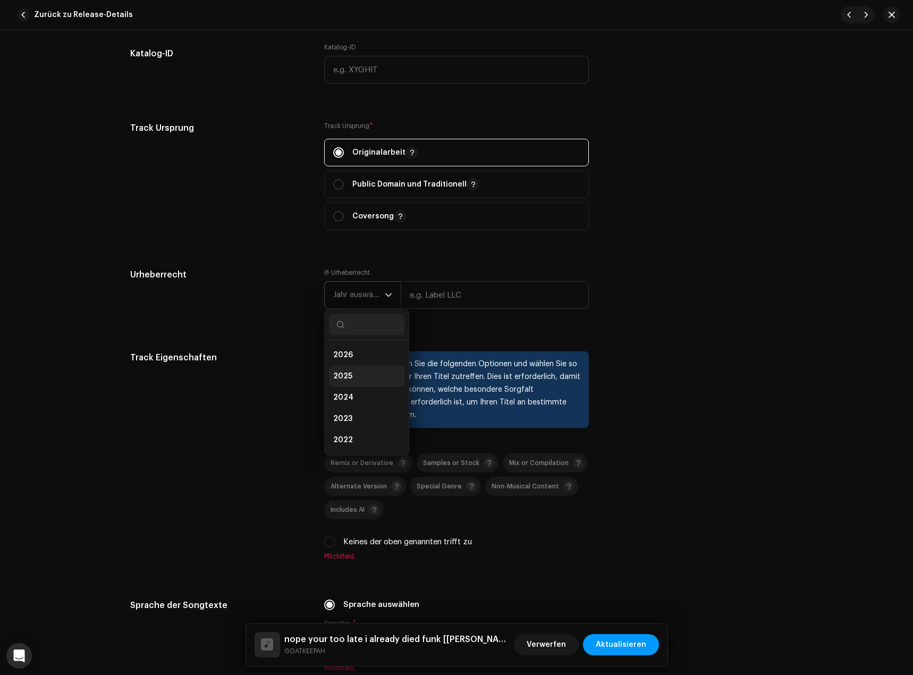
click at [349, 371] on span "2025" at bounding box center [342, 376] width 19 height 11
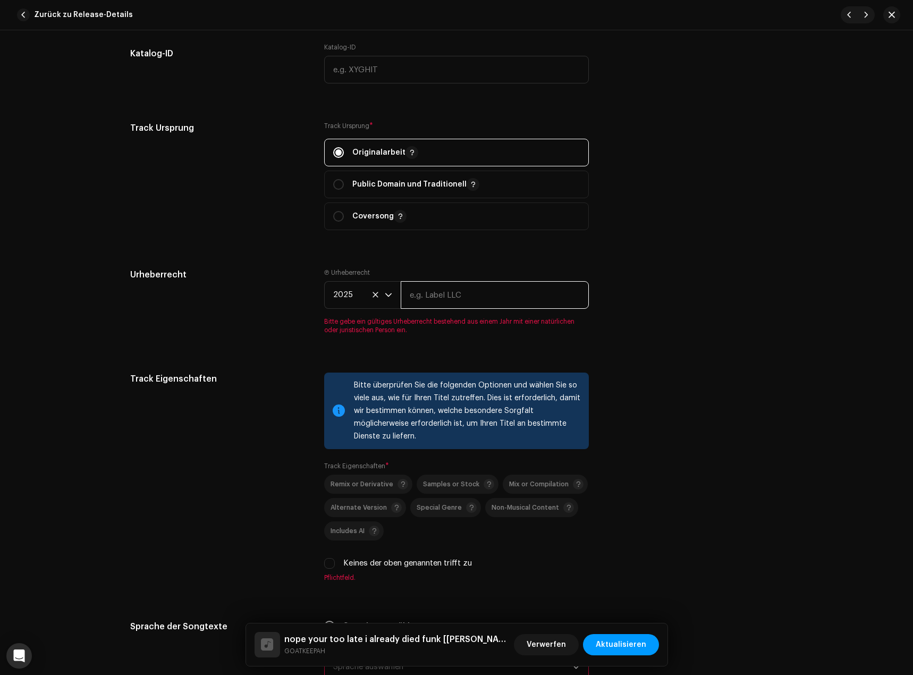
click at [503, 305] on input "text" at bounding box center [495, 295] width 188 height 28
type input "GOATKEEPAH"
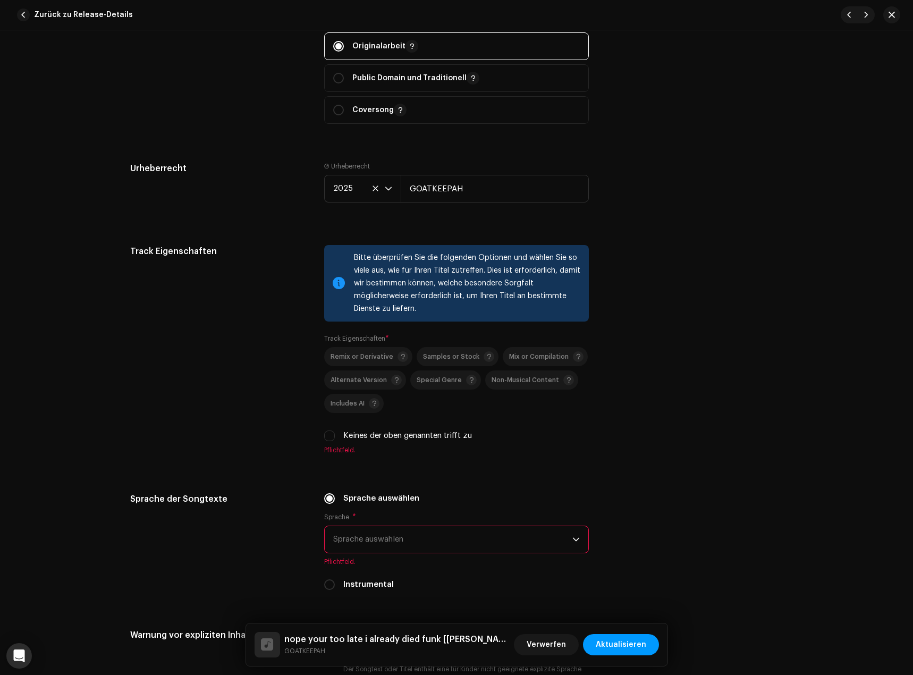
click at [375, 432] on label "Keines der oben genannten trifft zu" at bounding box center [407, 436] width 129 height 12
click at [335, 432] on input "Keines der oben genannten trifft zu" at bounding box center [329, 436] width 11 height 11
checkbox input "true"
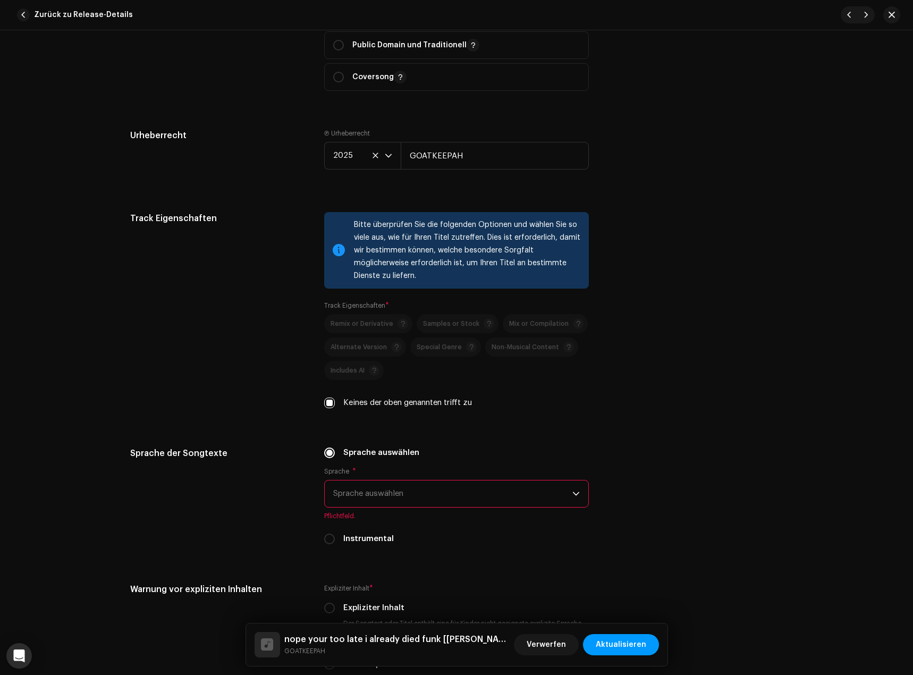
scroll to position [1542, 0]
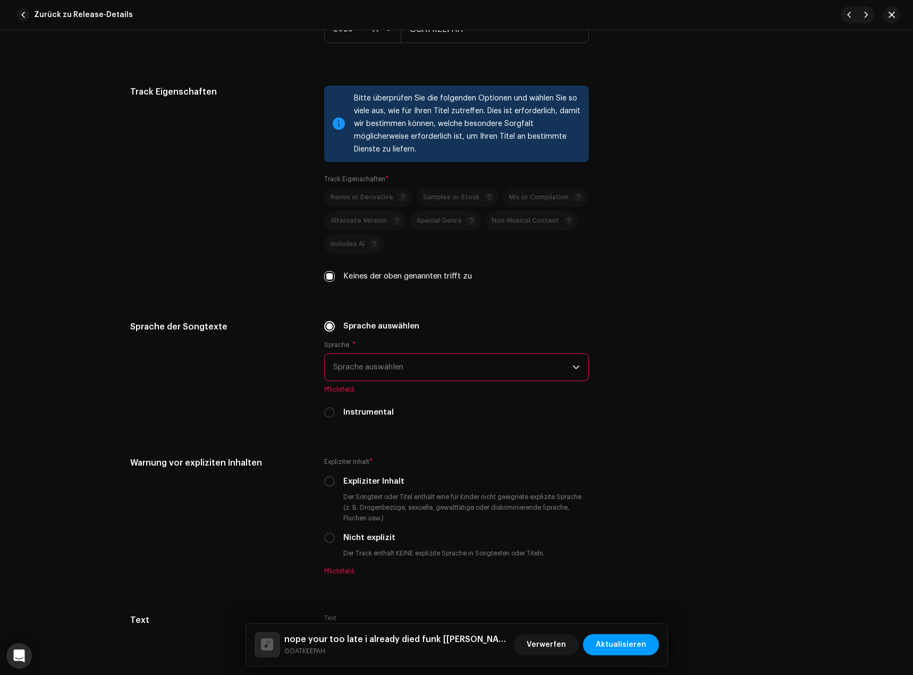
click at [377, 373] on span "Sprache auswählen" at bounding box center [452, 367] width 239 height 27
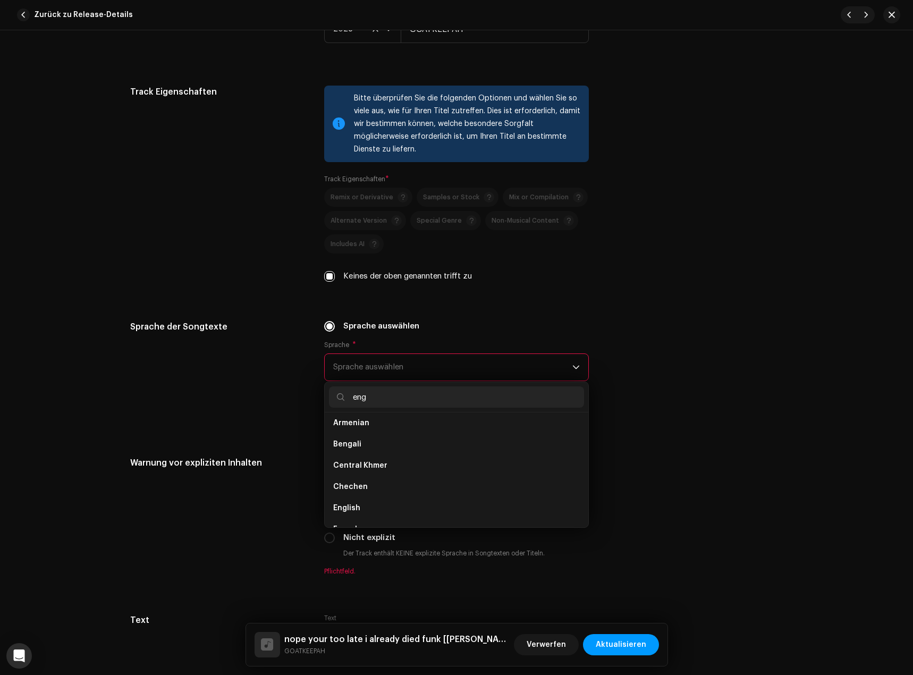
scroll to position [0, 0]
type input "eng"
click at [403, 443] on li "English" at bounding box center [456, 448] width 255 height 21
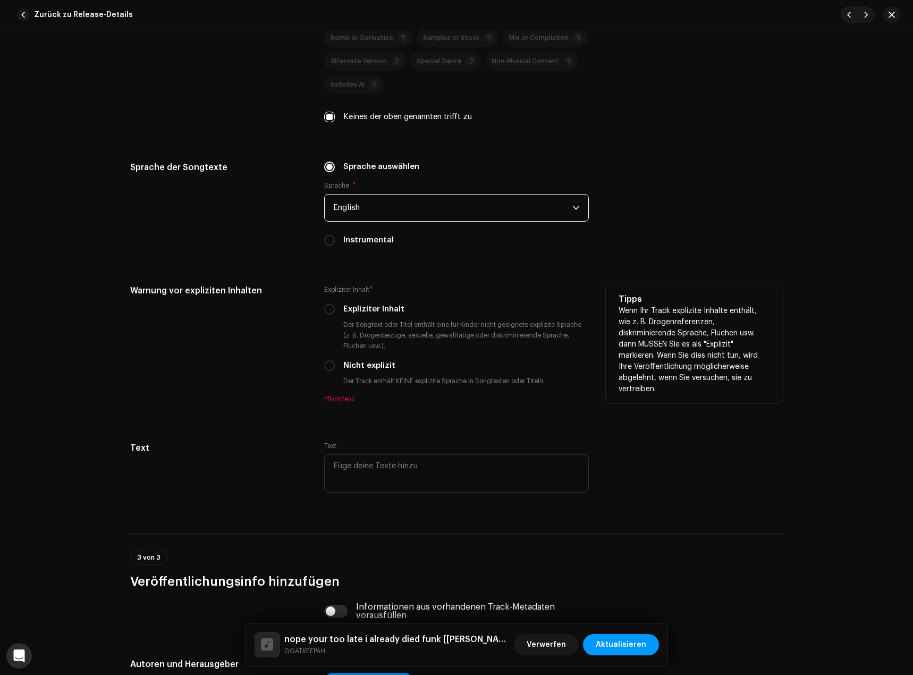
click at [375, 365] on label "Nicht explizit" at bounding box center [369, 366] width 52 height 12
click at [335, 365] on input "Nicht explizit" at bounding box center [329, 365] width 11 height 11
radio input "true"
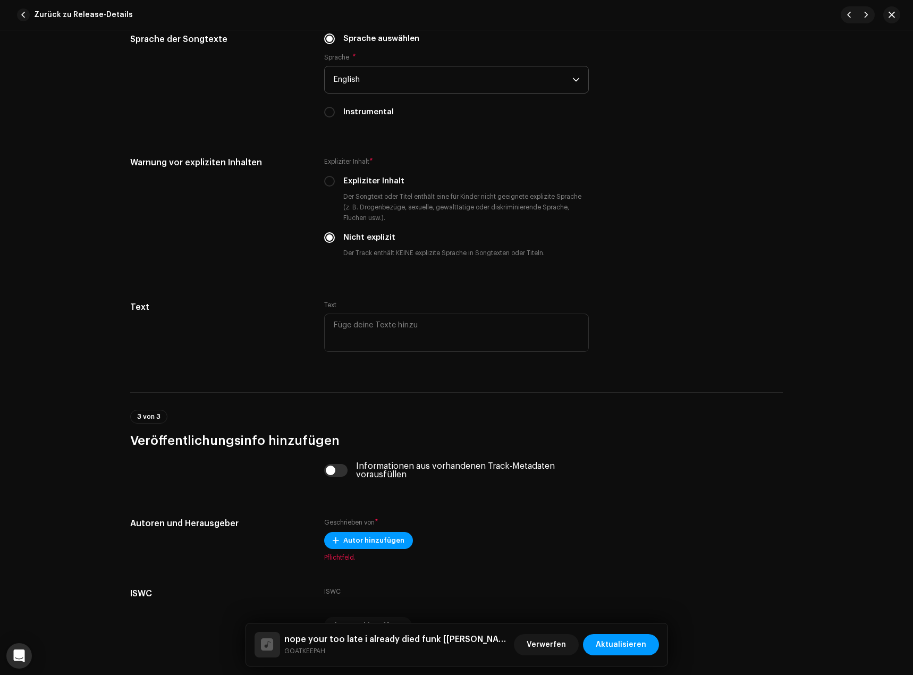
scroll to position [1890, 0]
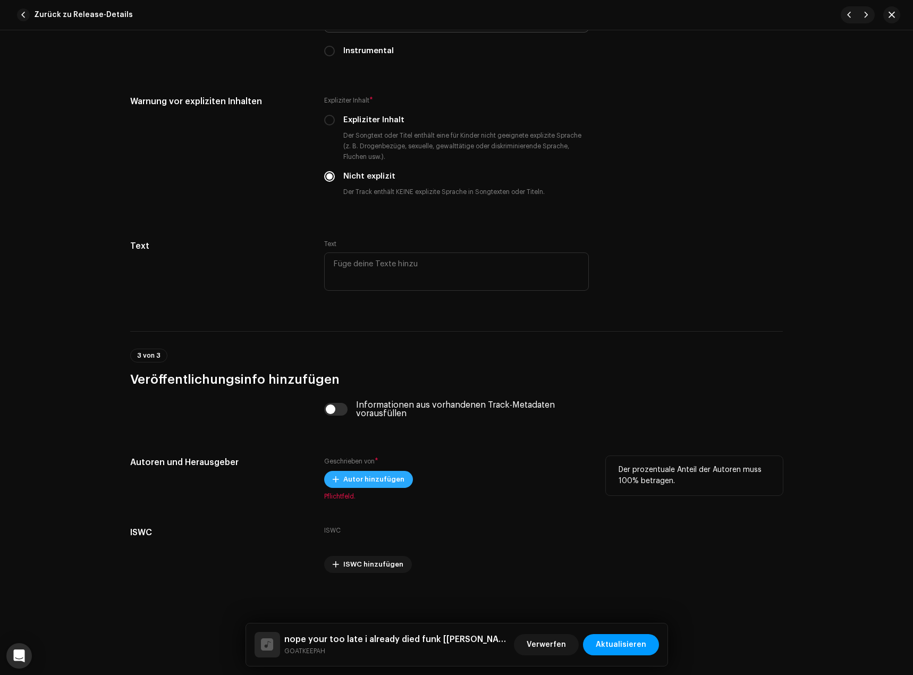
click at [378, 478] on span "Autor hinzufügen" at bounding box center [373, 479] width 61 height 21
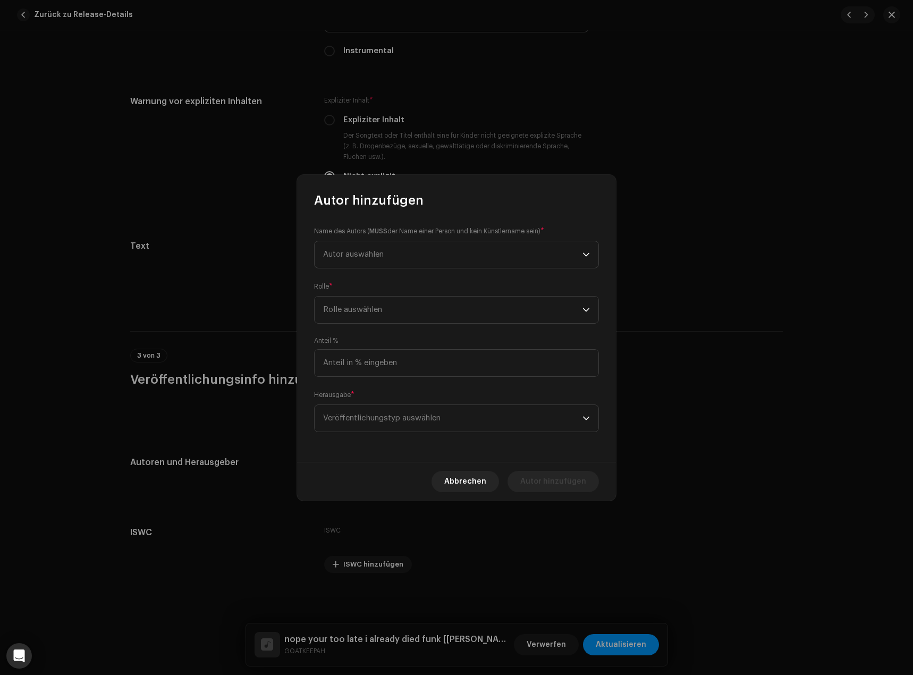
click at [383, 271] on div "Name des Autors ( MUSS der Name einer Person und kein Künstlername sein) * Auto…" at bounding box center [456, 335] width 319 height 253
click at [391, 265] on span "Autor auswählen" at bounding box center [452, 254] width 259 height 27
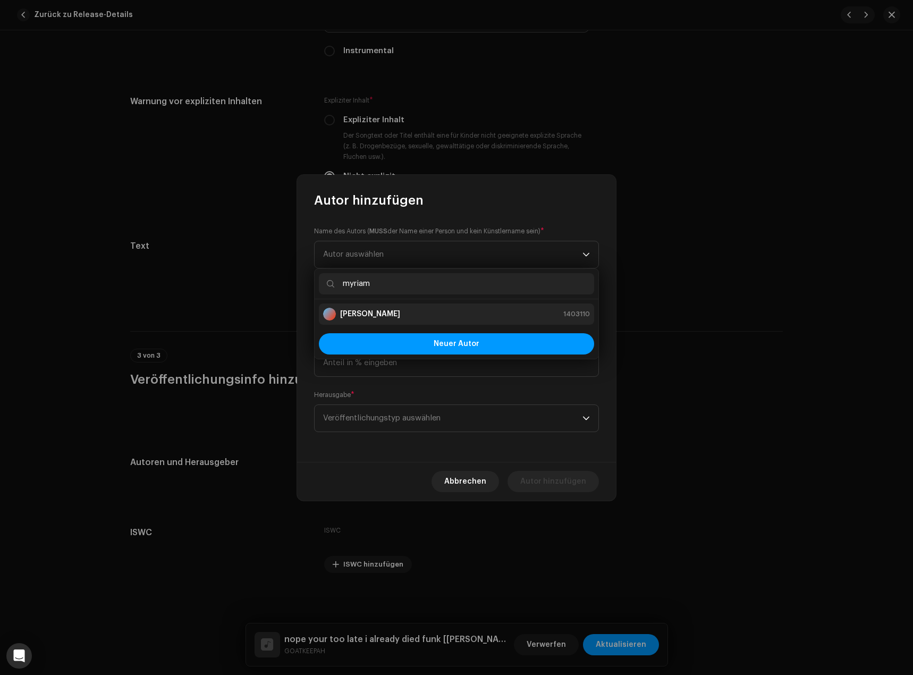
type input "myriam"
click at [398, 309] on div "[PERSON_NAME] 1403110" at bounding box center [456, 314] width 267 height 13
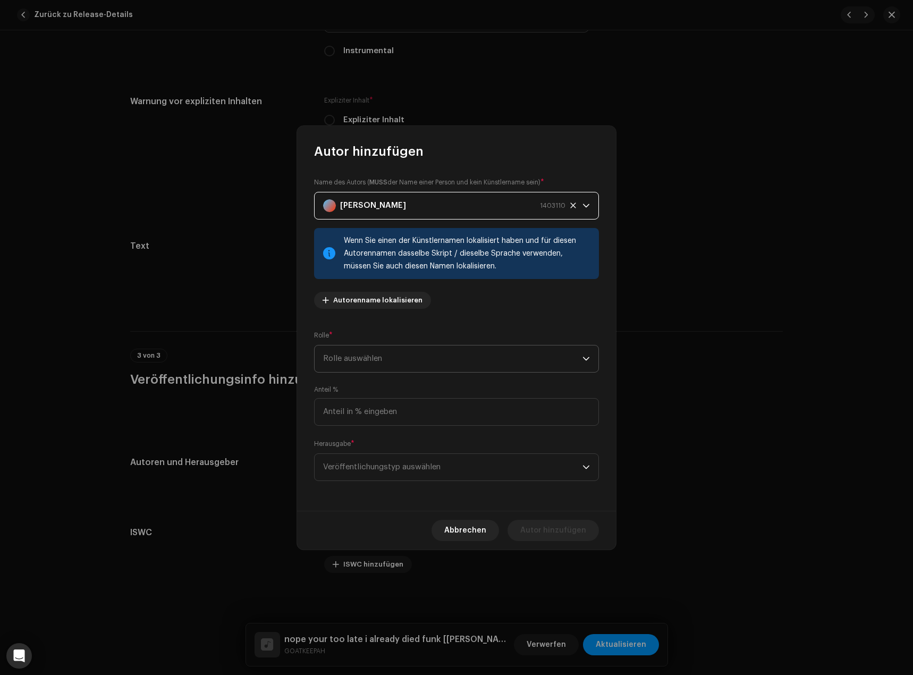
click at [385, 363] on span "Rolle auswählen" at bounding box center [452, 359] width 259 height 27
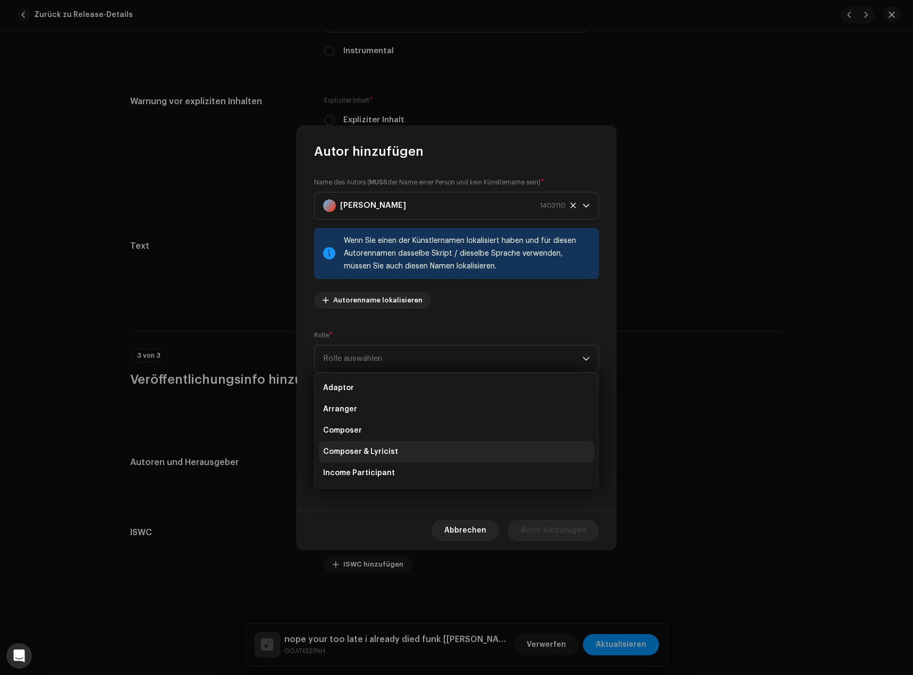
click at [379, 450] on span "Composer & Lyricist" at bounding box center [360, 452] width 75 height 11
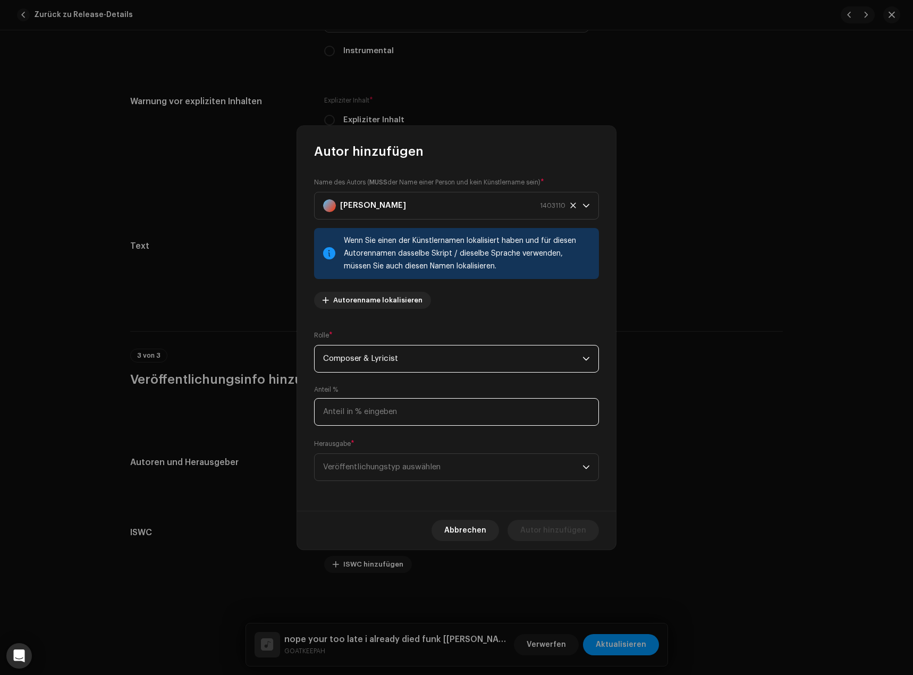
click at [365, 410] on input at bounding box center [456, 412] width 285 height 28
type input "100,00"
click at [390, 464] on span "Veröffentlichungstyp auswählen" at bounding box center [452, 467] width 259 height 27
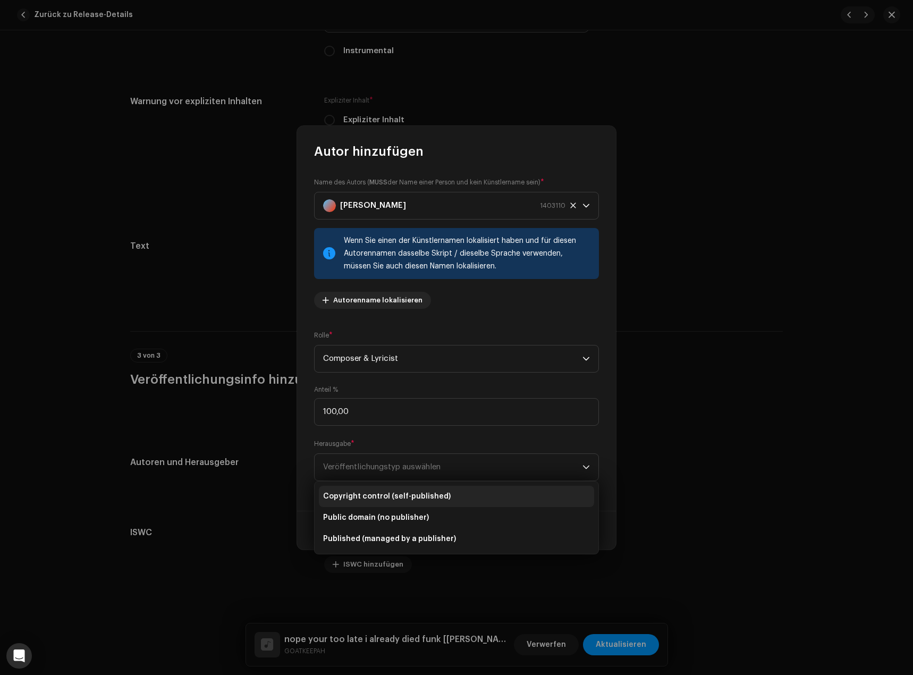
click at [380, 492] on span "Copyright control (self-published)" at bounding box center [387, 496] width 128 height 11
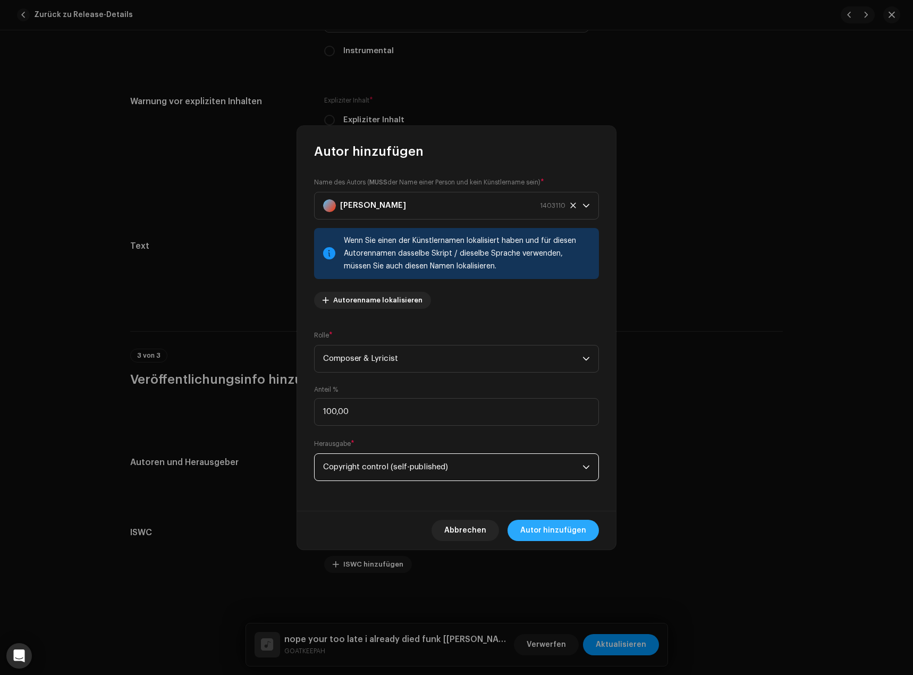
click at [592, 529] on button "Autor hinzufügen" at bounding box center [553, 530] width 91 height 21
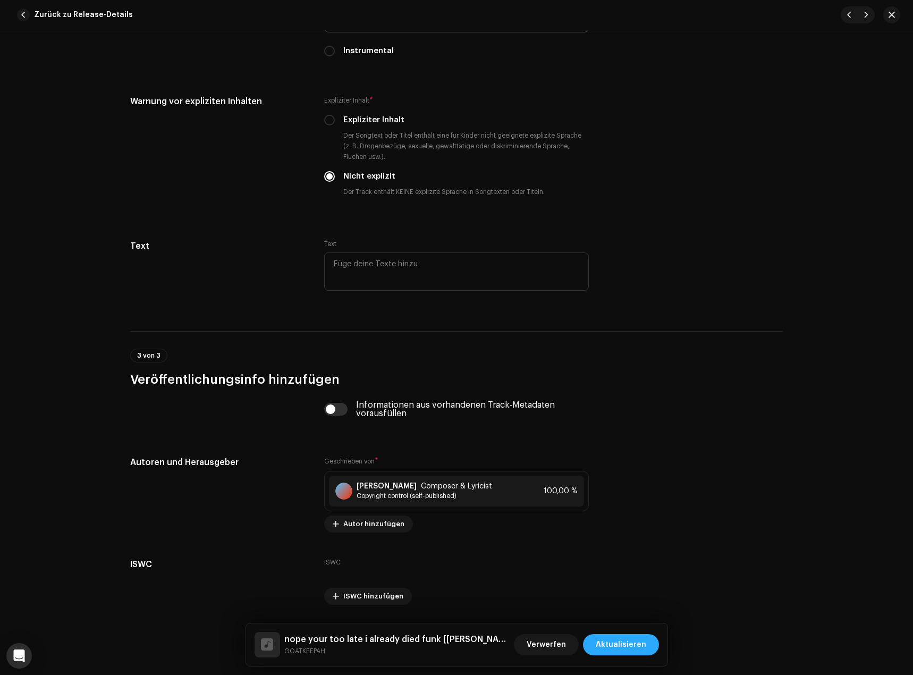
click at [629, 653] on span "Aktualisieren" at bounding box center [621, 644] width 50 height 21
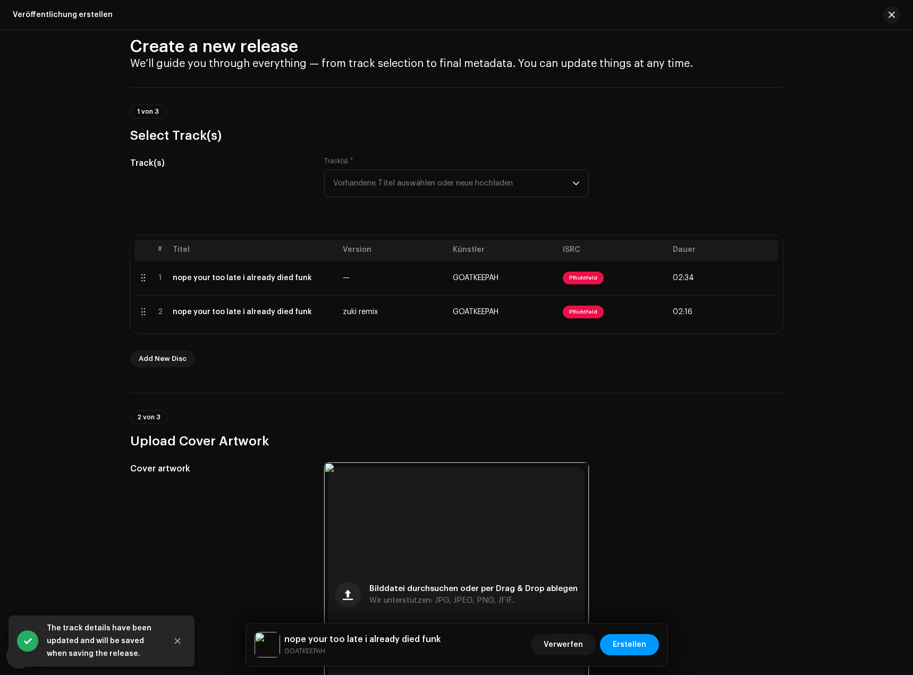
scroll to position [0, 0]
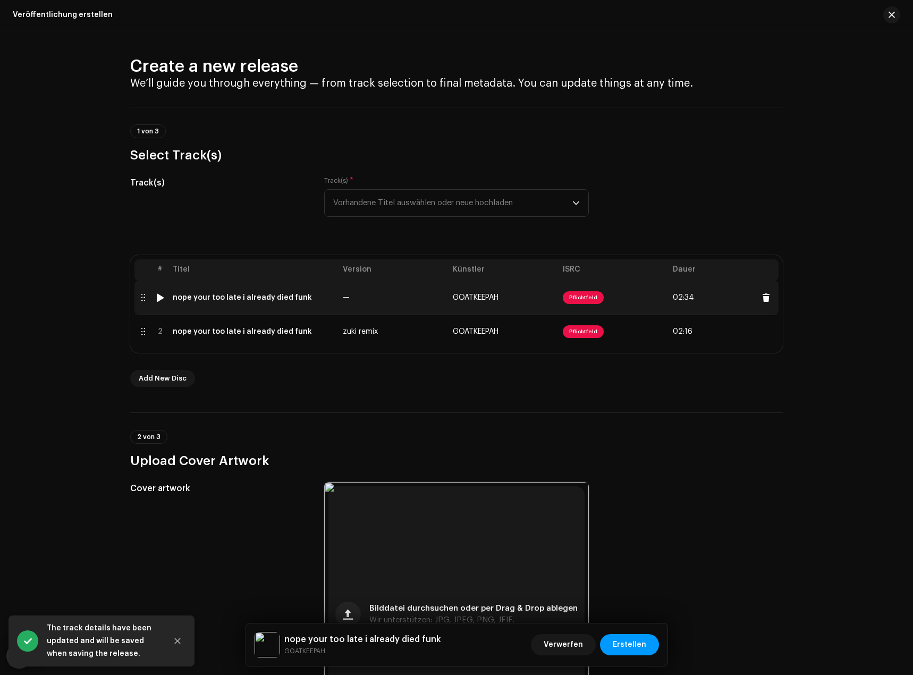
click at [578, 299] on span "Pflichtfeld" at bounding box center [583, 297] width 41 height 13
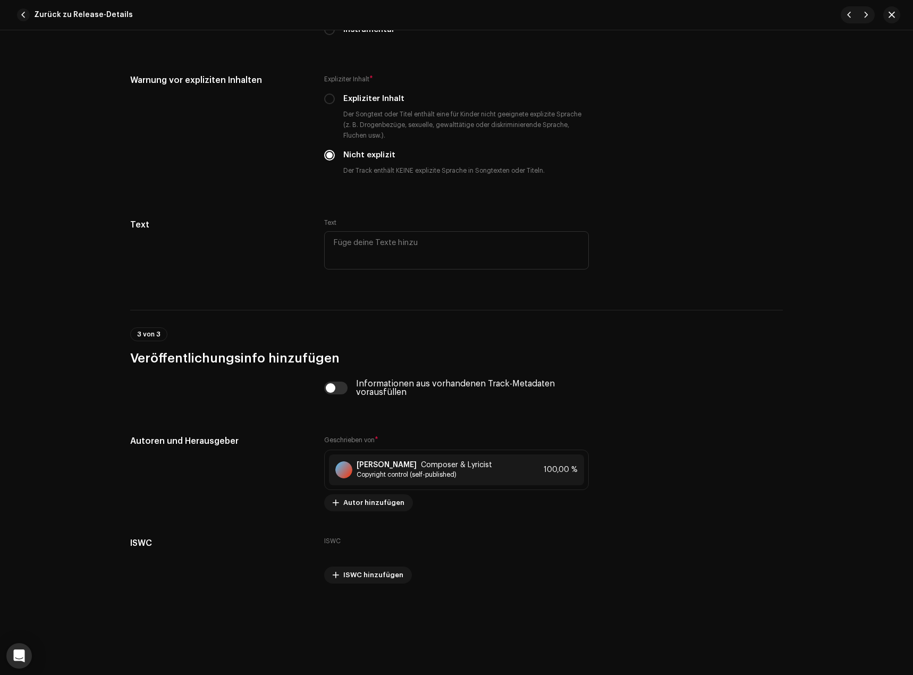
scroll to position [1858, 0]
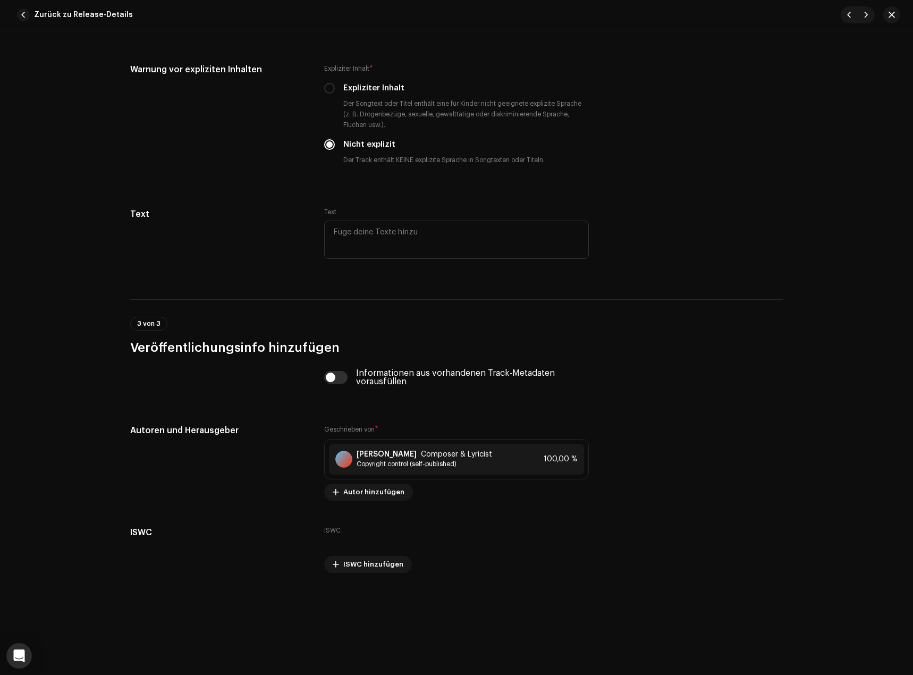
drag, startPoint x: 893, startPoint y: 14, endPoint x: 873, endPoint y: 43, distance: 35.2
click at [893, 13] on span "button" at bounding box center [892, 15] width 6 height 9
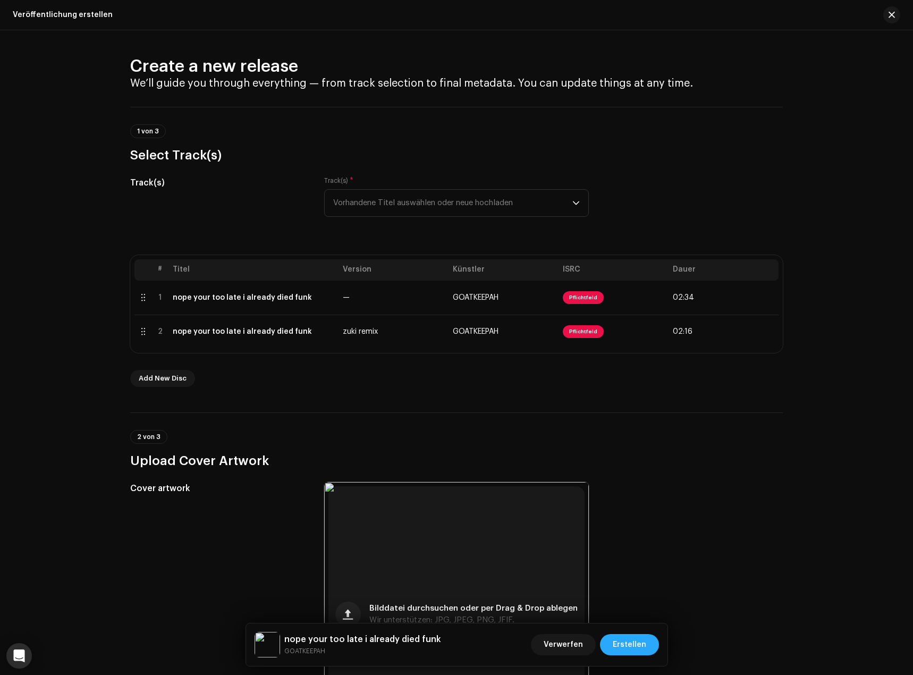
click at [634, 641] on span "Erstellen" at bounding box center [629, 644] width 33 height 21
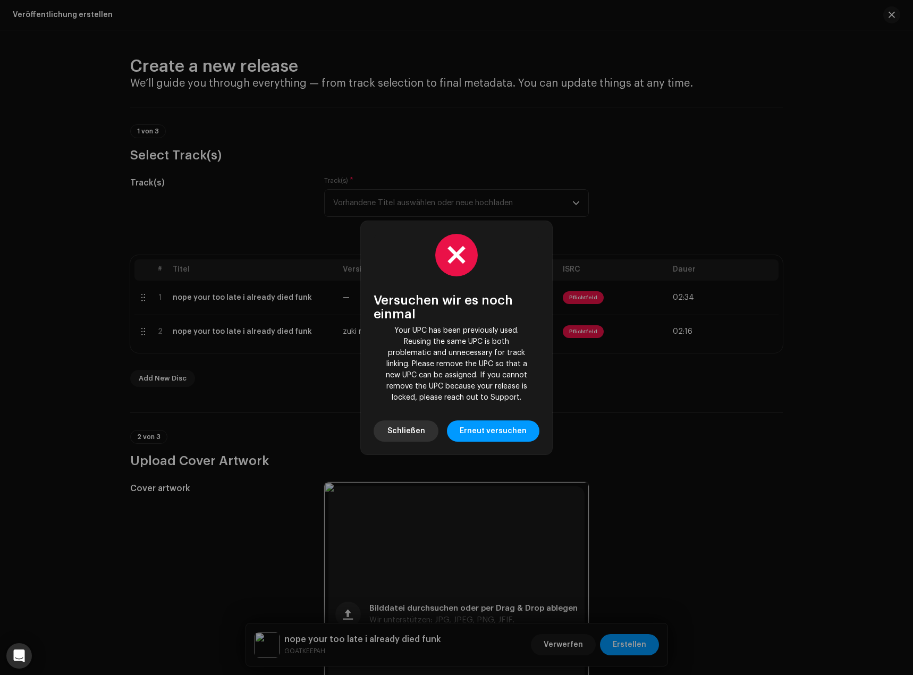
click at [417, 427] on span "Schließen" at bounding box center [407, 430] width 38 height 21
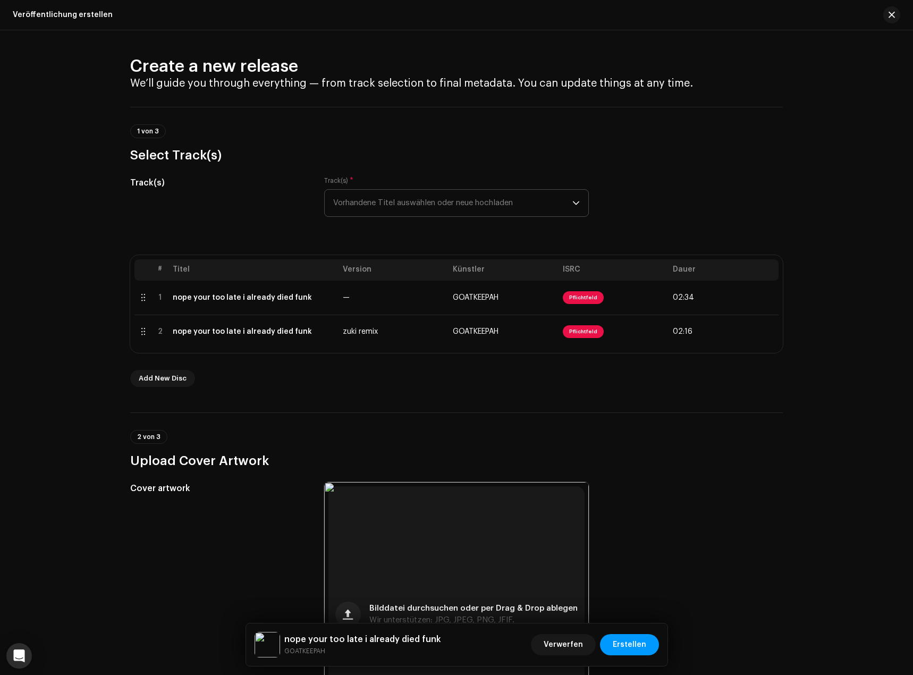
click at [417, 204] on span "Vorhandene Titel auswählen oder neue hochladen" at bounding box center [452, 203] width 239 height 27
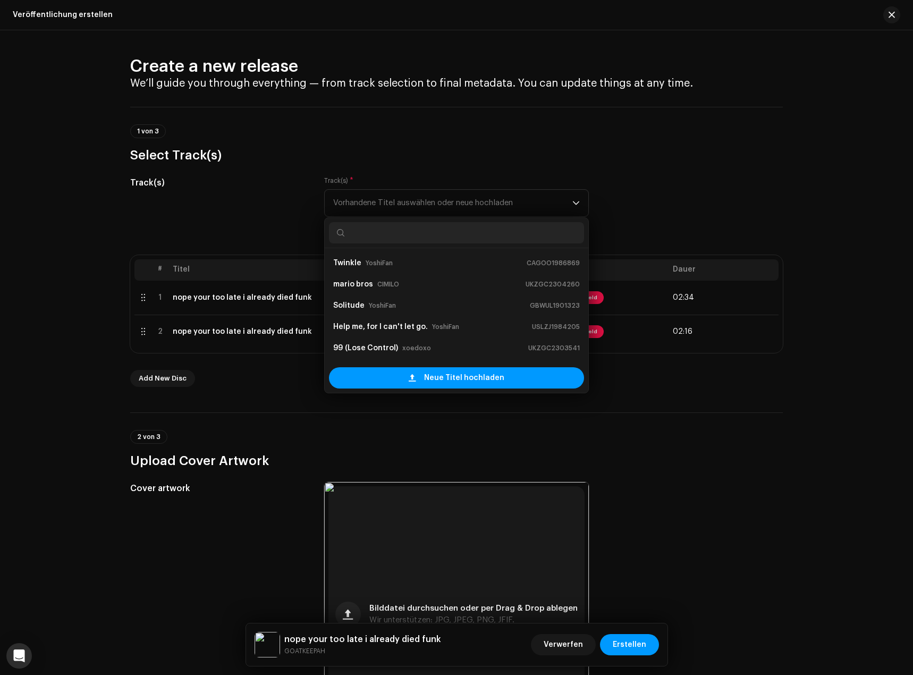
click at [439, 163] on h3 "Select Track(s)" at bounding box center [456, 155] width 653 height 17
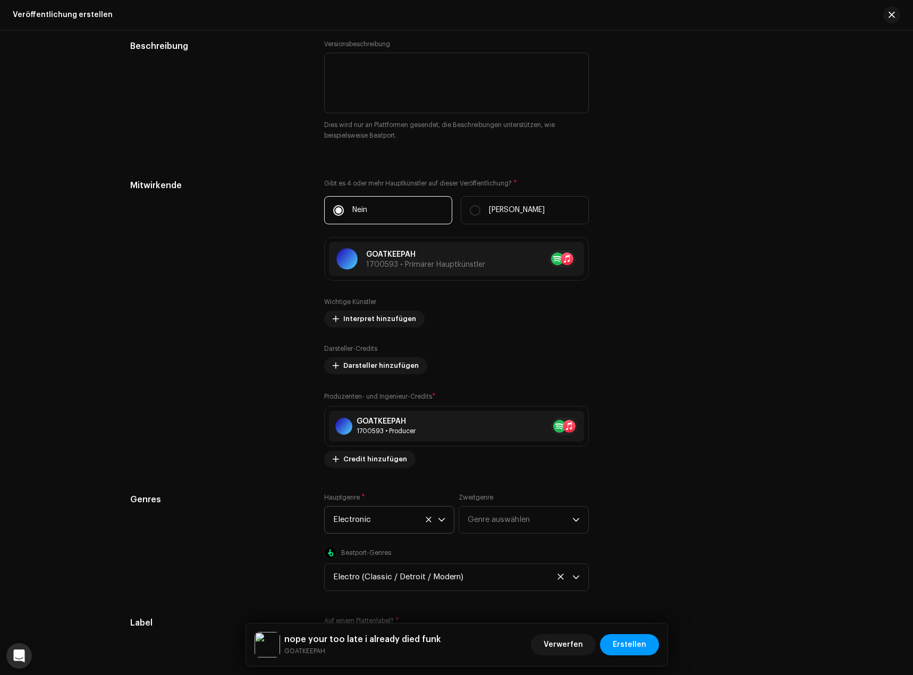
scroll to position [0, 0]
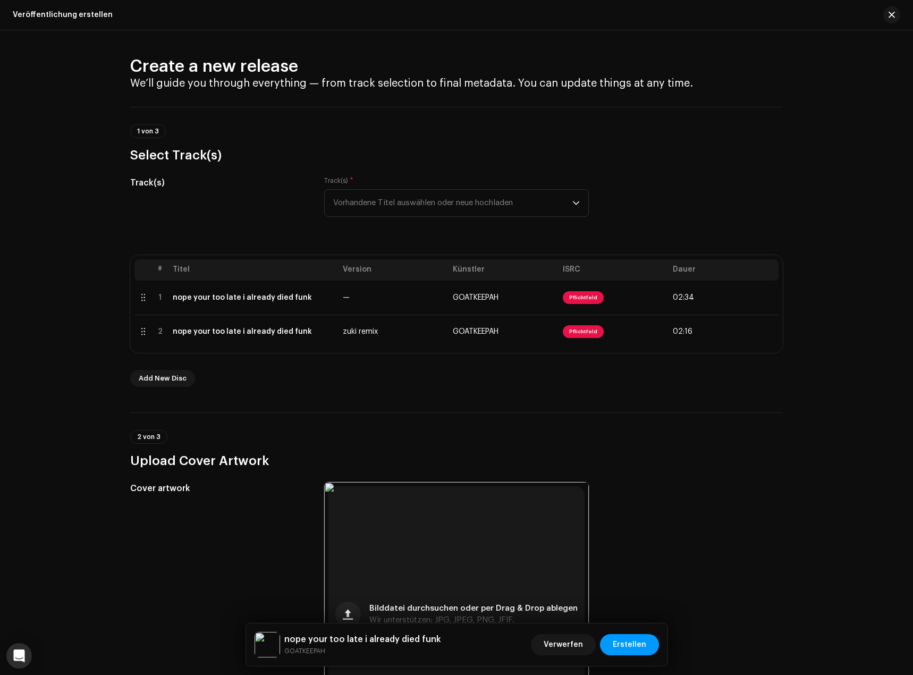
drag, startPoint x: 657, startPoint y: 418, endPoint x: 642, endPoint y: 167, distance: 251.4
click at [634, 645] on span "Erstellen" at bounding box center [629, 644] width 33 height 21
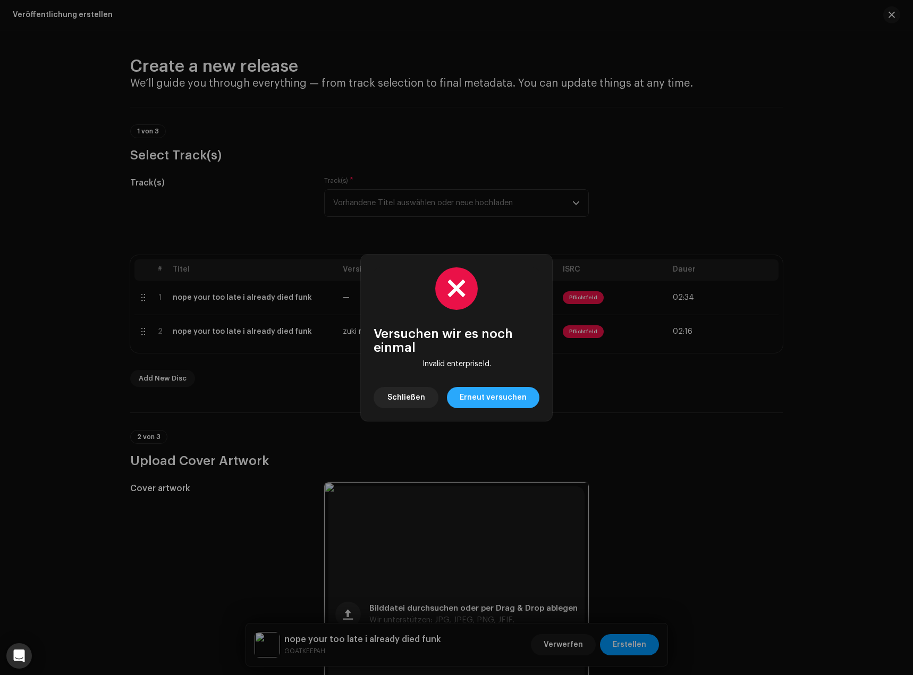
click at [508, 401] on span "Erneut versuchen" at bounding box center [493, 397] width 67 height 21
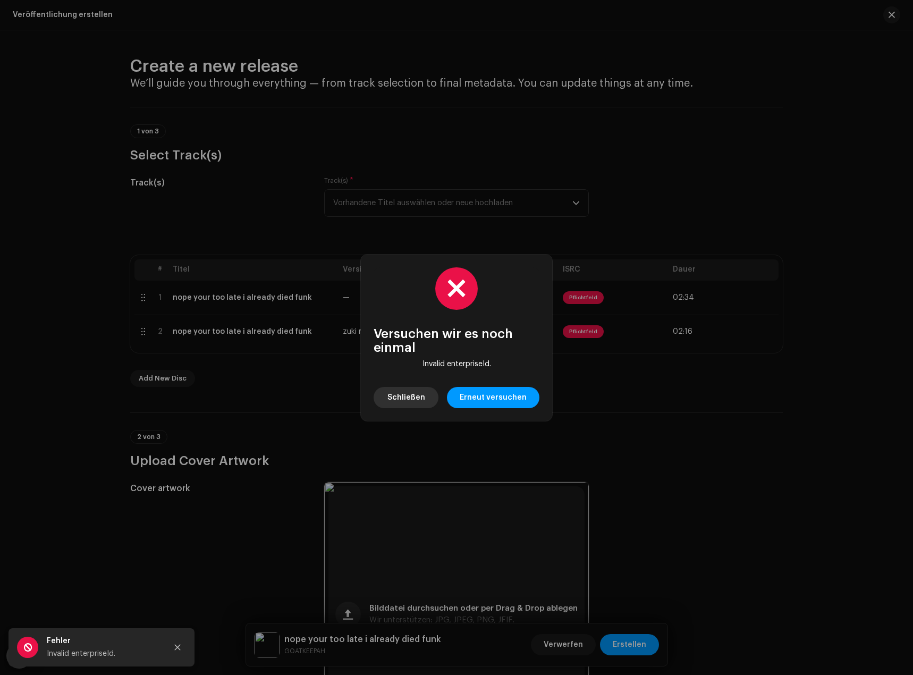
click at [419, 398] on span "Schließen" at bounding box center [407, 397] width 38 height 21
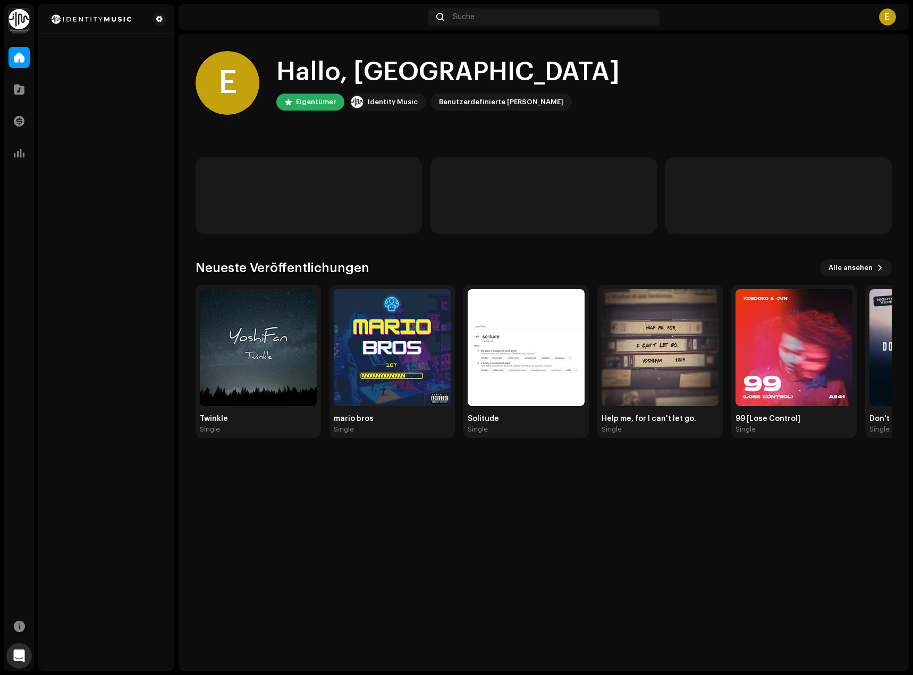
click at [12, 16] on img at bounding box center [19, 19] width 21 height 21
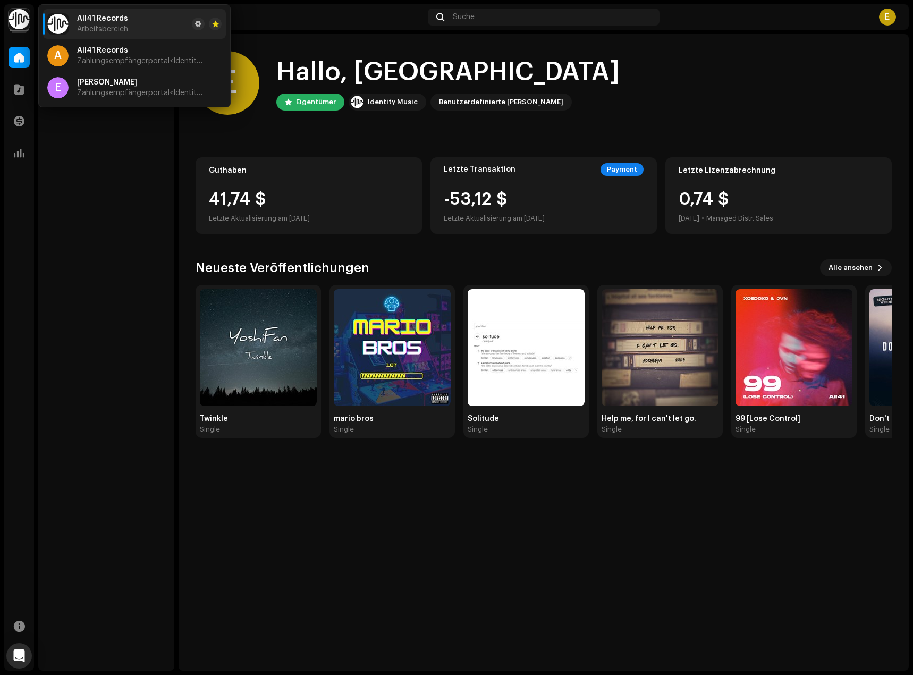
click at [891, 13] on div "E" at bounding box center [887, 17] width 17 height 17
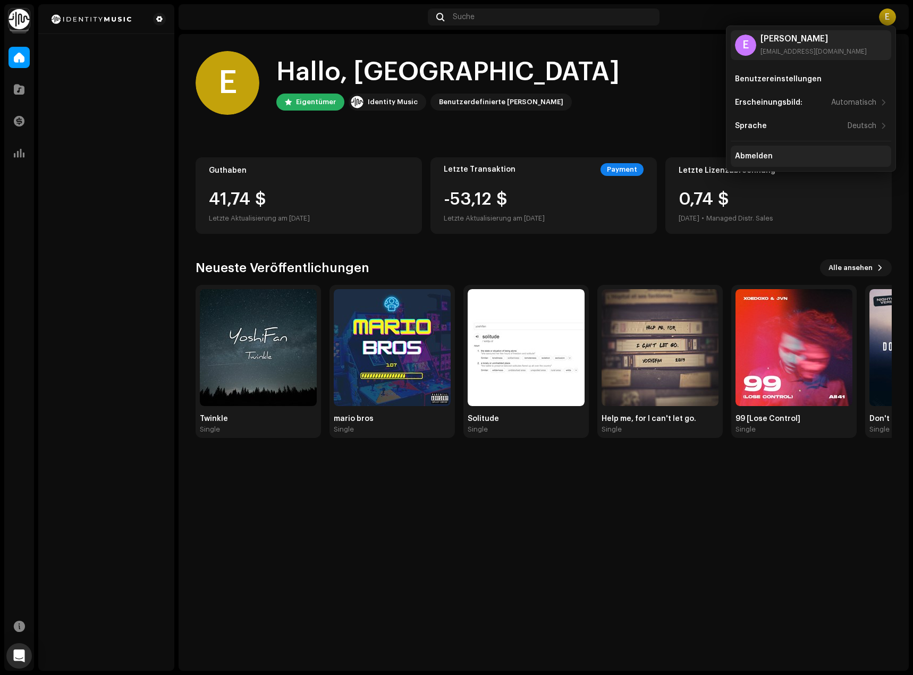
click at [803, 150] on div "Abmelden" at bounding box center [811, 156] width 161 height 21
